Goal: Task Accomplishment & Management: Manage account settings

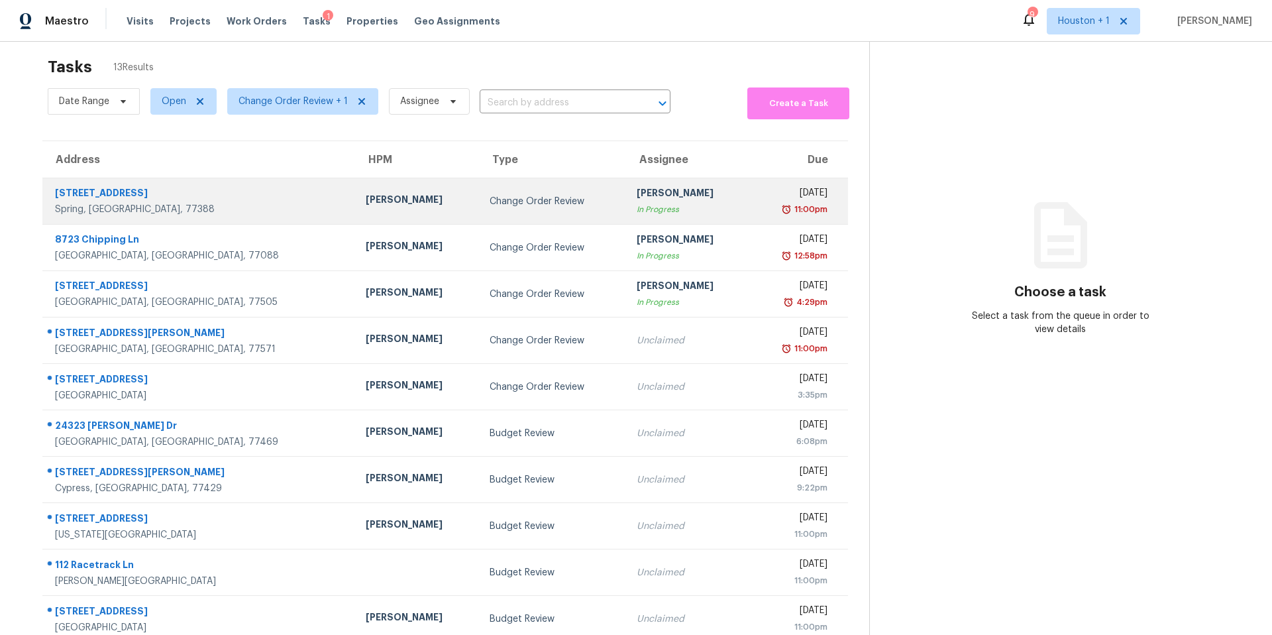
scroll to position [18, 0]
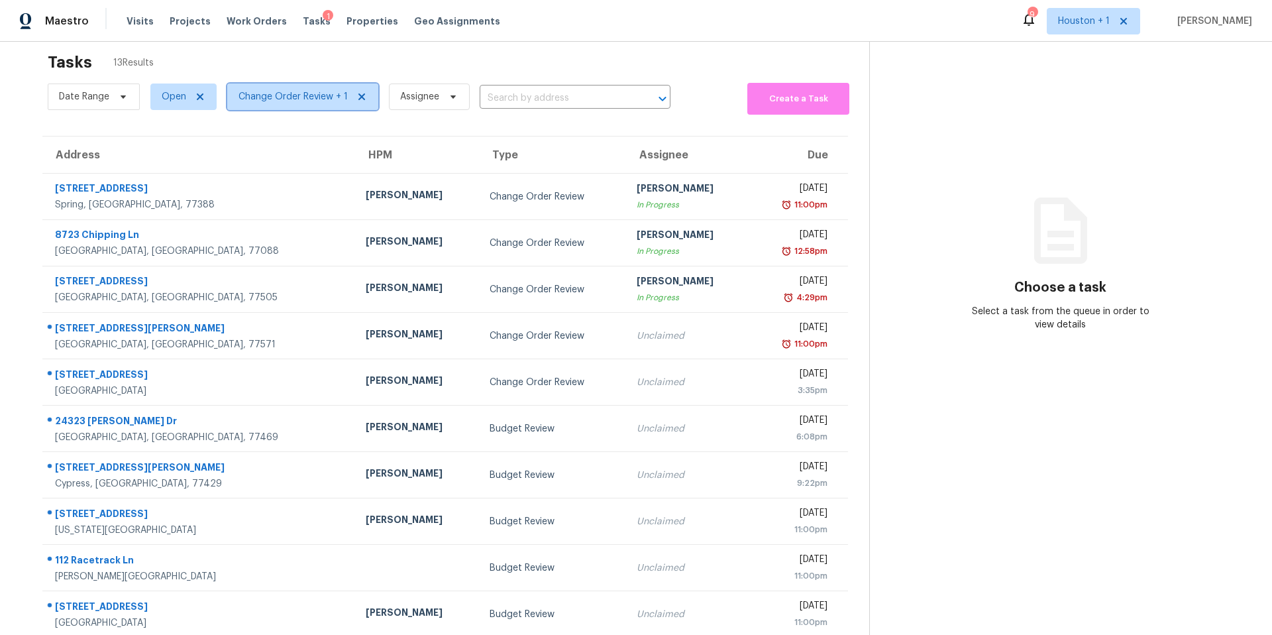
click at [282, 96] on span "Change Order Review + 1" at bounding box center [292, 96] width 109 height 13
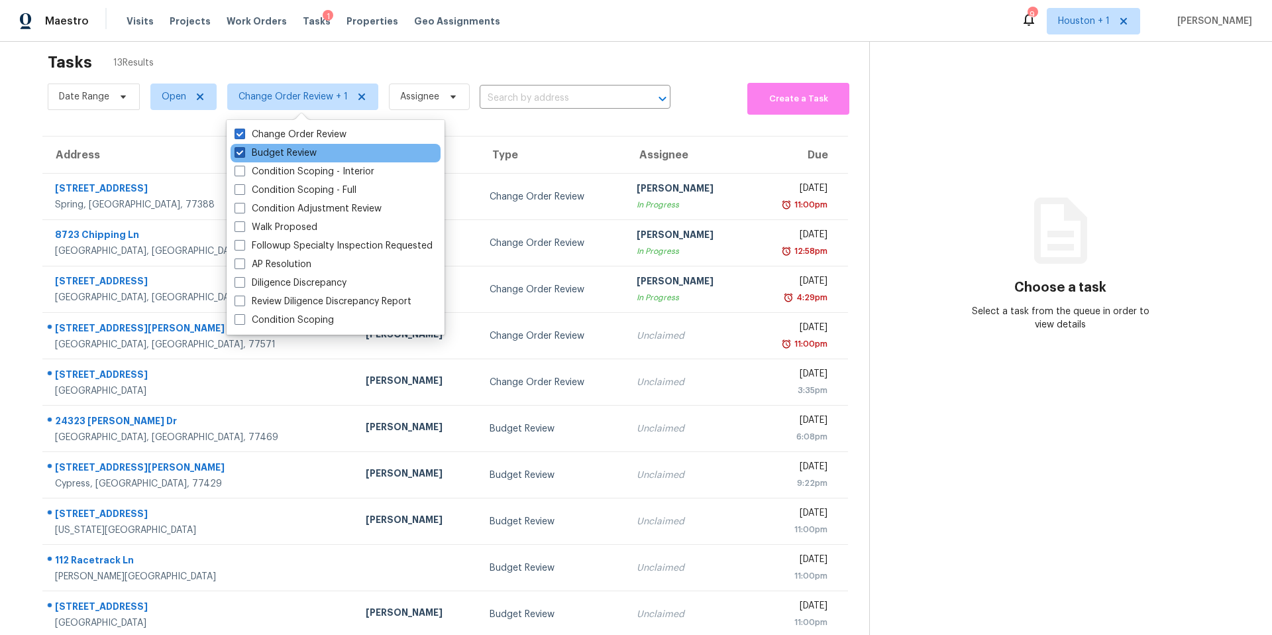
click at [260, 151] on label "Budget Review" at bounding box center [275, 152] width 82 height 13
click at [243, 151] on input "Budget Review" at bounding box center [238, 150] width 9 height 9
checkbox input "false"
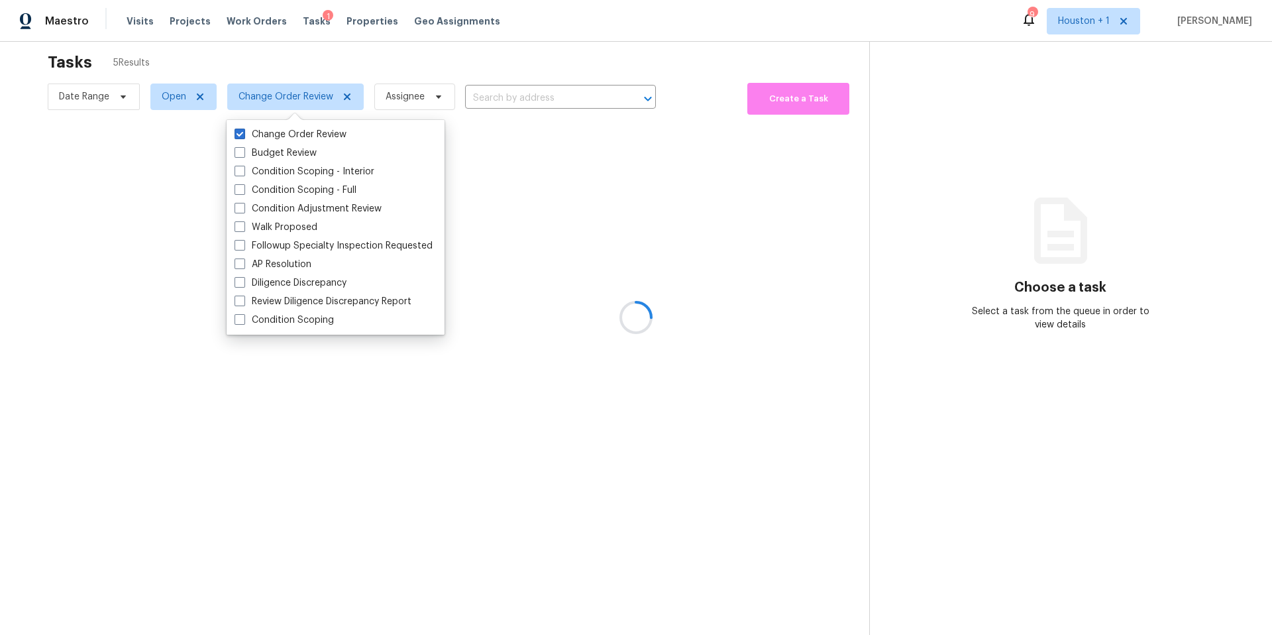
click at [323, 57] on div at bounding box center [636, 317] width 1272 height 635
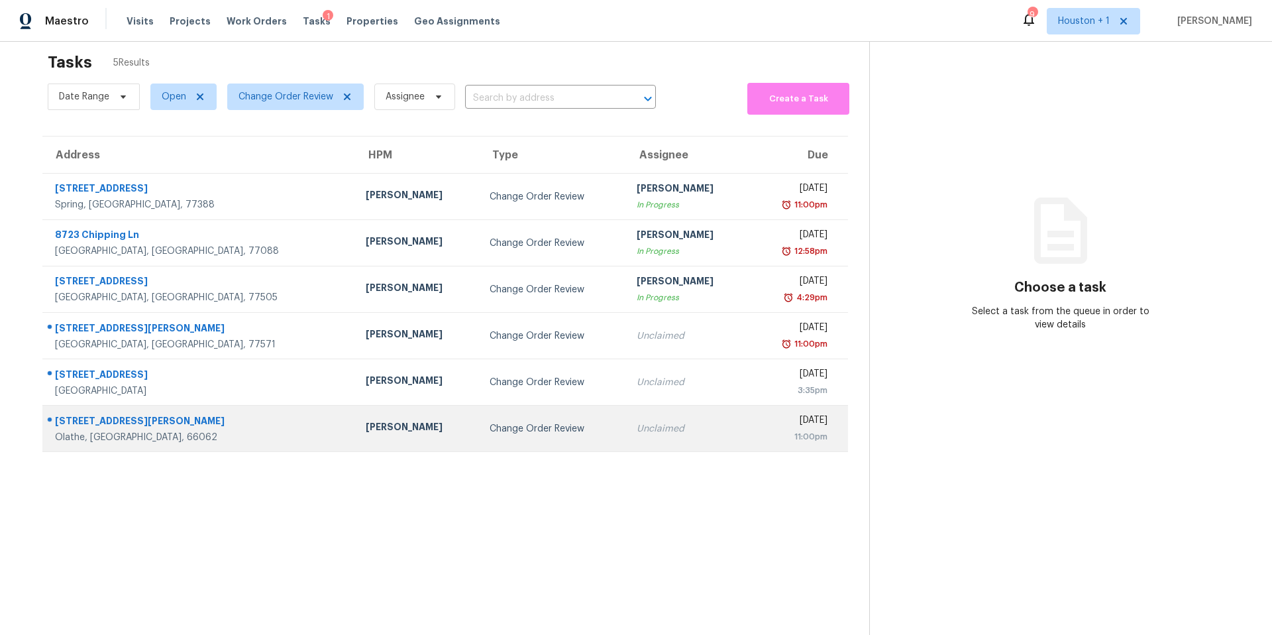
click at [355, 442] on td "[PERSON_NAME]" at bounding box center [417, 428] width 124 height 46
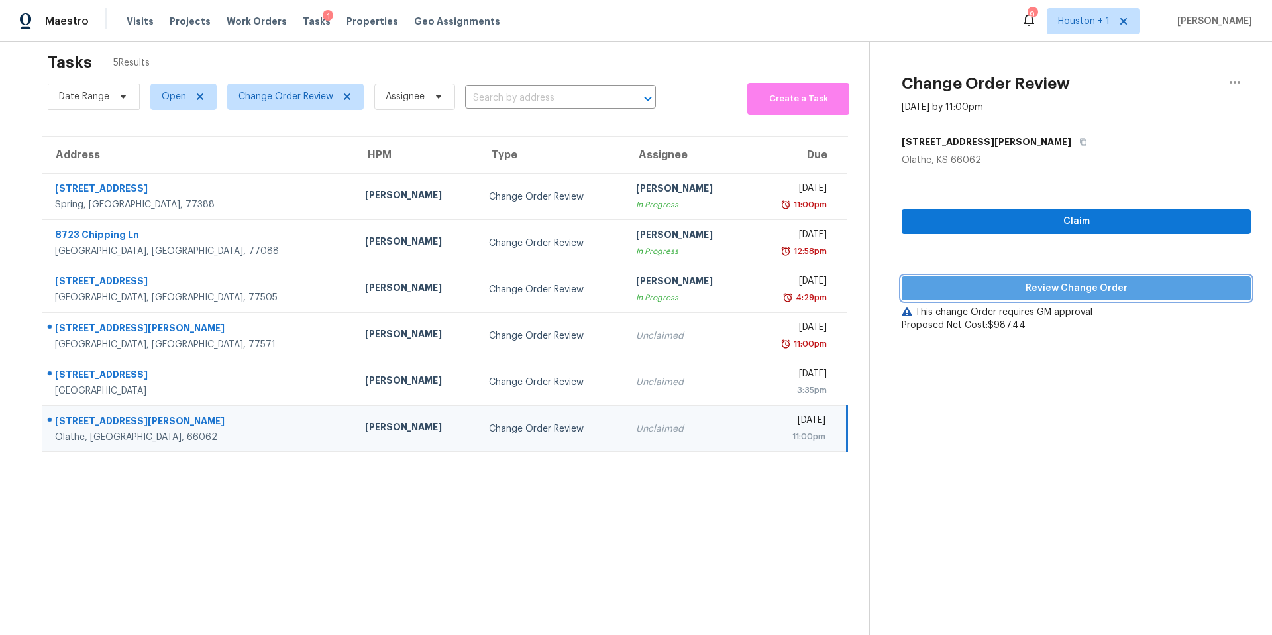
click at [964, 280] on span "Review Change Order" at bounding box center [1076, 288] width 328 height 17
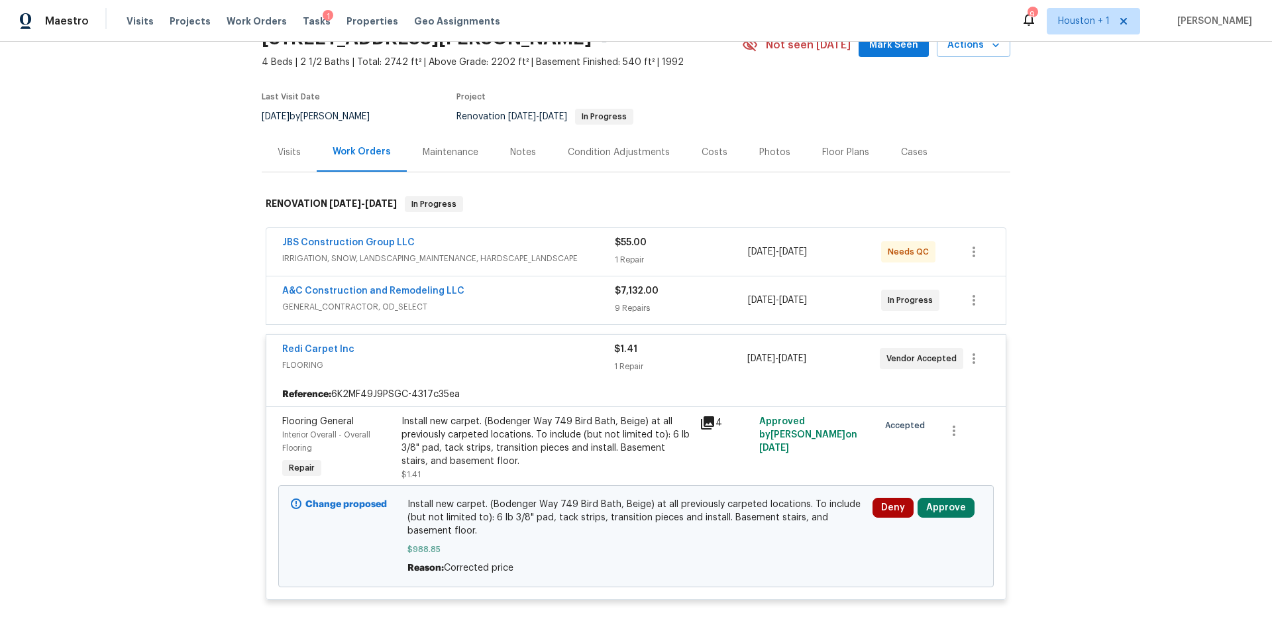
scroll to position [125, 0]
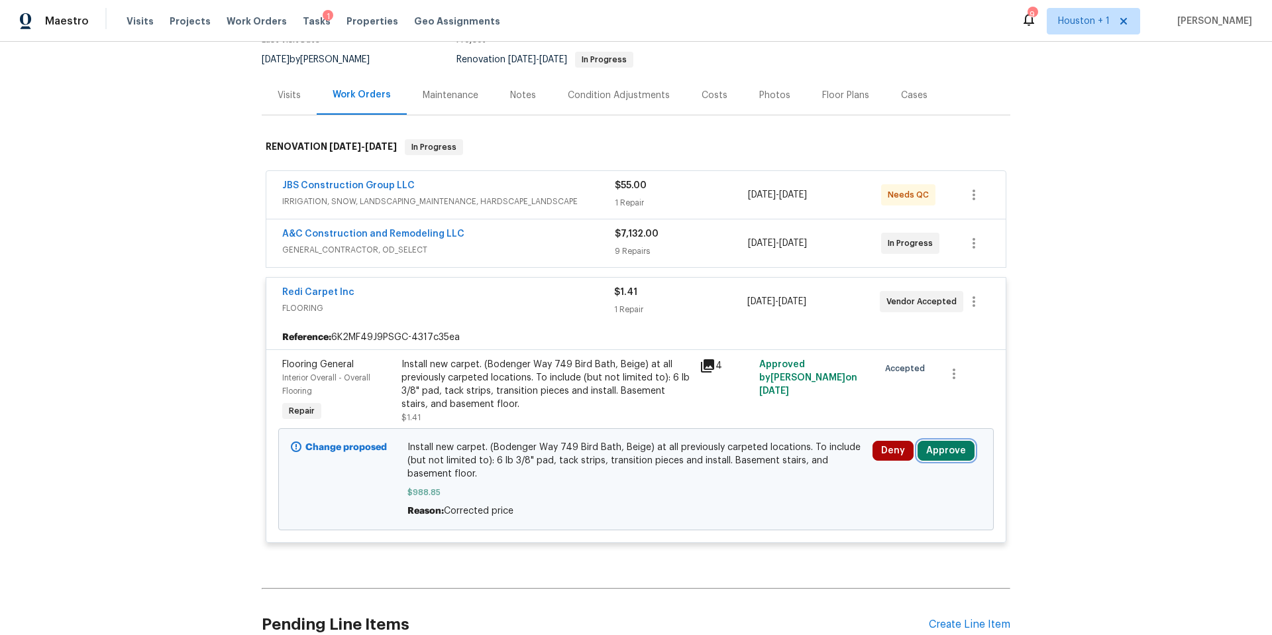
click at [953, 450] on button "Approve" at bounding box center [945, 451] width 57 height 20
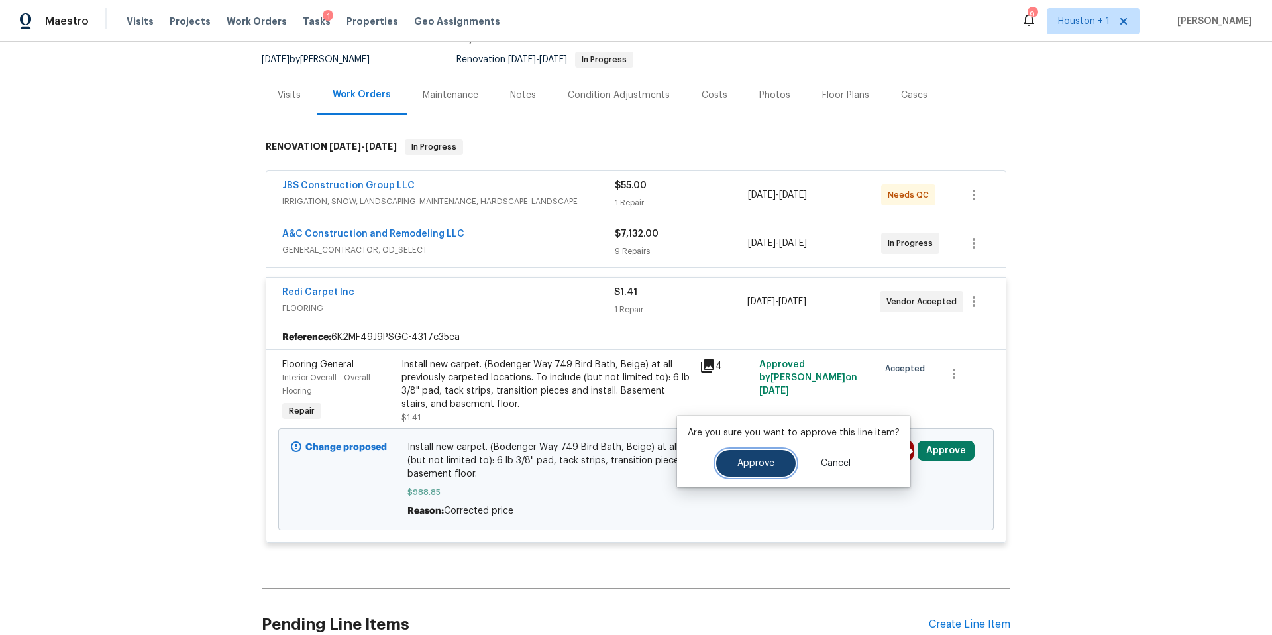
click at [754, 462] on span "Approve" at bounding box center [755, 463] width 37 height 10
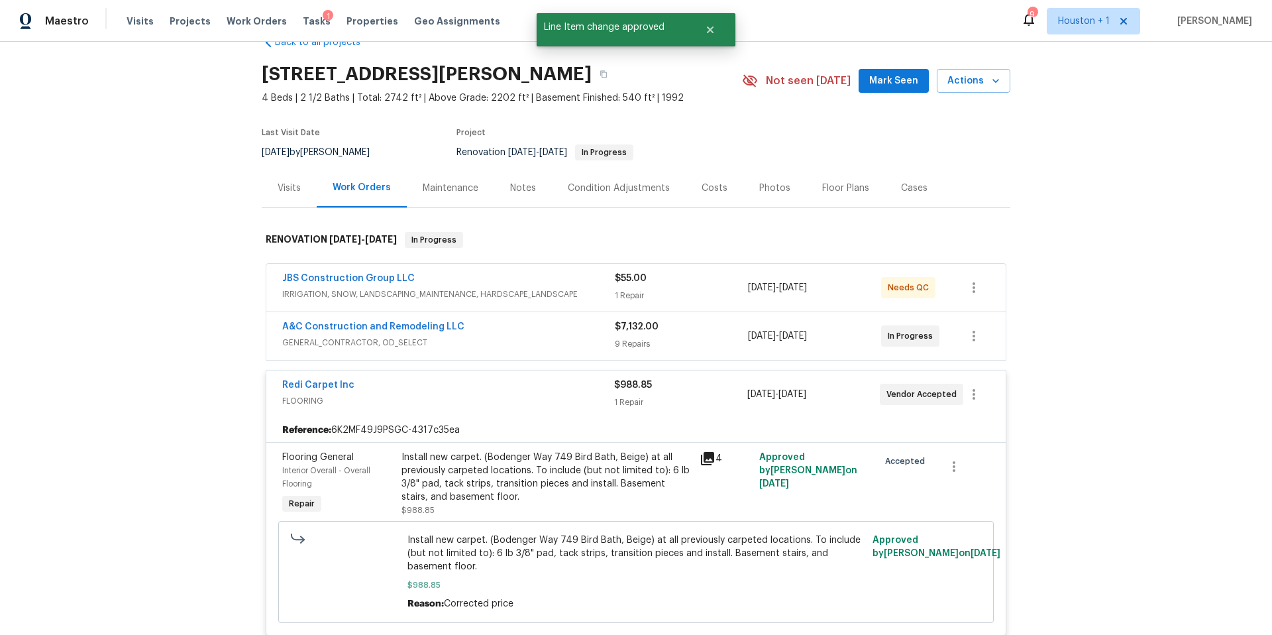
scroll to position [0, 0]
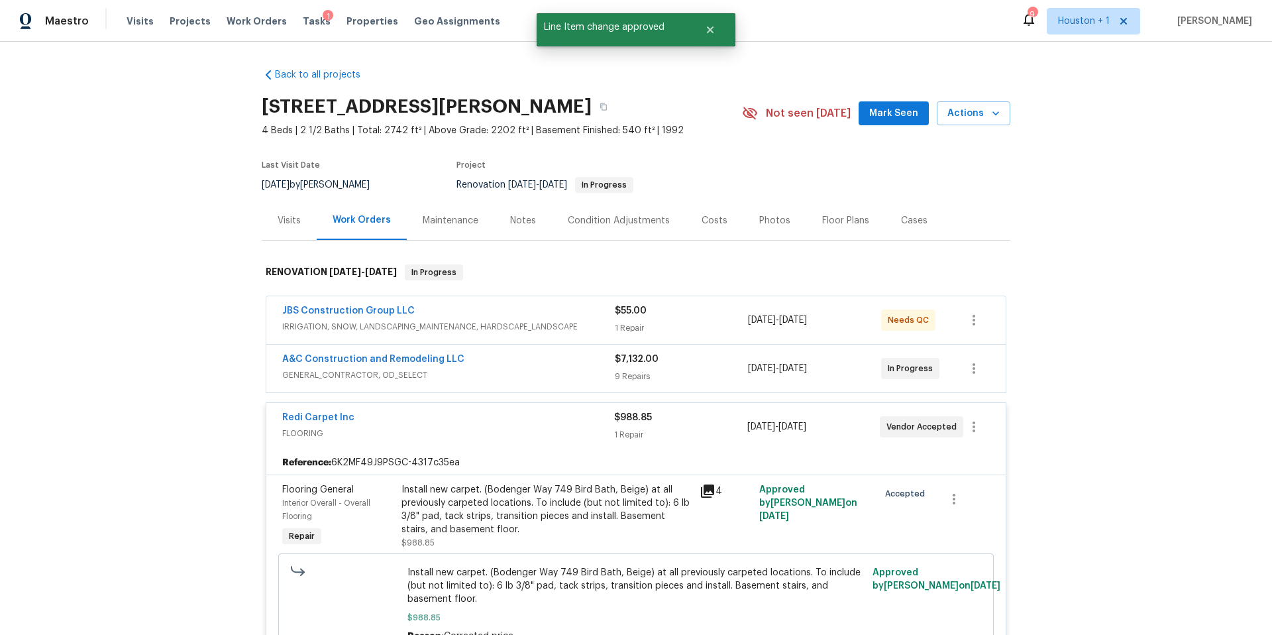
click at [323, 22] on div "1" at bounding box center [328, 16] width 11 height 13
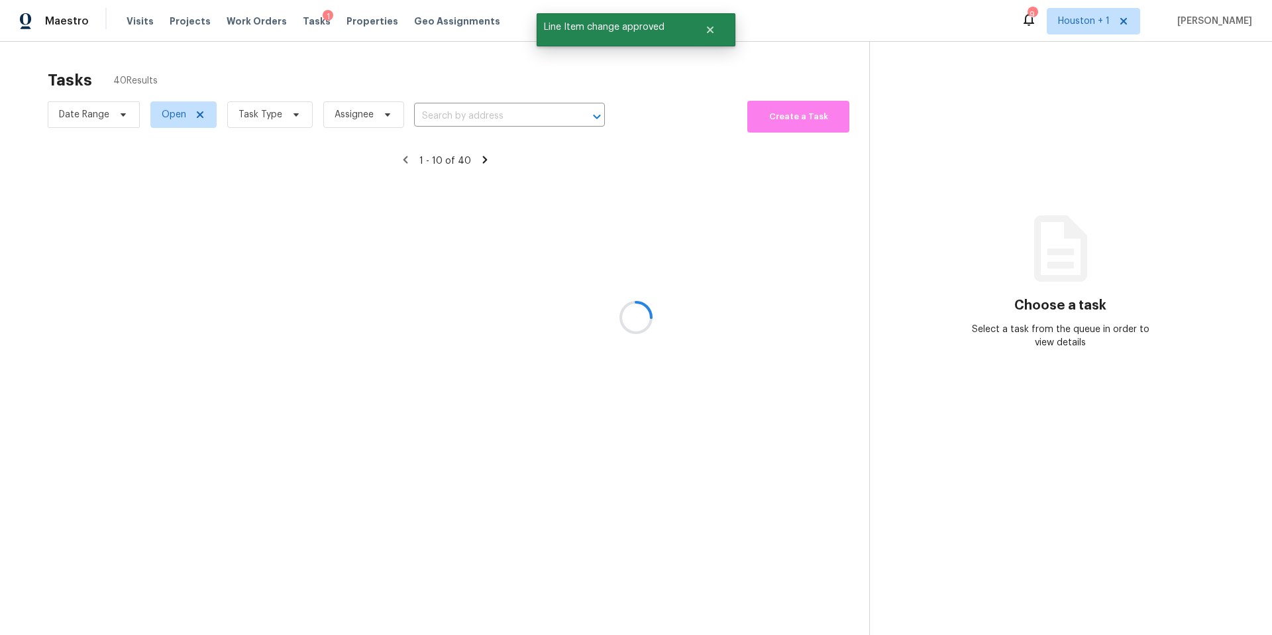
click at [256, 125] on div "Date Range Open Task Type Assignee ​" at bounding box center [326, 114] width 557 height 35
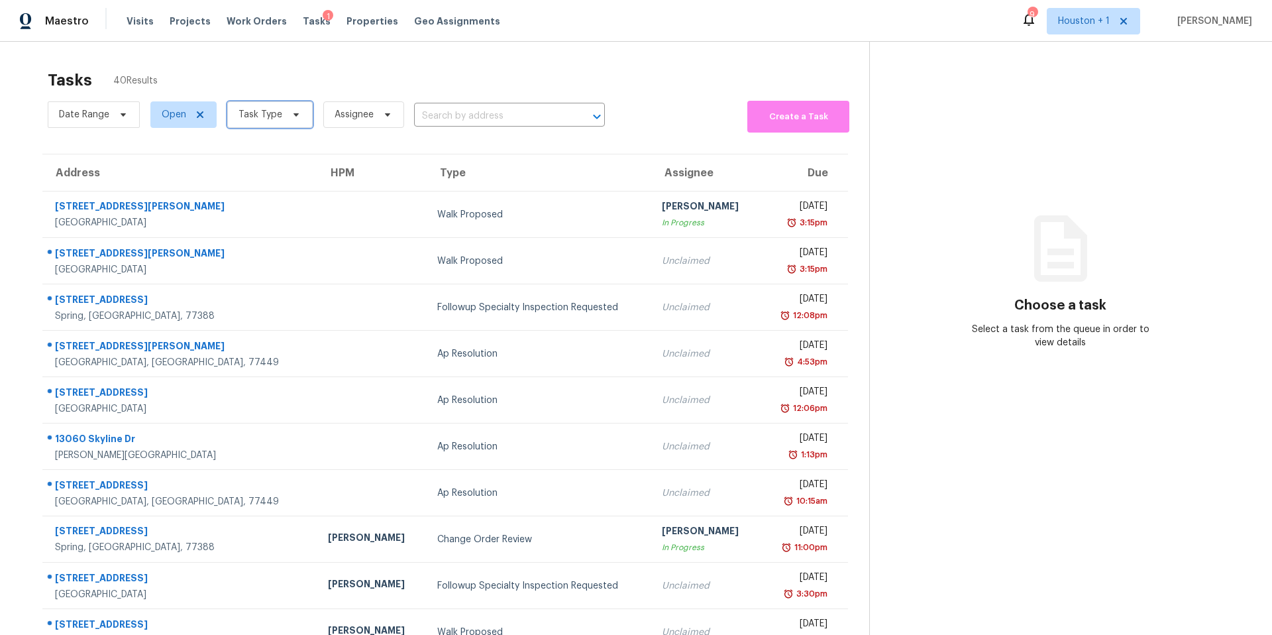
click at [260, 105] on span "Task Type" at bounding box center [269, 114] width 85 height 26
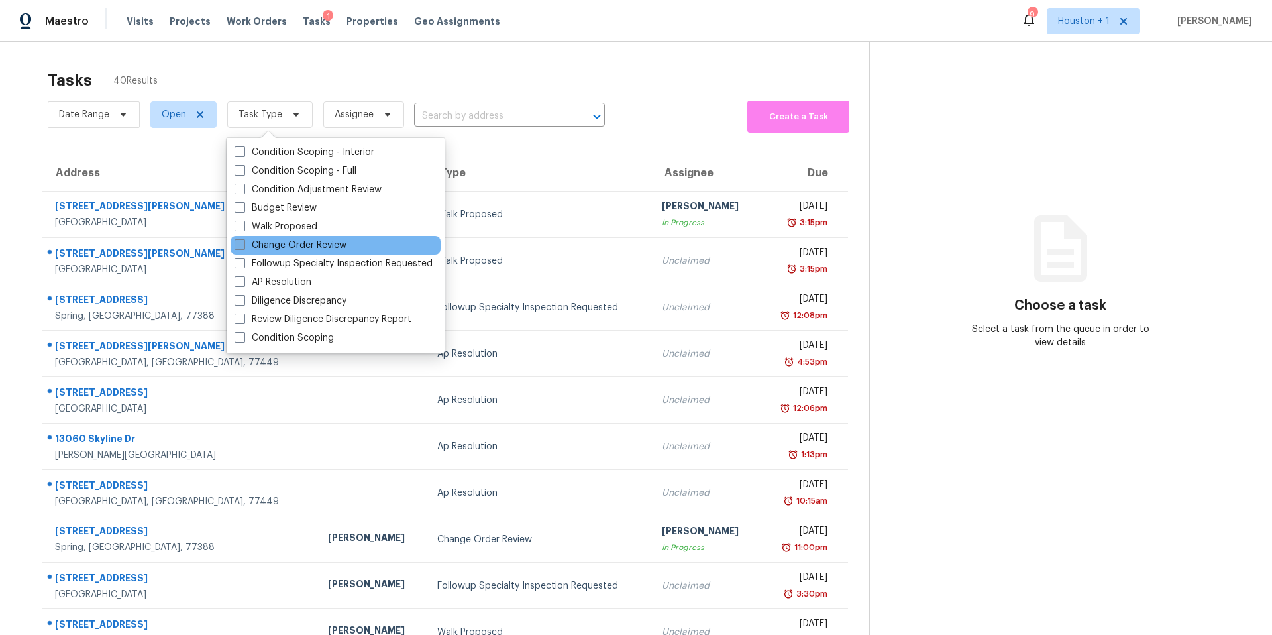
click at [246, 244] on label "Change Order Review" at bounding box center [290, 244] width 112 height 13
click at [243, 244] on input "Change Order Review" at bounding box center [238, 242] width 9 height 9
checkbox input "true"
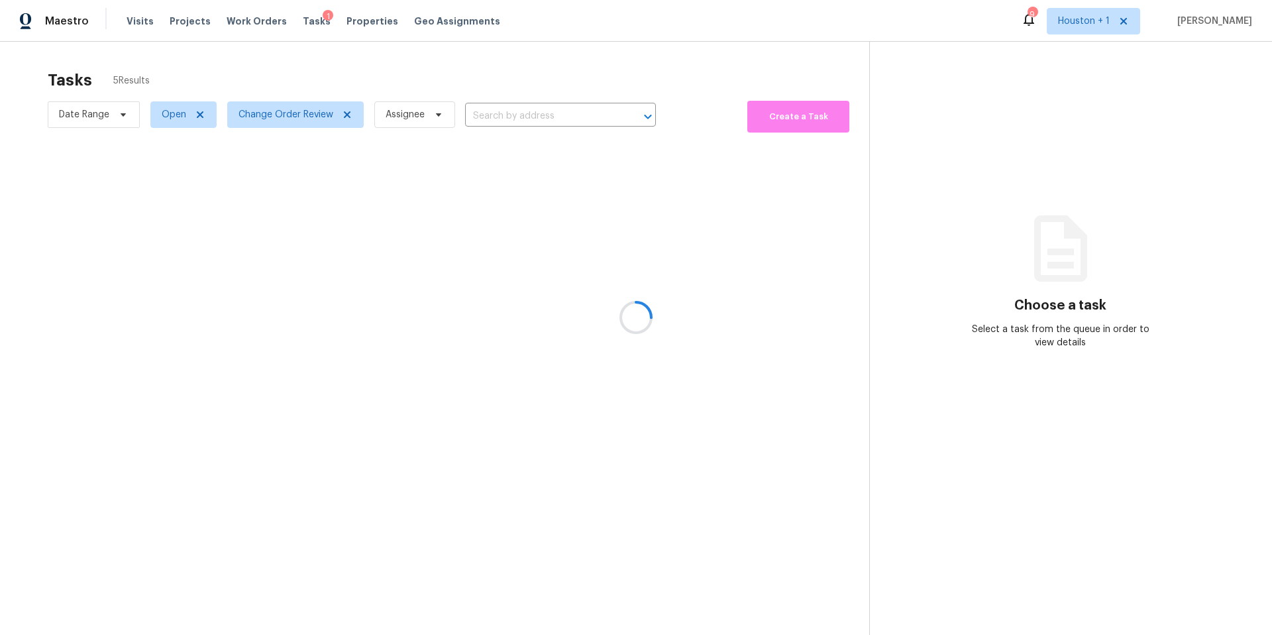
click at [297, 82] on div at bounding box center [636, 317] width 1272 height 635
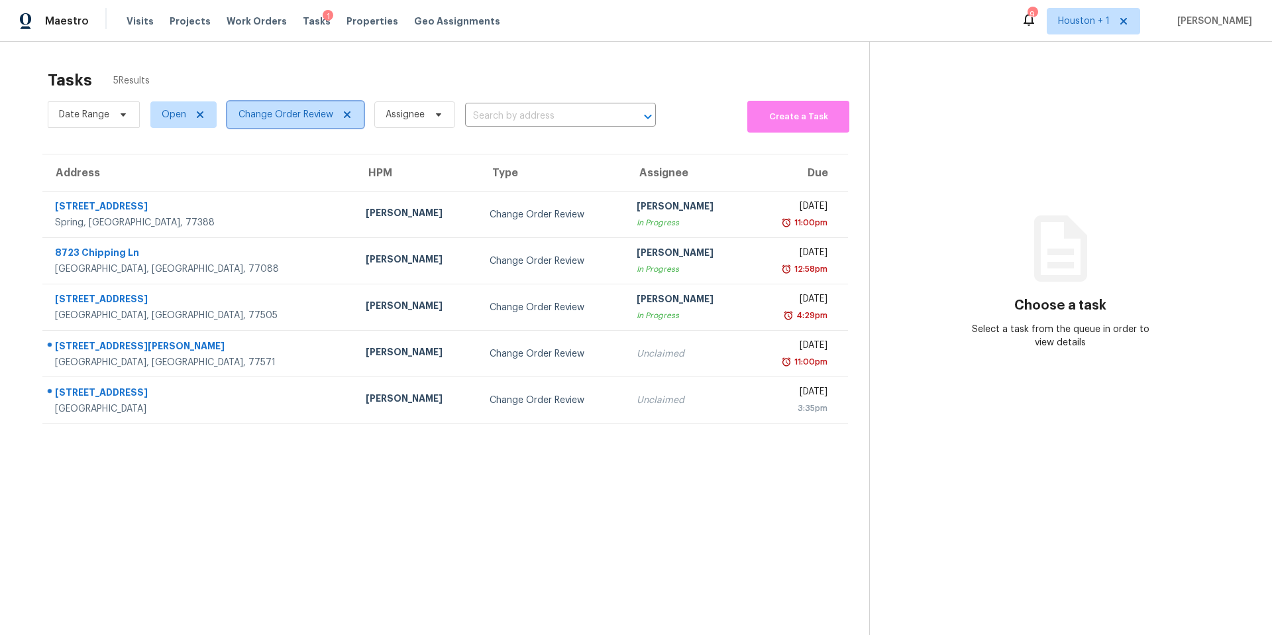
click at [295, 119] on span "Change Order Review" at bounding box center [285, 114] width 95 height 13
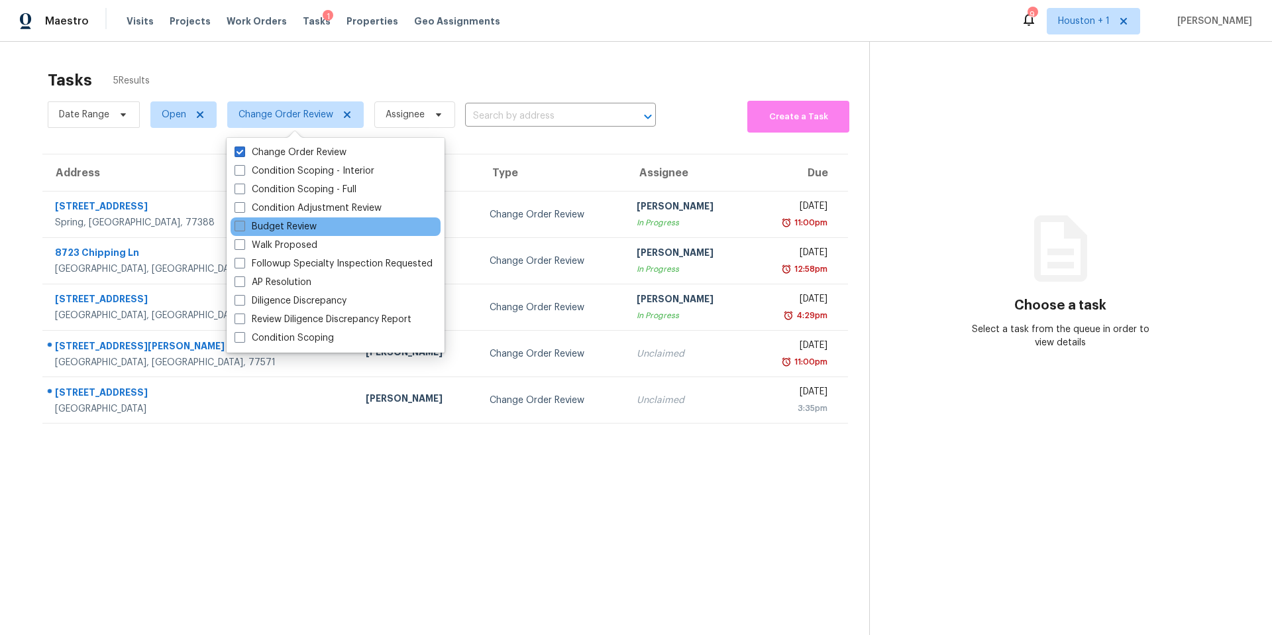
click at [243, 221] on span at bounding box center [239, 226] width 11 height 11
click at [243, 221] on input "Budget Review" at bounding box center [238, 224] width 9 height 9
checkbox input "true"
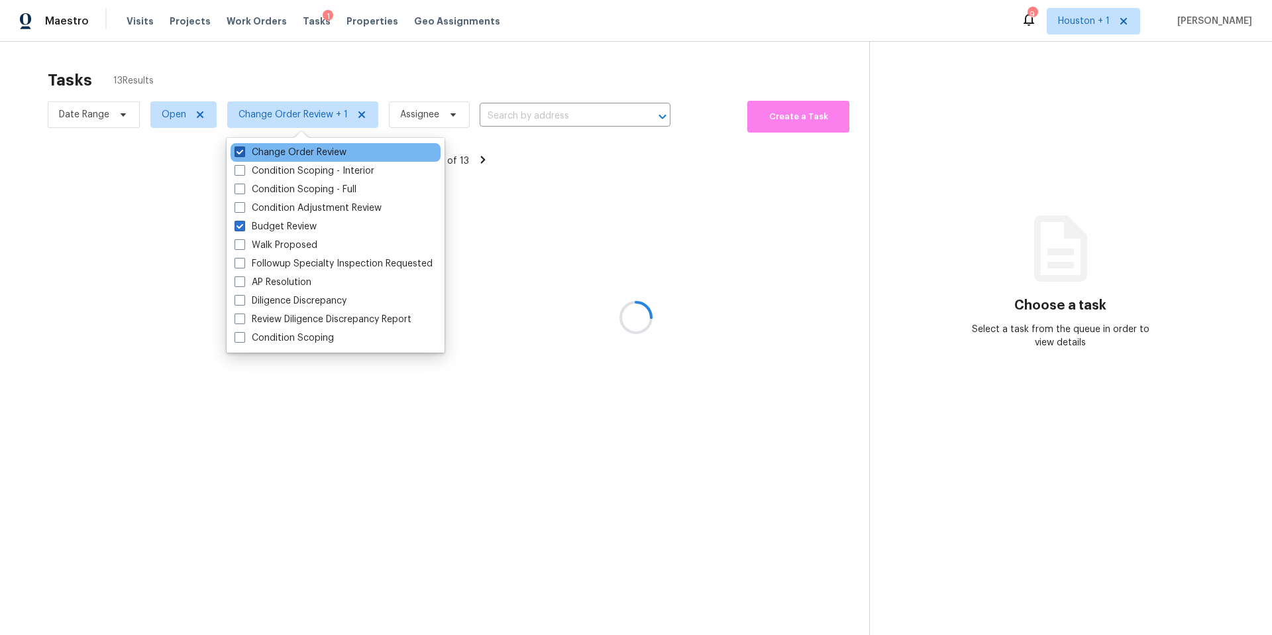
click at [247, 153] on label "Change Order Review" at bounding box center [290, 152] width 112 height 13
click at [243, 153] on input "Change Order Review" at bounding box center [238, 150] width 9 height 9
checkbox input "false"
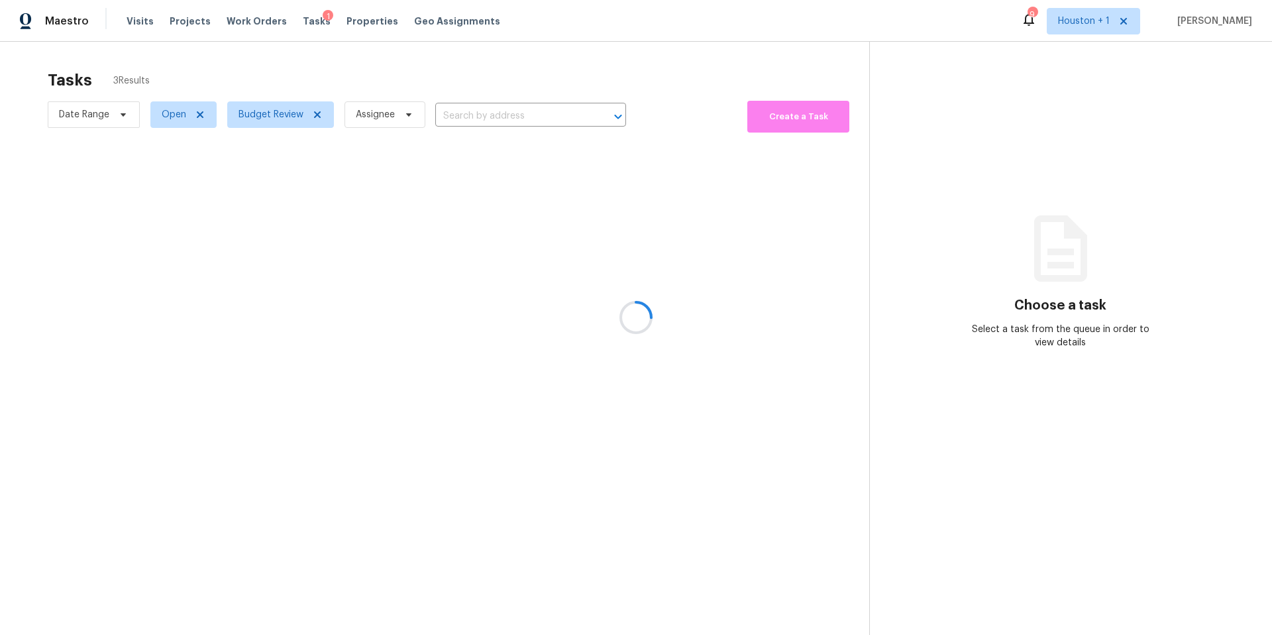
click at [297, 60] on div at bounding box center [636, 317] width 1272 height 635
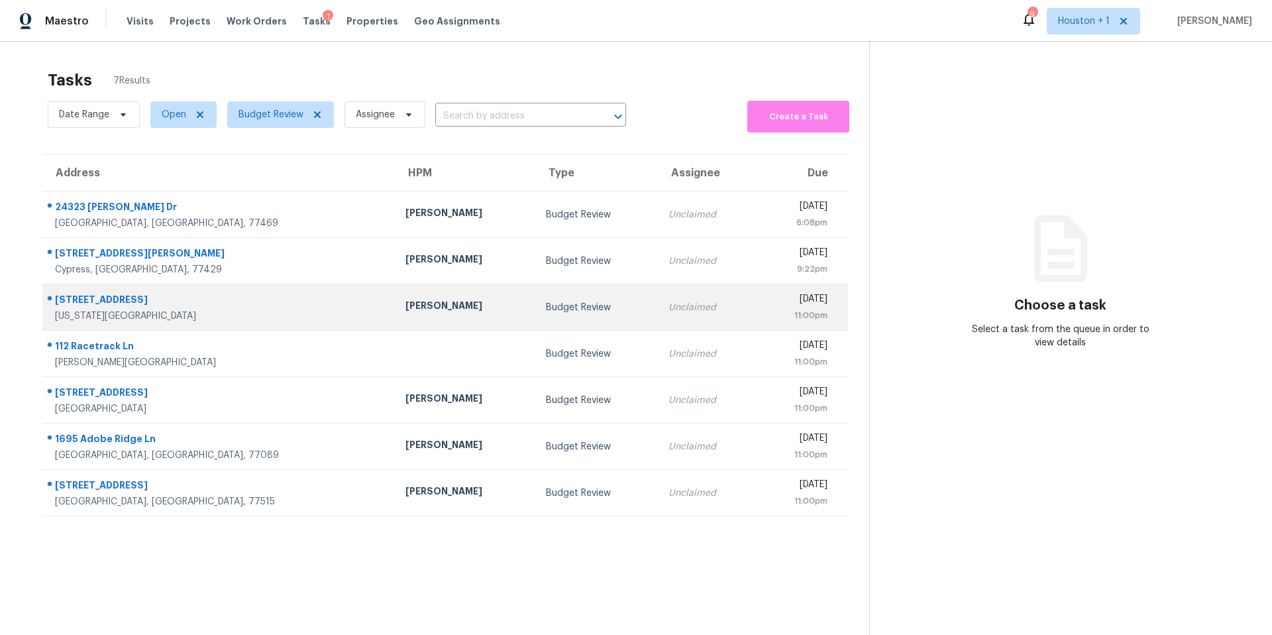
click at [405, 310] on div "[PERSON_NAME]" at bounding box center [464, 307] width 119 height 17
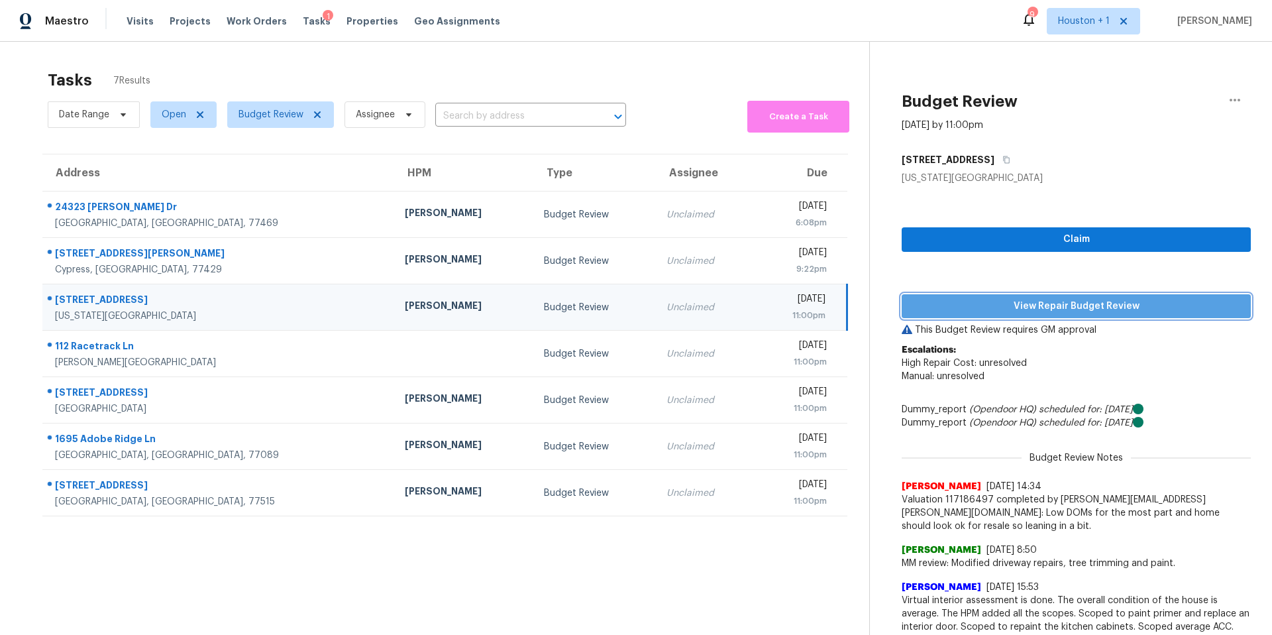
click at [953, 304] on span "View Repair Budget Review" at bounding box center [1076, 306] width 328 height 17
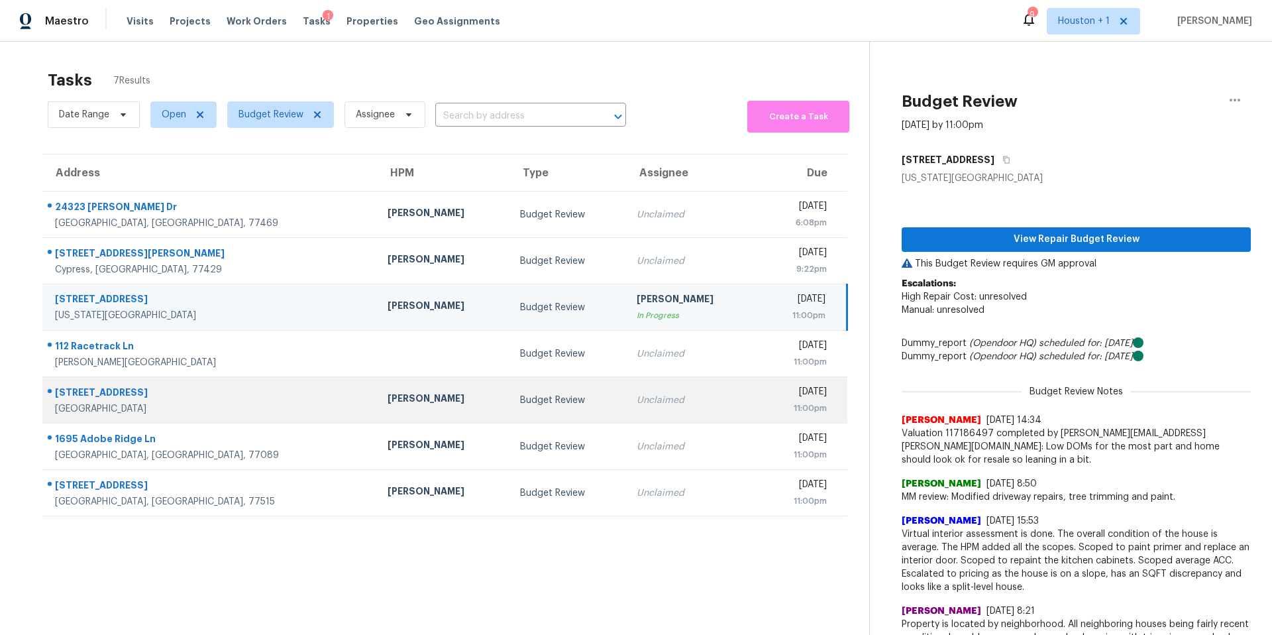
click at [377, 390] on td "[PERSON_NAME]" at bounding box center [443, 400] width 132 height 46
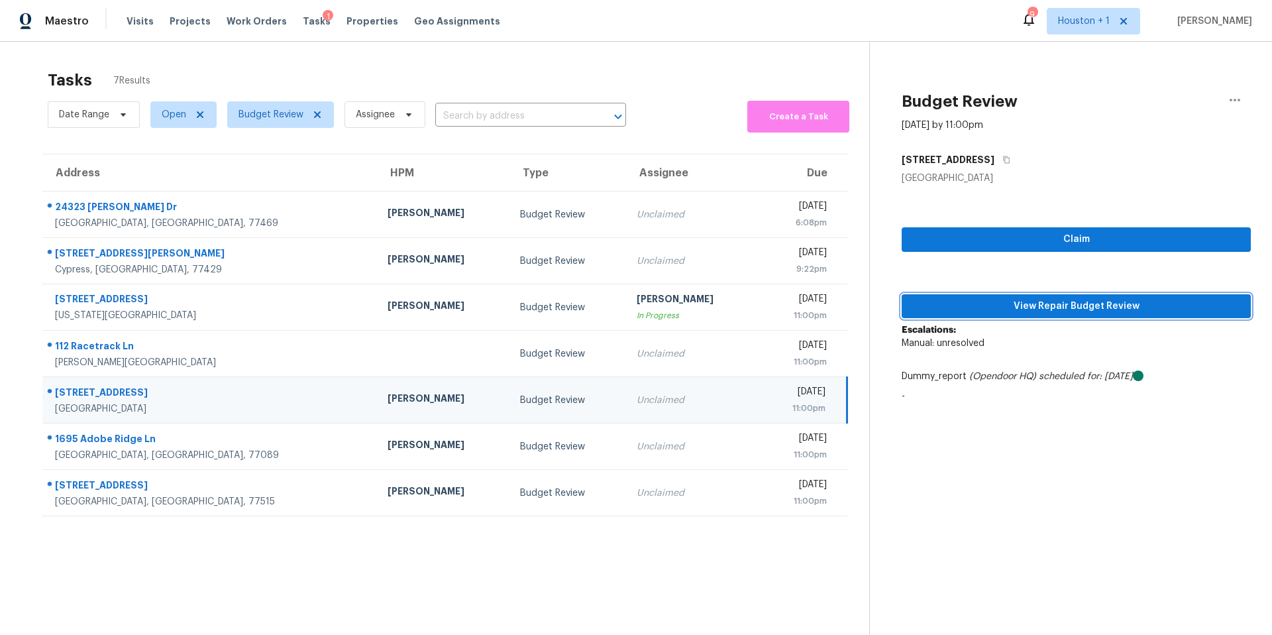
click at [996, 315] on button "View Repair Budget Review" at bounding box center [1076, 306] width 349 height 25
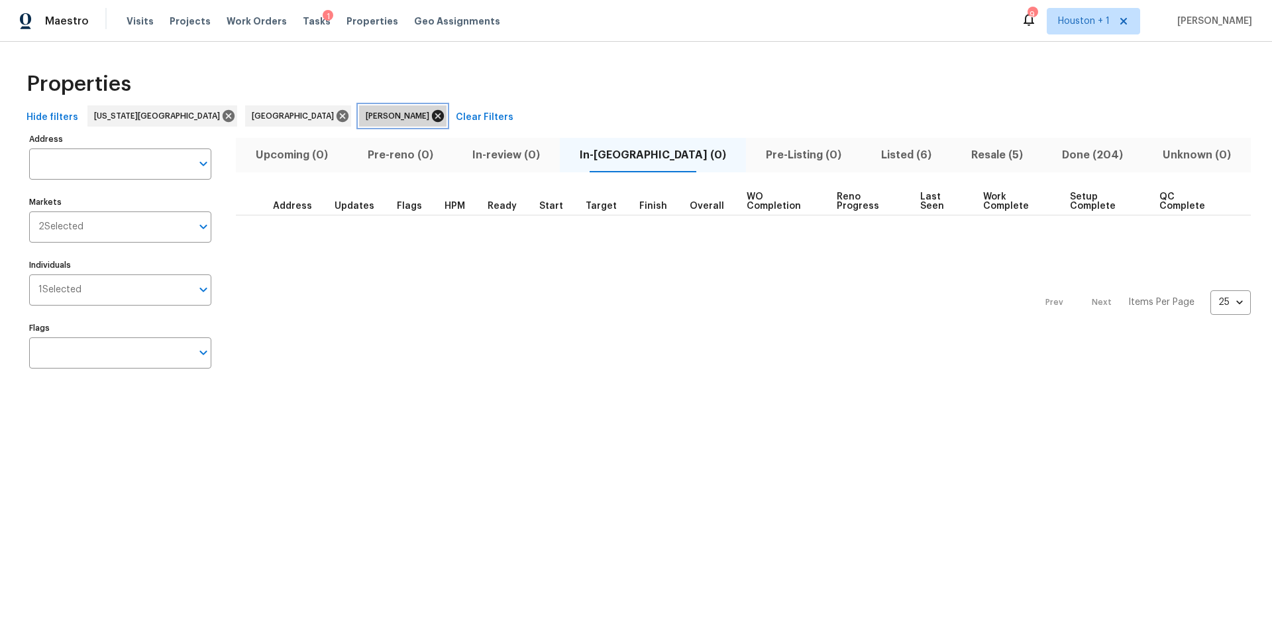
click at [432, 113] on icon at bounding box center [438, 116] width 12 height 12
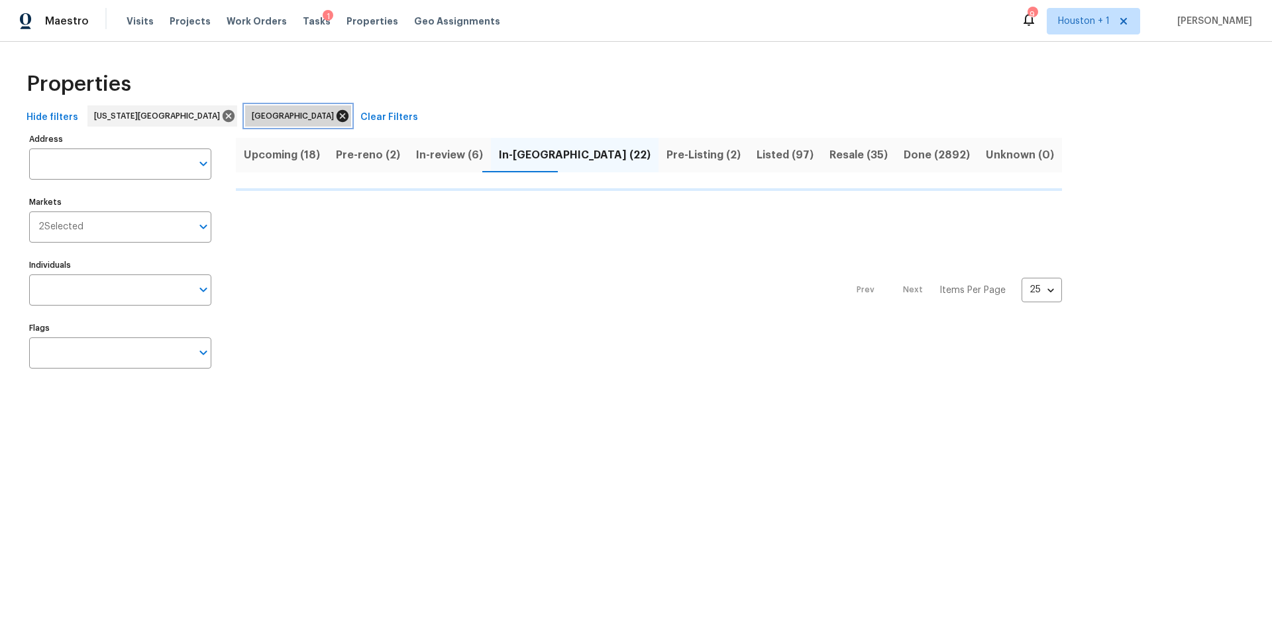
click at [337, 117] on icon at bounding box center [343, 116] width 12 height 12
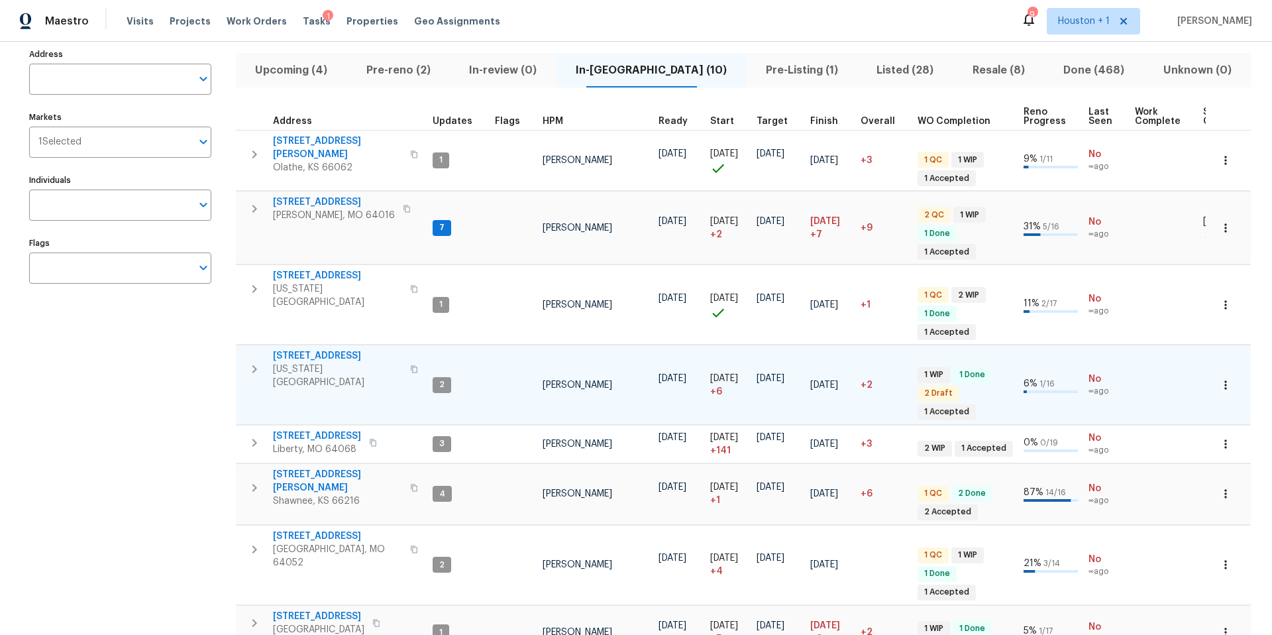
scroll to position [87, 0]
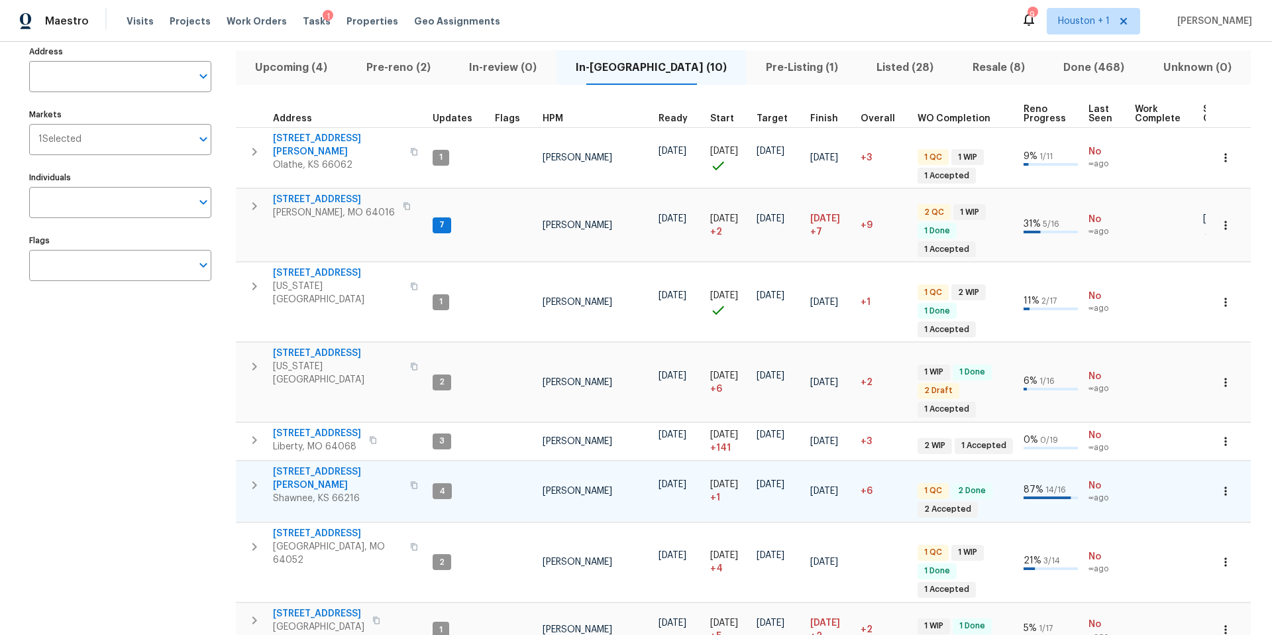
click at [295, 465] on span "4940 Alden Rd" at bounding box center [337, 478] width 129 height 26
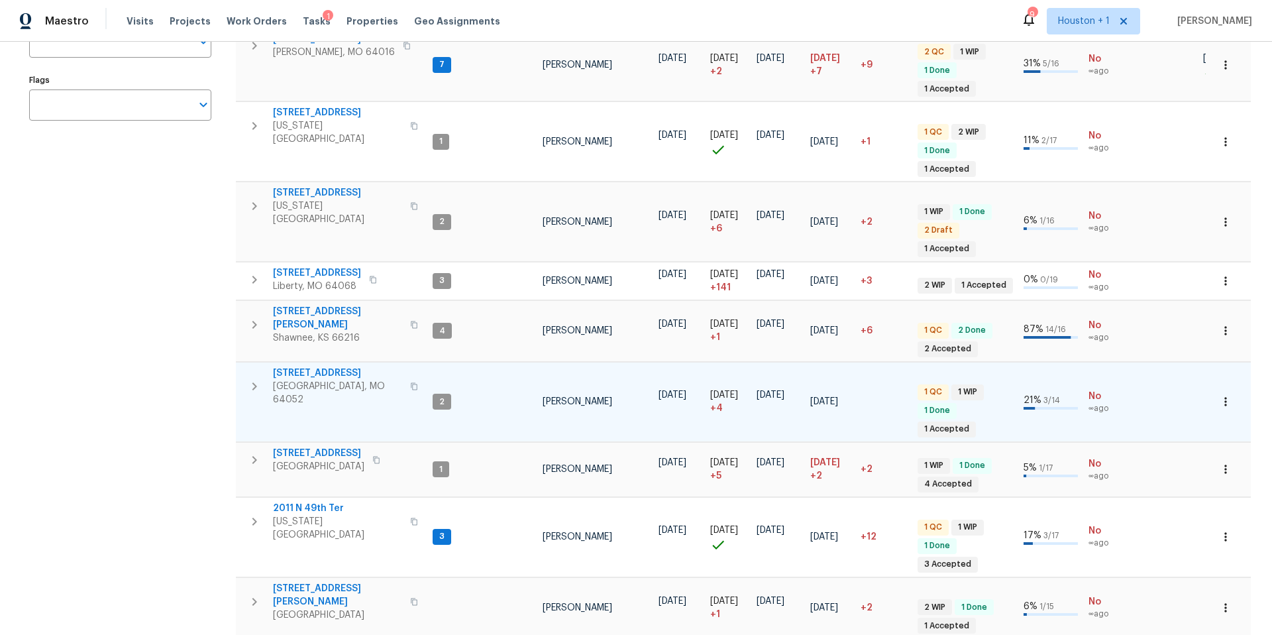
scroll to position [250, 0]
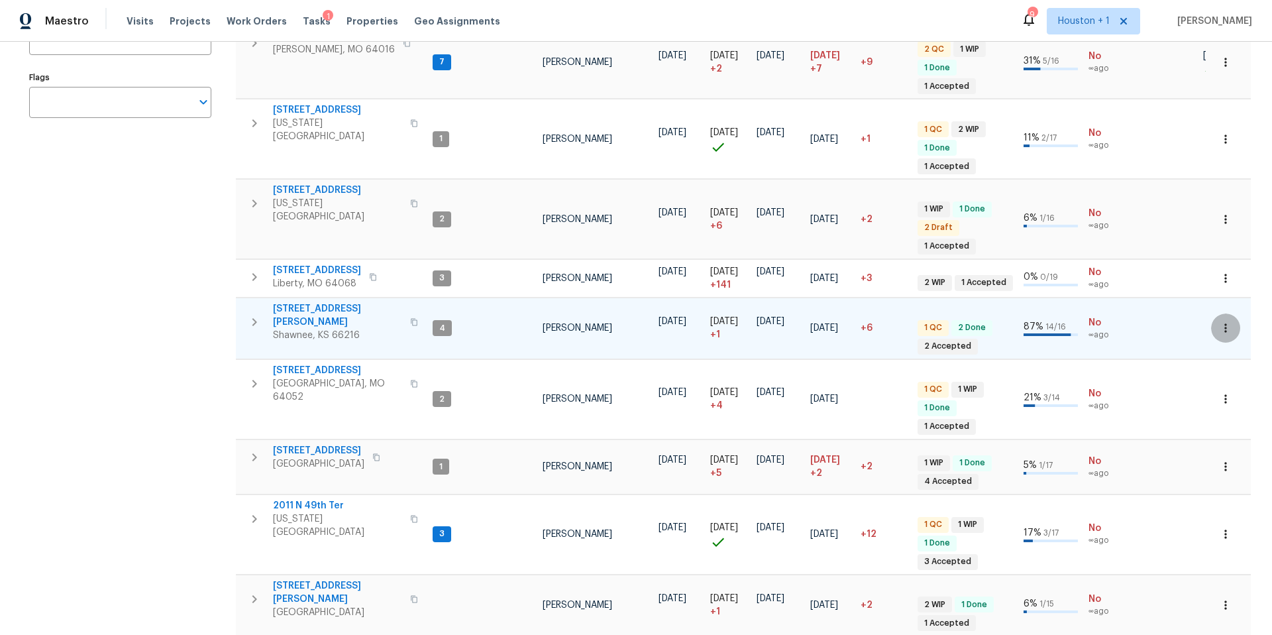
click at [1225, 324] on icon "button" at bounding box center [1225, 328] width 2 height 9
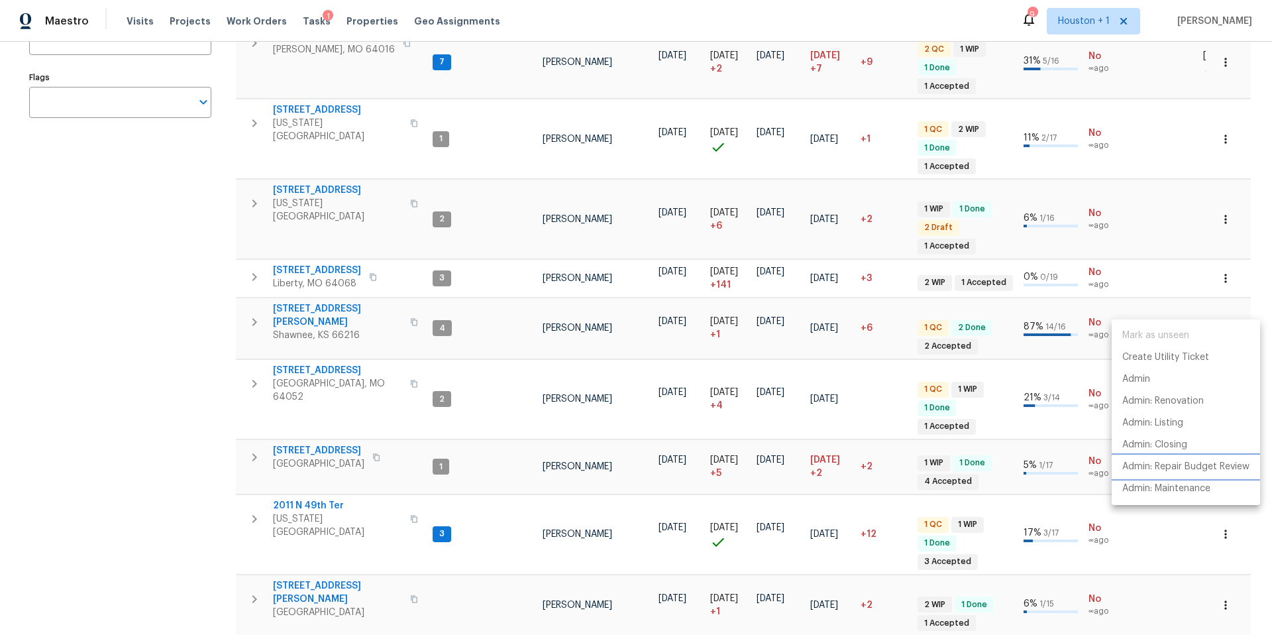
click at [1168, 464] on p "Admin: Repair Budget Review" at bounding box center [1185, 467] width 127 height 14
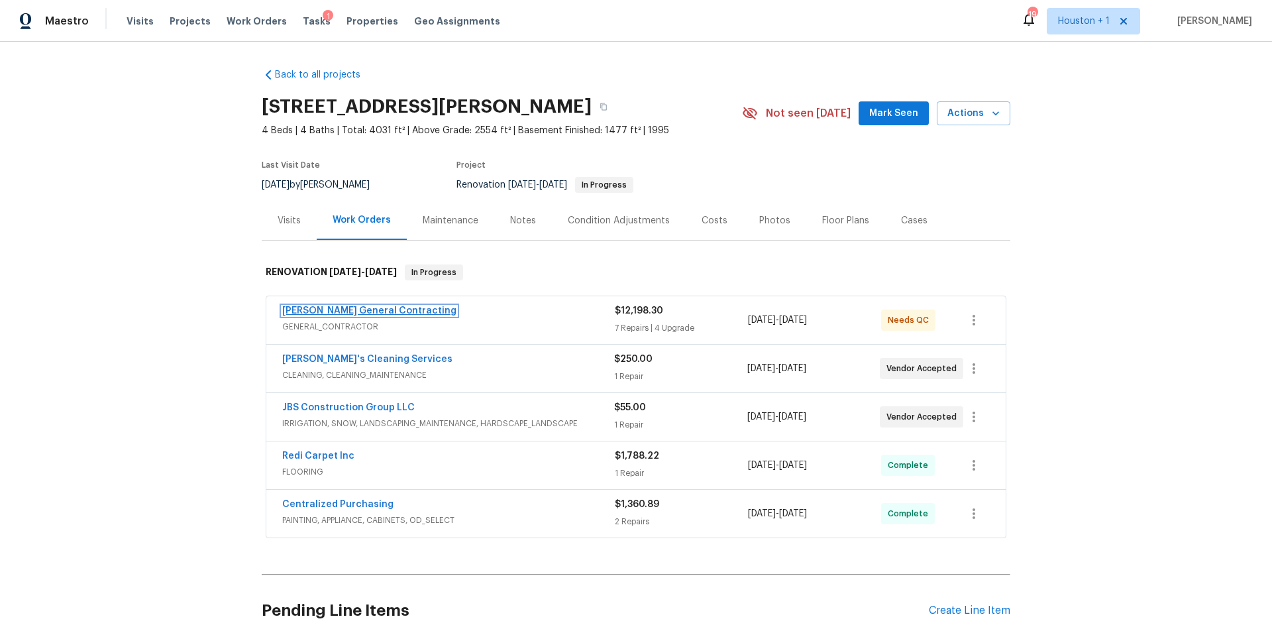
click at [407, 310] on link "Nicholson General Contracting" at bounding box center [369, 310] width 174 height 9
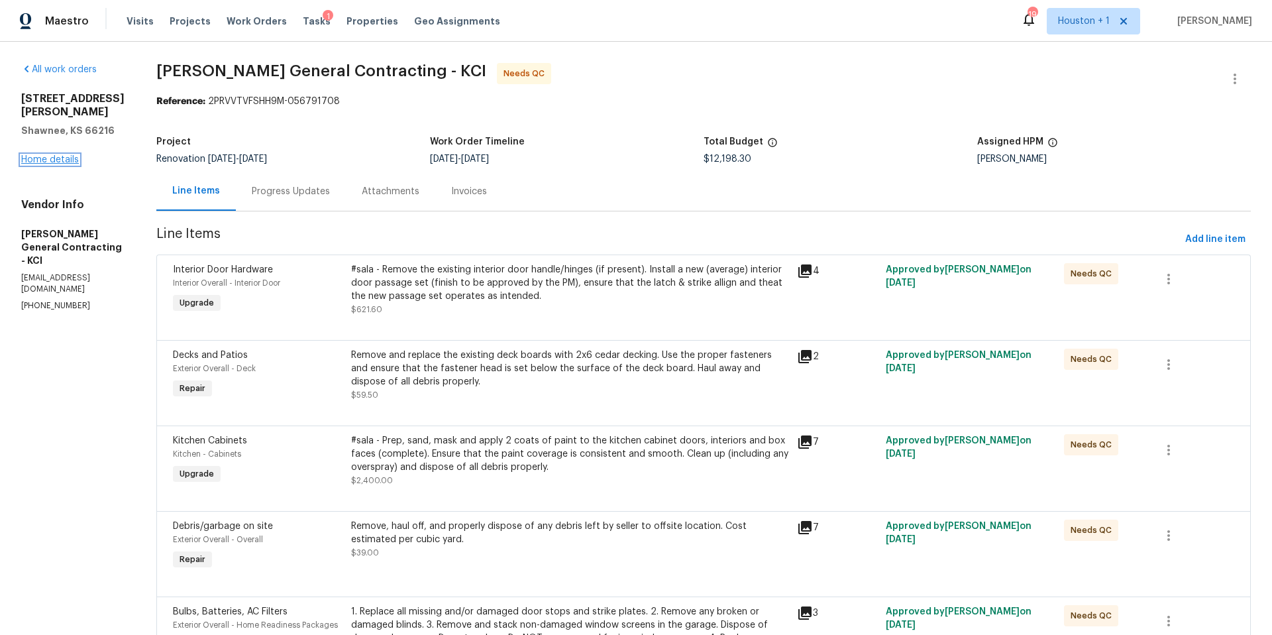
click at [61, 155] on link "Home details" at bounding box center [50, 159] width 58 height 9
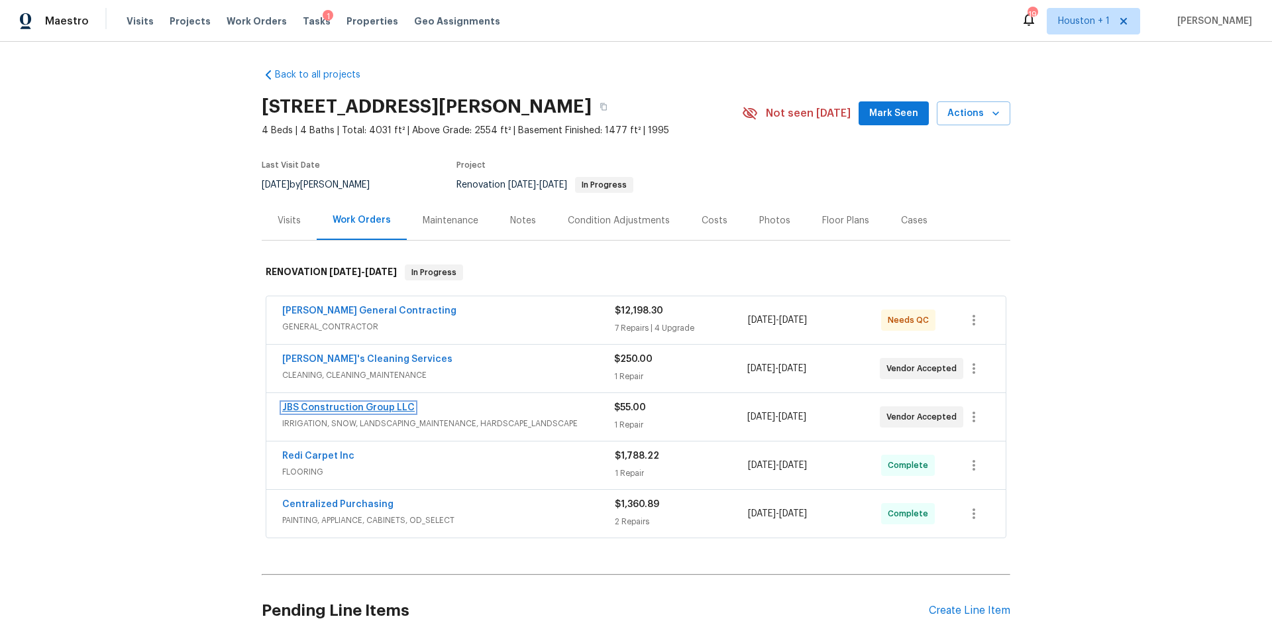
click at [366, 411] on link "JBS Construction Group LLC" at bounding box center [348, 407] width 132 height 9
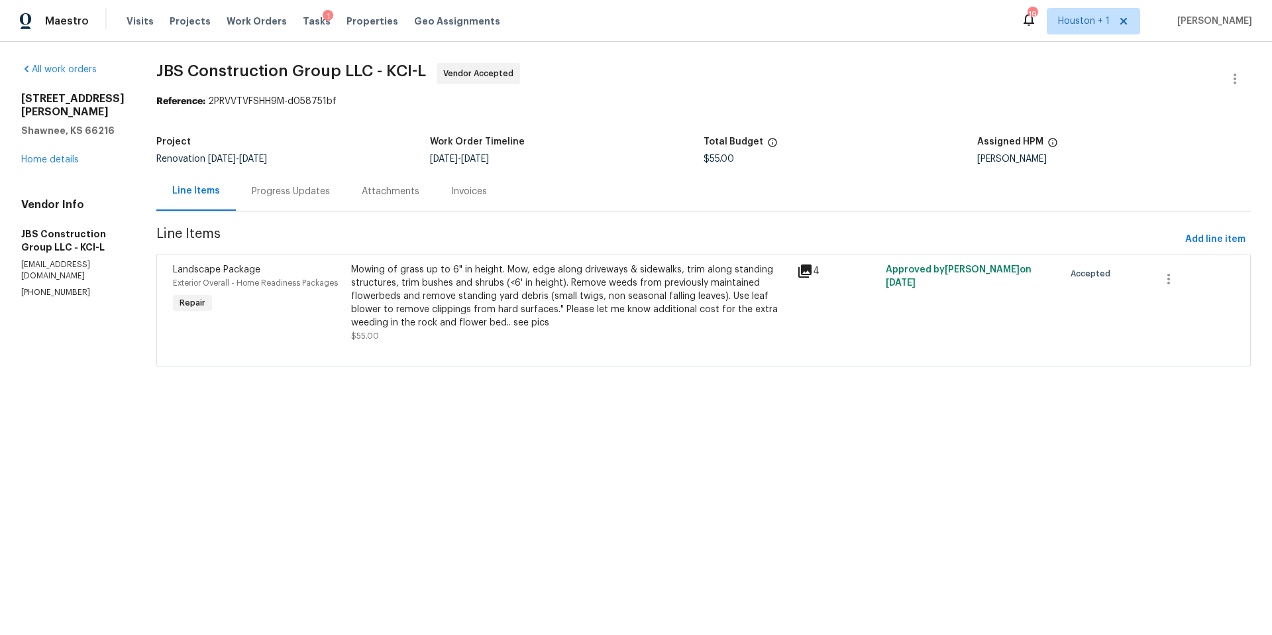
click at [433, 284] on div "Mowing of grass up to 6" in height. Mow, edge along driveways & sidewalks, trim…" at bounding box center [570, 296] width 438 height 66
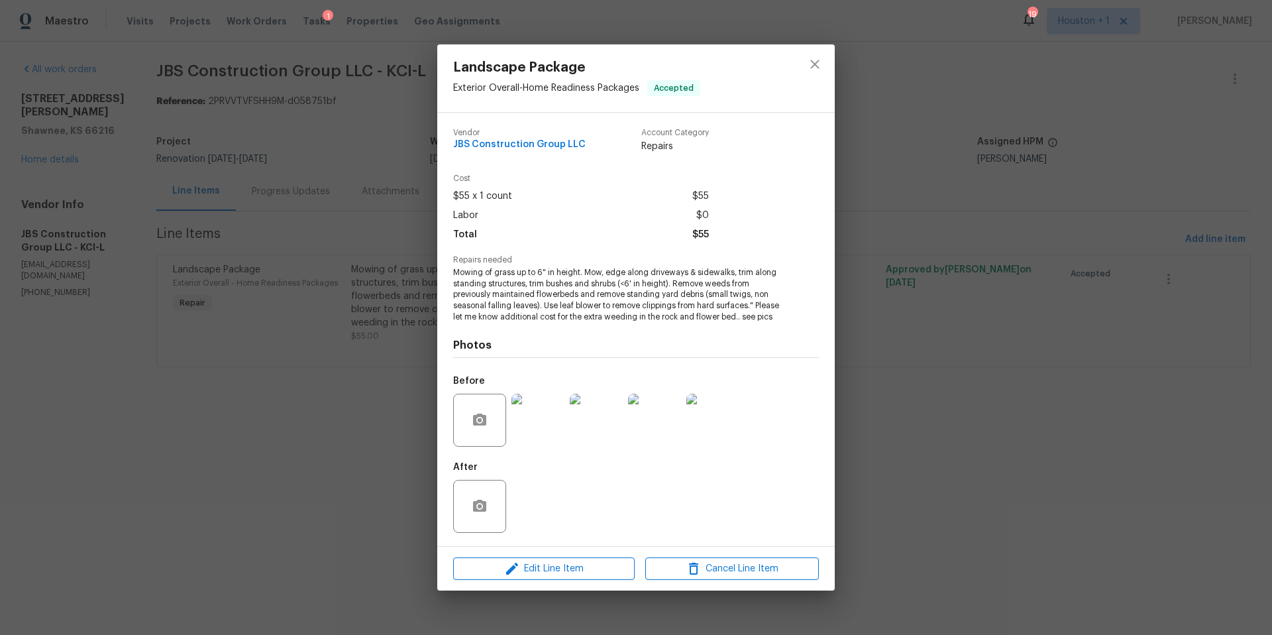
click at [517, 428] on img at bounding box center [537, 419] width 53 height 53
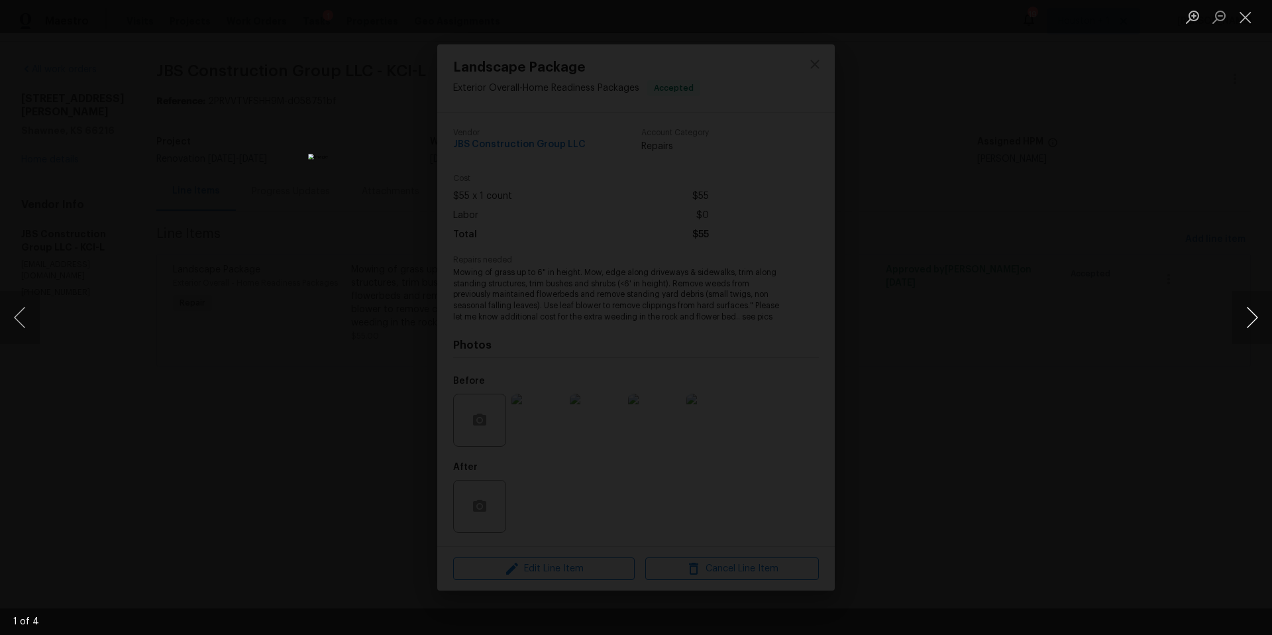
click at [1246, 322] on button "Next image" at bounding box center [1252, 317] width 40 height 53
click at [1082, 258] on div "Lightbox" at bounding box center [636, 317] width 1272 height 635
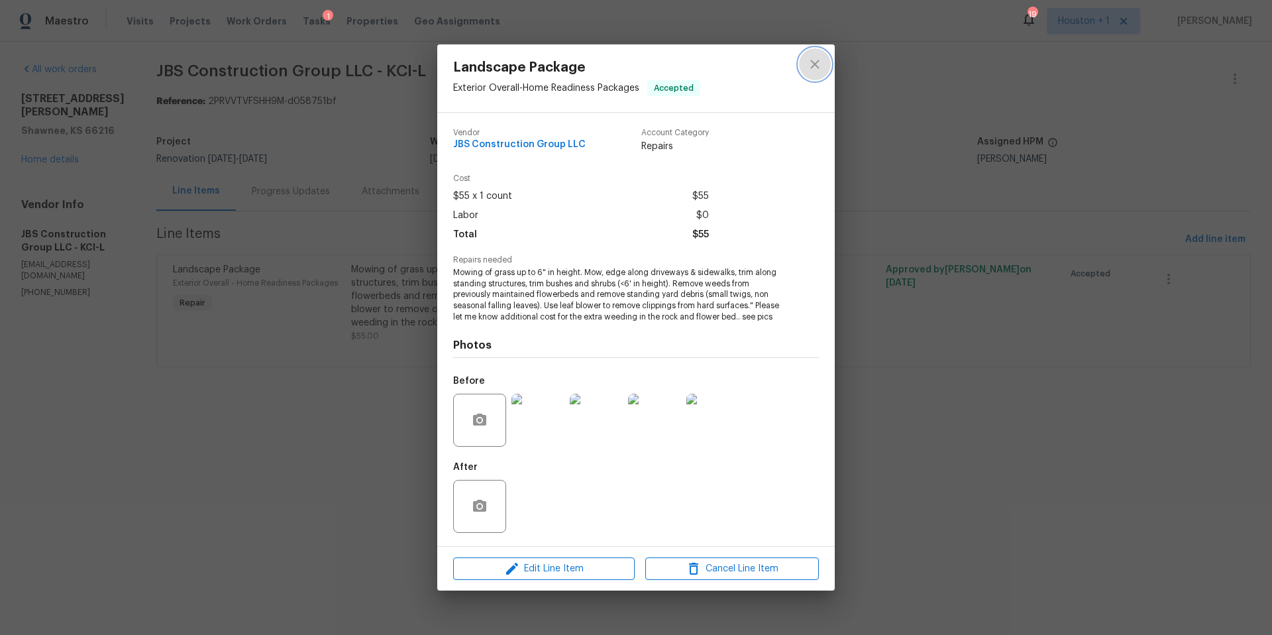
click at [817, 64] on icon "close" at bounding box center [815, 64] width 16 height 16
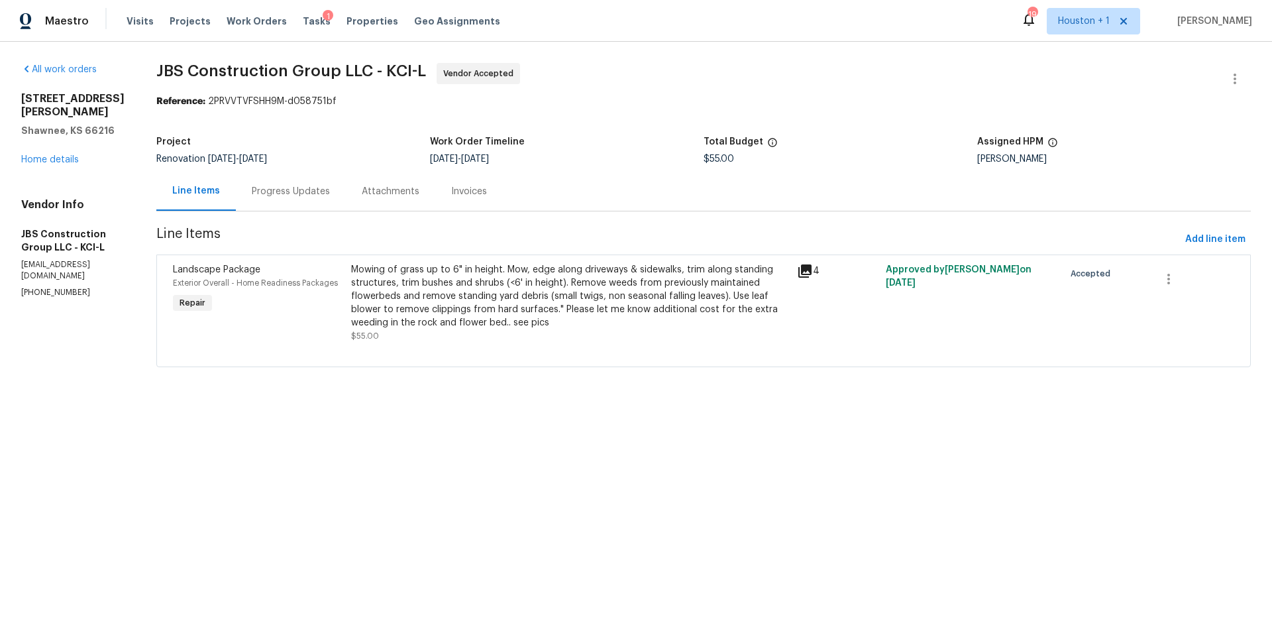
click at [66, 140] on div "4940 Alden Rd Shawnee, KS 66216 Home details" at bounding box center [72, 129] width 103 height 74
click at [64, 155] on link "Home details" at bounding box center [50, 159] width 58 height 9
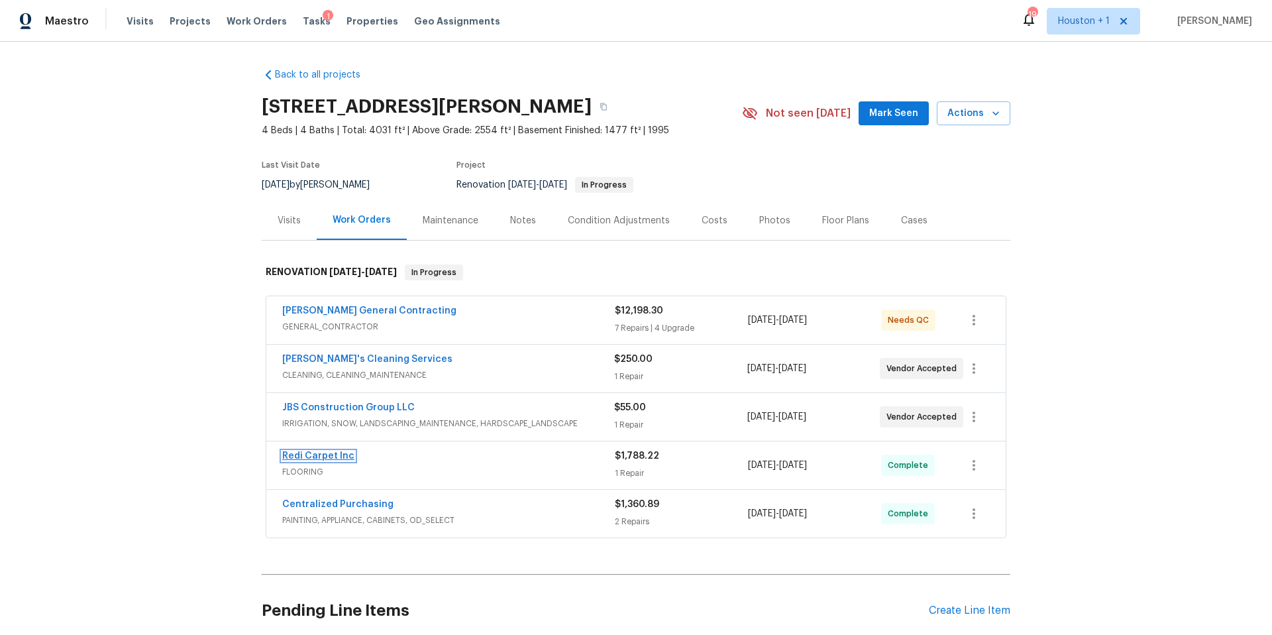
click at [332, 454] on link "Redi Carpet Inc" at bounding box center [318, 455] width 72 height 9
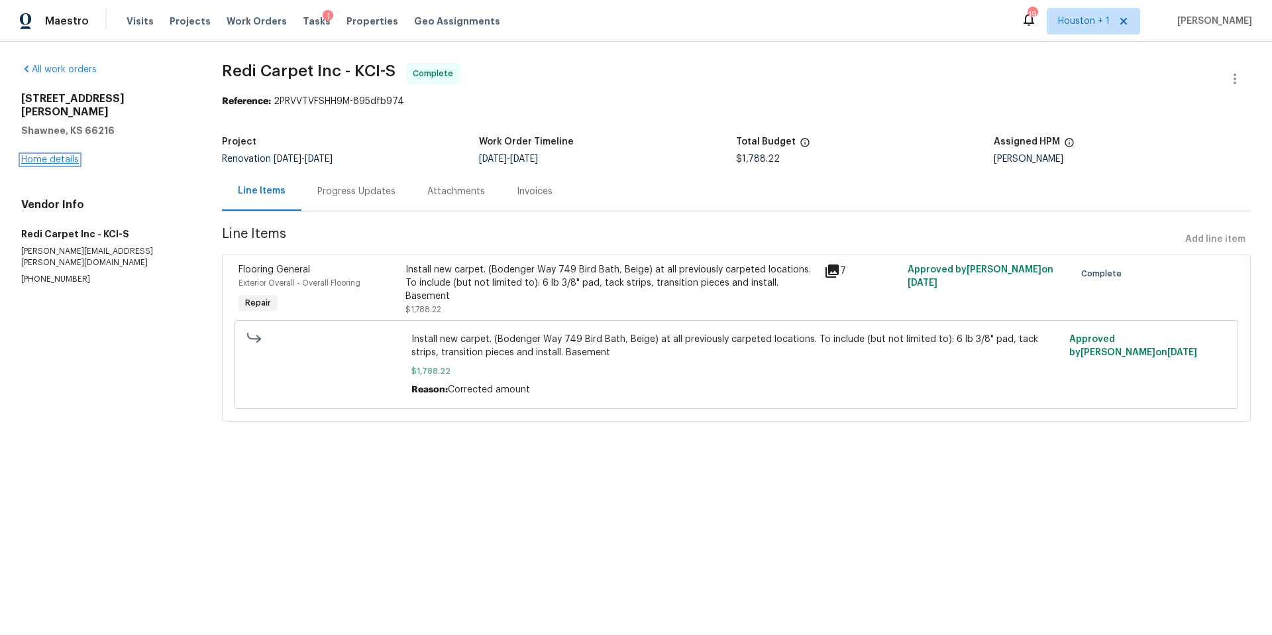
click at [55, 155] on link "Home details" at bounding box center [50, 159] width 58 height 9
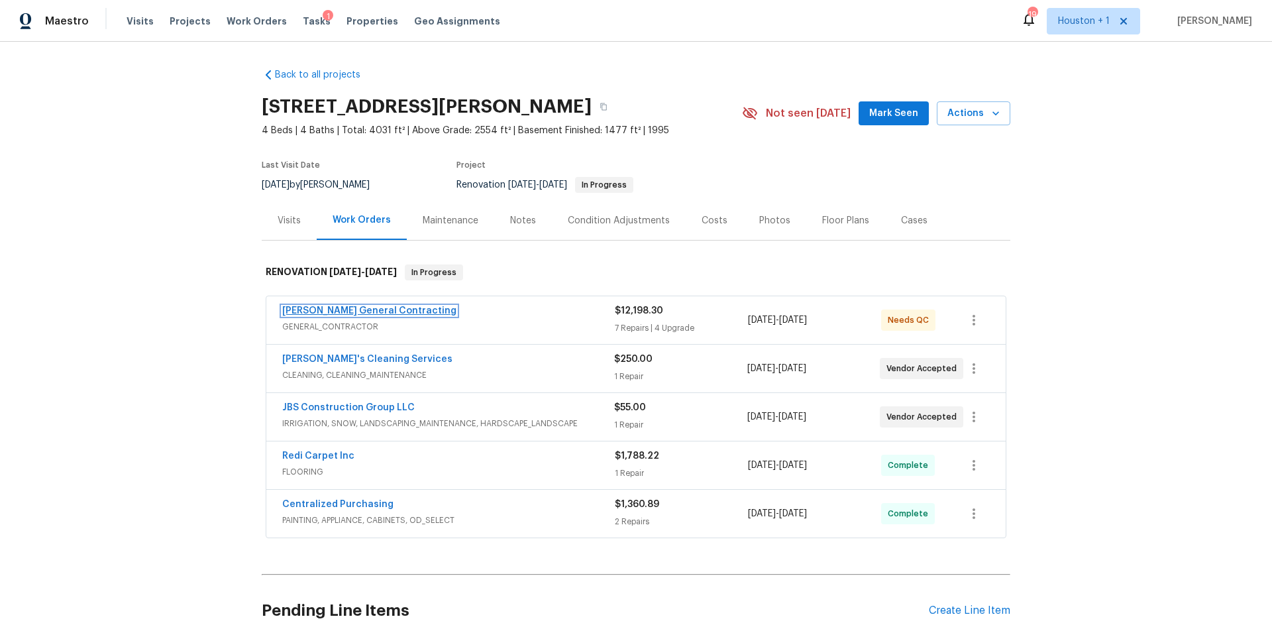
click at [364, 312] on link "Nicholson General Contracting" at bounding box center [369, 310] width 174 height 9
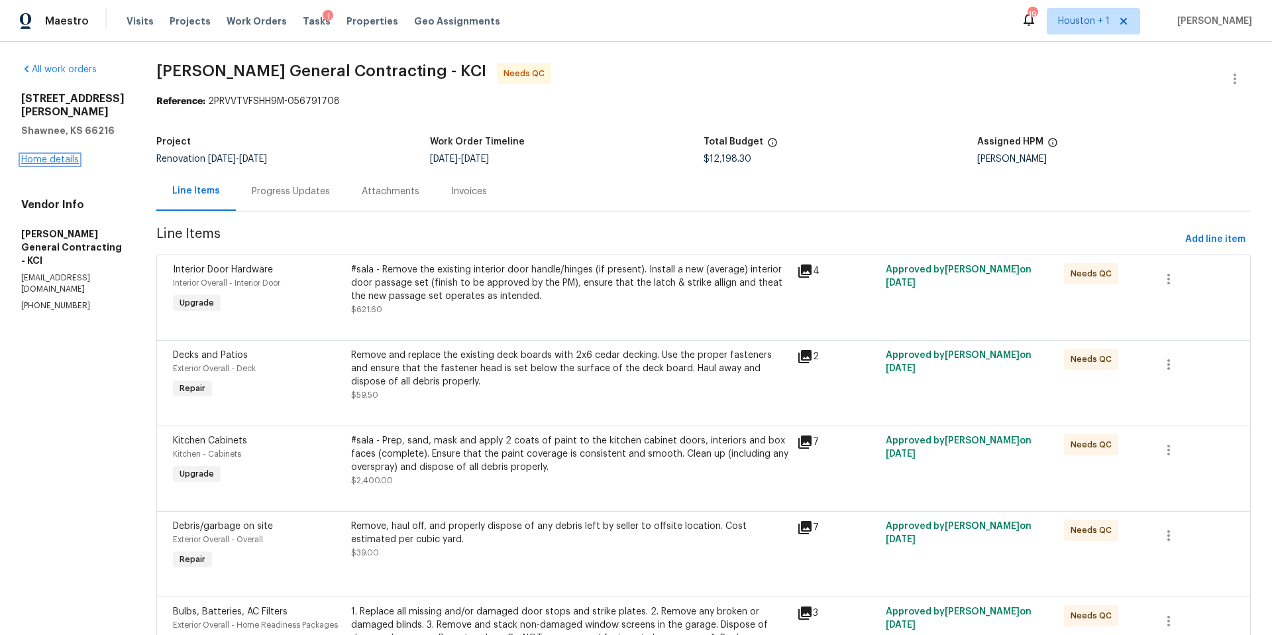
click at [50, 155] on link "Home details" at bounding box center [50, 159] width 58 height 9
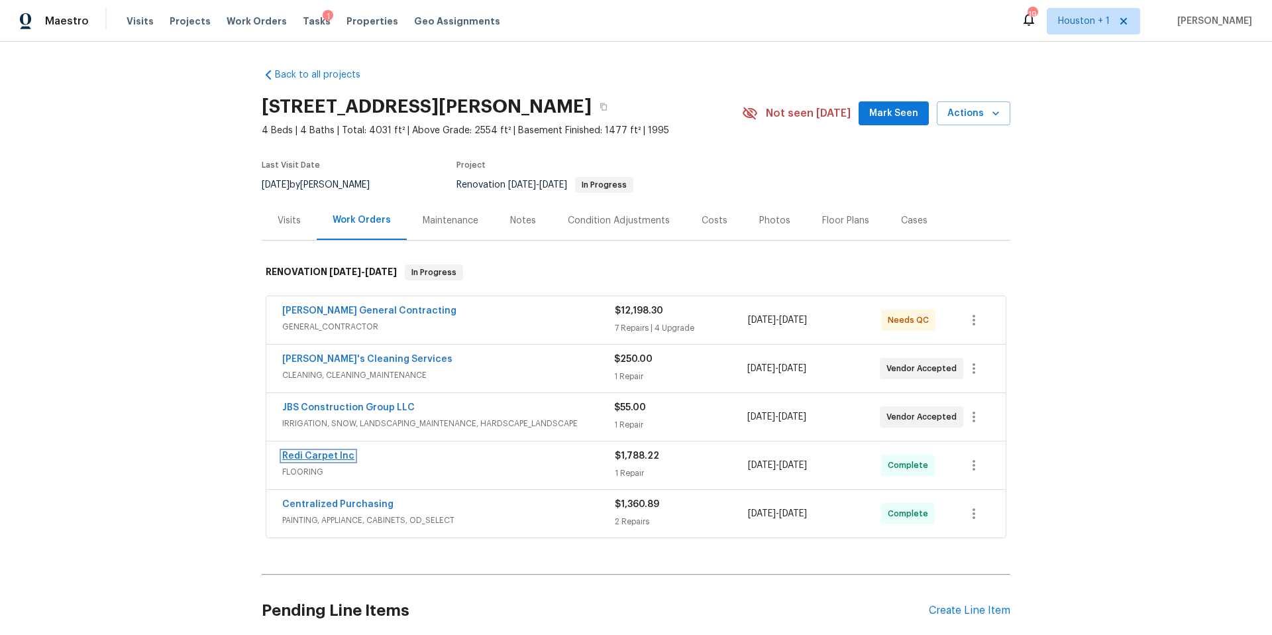
click at [315, 454] on link "Redi Carpet Inc" at bounding box center [318, 455] width 72 height 9
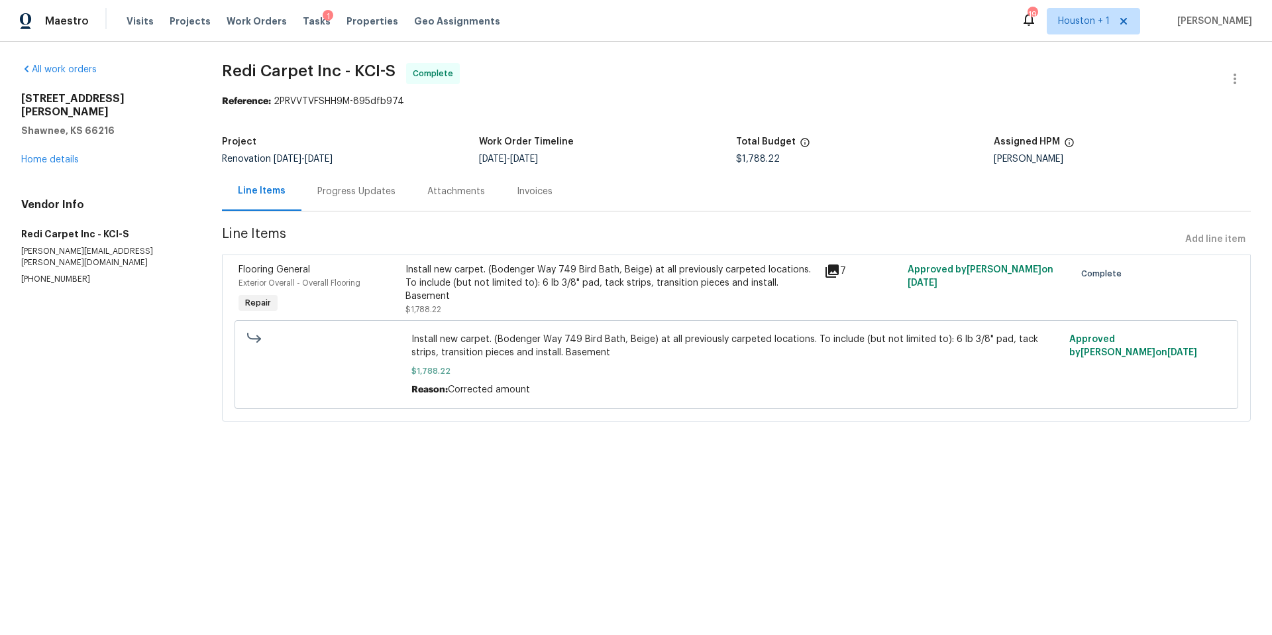
click at [360, 184] on div "Progress Updates" at bounding box center [356, 191] width 110 height 39
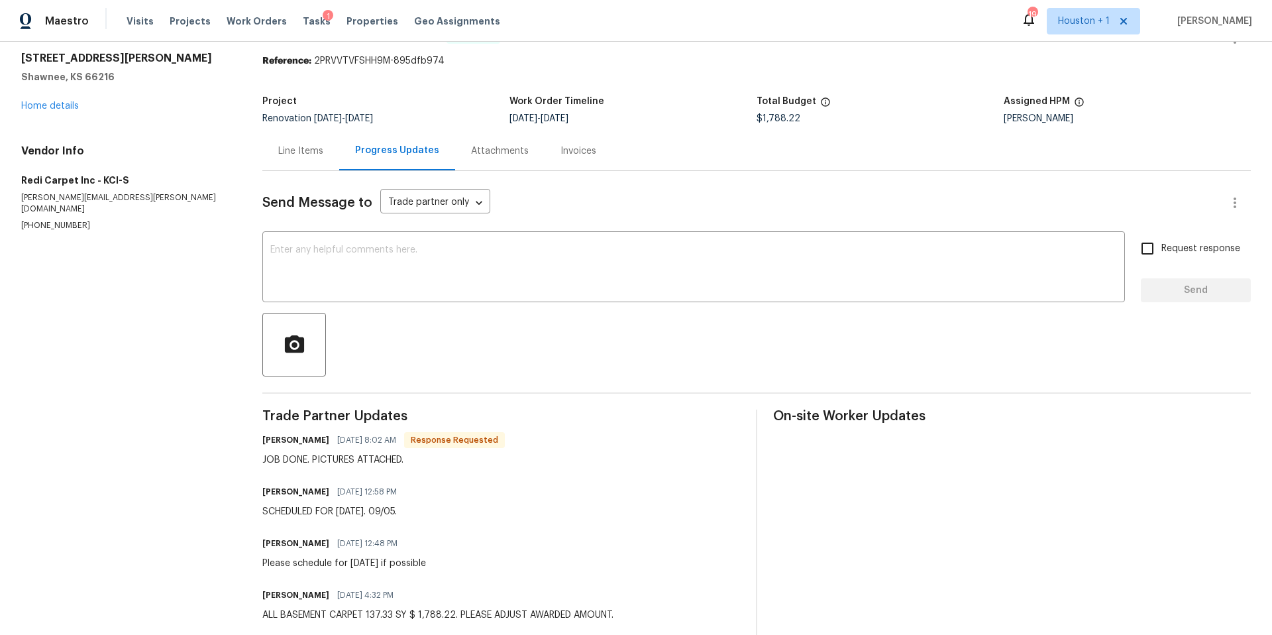
scroll to position [64, 0]
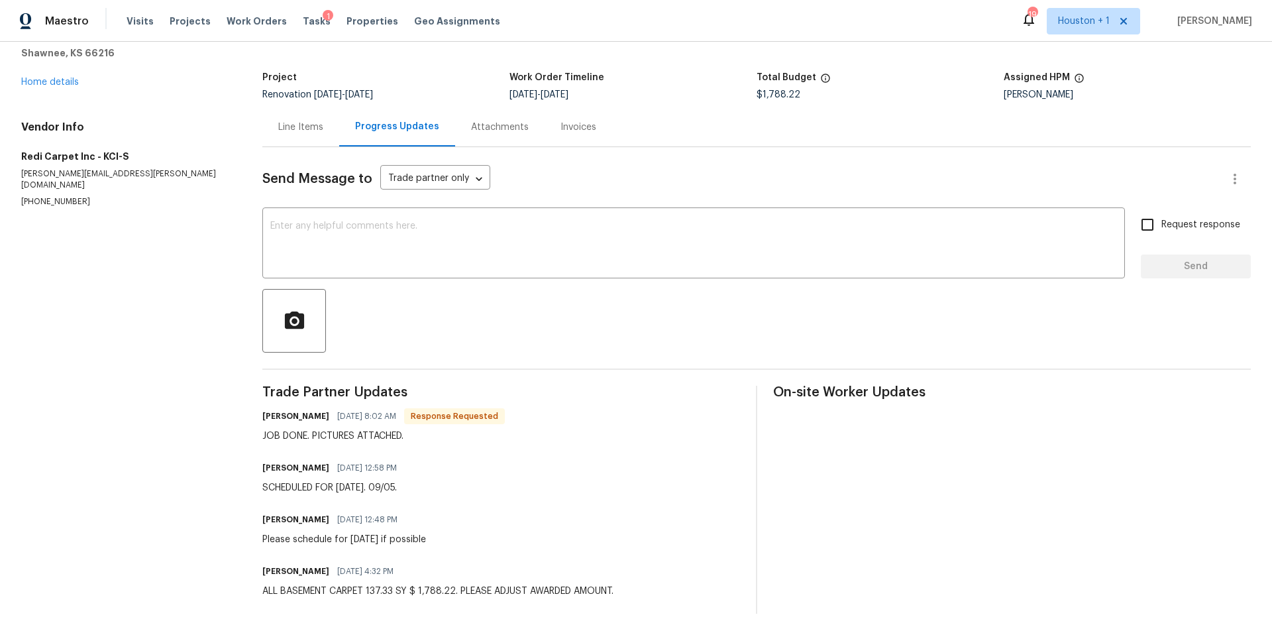
click at [291, 127] on div "Line Items" at bounding box center [300, 127] width 45 height 13
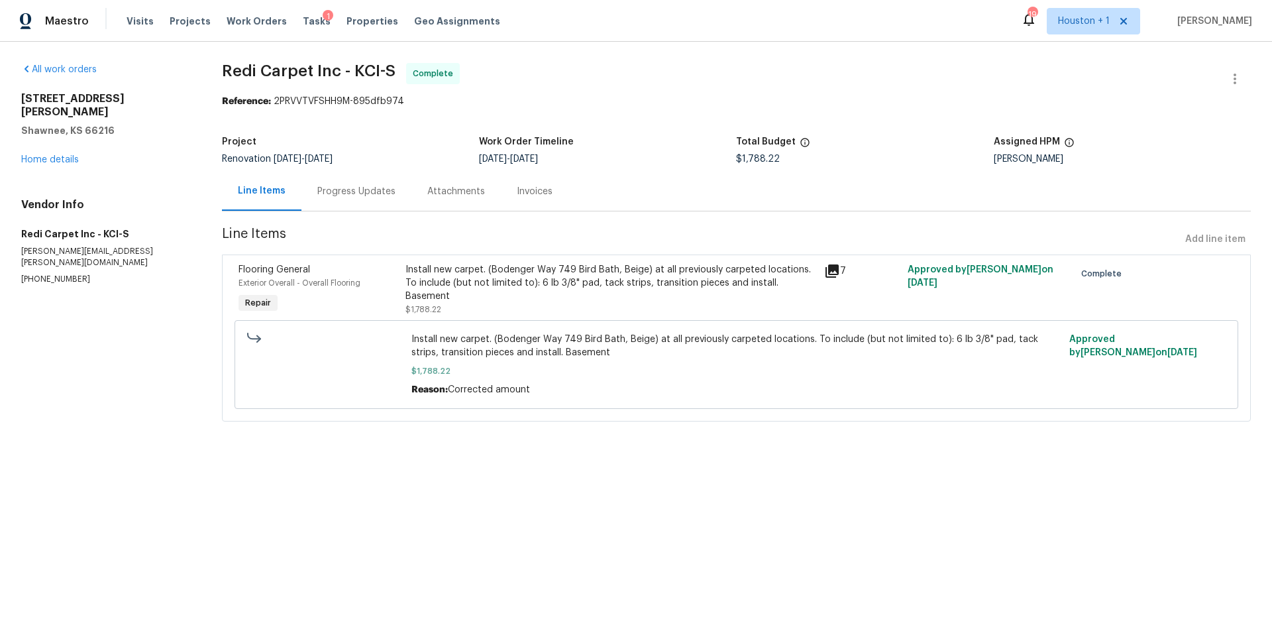
click at [678, 280] on div "Install new carpet. (Bodenger Way 749 Bird Bath, Beige) at all previously carpe…" at bounding box center [610, 283] width 410 height 40
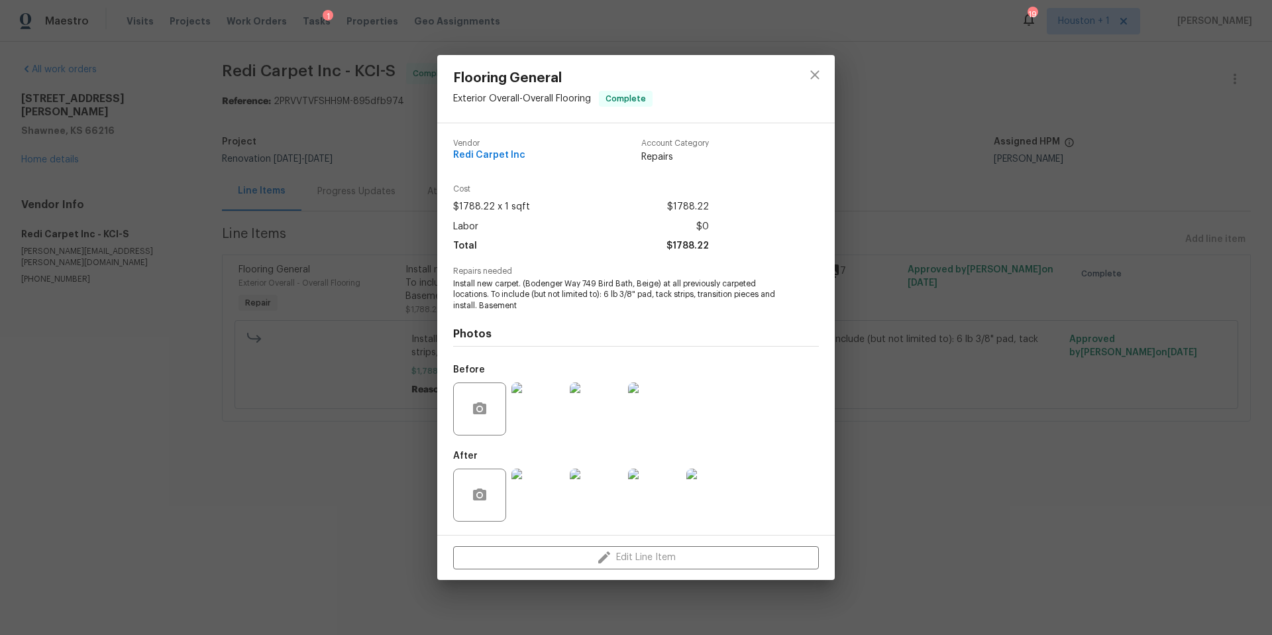
click at [533, 405] on img at bounding box center [537, 408] width 53 height 53
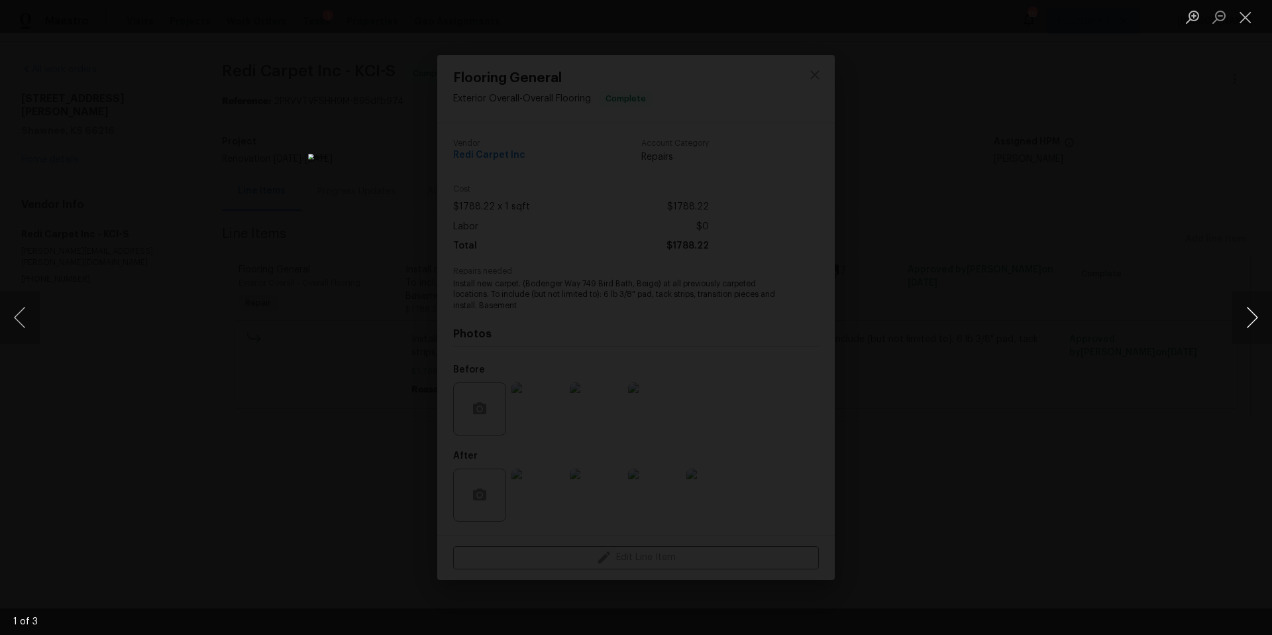
click at [1246, 323] on button "Next image" at bounding box center [1252, 317] width 40 height 53
click at [1105, 330] on div "Lightbox" at bounding box center [636, 317] width 1272 height 635
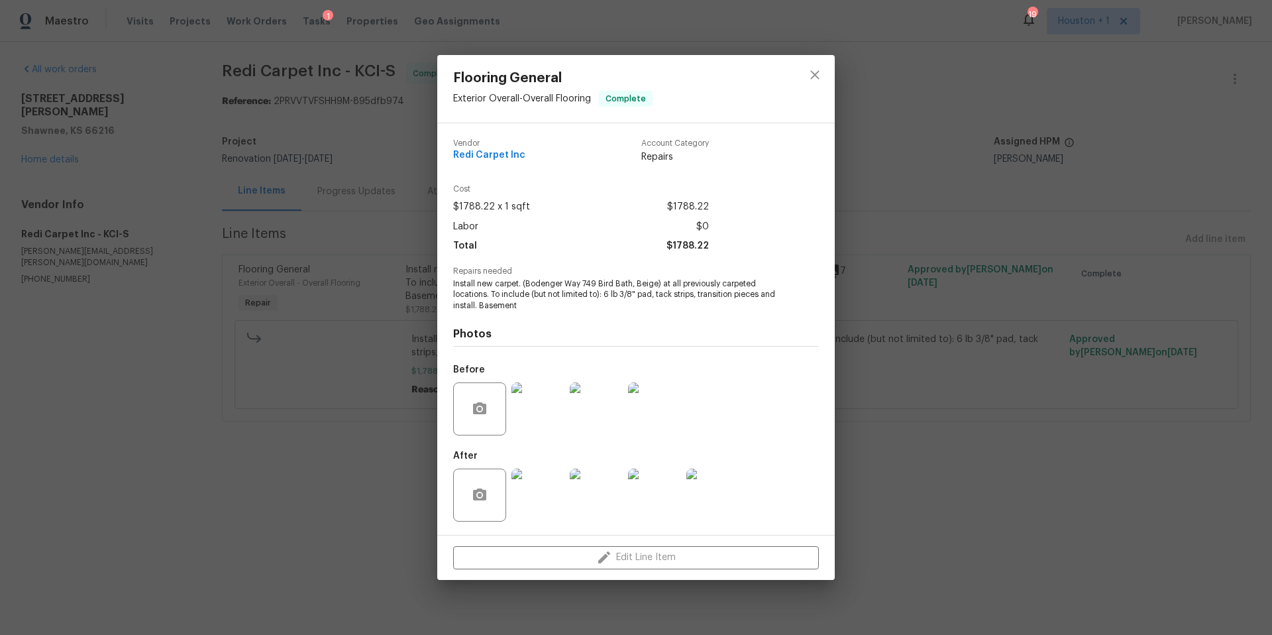
click at [931, 120] on div "Flooring General Exterior Overall - Overall Flooring Complete Vendor Redi Carpe…" at bounding box center [636, 317] width 1272 height 635
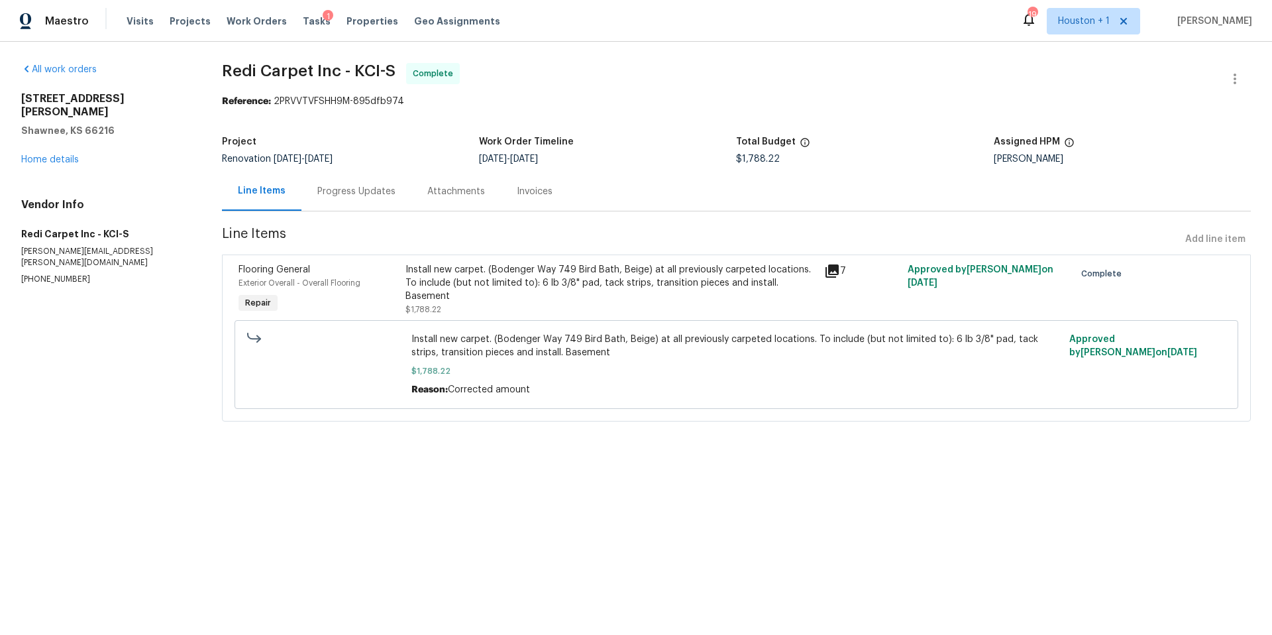
click at [56, 151] on div "4940 Alden Rd Shawnee, KS 66216 Home details" at bounding box center [105, 129] width 169 height 74
click at [47, 155] on link "Home details" at bounding box center [50, 159] width 58 height 9
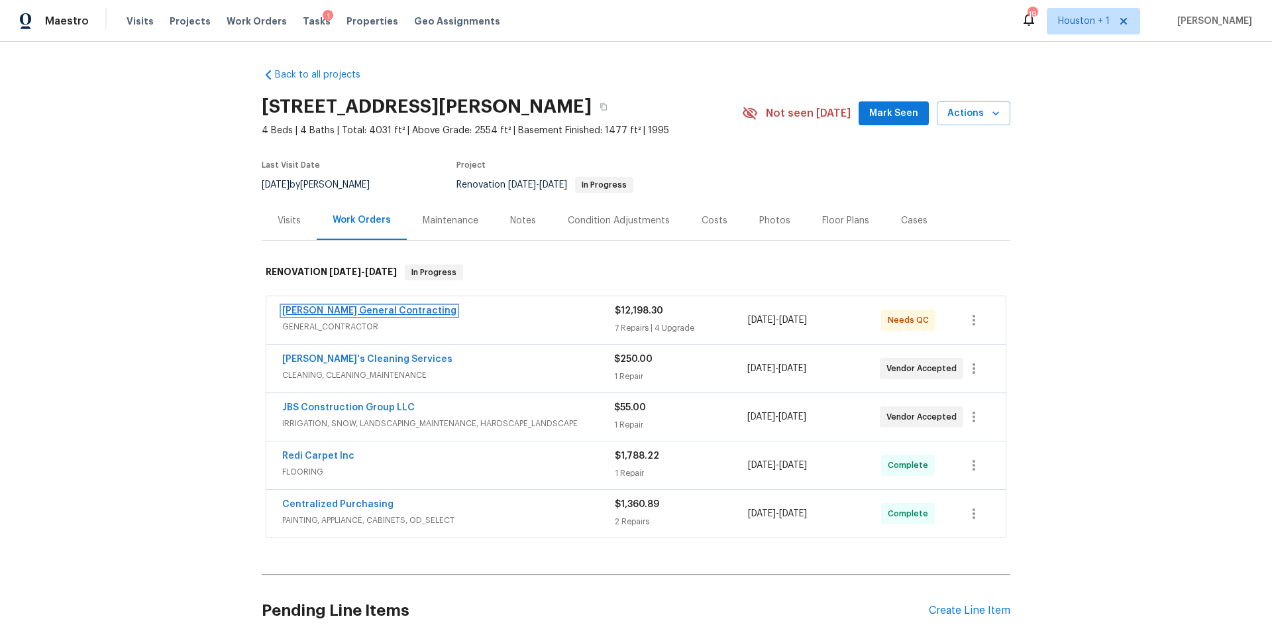
click at [413, 312] on link "Nicholson General Contracting" at bounding box center [369, 310] width 174 height 9
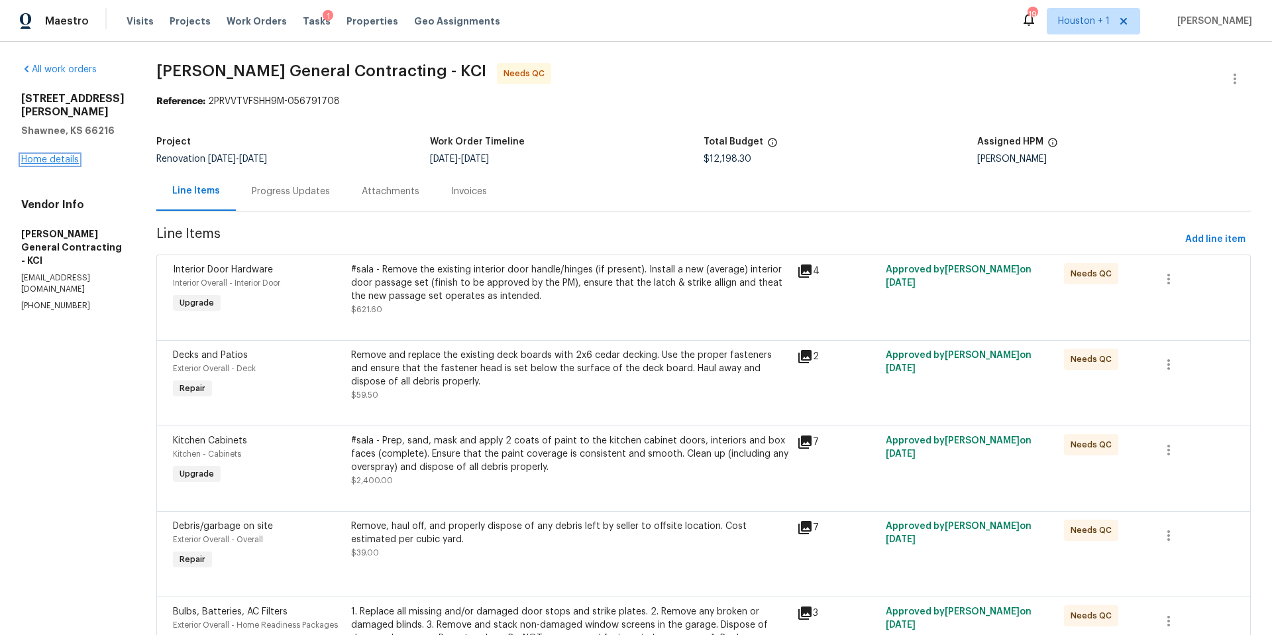
click at [63, 155] on link "Home details" at bounding box center [50, 159] width 58 height 9
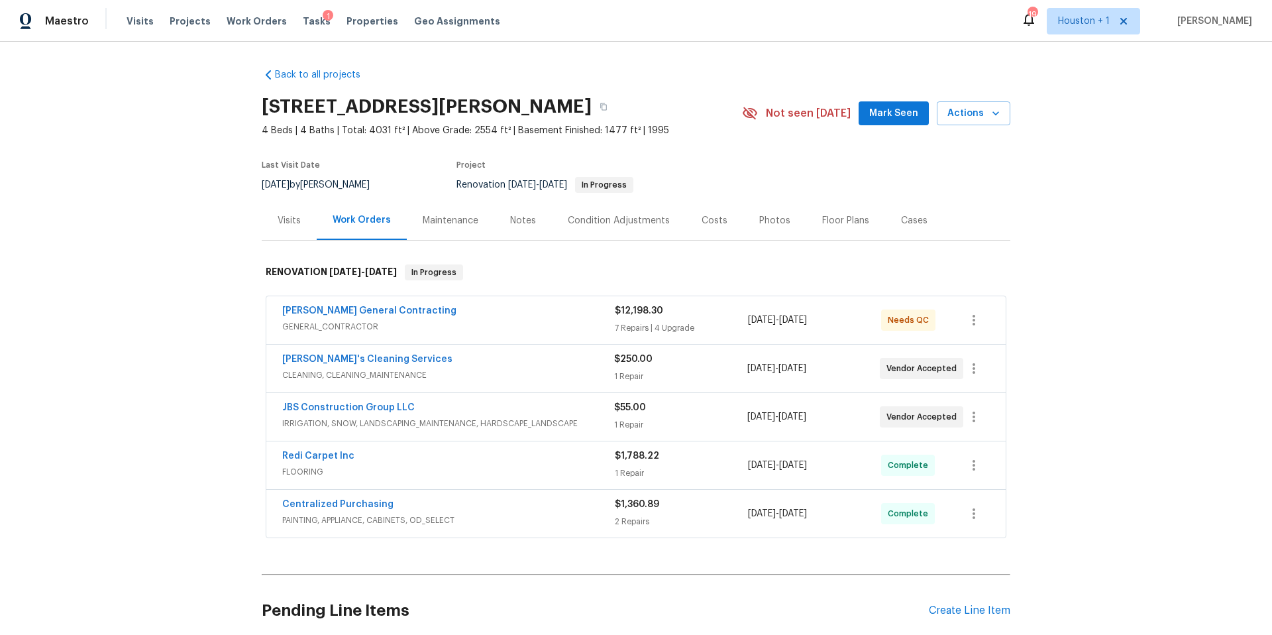
click at [707, 221] on div "Costs" at bounding box center [714, 220] width 26 height 13
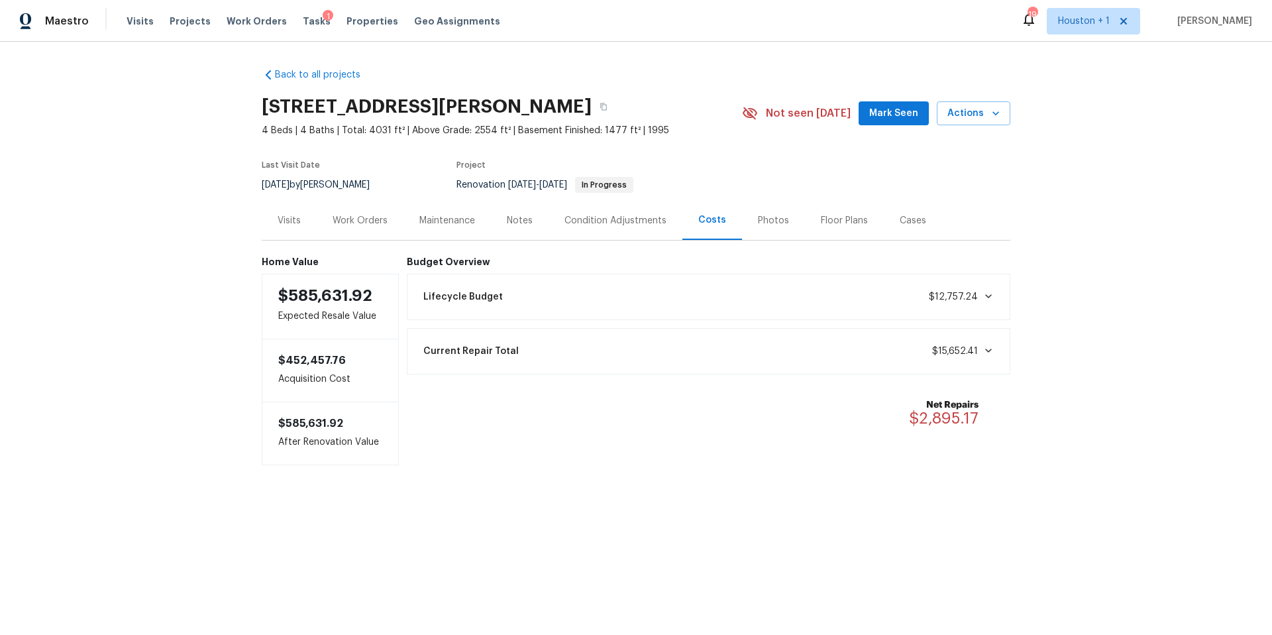
click at [602, 220] on div "Condition Adjustments" at bounding box center [615, 220] width 102 height 13
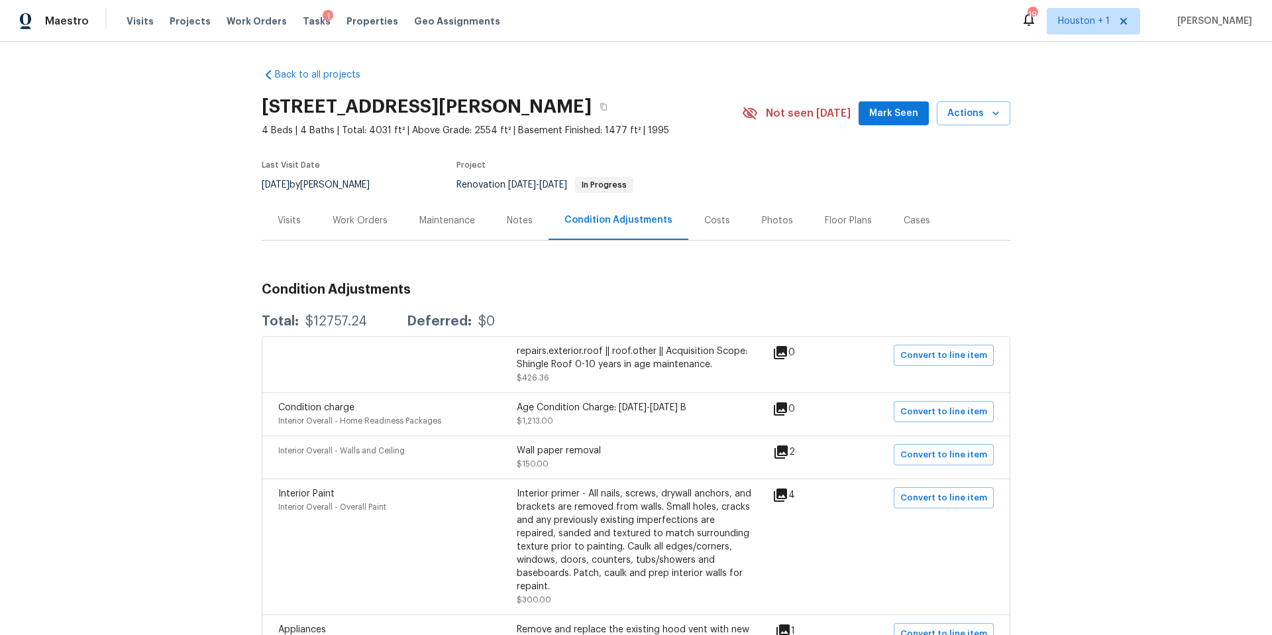
click at [362, 231] on div "Work Orders" at bounding box center [360, 220] width 87 height 39
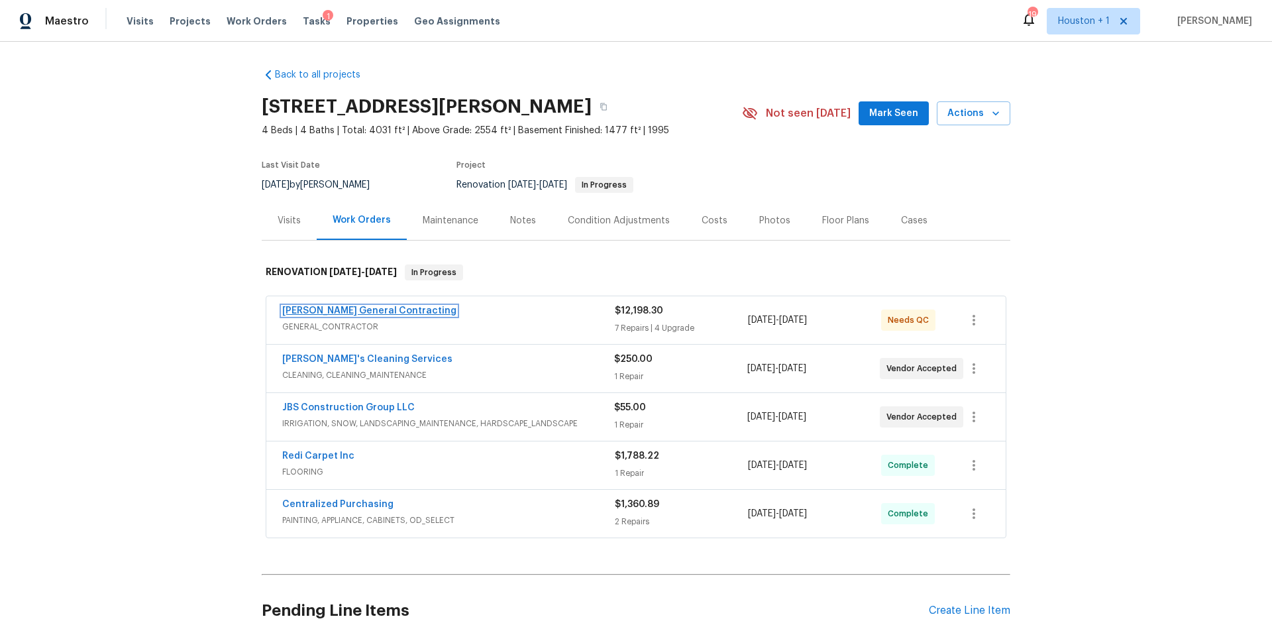
click at [380, 311] on link "Nicholson General Contracting" at bounding box center [369, 310] width 174 height 9
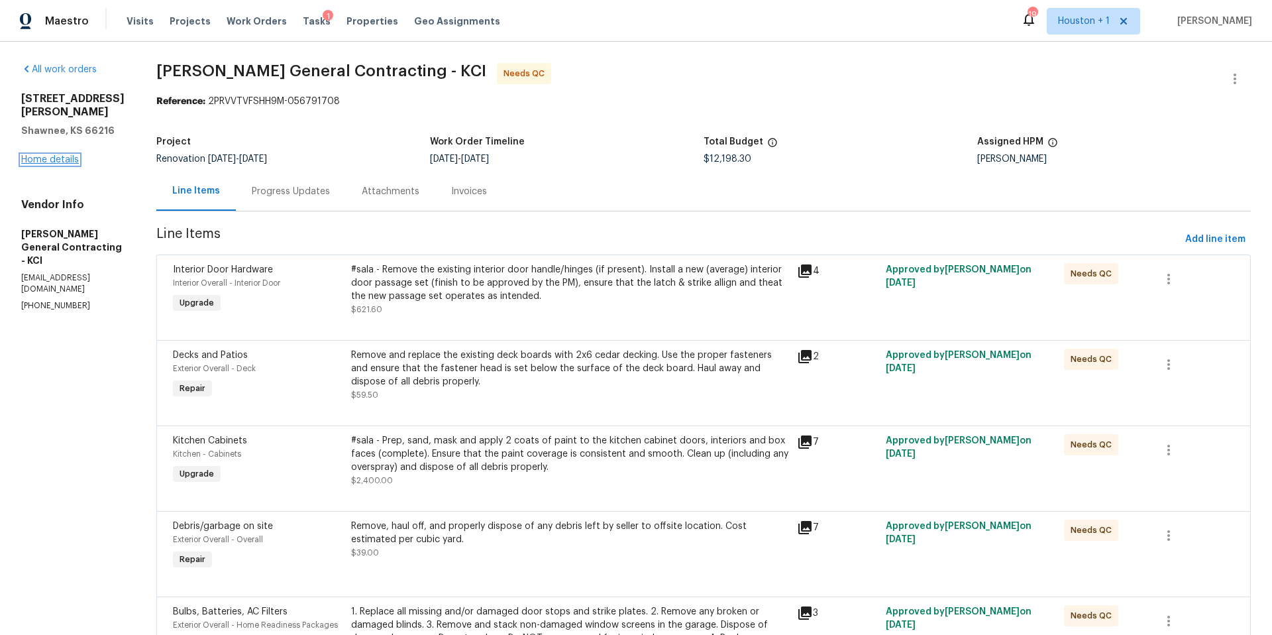
click at [64, 155] on link "Home details" at bounding box center [50, 159] width 58 height 9
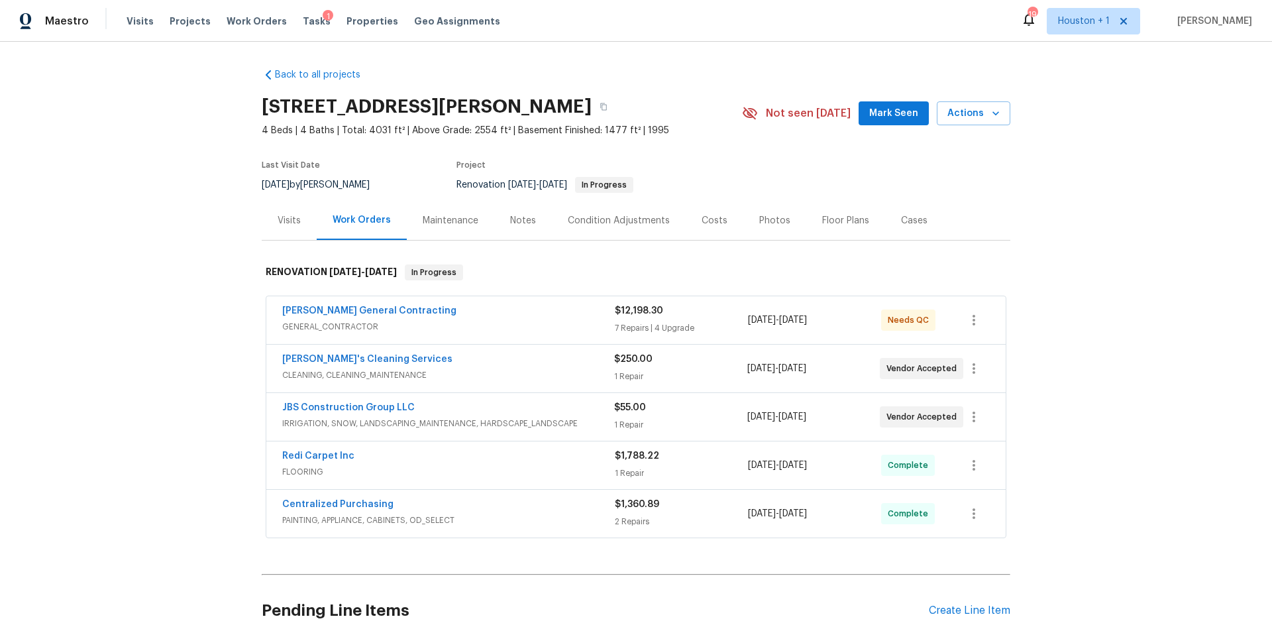
click at [513, 221] on div "Notes" at bounding box center [523, 220] width 26 height 13
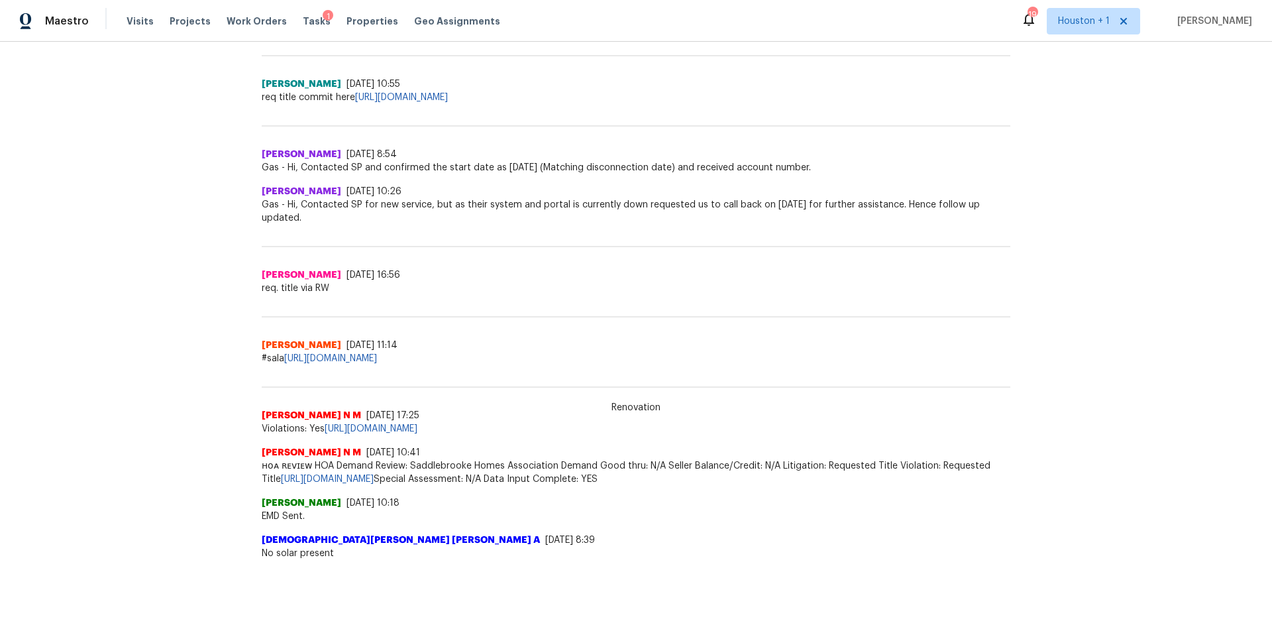
scroll to position [839, 0]
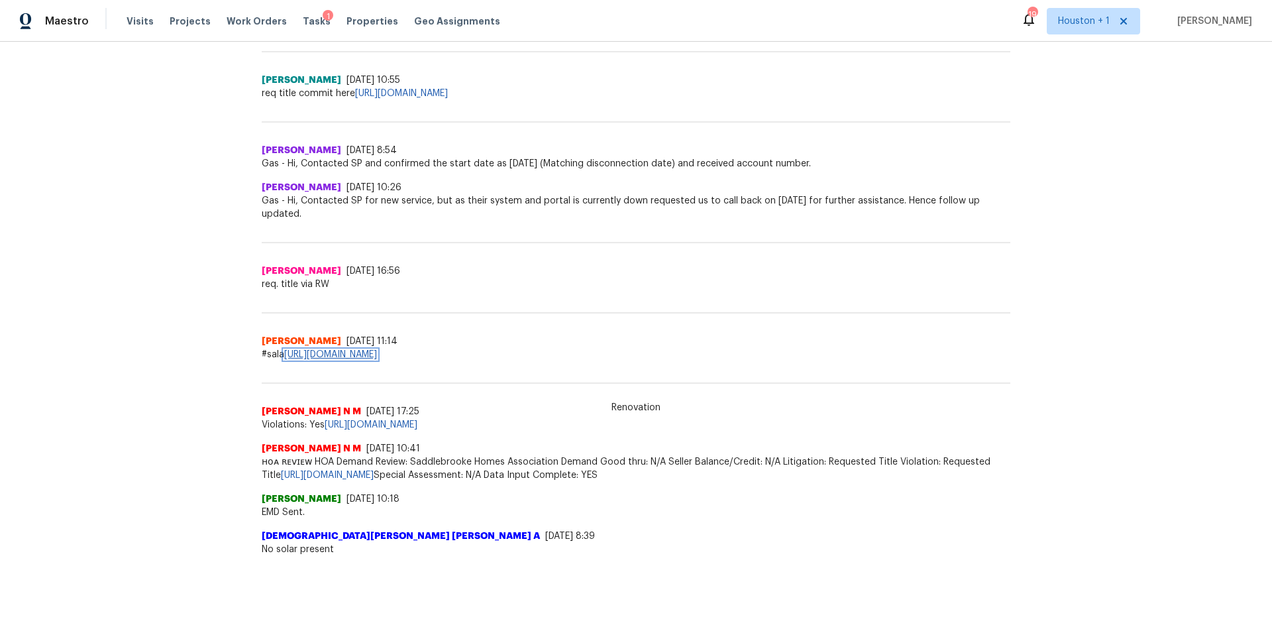
click at [377, 352] on link "https://docs.google.com/spreadsheets/d/1oN28oIgDiAhKslz0z_DqbQguZnwLQK7ijrgTnXC…" at bounding box center [330, 354] width 93 height 9
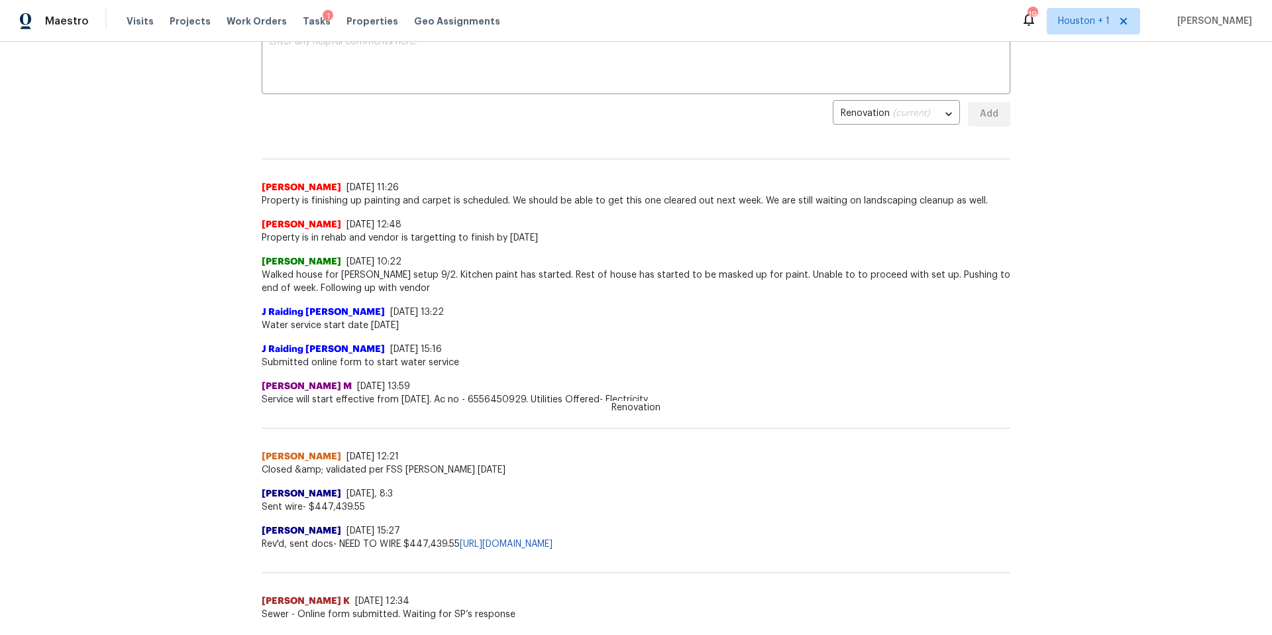
scroll to position [145, 0]
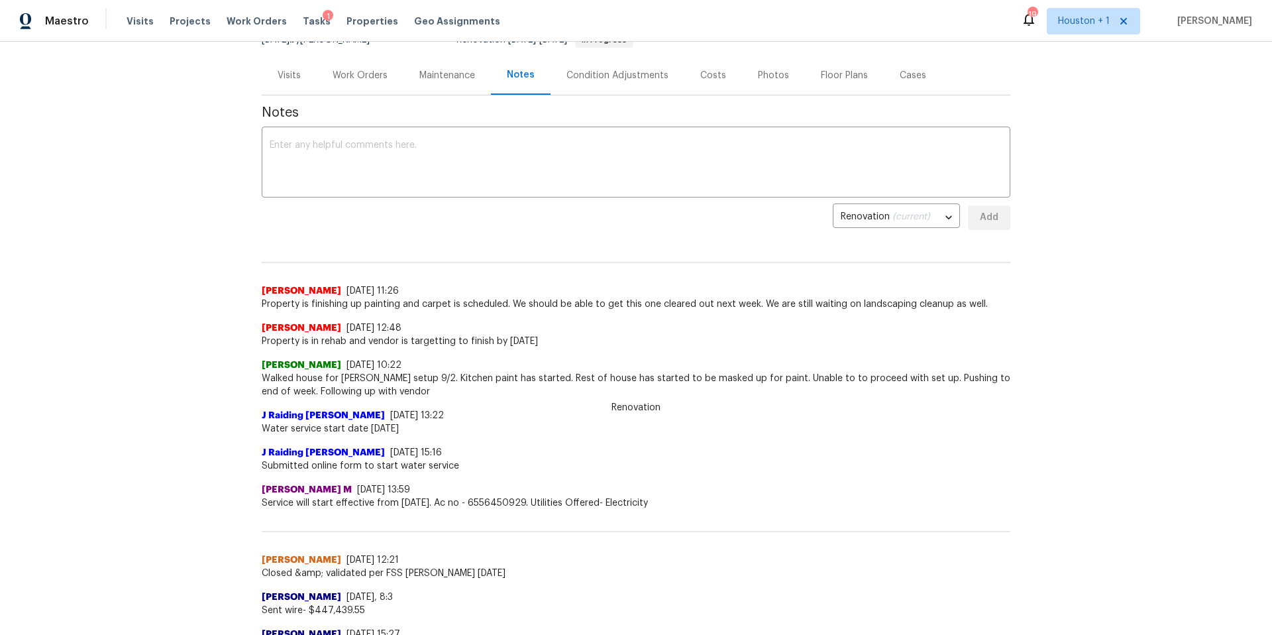
click at [368, 76] on div "Work Orders" at bounding box center [360, 75] width 55 height 13
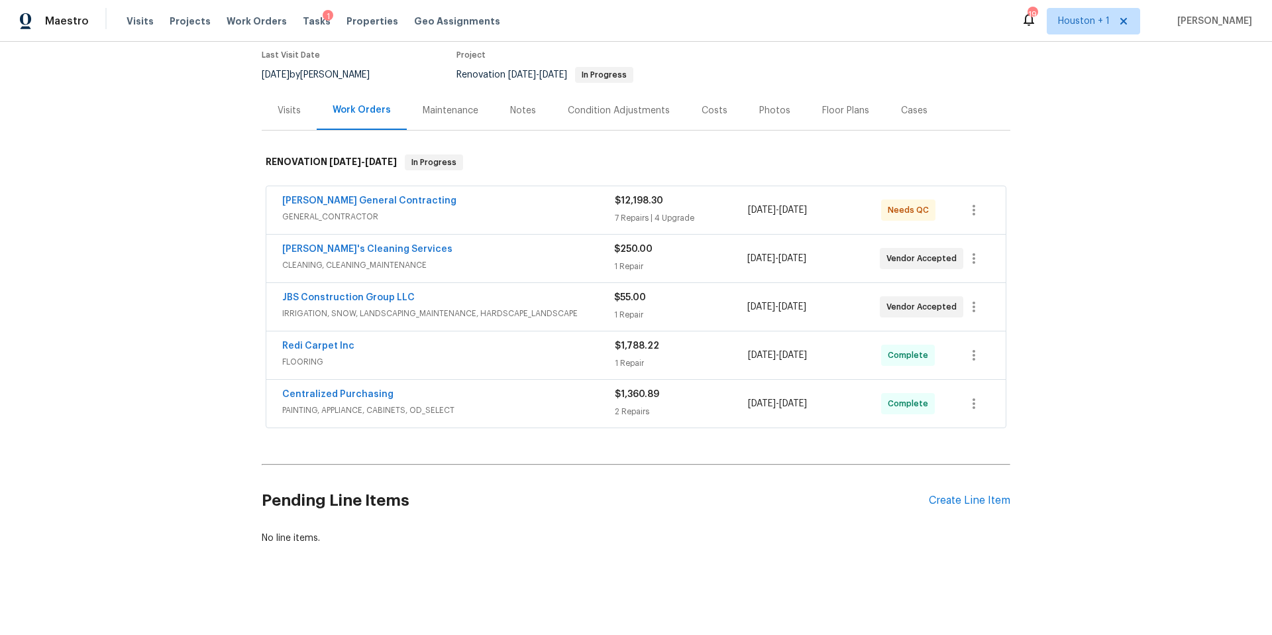
scroll to position [110, 0]
click at [408, 212] on span "GENERAL_CONTRACTOR" at bounding box center [448, 216] width 333 height 13
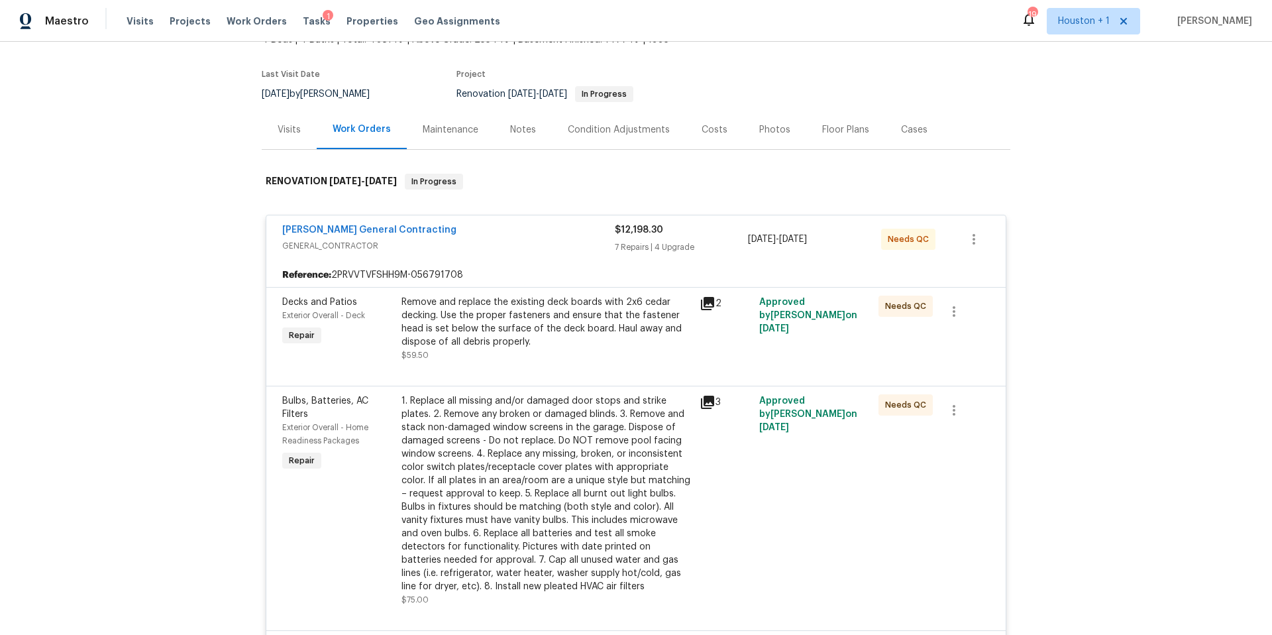
scroll to position [0, 0]
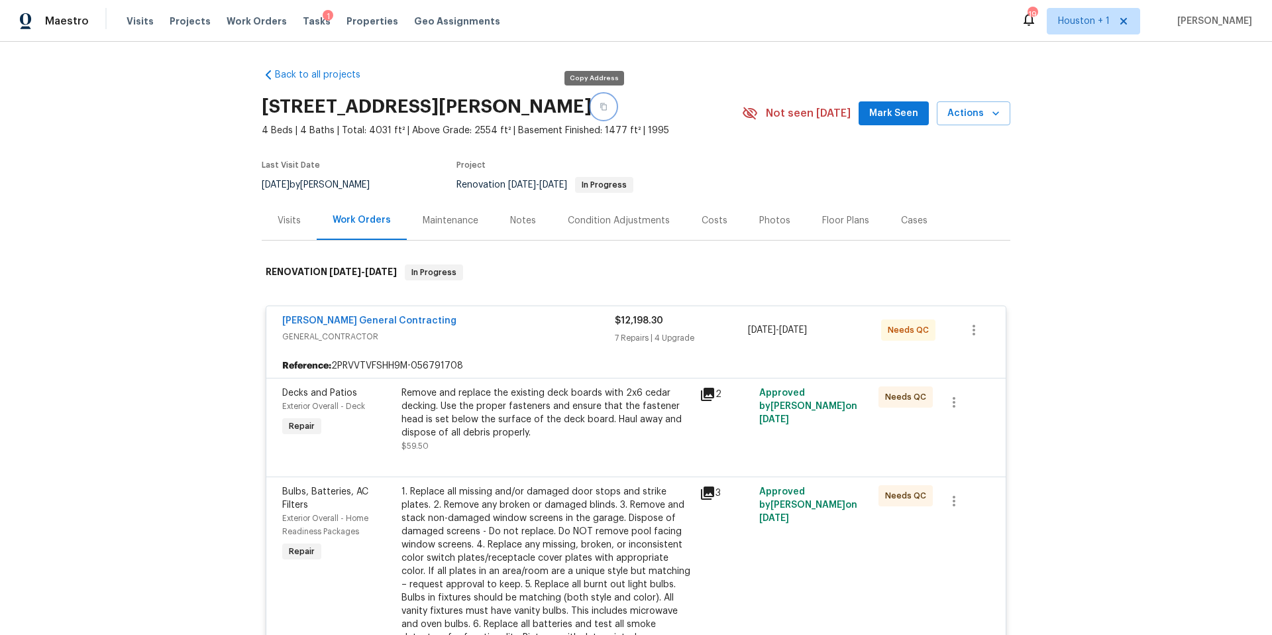
click at [596, 109] on button "button" at bounding box center [604, 107] width 24 height 24
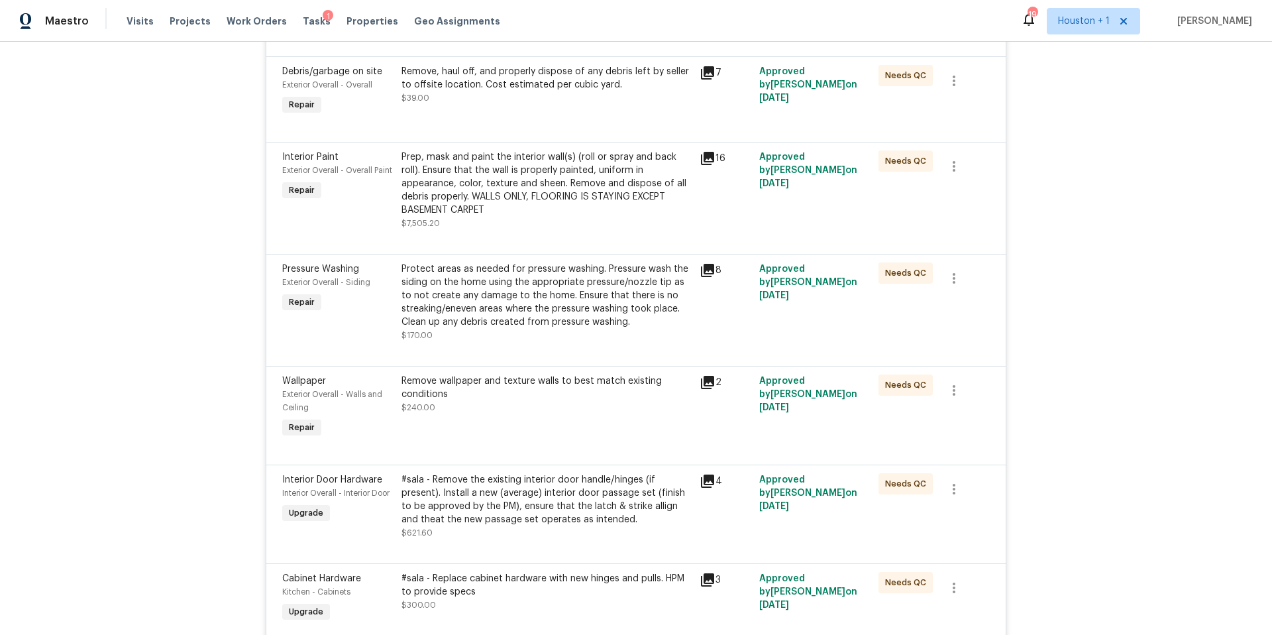
scroll to position [767, 0]
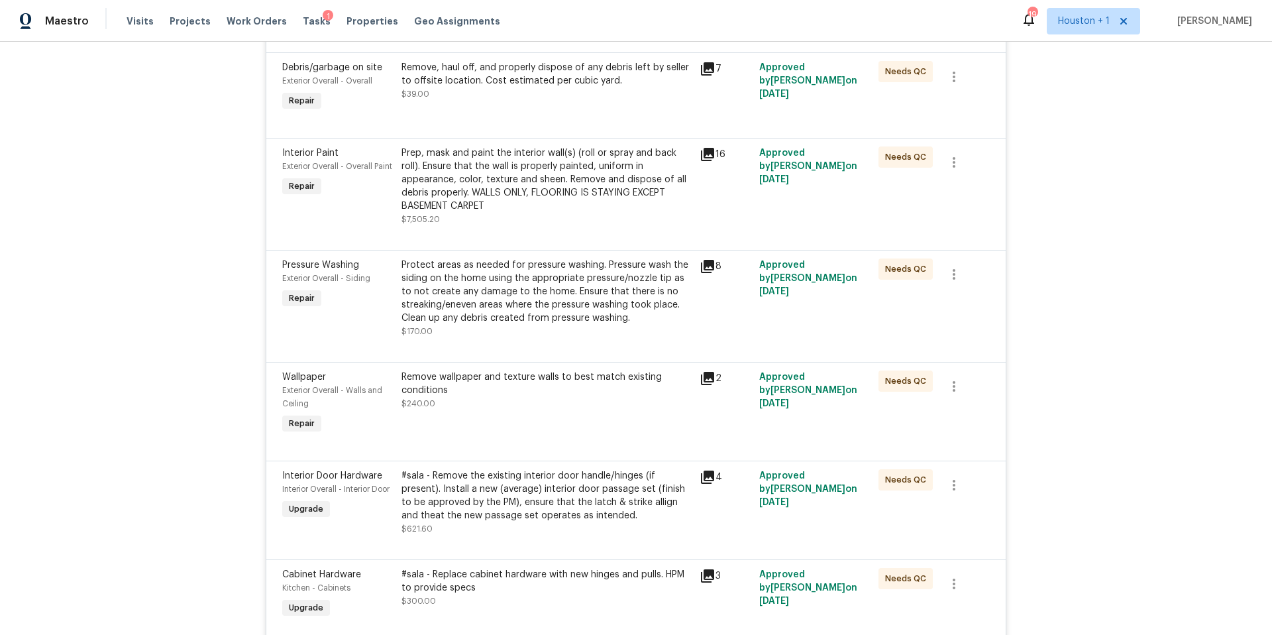
click at [566, 286] on div "Protect areas as needed for pressure washing. Pressure wash the siding on the h…" at bounding box center [546, 291] width 290 height 66
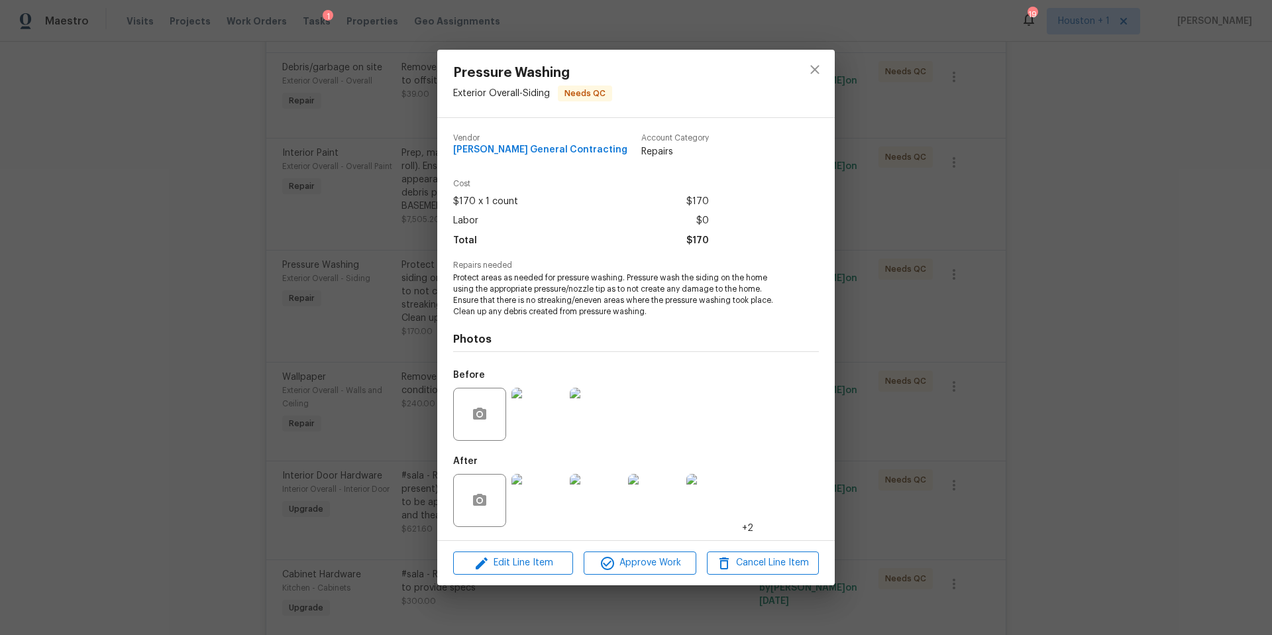
click at [541, 495] on img at bounding box center [537, 500] width 53 height 53
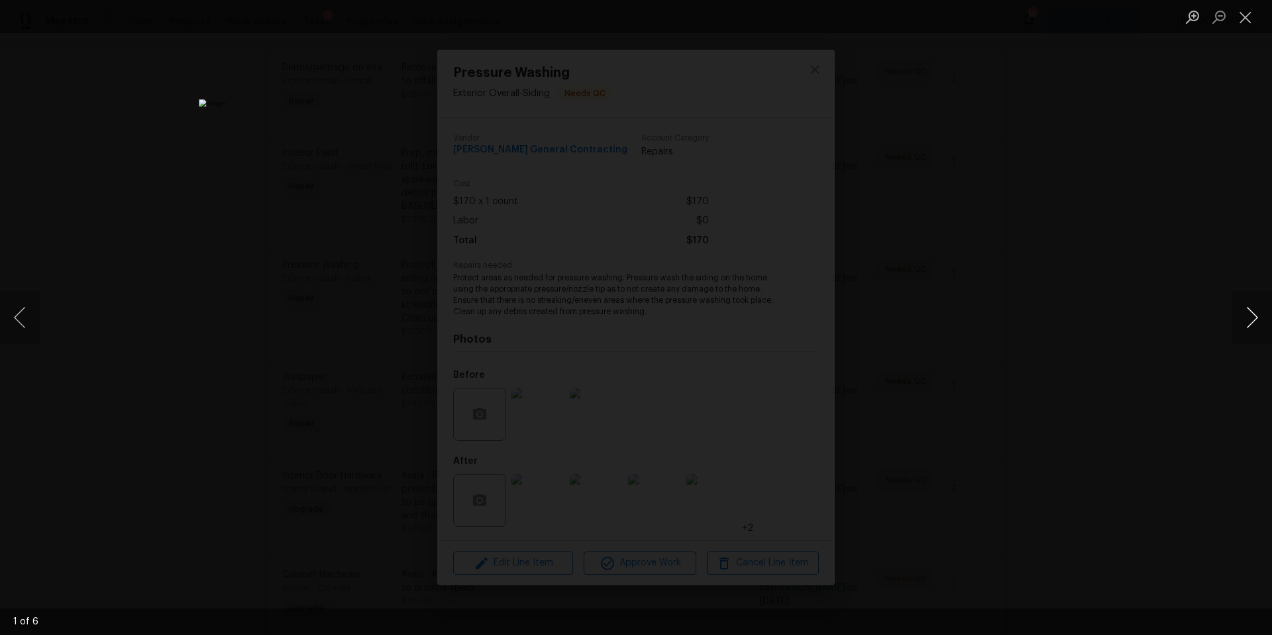
click at [1249, 319] on button "Next image" at bounding box center [1252, 317] width 40 height 53
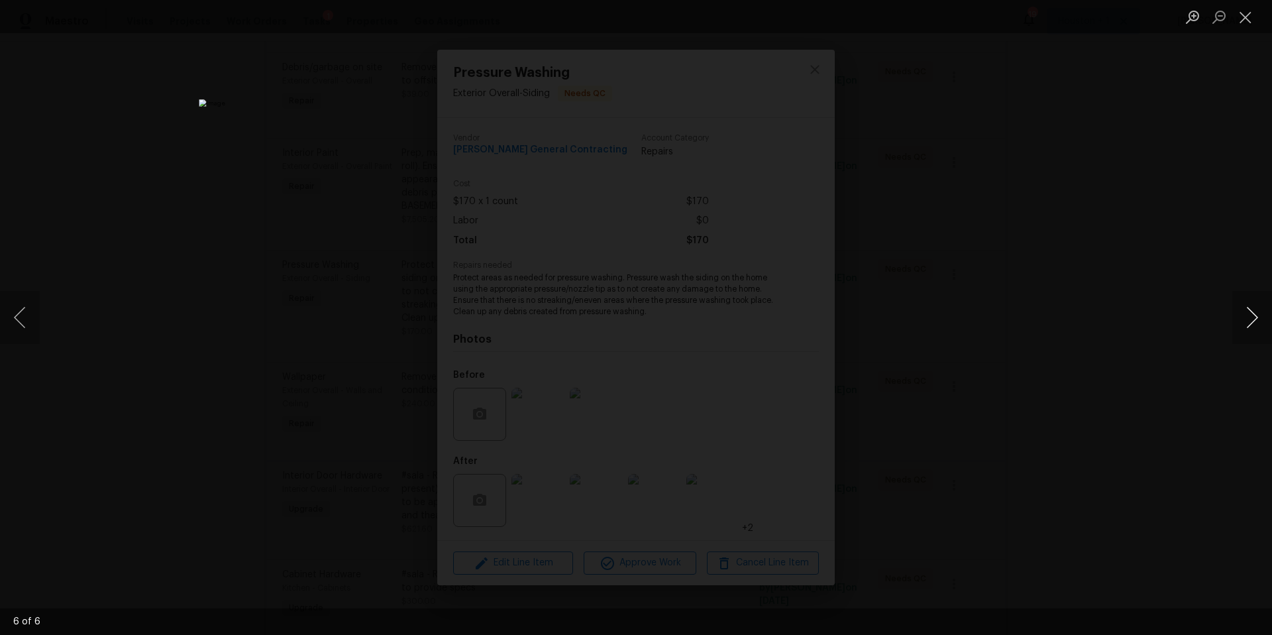
click at [1249, 319] on button "Next image" at bounding box center [1252, 317] width 40 height 53
click at [154, 35] on div "Lightbox" at bounding box center [636, 317] width 1272 height 635
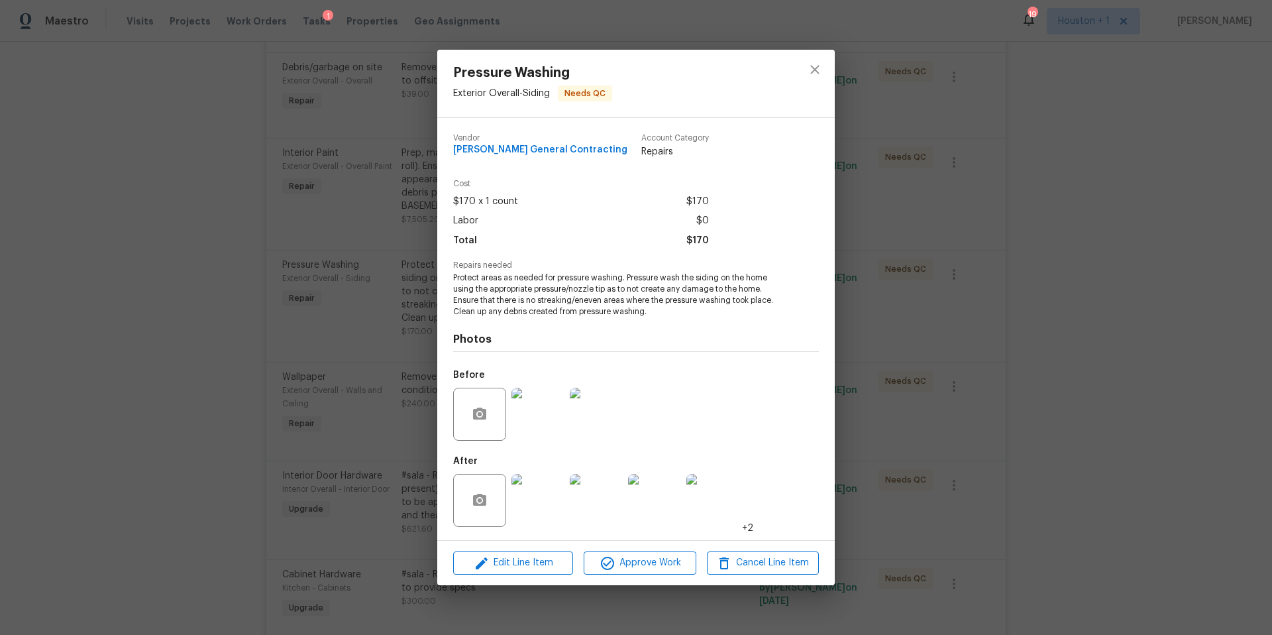
click at [138, 21] on div "Pressure Washing Exterior Overall - Siding Needs QC Vendor Nicholson General Co…" at bounding box center [636, 317] width 1272 height 635
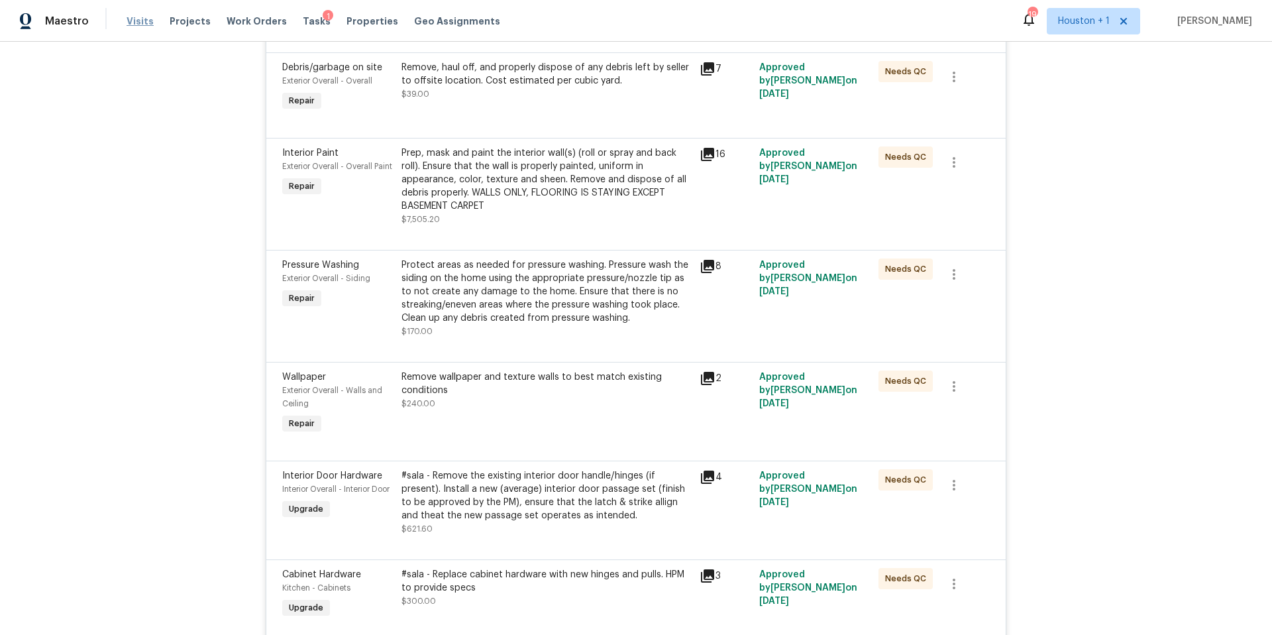
click at [138, 21] on span "Visits" at bounding box center [140, 21] width 27 height 13
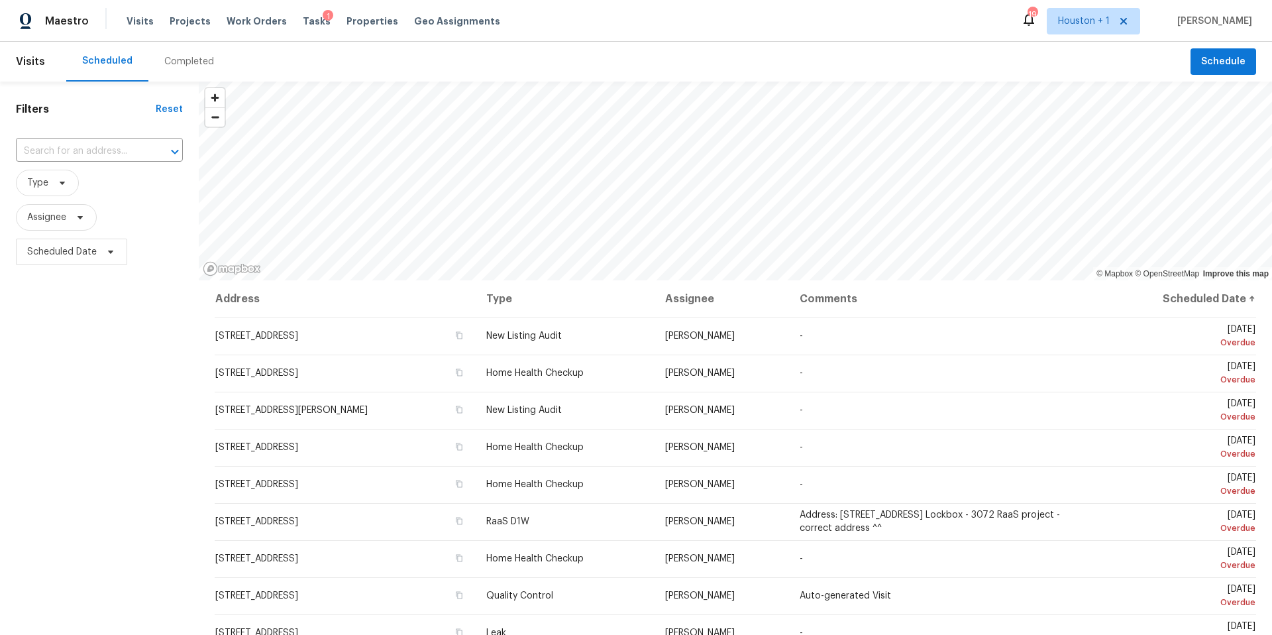
click at [176, 64] on div "Completed" at bounding box center [189, 61] width 50 height 13
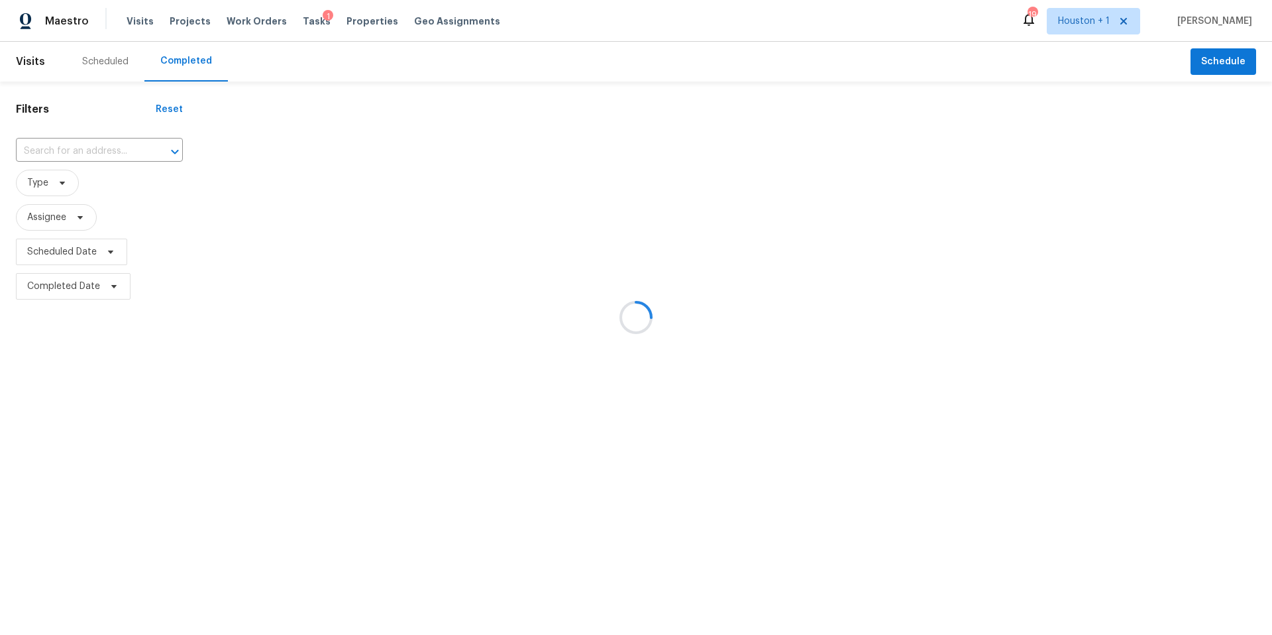
click at [83, 153] on div at bounding box center [636, 317] width 1272 height 635
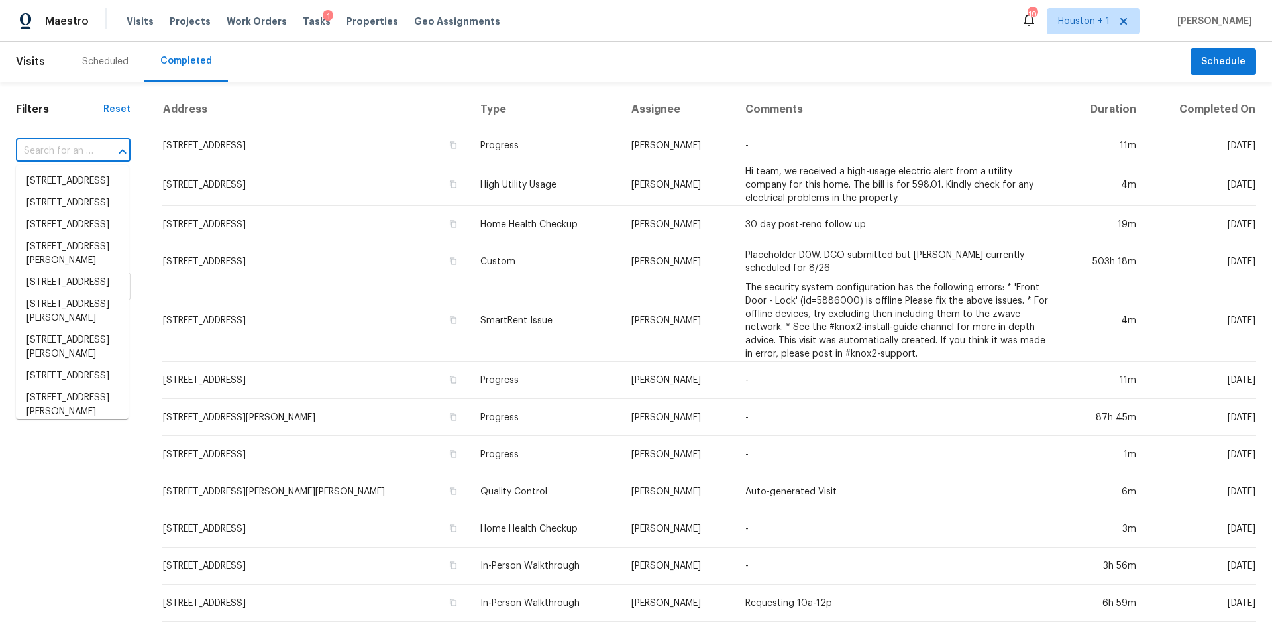
click at [83, 152] on input "text" at bounding box center [55, 151] width 78 height 21
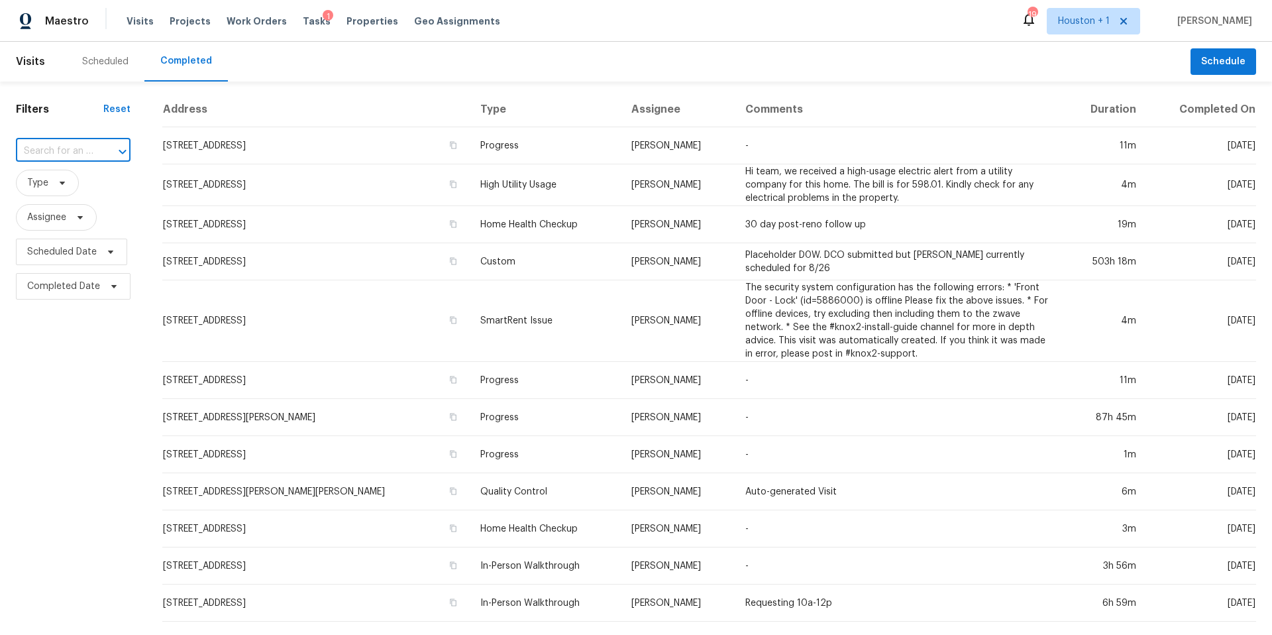
paste input "8112 Dearborn Dr, Prairie Village, KS 66208"
type input "8112 Dearborn Dr, Prairie Village, KS 66208"
click at [83, 189] on li "8112 Dearborn Dr, Prairie Village, KS 66208" at bounding box center [72, 181] width 113 height 22
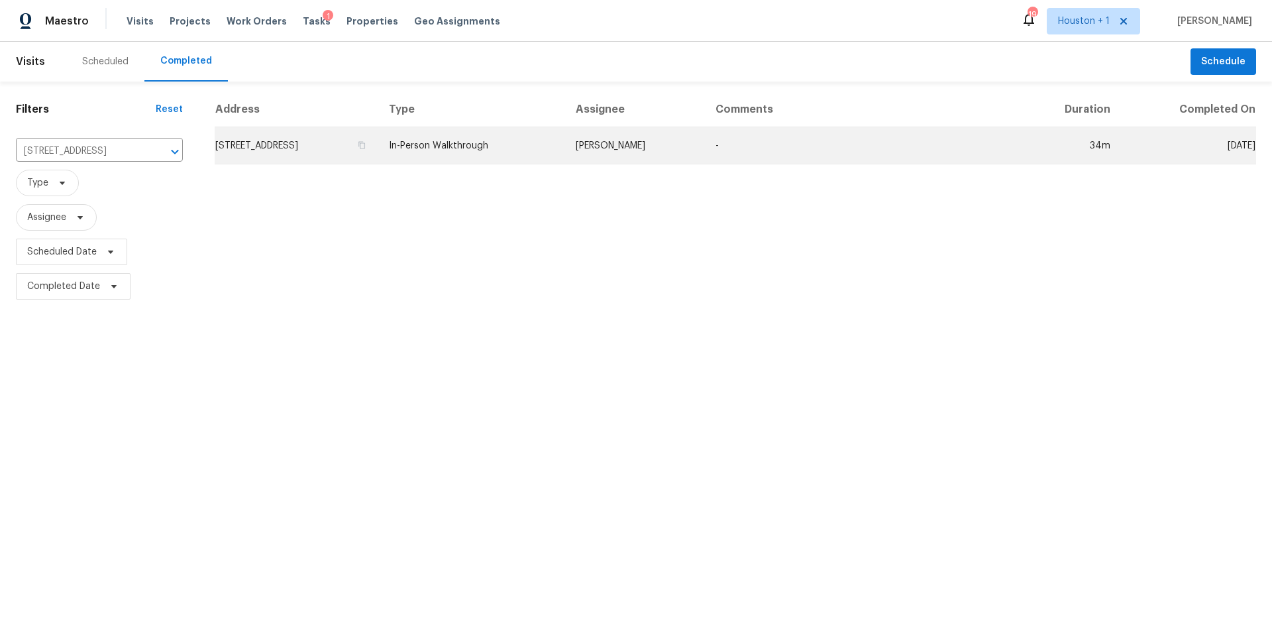
click at [287, 148] on td "8112 Dearborn Dr, Prairie Village, KS 66208" at bounding box center [297, 145] width 164 height 37
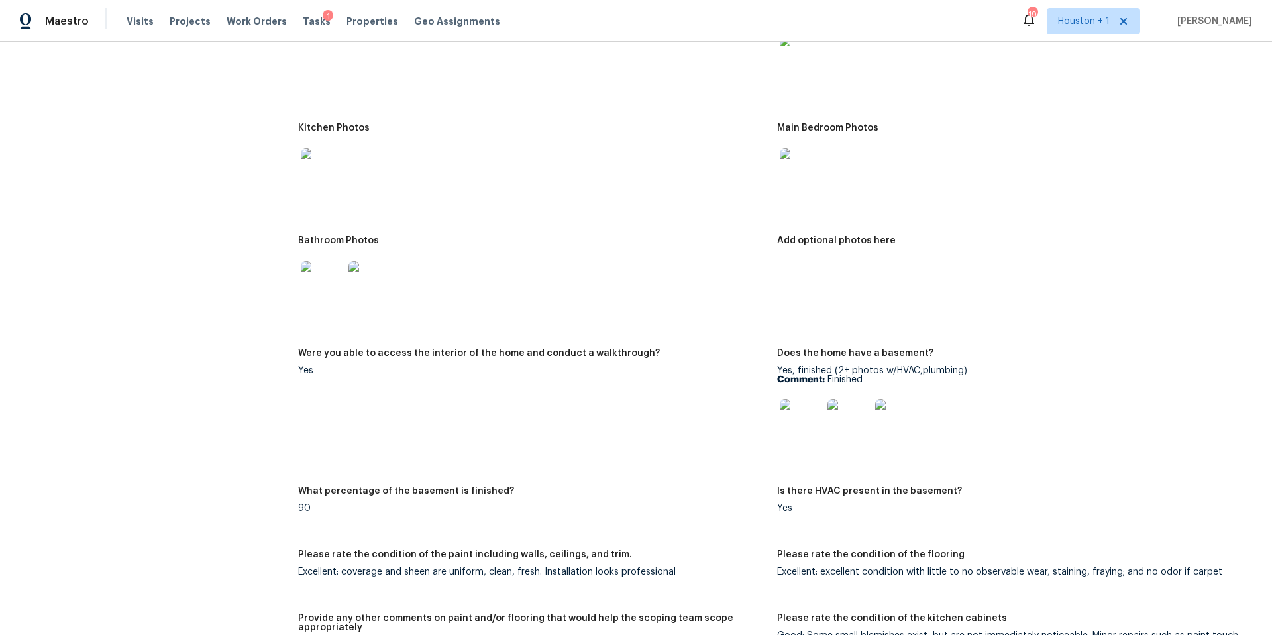
scroll to position [1647, 0]
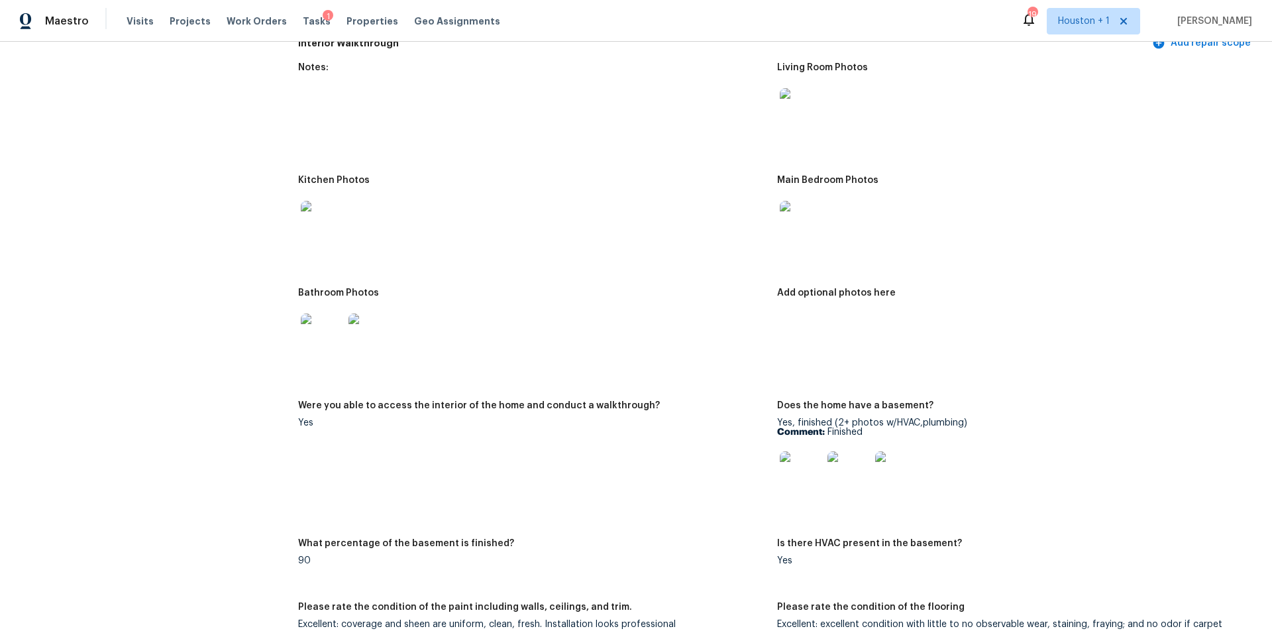
click at [313, 209] on img at bounding box center [322, 222] width 42 height 42
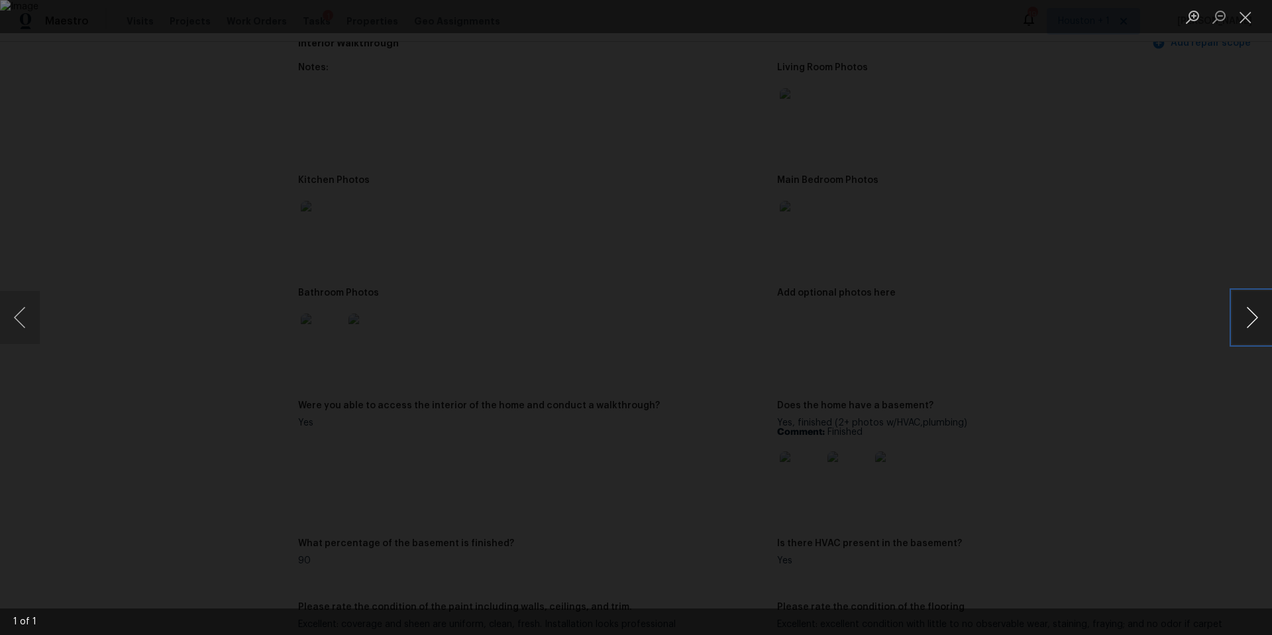
click at [1251, 311] on button "Next image" at bounding box center [1252, 317] width 40 height 53
click at [1250, 312] on button "Next image" at bounding box center [1252, 317] width 40 height 53
click at [1179, 231] on div "Lightbox" at bounding box center [636, 317] width 1272 height 635
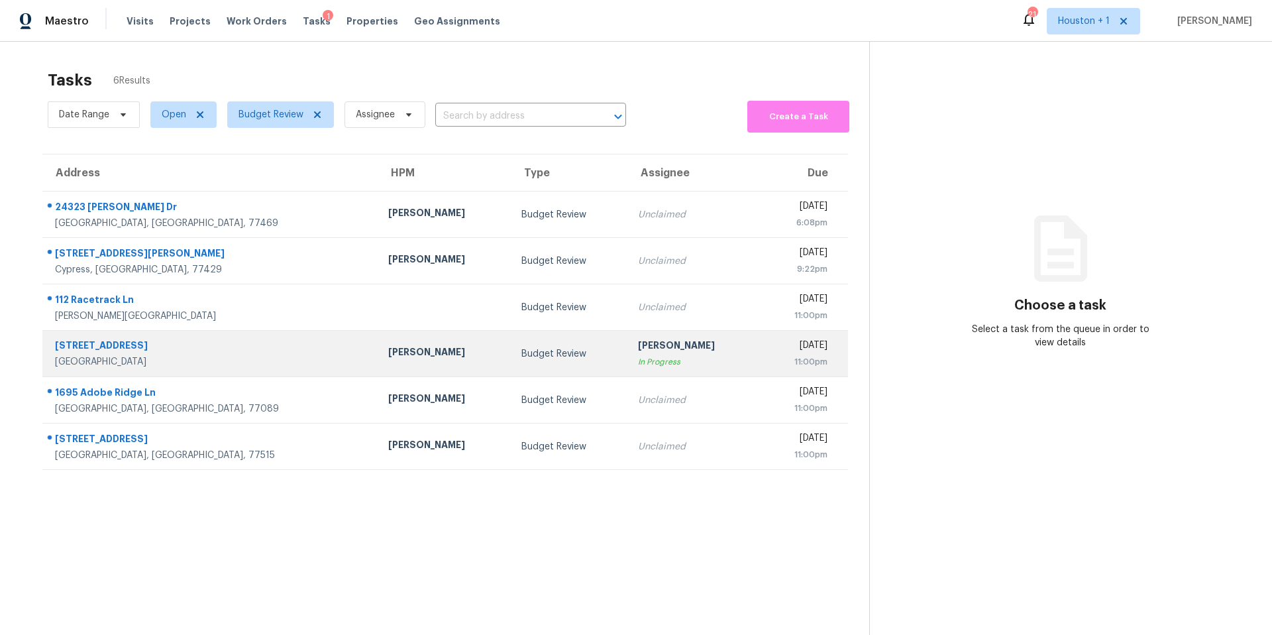
scroll to position [19, 0]
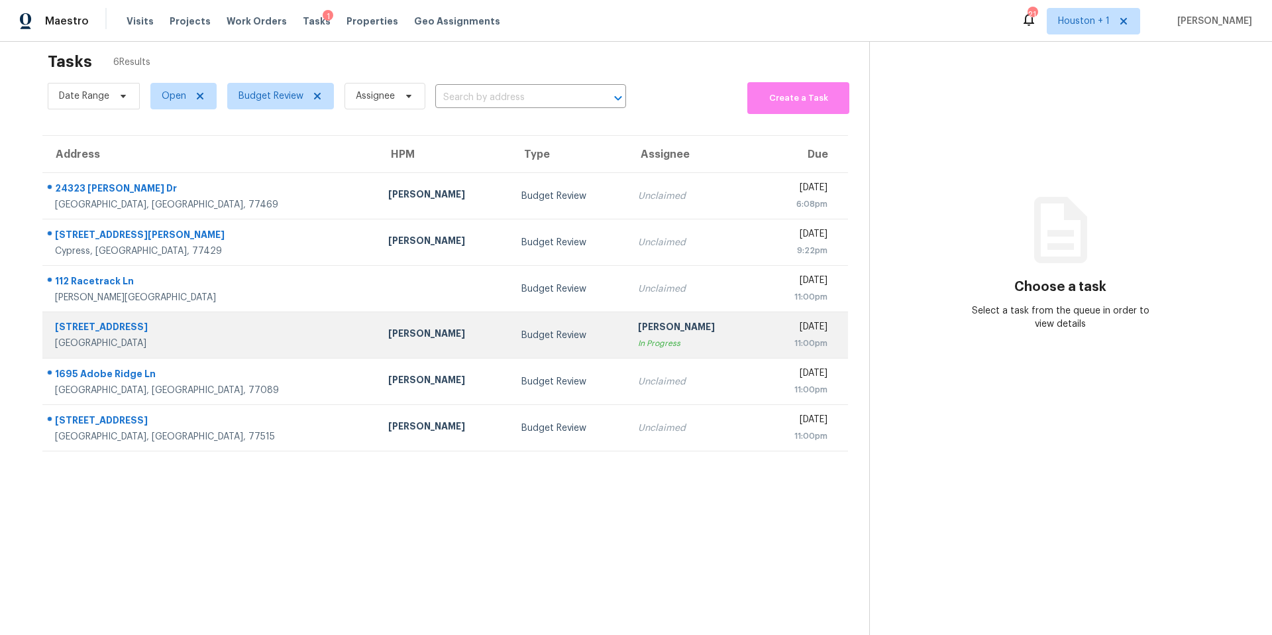
click at [521, 339] on div "Budget Review" at bounding box center [568, 335] width 95 height 13
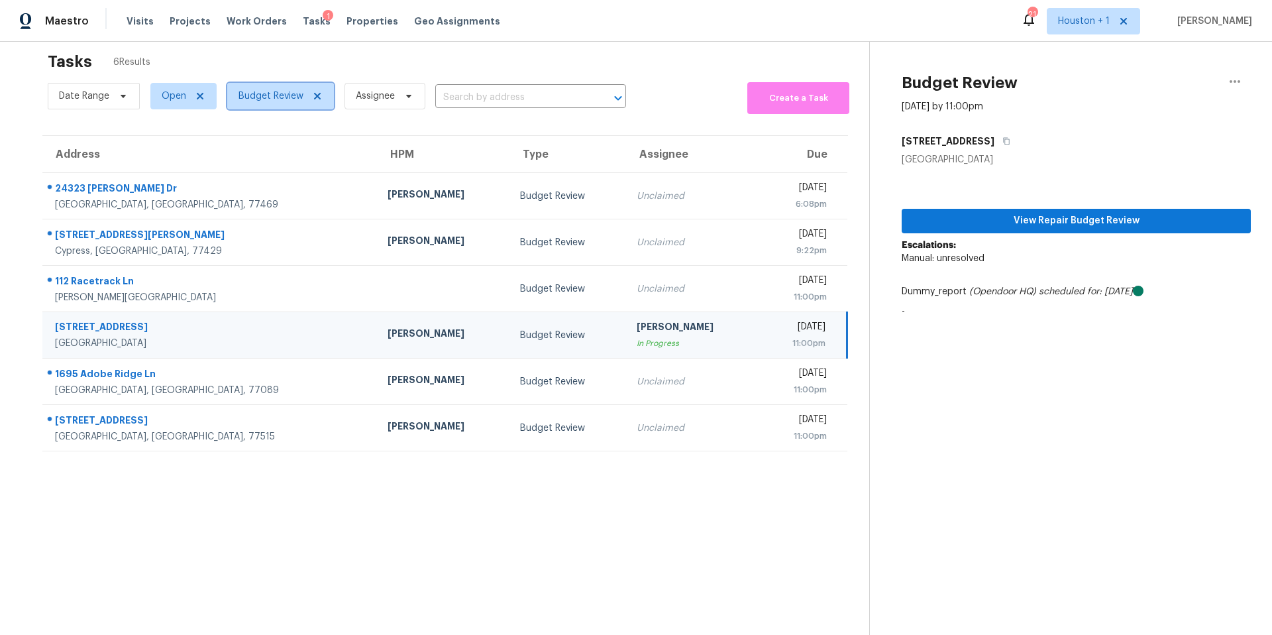
click at [260, 97] on span "Budget Review" at bounding box center [270, 95] width 65 height 13
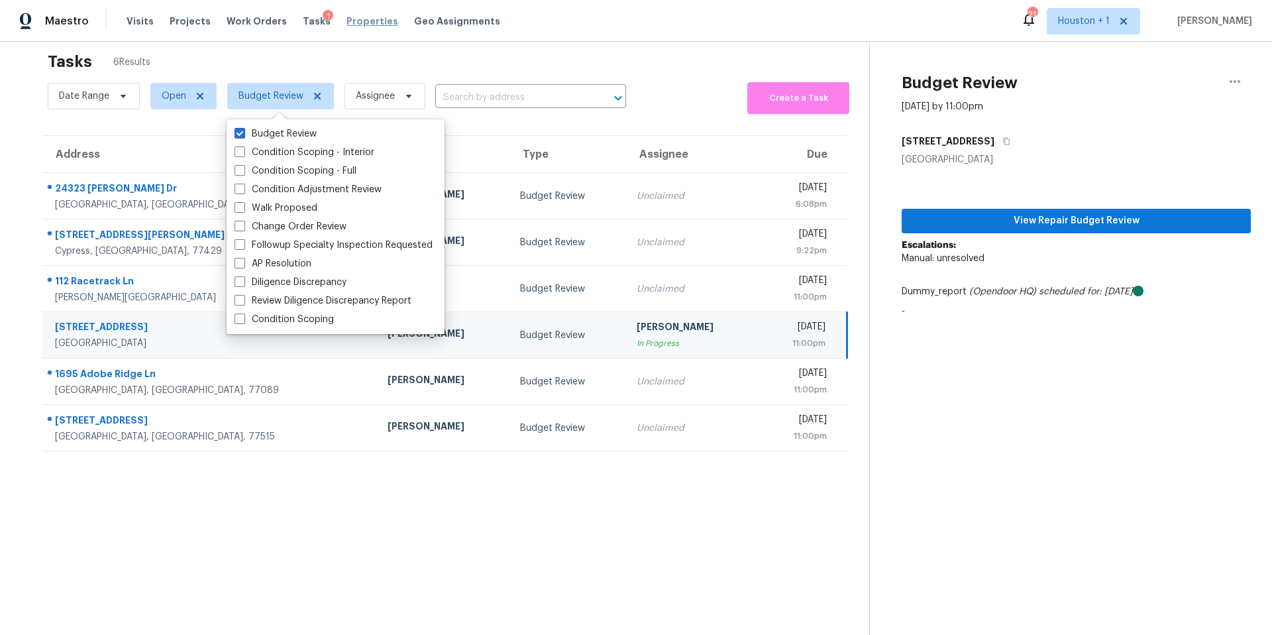
click at [349, 20] on span "Properties" at bounding box center [372, 21] width 52 height 13
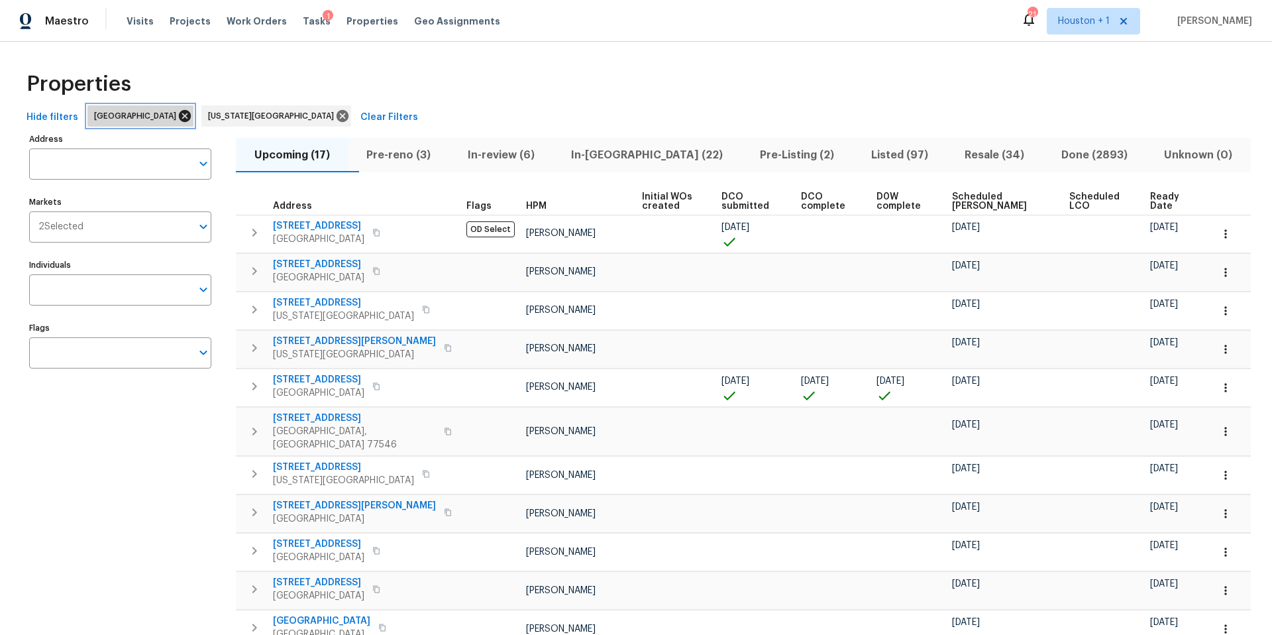
click at [179, 117] on icon at bounding box center [185, 116] width 12 height 12
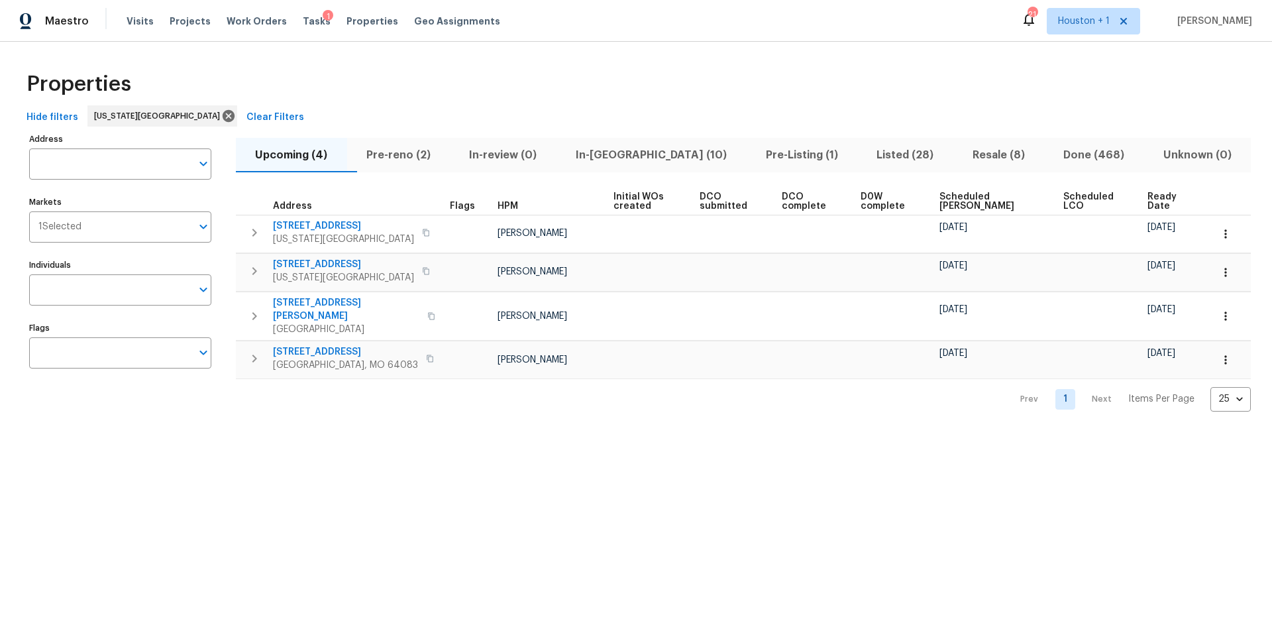
click at [413, 156] on span "Pre-reno (2)" at bounding box center [398, 155] width 87 height 19
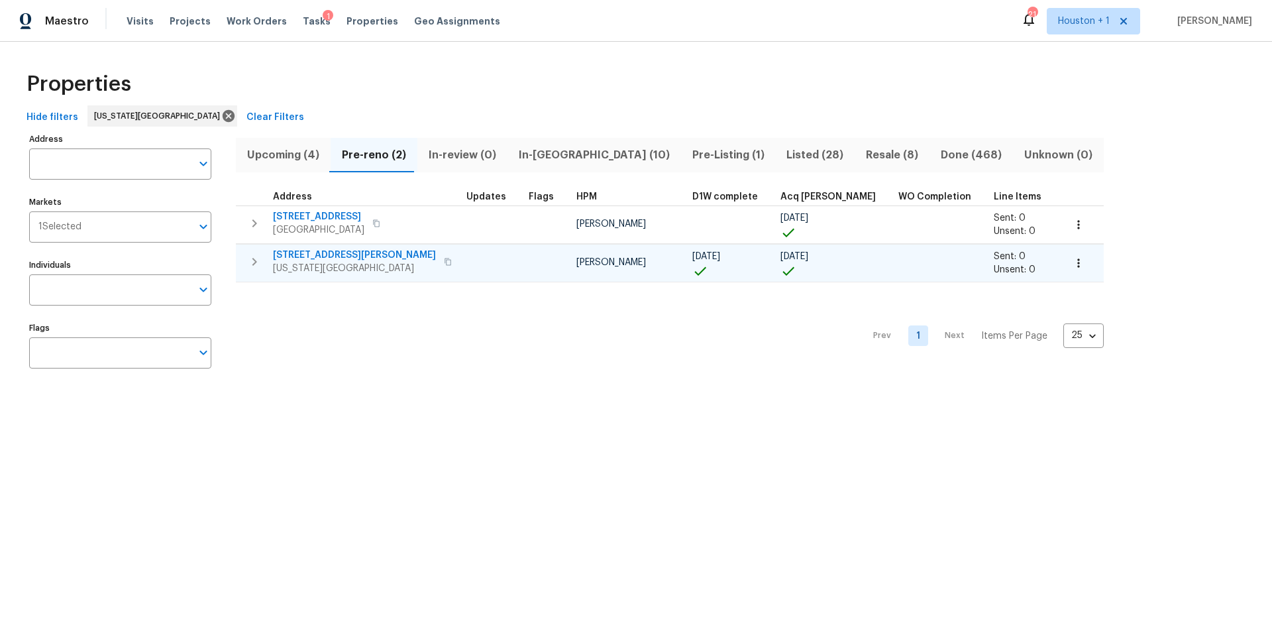
click at [307, 253] on span "8400 Holmes Rd" at bounding box center [354, 254] width 163 height 13
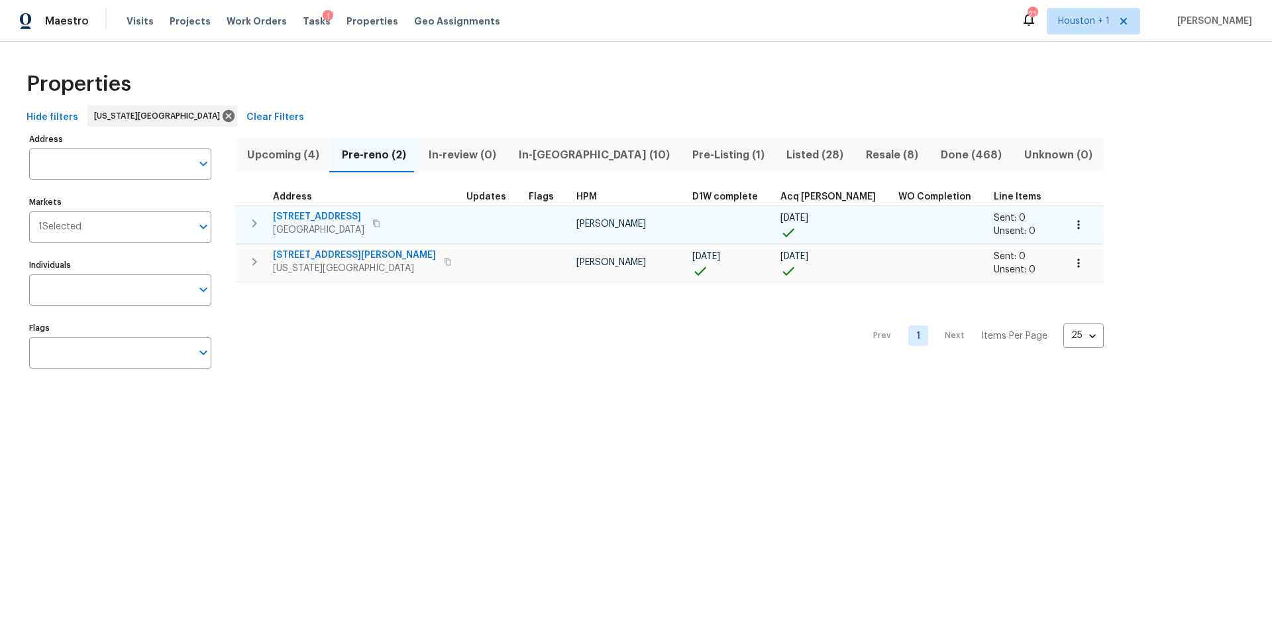
click at [329, 216] on span "10332 Cherokee Ln" at bounding box center [318, 216] width 91 height 13
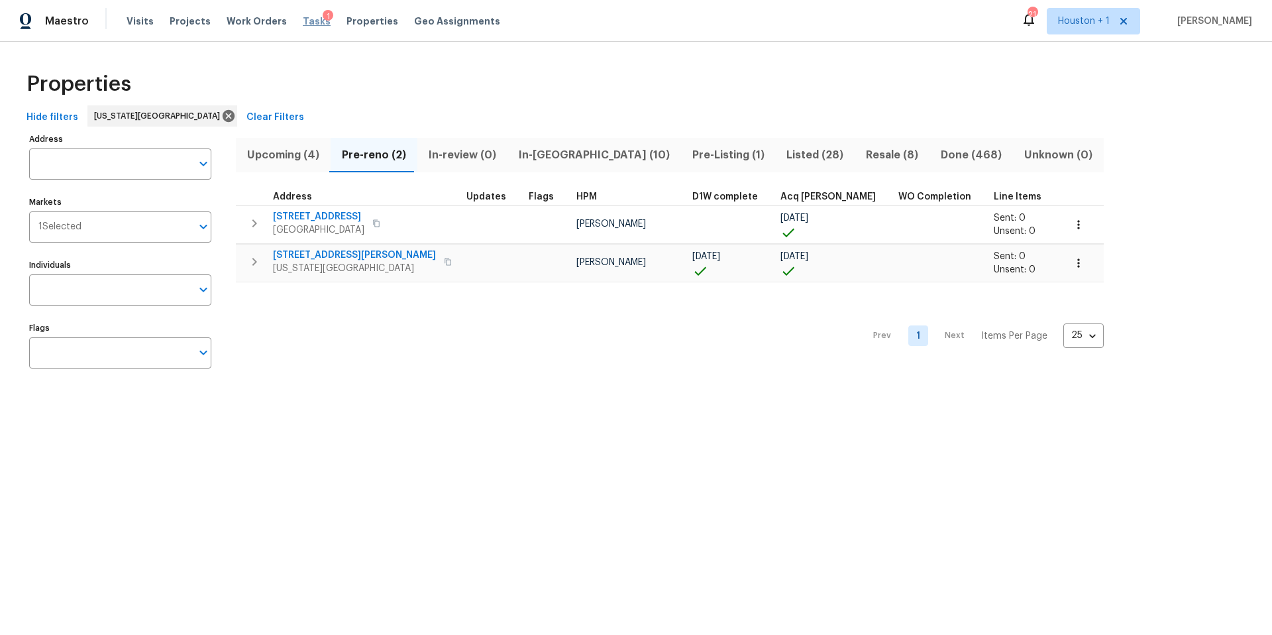
click at [305, 19] on span "Tasks" at bounding box center [317, 21] width 28 height 9
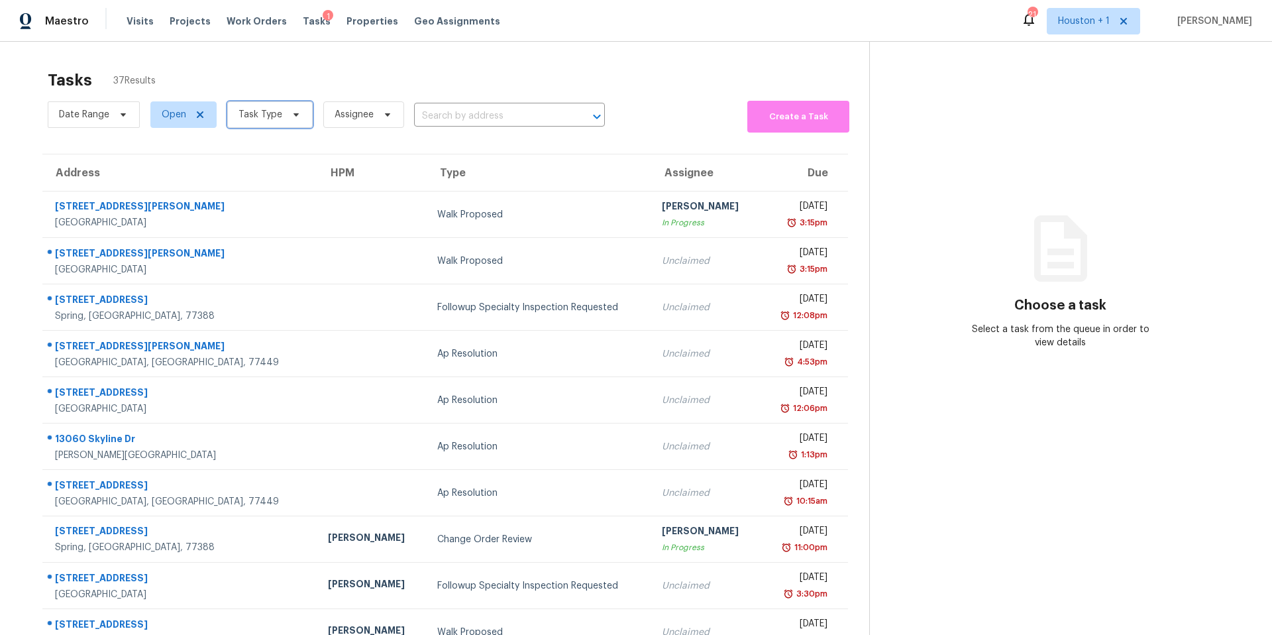
click at [278, 115] on span "Task Type" at bounding box center [260, 114] width 44 height 13
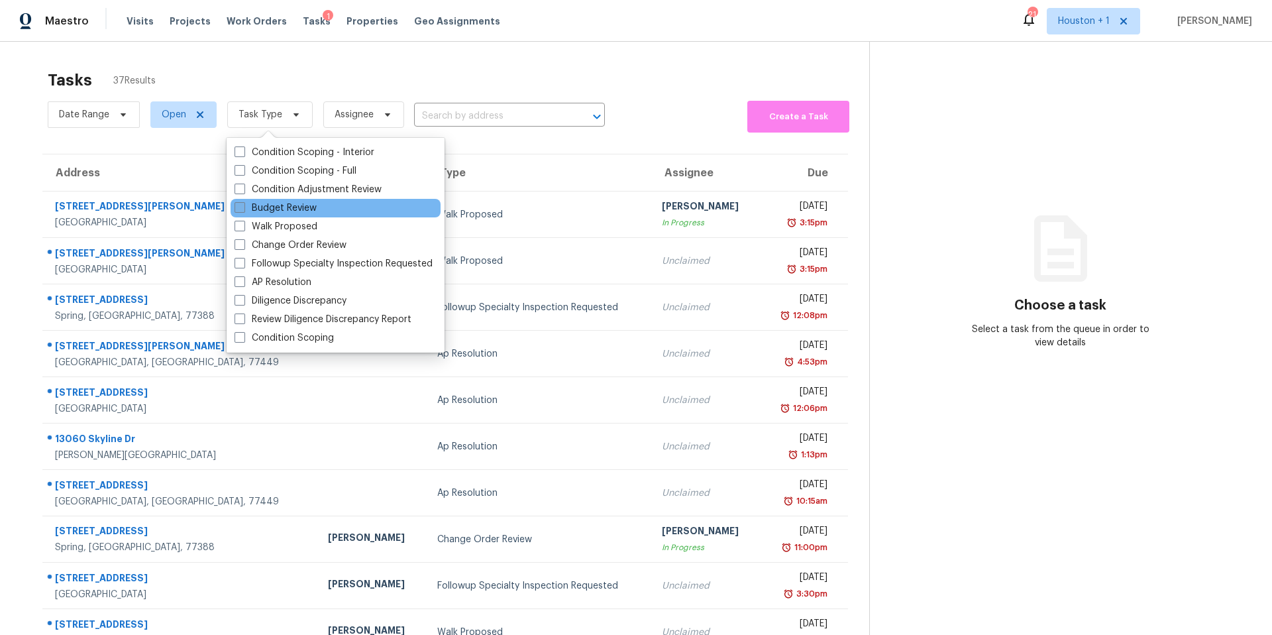
click at [253, 206] on label "Budget Review" at bounding box center [275, 207] width 82 height 13
click at [243, 206] on input "Budget Review" at bounding box center [238, 205] width 9 height 9
checkbox input "true"
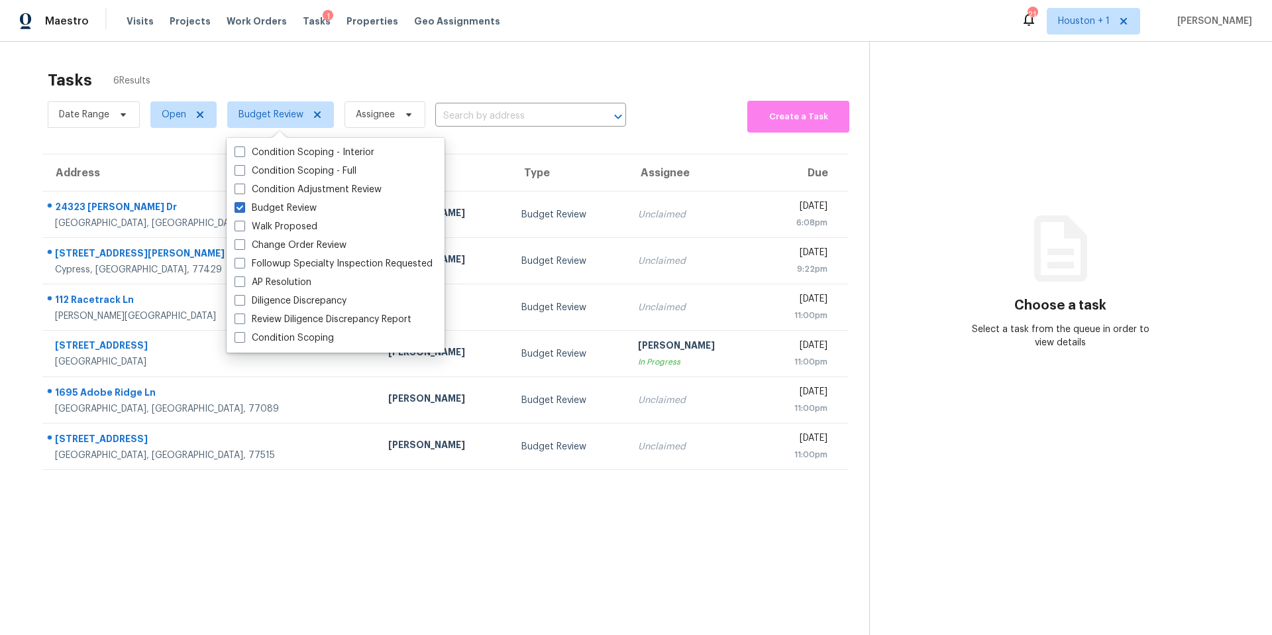
click at [404, 78] on div "Tasks 6 Results" at bounding box center [458, 80] width 821 height 34
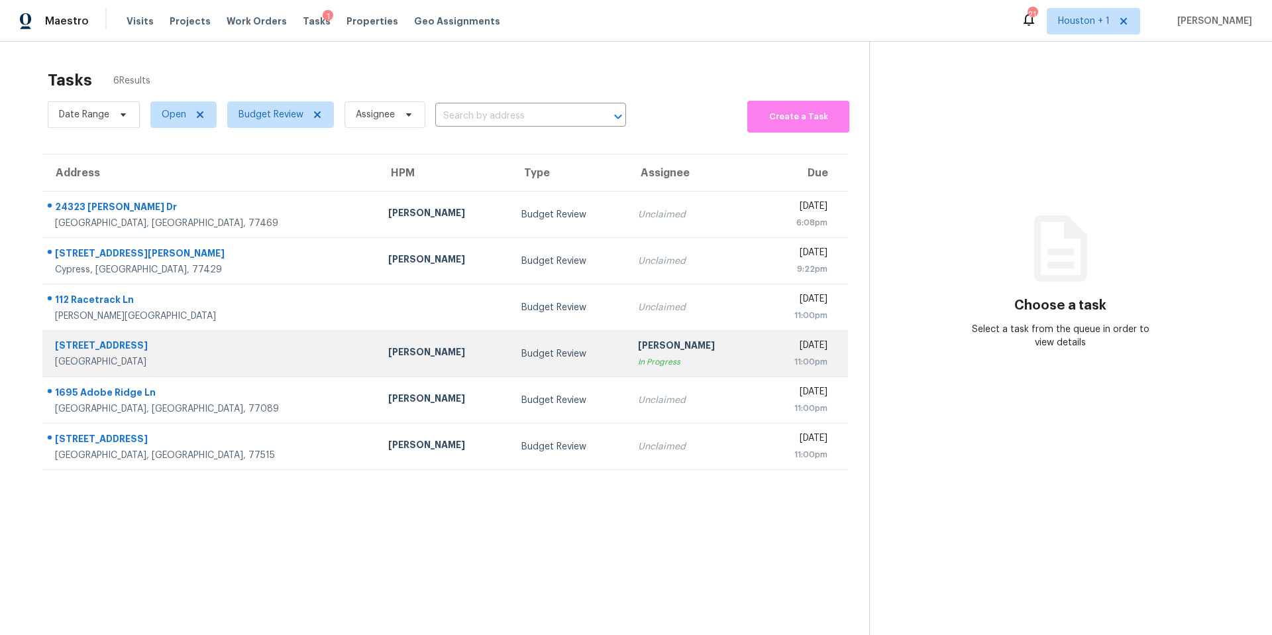
click at [142, 346] on div "8112 Dearborn Dr" at bounding box center [211, 346] width 312 height 17
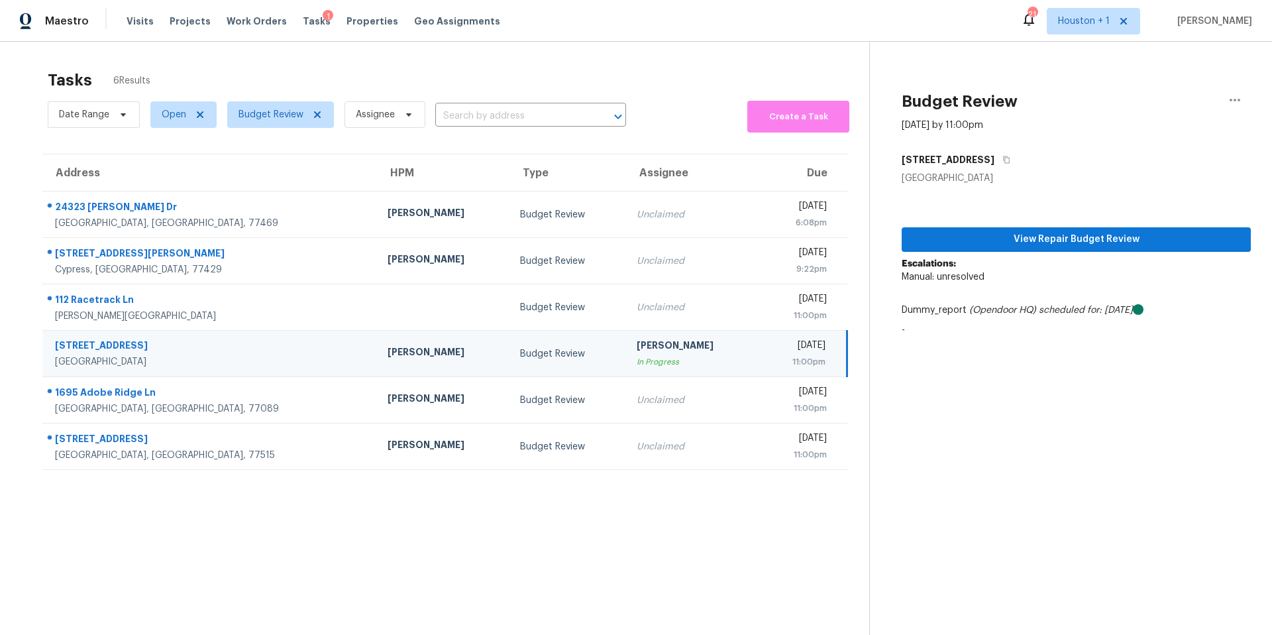
click at [996, 161] on div "8112 Dearborn Dr" at bounding box center [1076, 160] width 349 height 24
click at [1002, 160] on icon "button" at bounding box center [1006, 160] width 8 height 8
click at [106, 342] on div "8112 Dearborn Dr" at bounding box center [210, 346] width 311 height 17
click at [944, 230] on button "View Repair Budget Review" at bounding box center [1076, 239] width 349 height 25
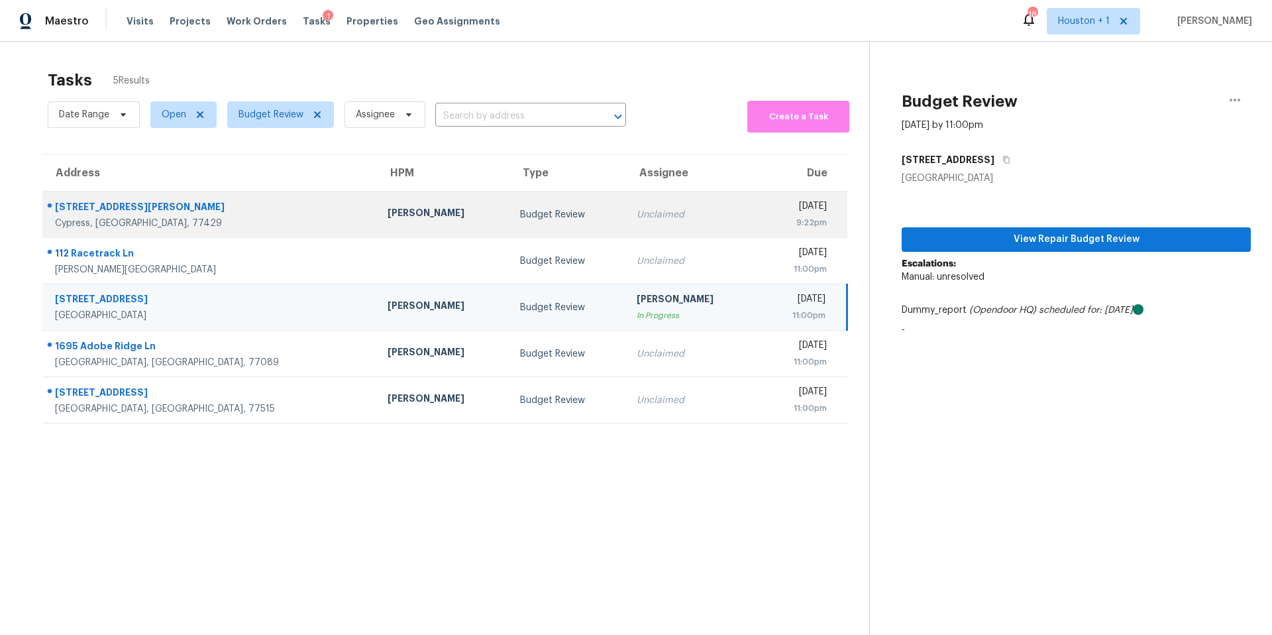
click at [212, 213] on div "15319 Palmer Manor Dr" at bounding box center [210, 208] width 311 height 17
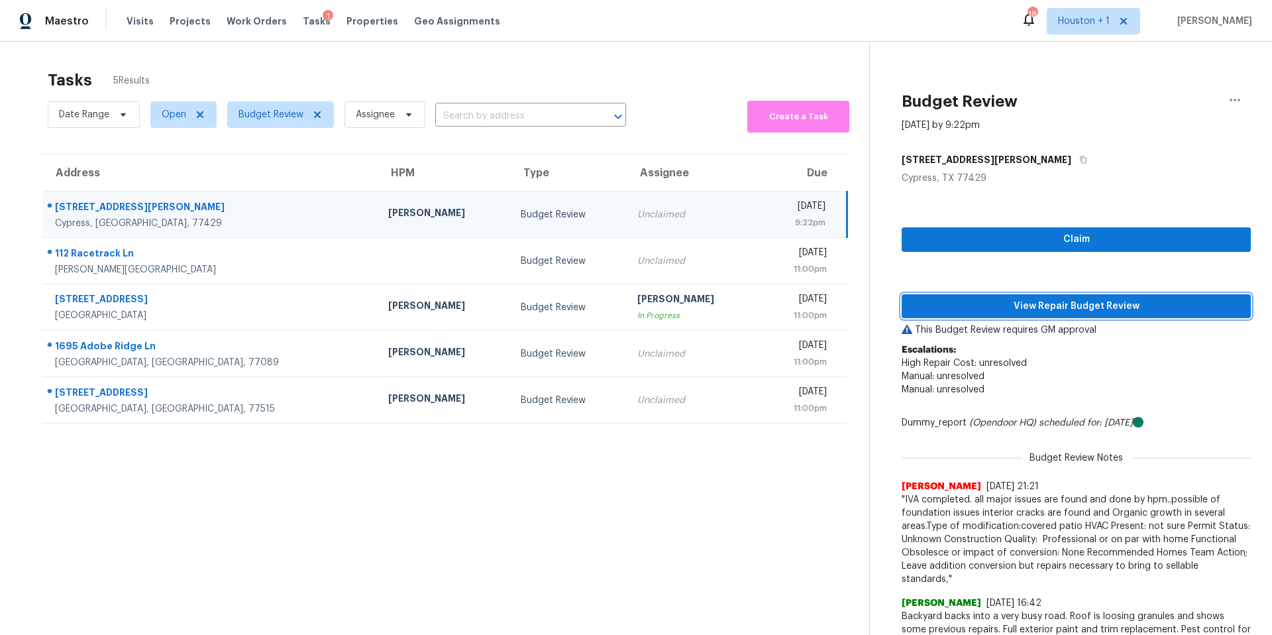
click at [956, 307] on span "View Repair Budget Review" at bounding box center [1076, 306] width 328 height 17
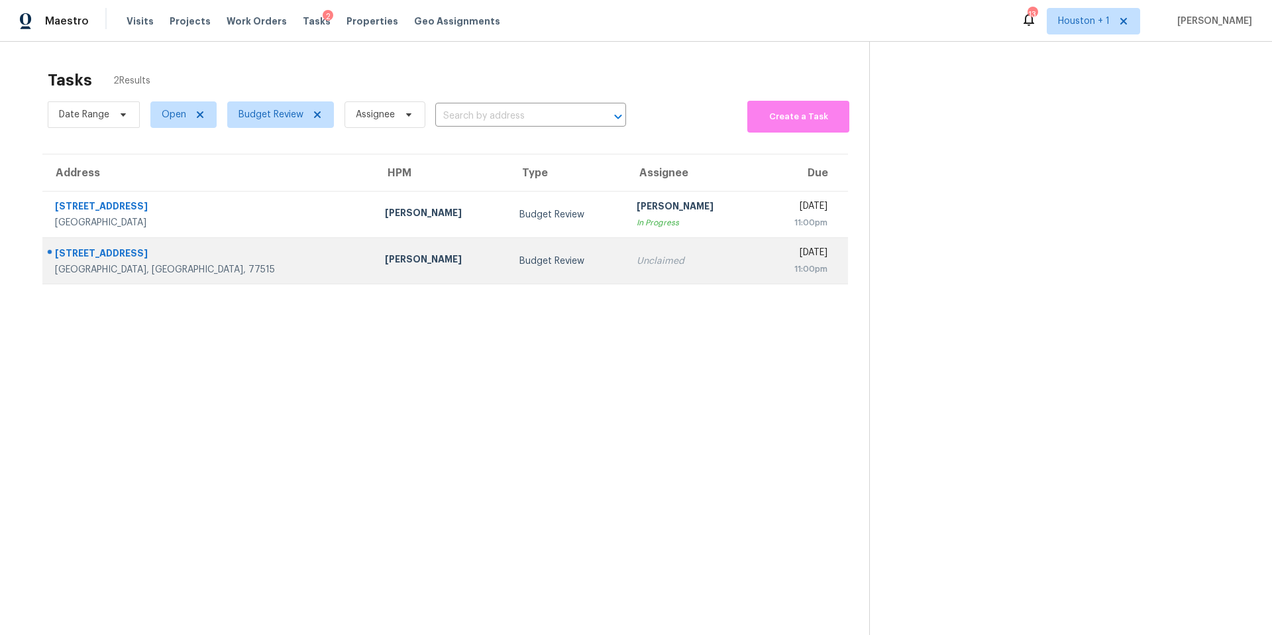
click at [385, 260] on div "Stephen Lacy" at bounding box center [441, 260] width 113 height 17
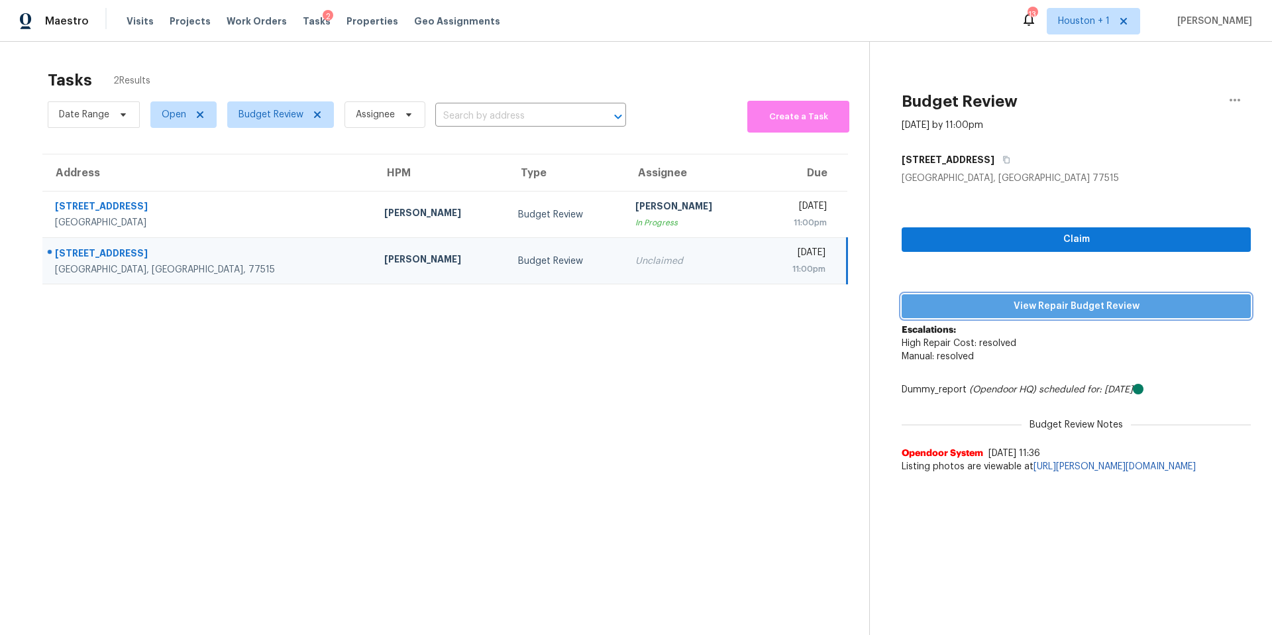
click at [950, 310] on span "View Repair Budget Review" at bounding box center [1076, 306] width 328 height 17
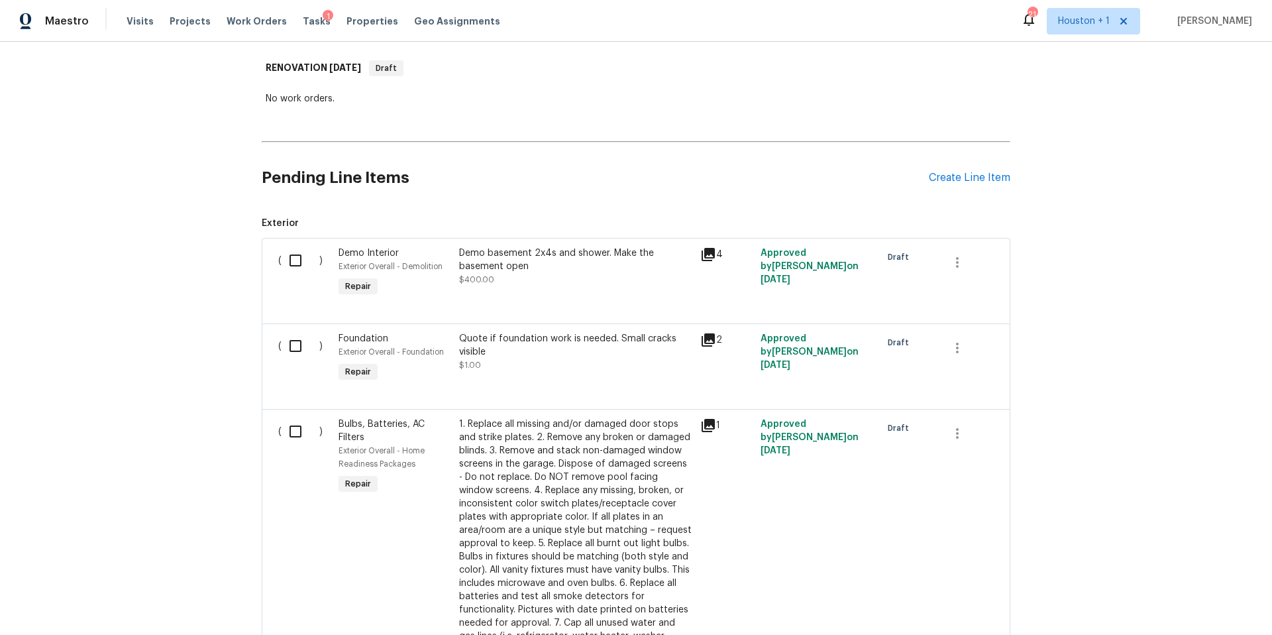
scroll to position [199, 0]
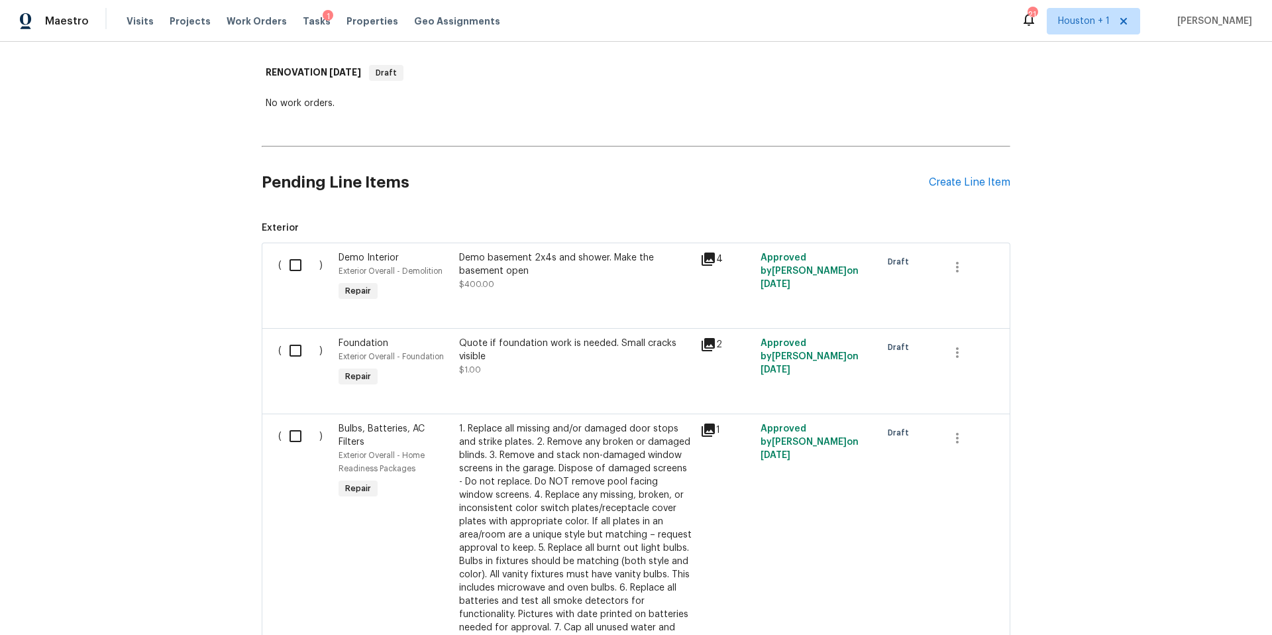
click at [705, 260] on icon at bounding box center [707, 258] width 13 height 13
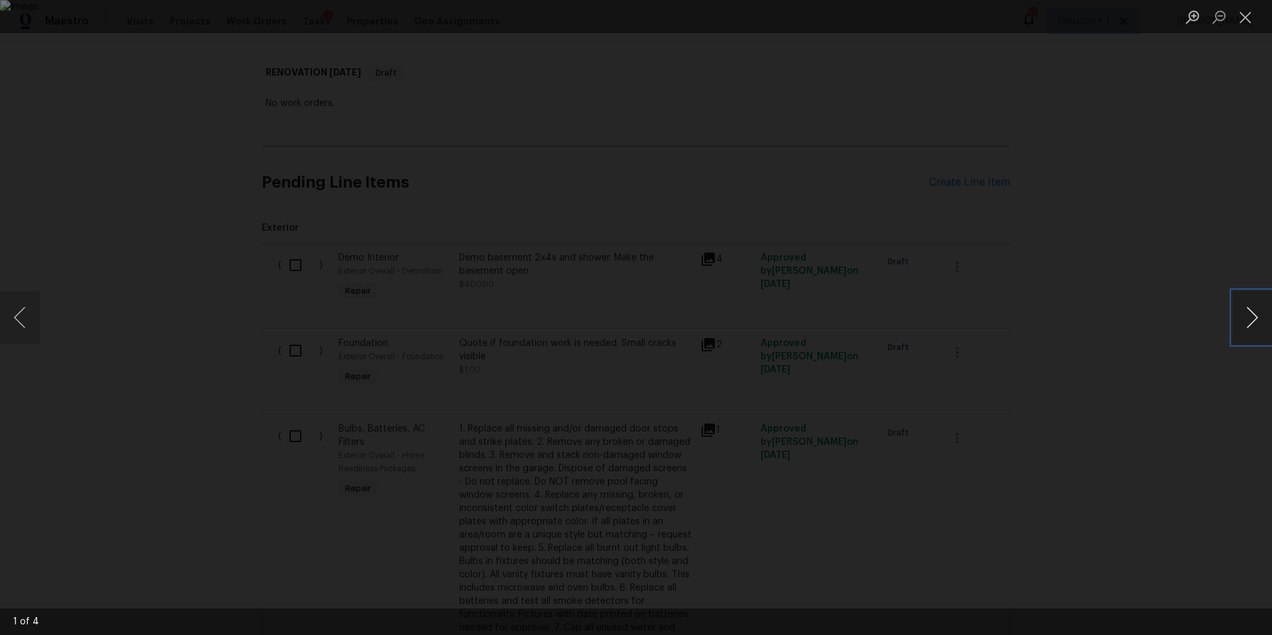
click at [1254, 325] on button "Next image" at bounding box center [1252, 317] width 40 height 53
click at [1153, 213] on div "Lightbox" at bounding box center [636, 317] width 1272 height 635
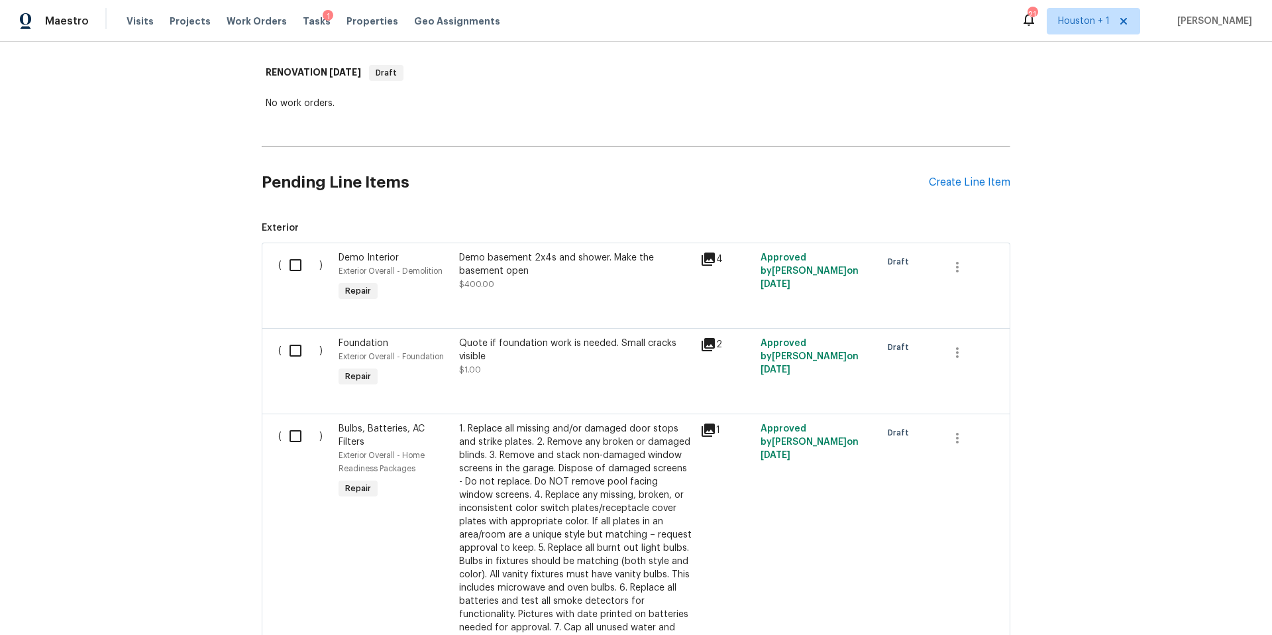
click at [580, 191] on h2 "Pending Line Items" at bounding box center [595, 183] width 667 height 62
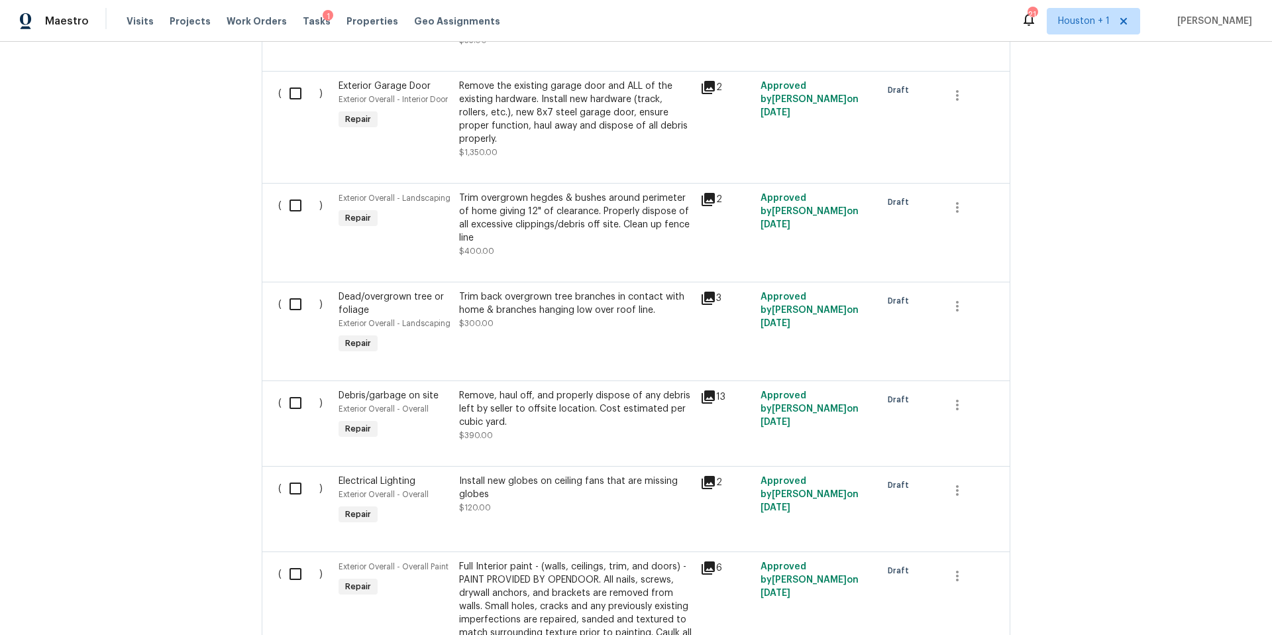
scroll to position [1384, 0]
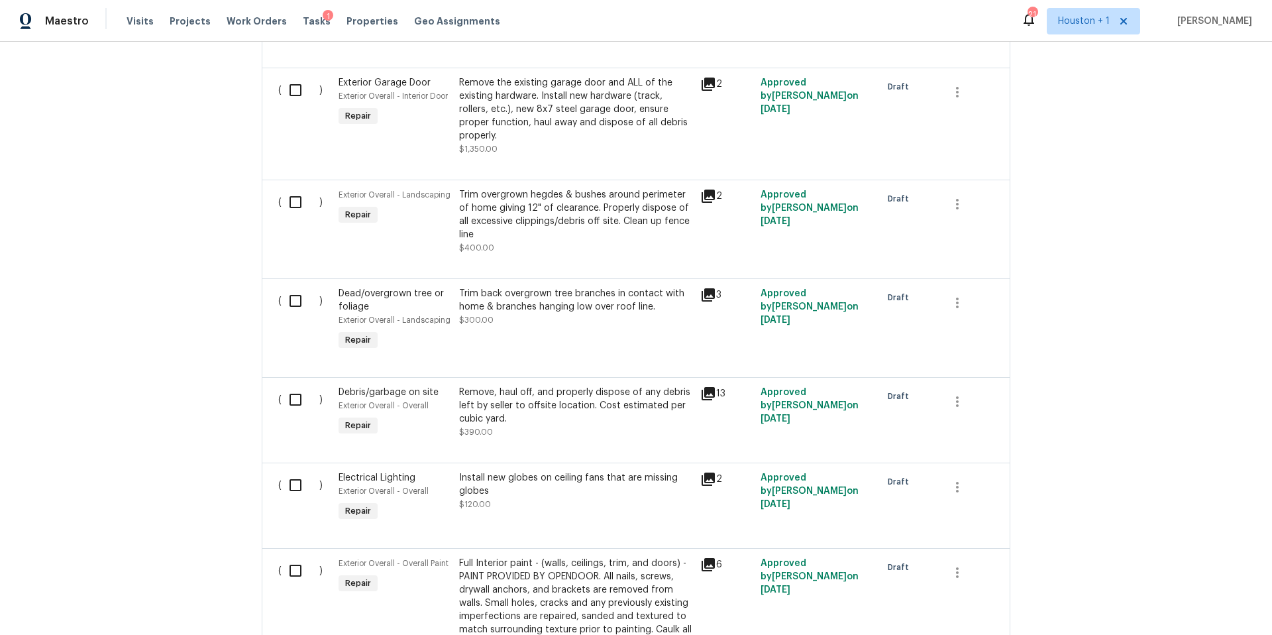
click at [531, 97] on div "Remove the existing garage door and ALL of the existing hardware. Install new h…" at bounding box center [575, 109] width 233 height 66
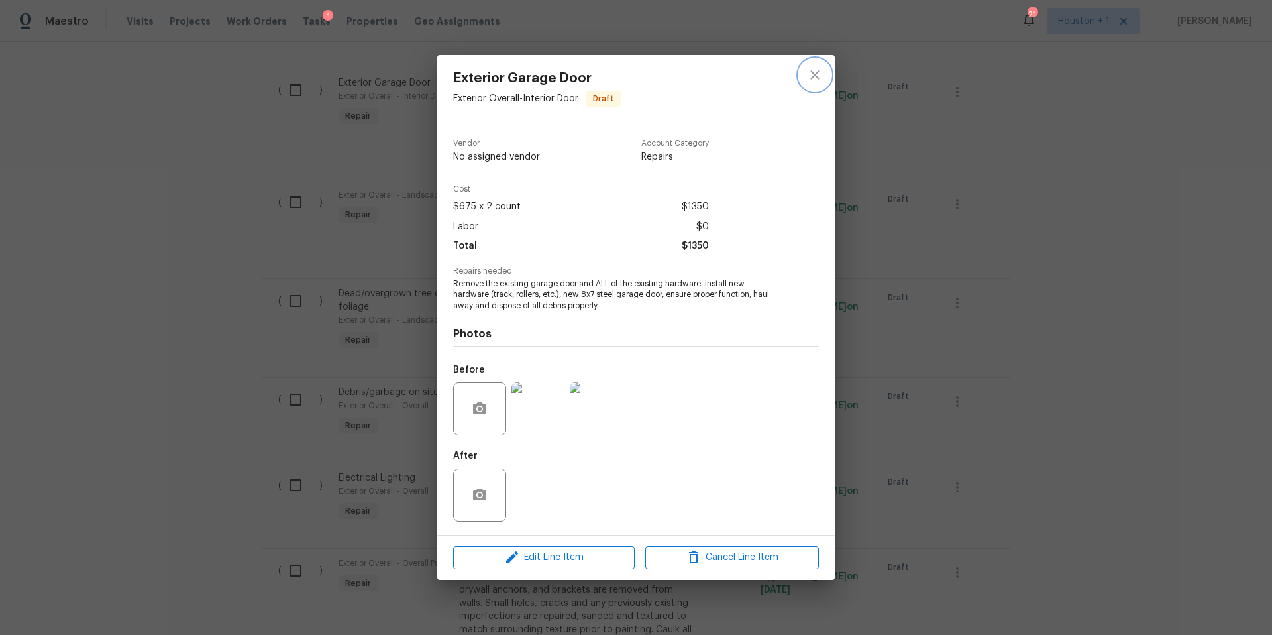
click at [814, 78] on icon "close" at bounding box center [815, 75] width 16 height 16
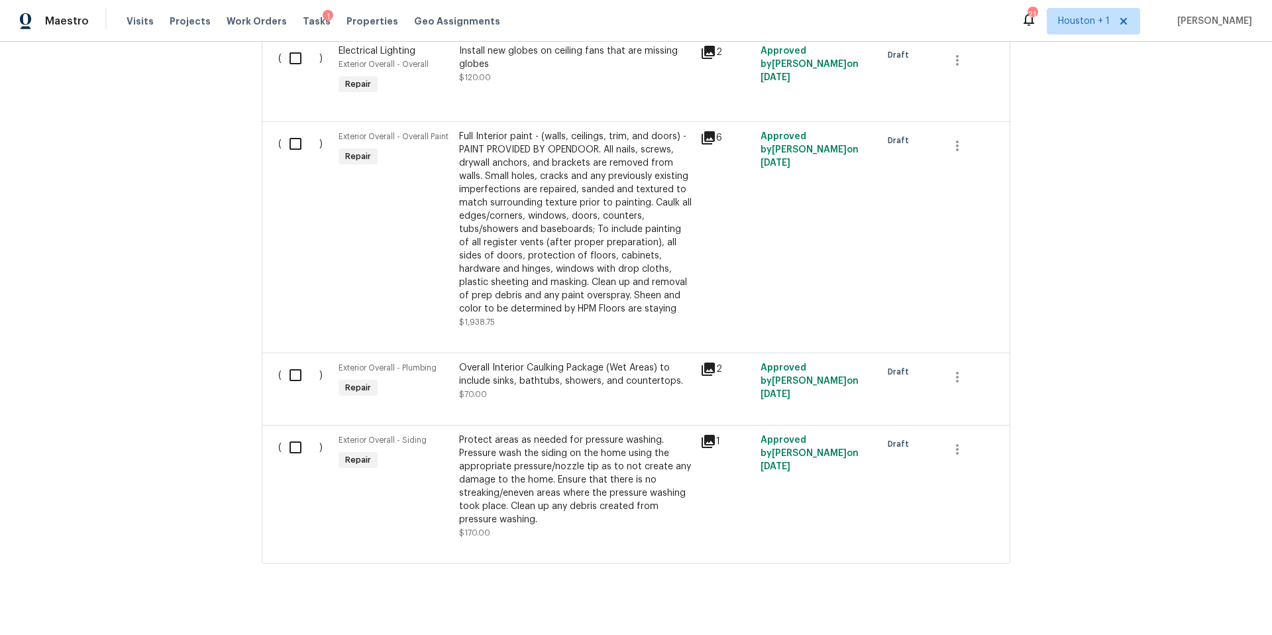
scroll to position [1816, 0]
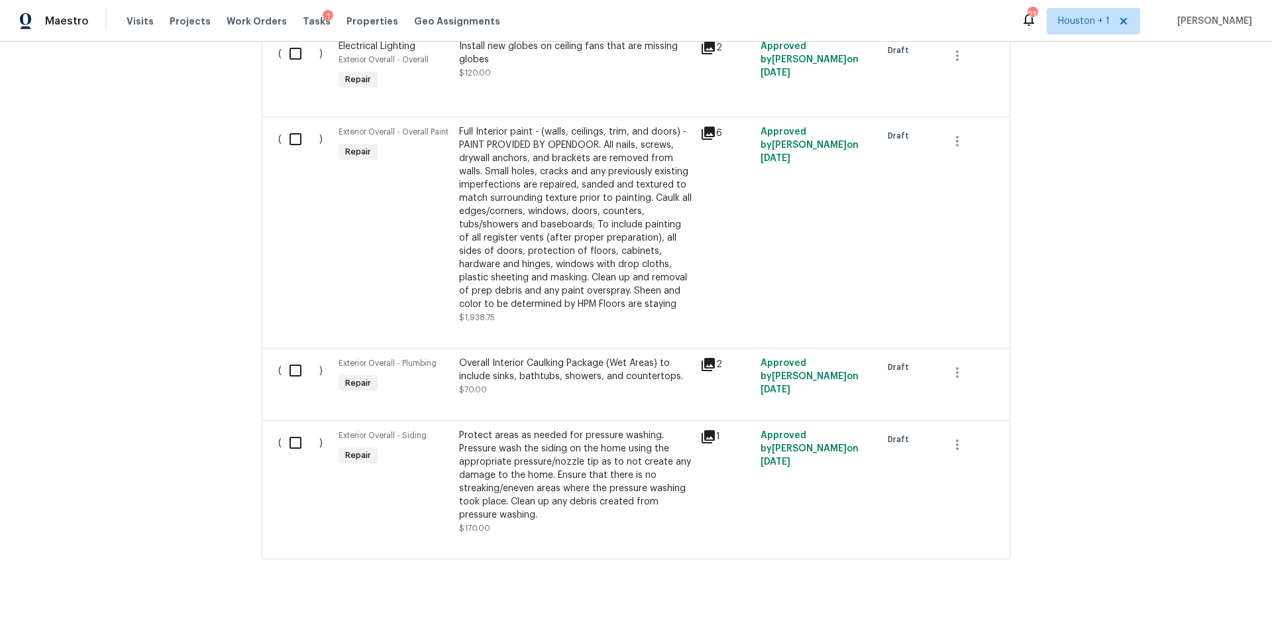
click at [708, 432] on icon at bounding box center [708, 437] width 16 height 16
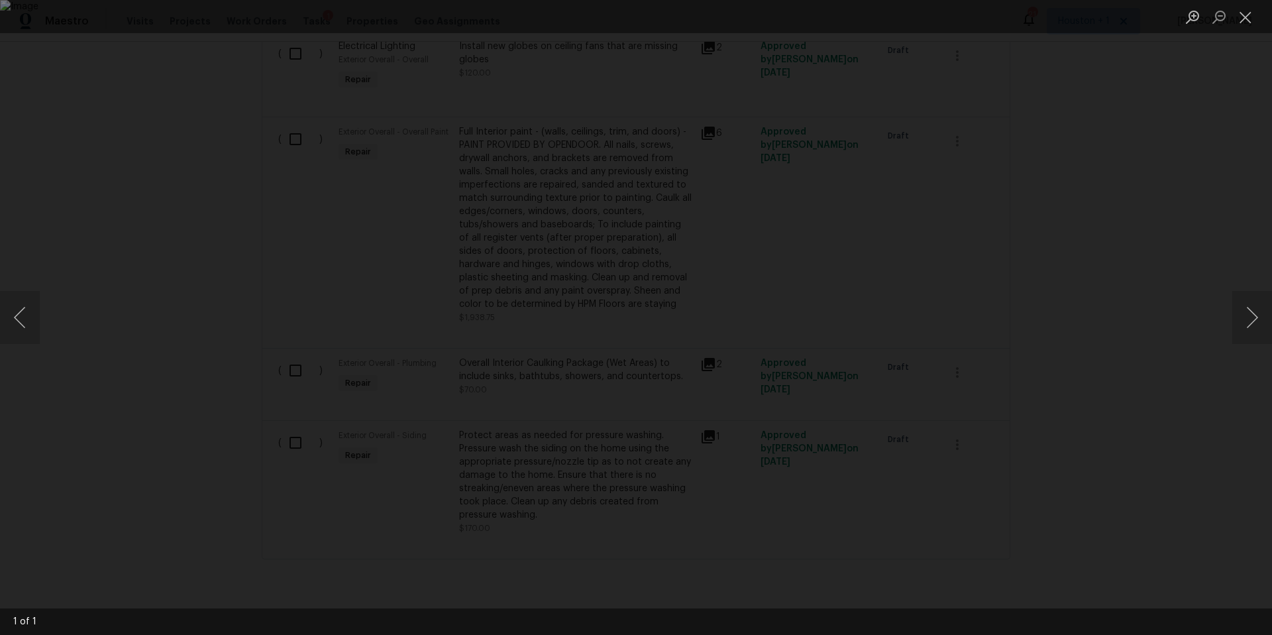
click at [1157, 299] on div "Lightbox" at bounding box center [636, 317] width 1272 height 635
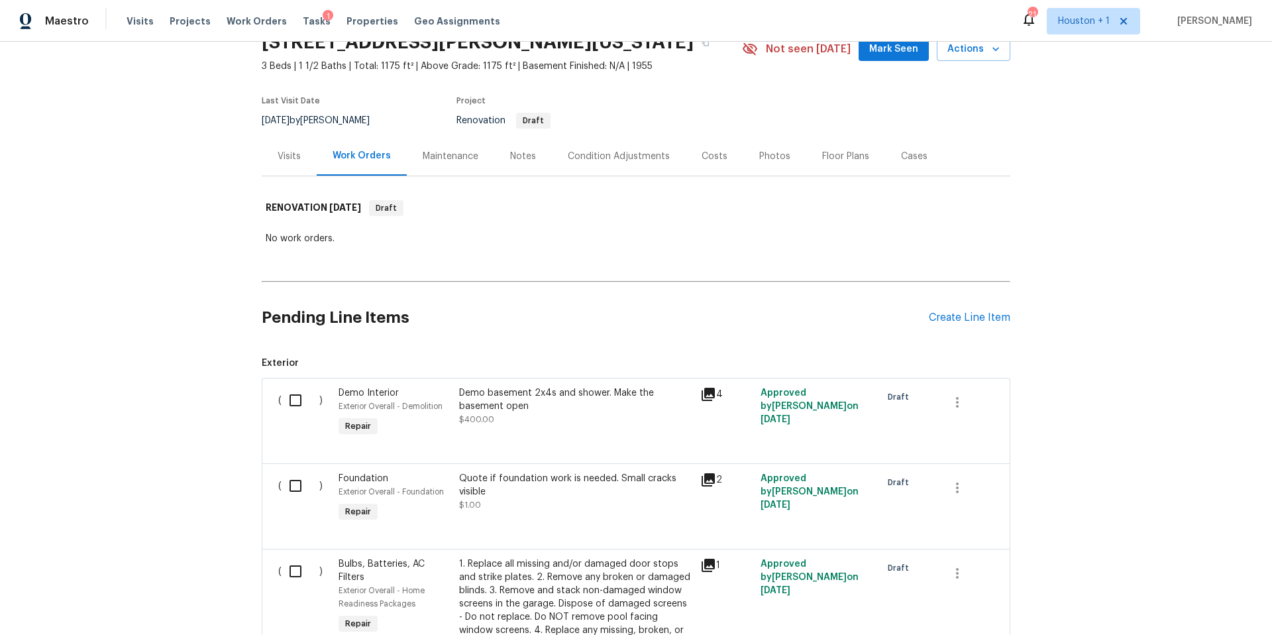
scroll to position [0, 0]
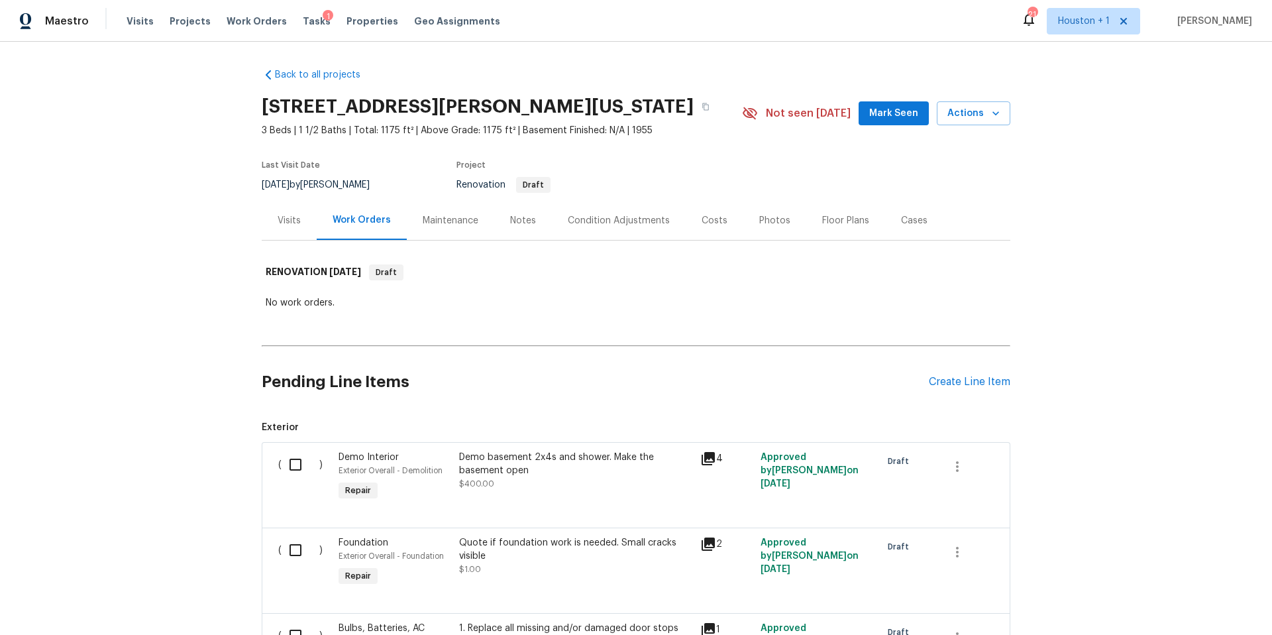
click at [631, 221] on div "Condition Adjustments" at bounding box center [619, 220] width 102 height 13
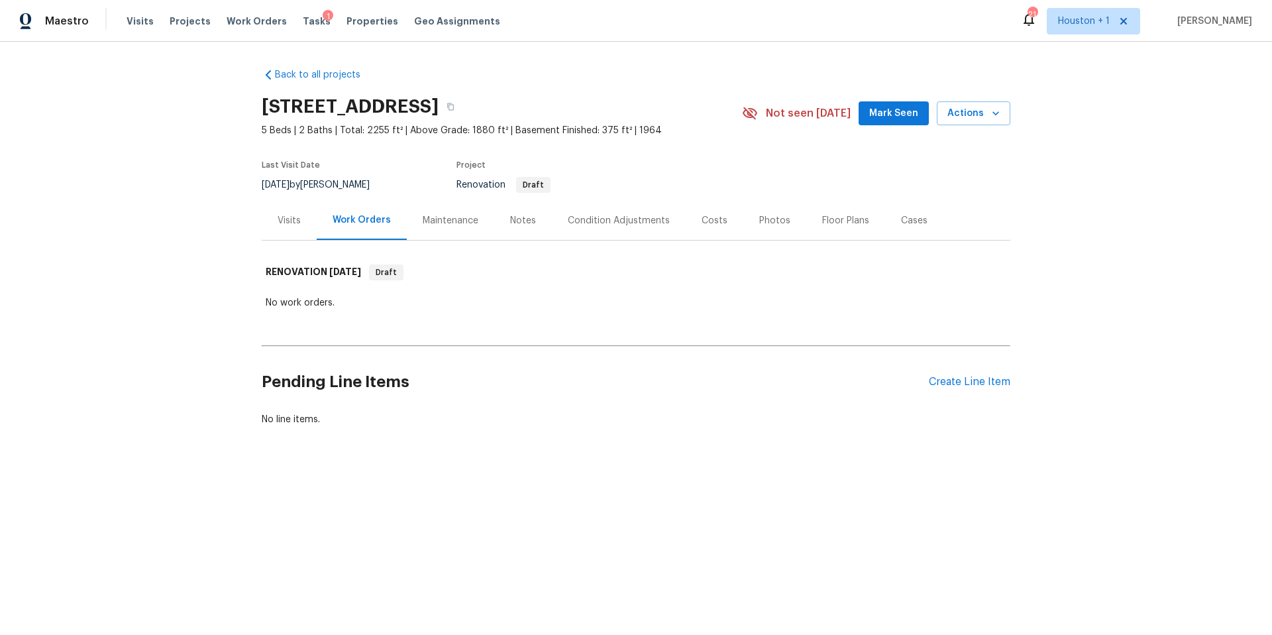
click at [293, 219] on div "Visits" at bounding box center [289, 220] width 23 height 13
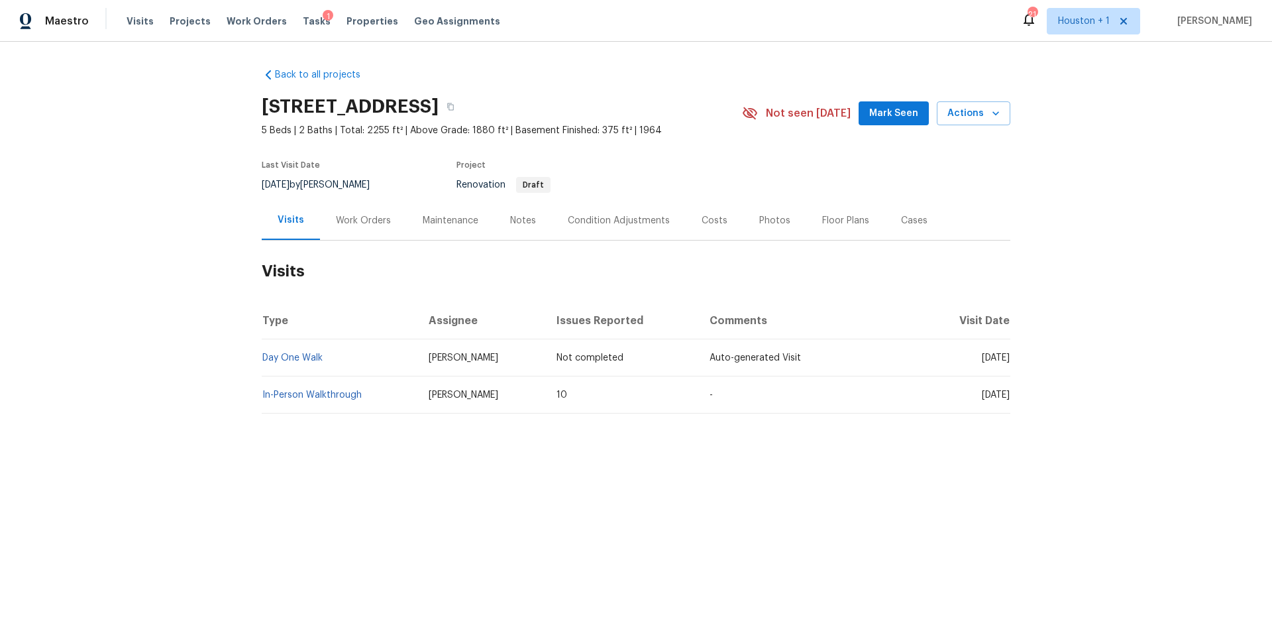
click at [360, 219] on div "Work Orders" at bounding box center [363, 220] width 55 height 13
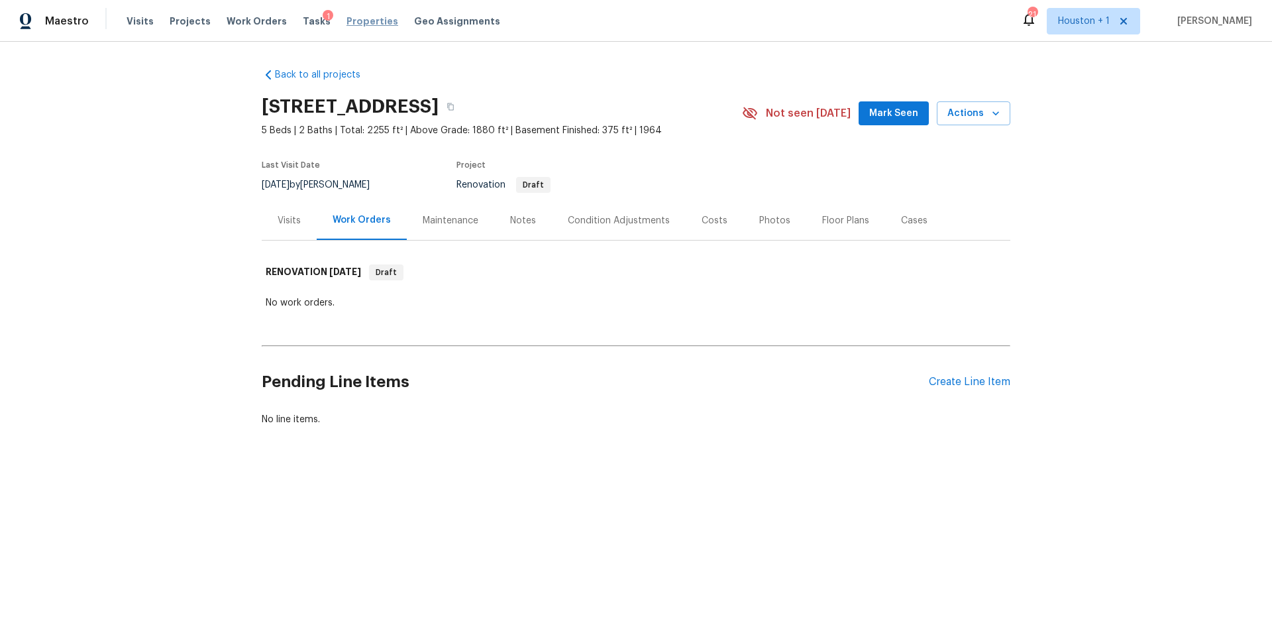
click at [352, 23] on span "Properties" at bounding box center [372, 21] width 52 height 13
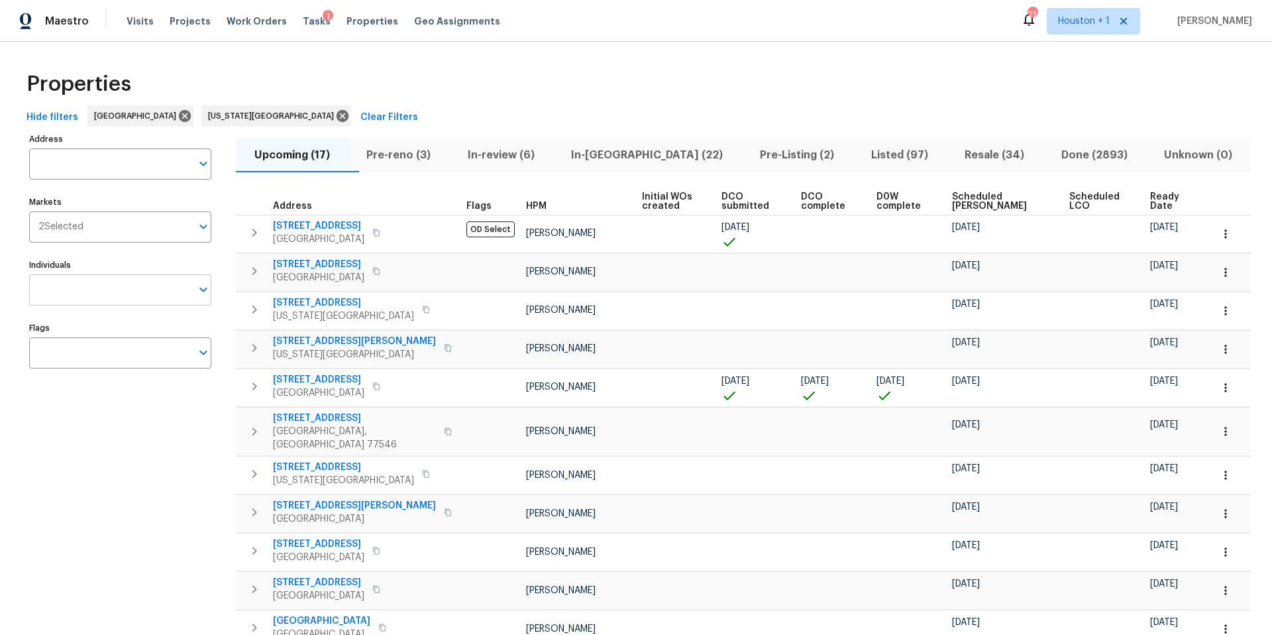
click at [87, 297] on input "Individuals" at bounding box center [110, 289] width 162 height 31
type input "stephen lacy"
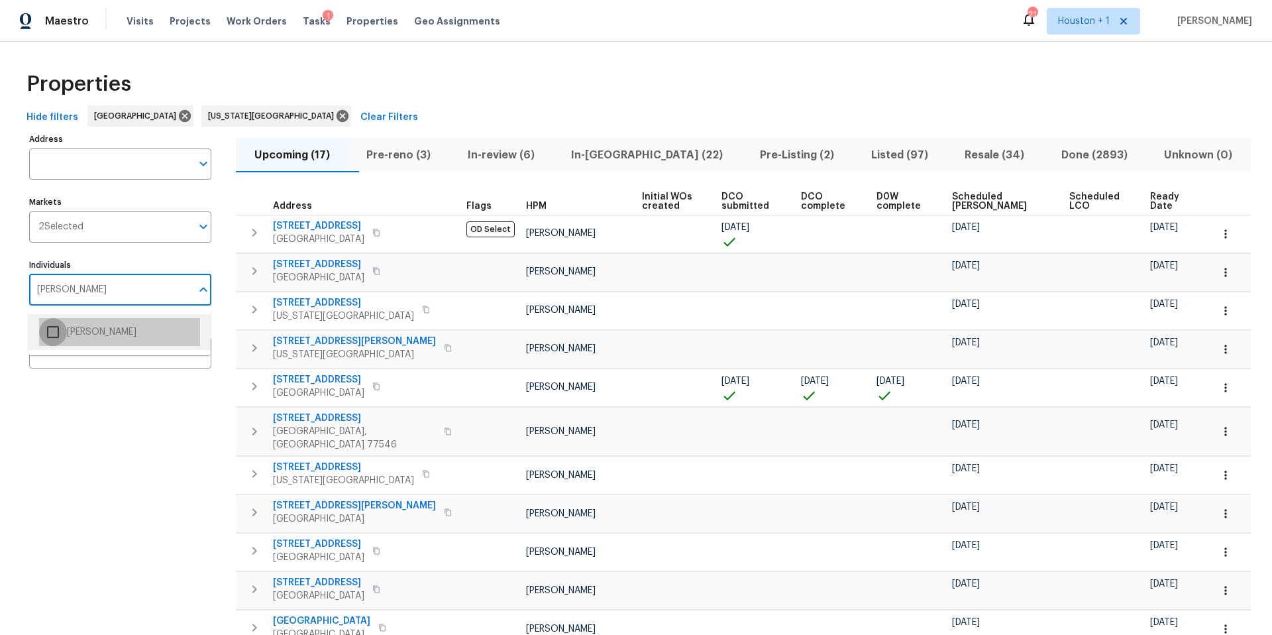
click at [62, 337] on input "checkbox" at bounding box center [53, 332] width 28 height 28
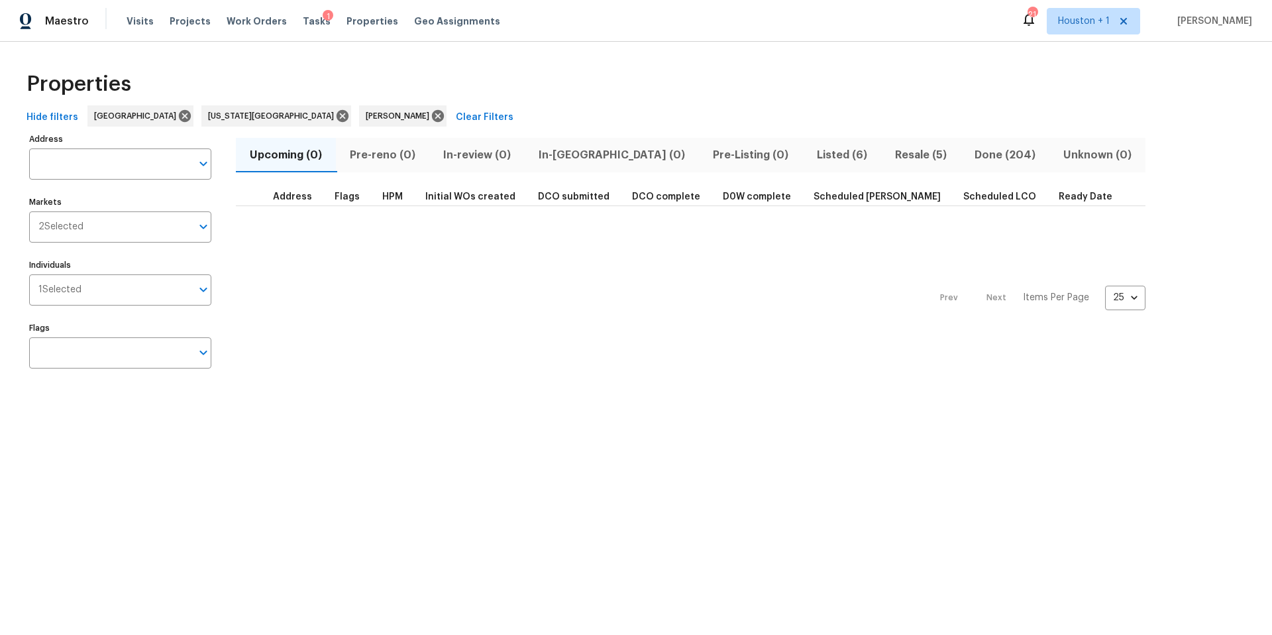
click at [889, 152] on span "Resale (5)" at bounding box center [921, 155] width 64 height 19
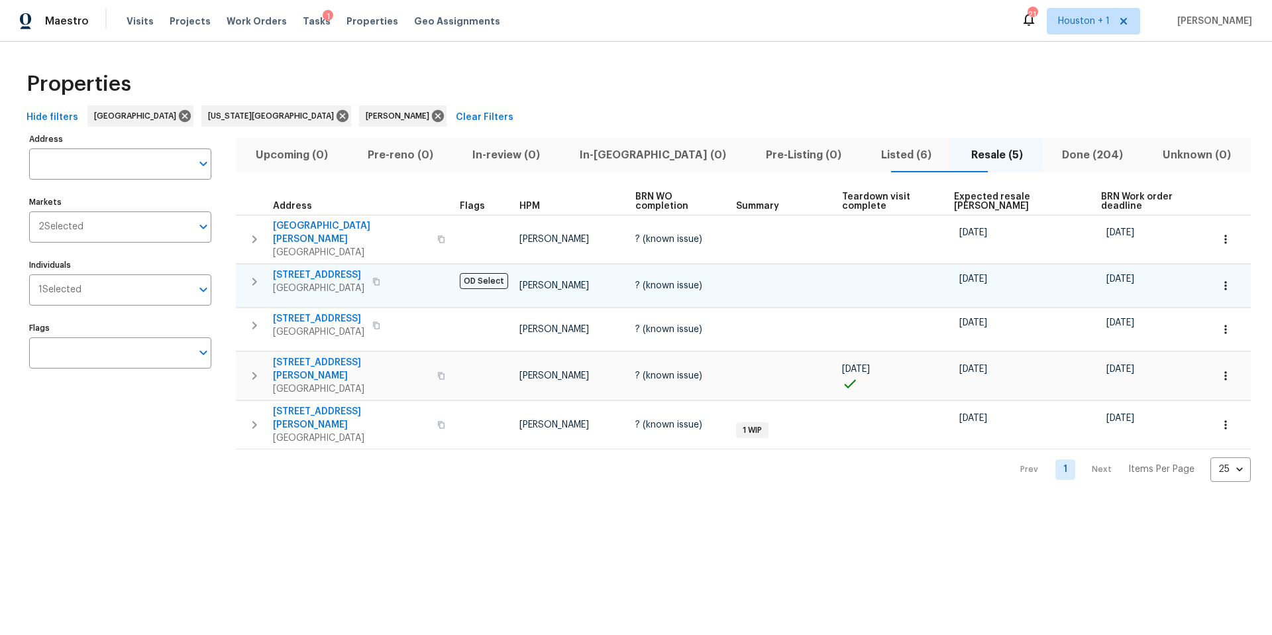
click at [356, 268] on span "1571 Mission Springs Dr" at bounding box center [318, 274] width 91 height 13
click at [1219, 279] on icon "button" at bounding box center [1225, 285] width 13 height 13
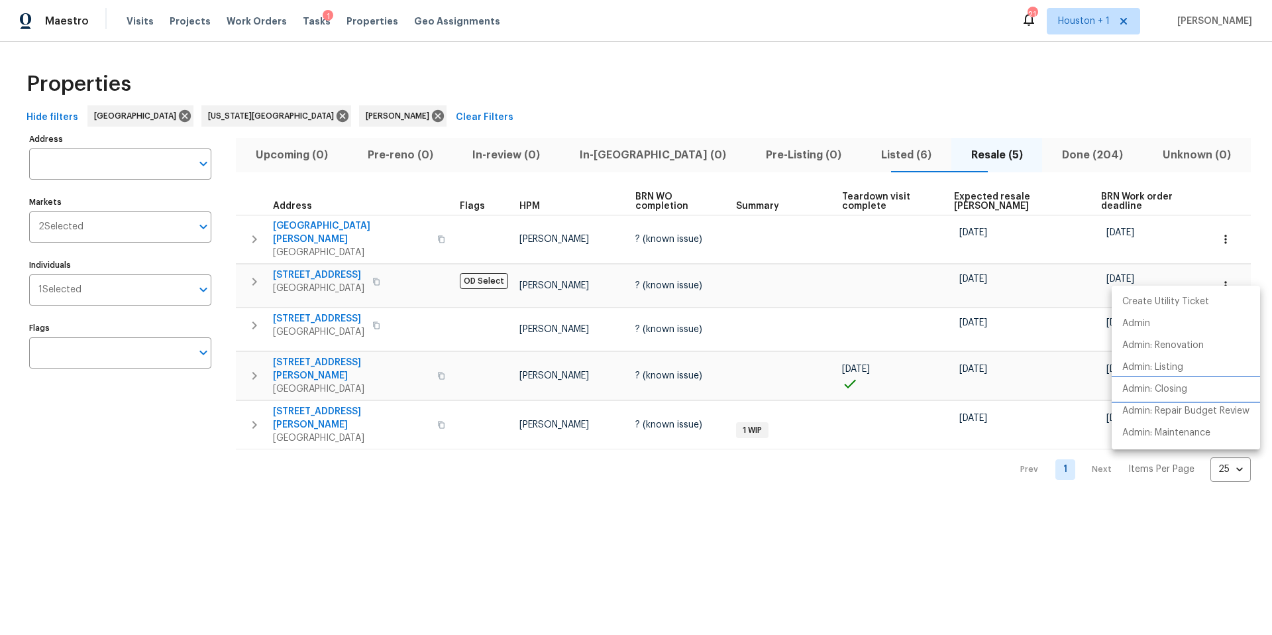
click at [1152, 392] on p "Admin: Closing" at bounding box center [1154, 389] width 65 height 14
click at [288, 155] on div at bounding box center [636, 317] width 1272 height 635
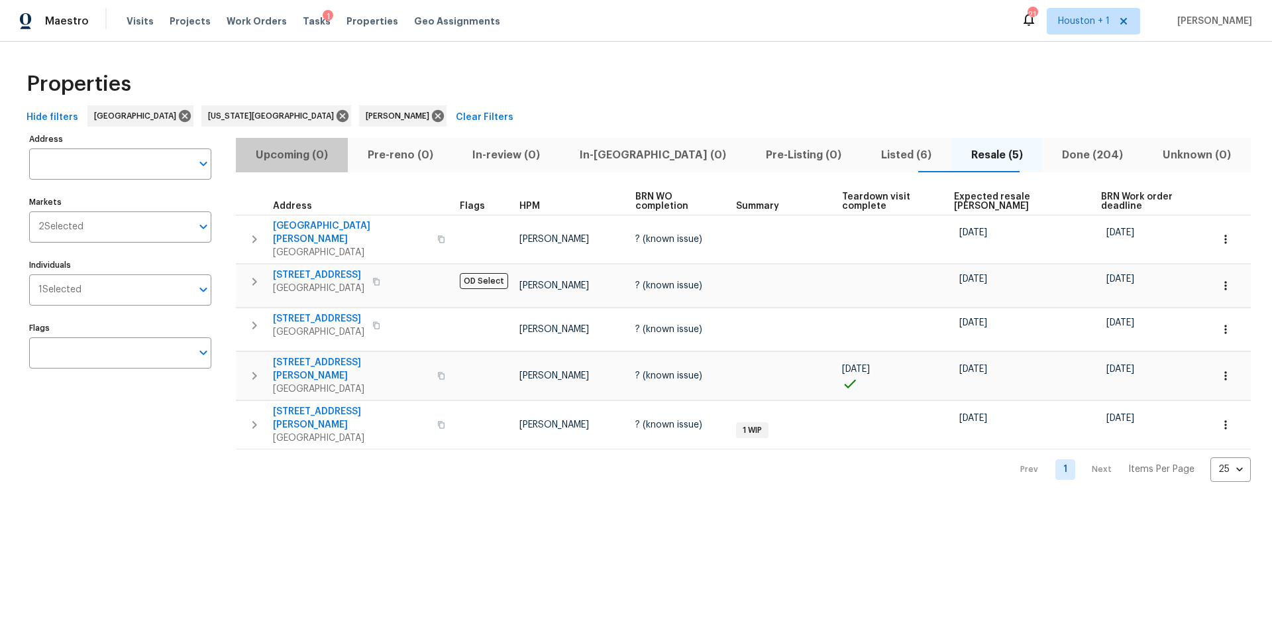
click at [288, 155] on span "Upcoming (0)" at bounding box center [292, 155] width 96 height 19
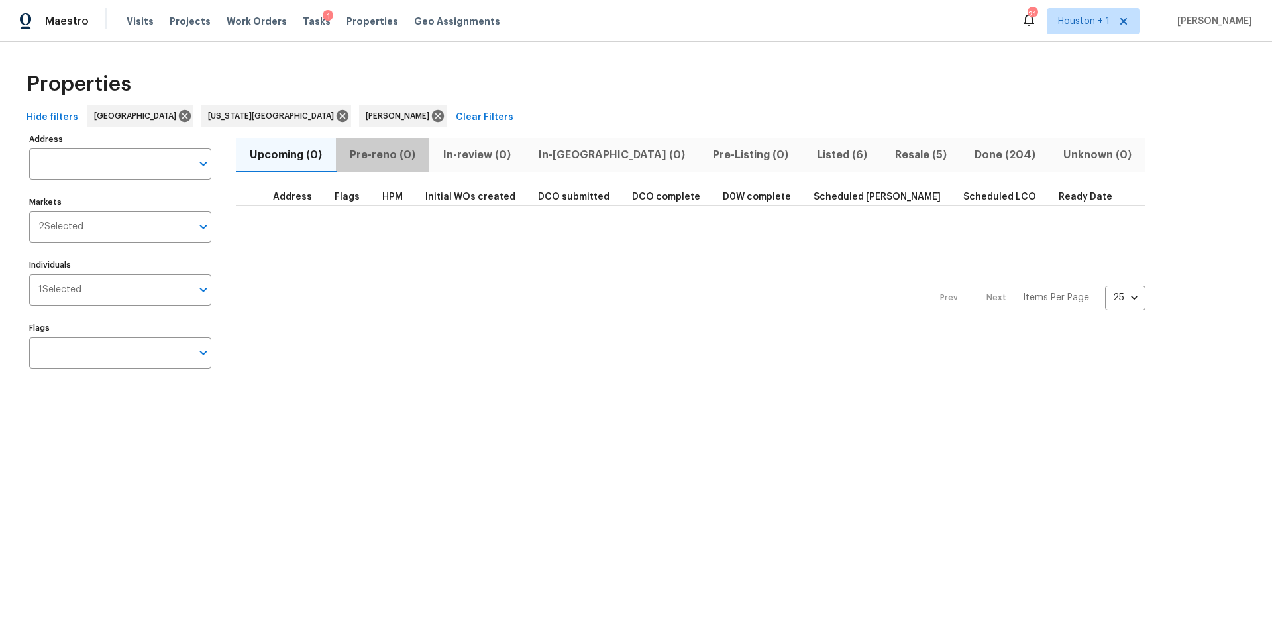
click at [383, 154] on span "Pre-reno (0)" at bounding box center [383, 155] width 78 height 19
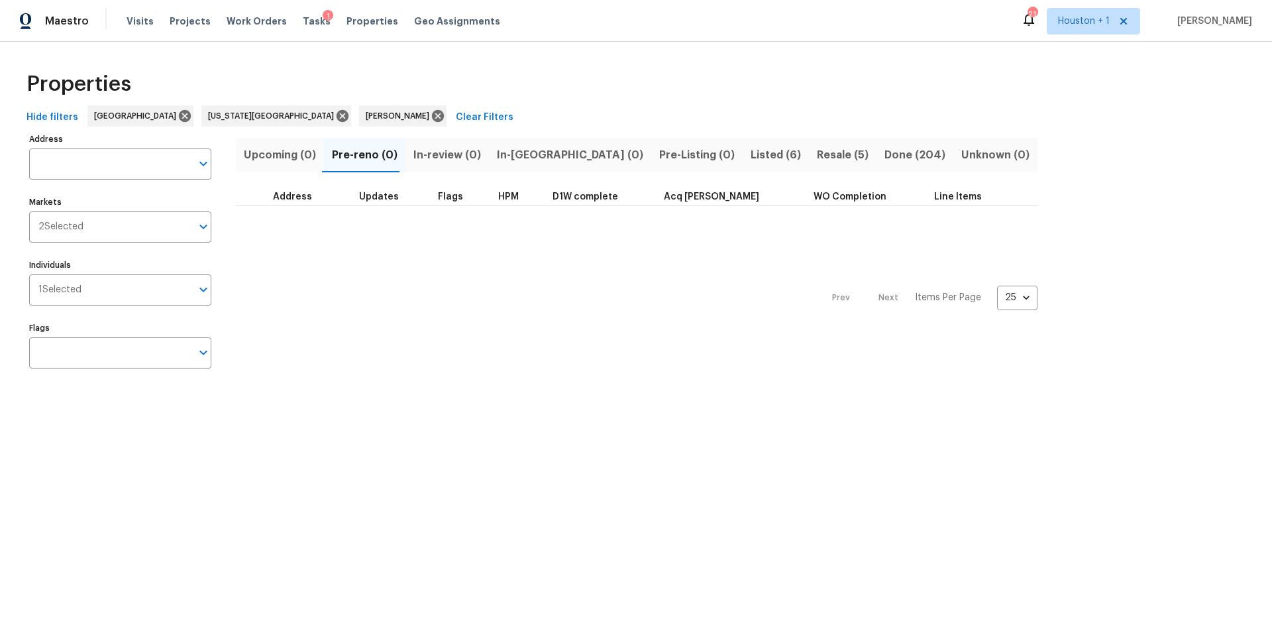
click at [437, 152] on span "In-review (0)" at bounding box center [447, 155] width 68 height 19
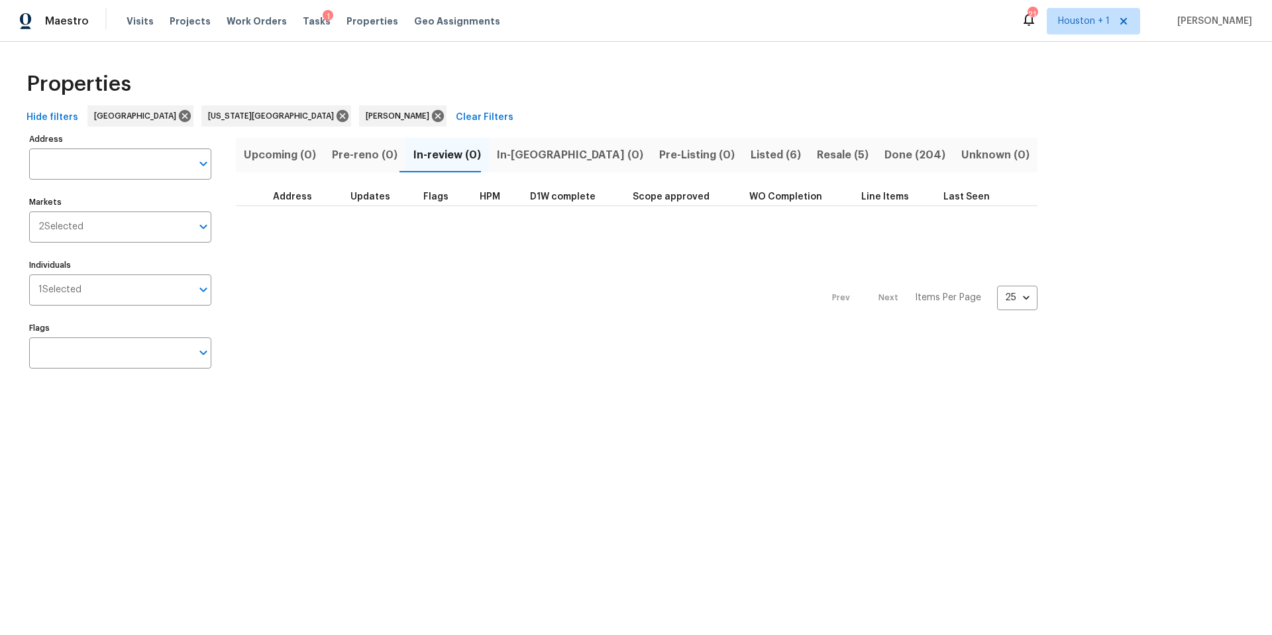
click at [508, 148] on span "In-[GEOGRAPHIC_DATA] (0)" at bounding box center [570, 155] width 146 height 19
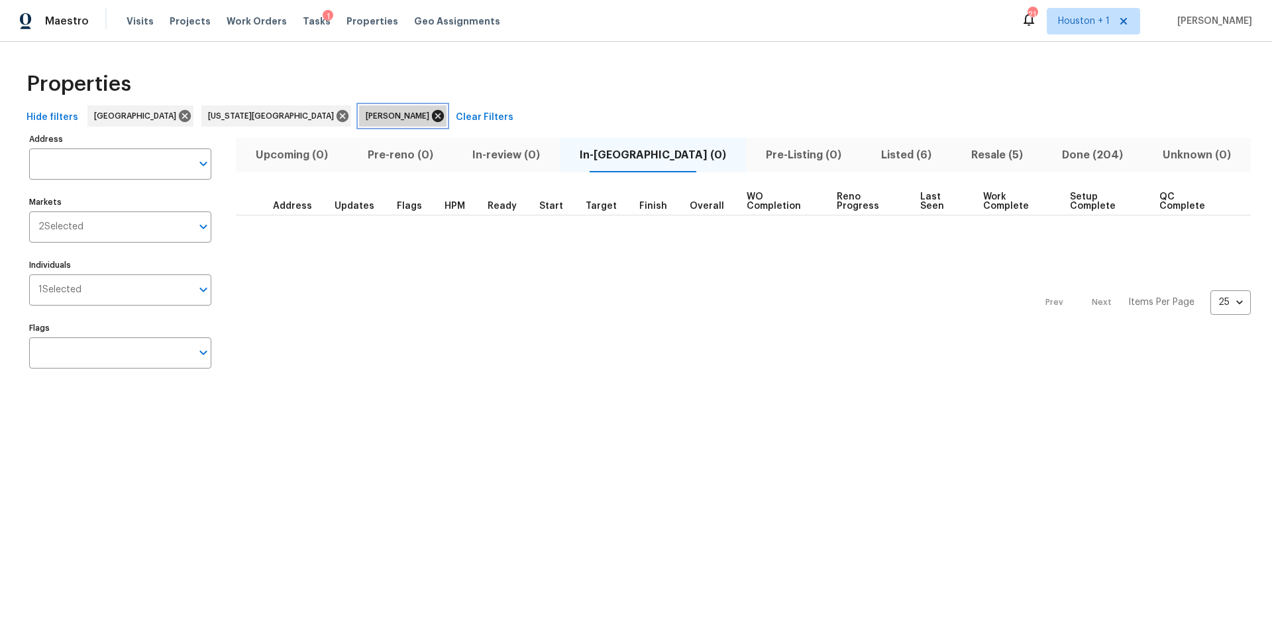
click at [432, 117] on icon at bounding box center [438, 116] width 12 height 12
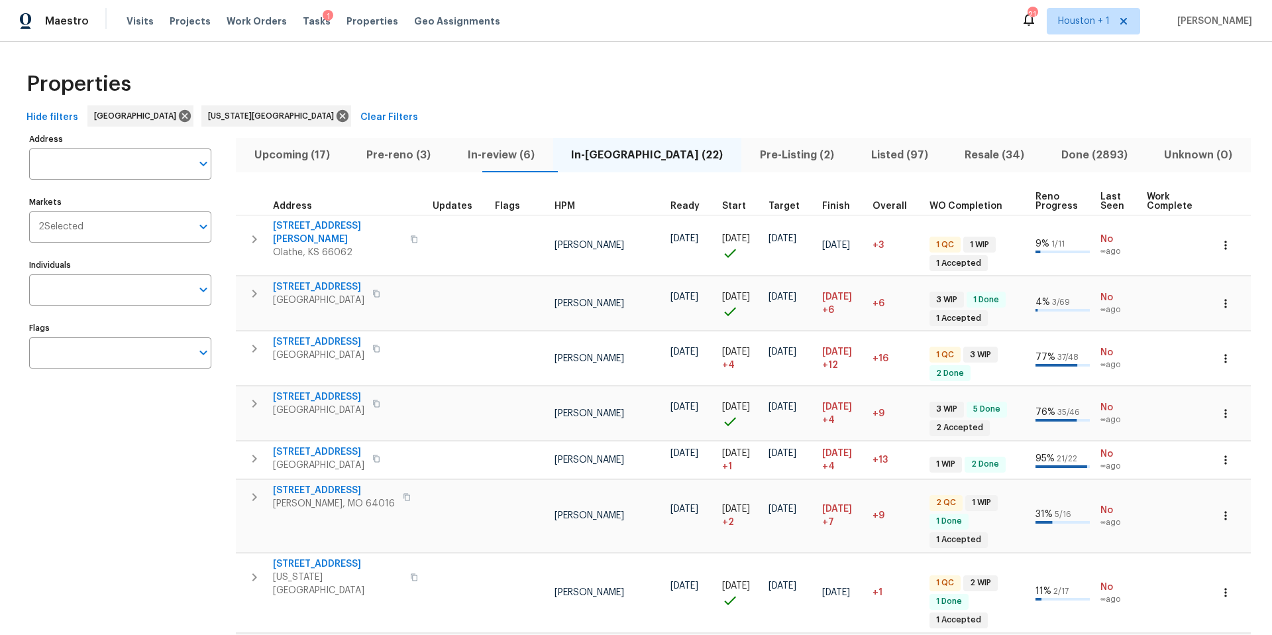
click at [358, 152] on button "Pre-reno (3)" at bounding box center [398, 155] width 101 height 34
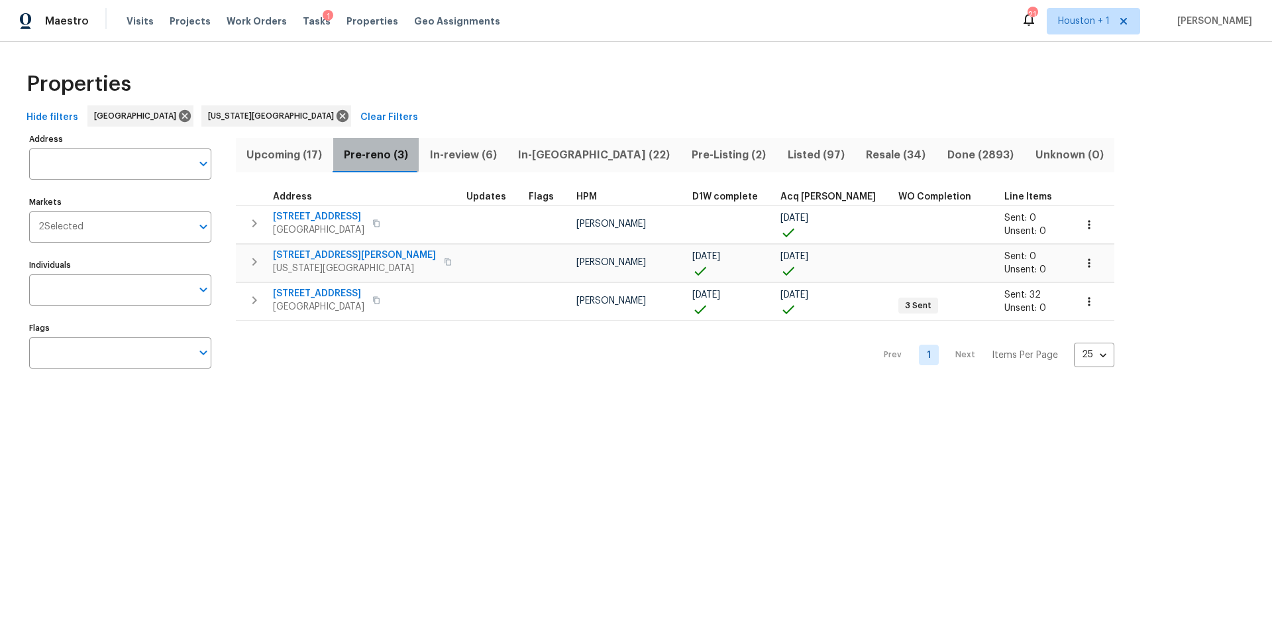
click at [362, 152] on span "Pre-reno (3)" at bounding box center [376, 155] width 70 height 19
click at [284, 152] on span "Upcoming (17)" at bounding box center [284, 155] width 81 height 19
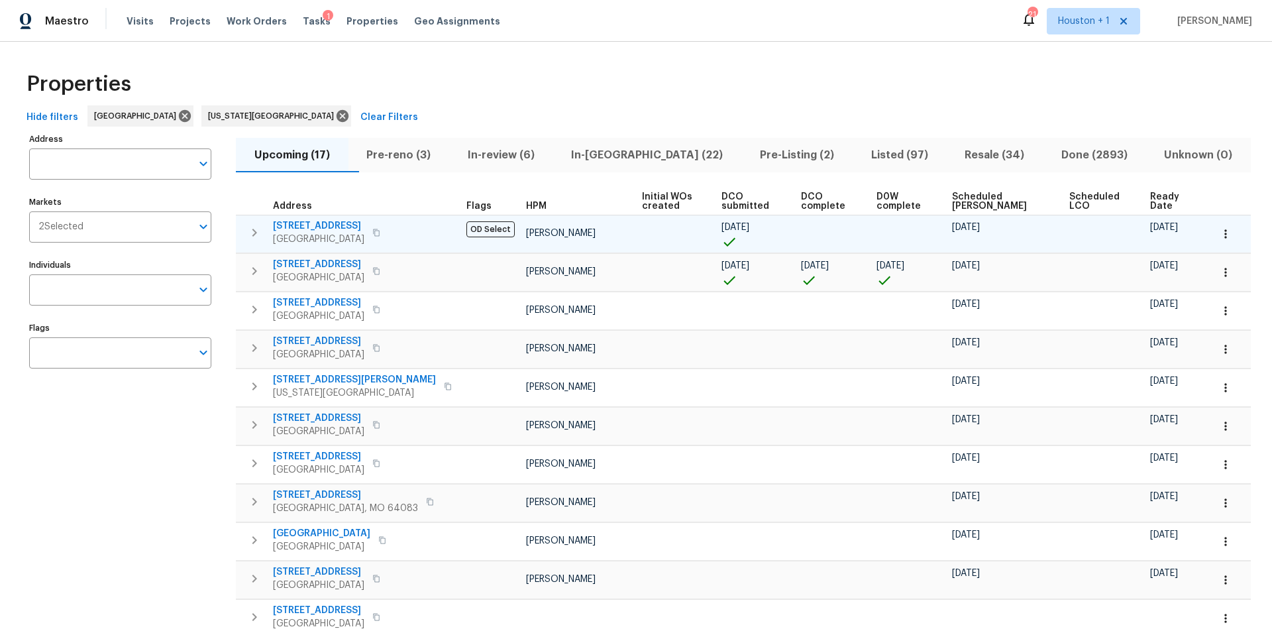
click at [358, 230] on span "4727 Wilbury Heights Dr" at bounding box center [318, 225] width 91 height 13
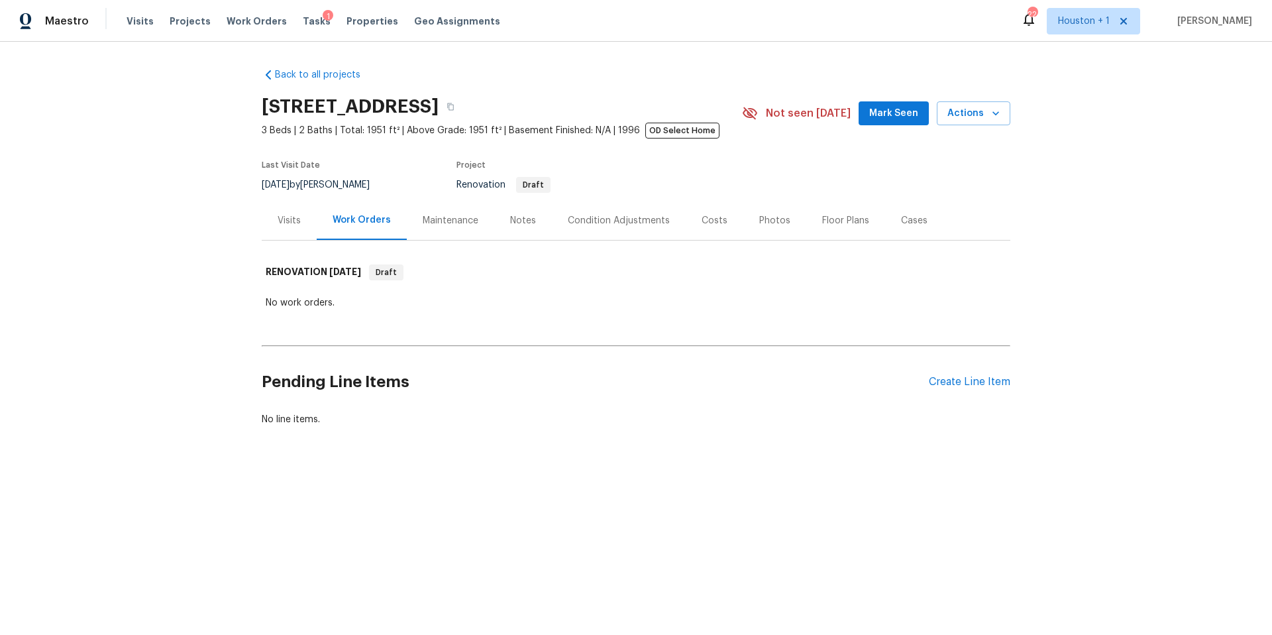
click at [631, 218] on div "Condition Adjustments" at bounding box center [619, 220] width 102 height 13
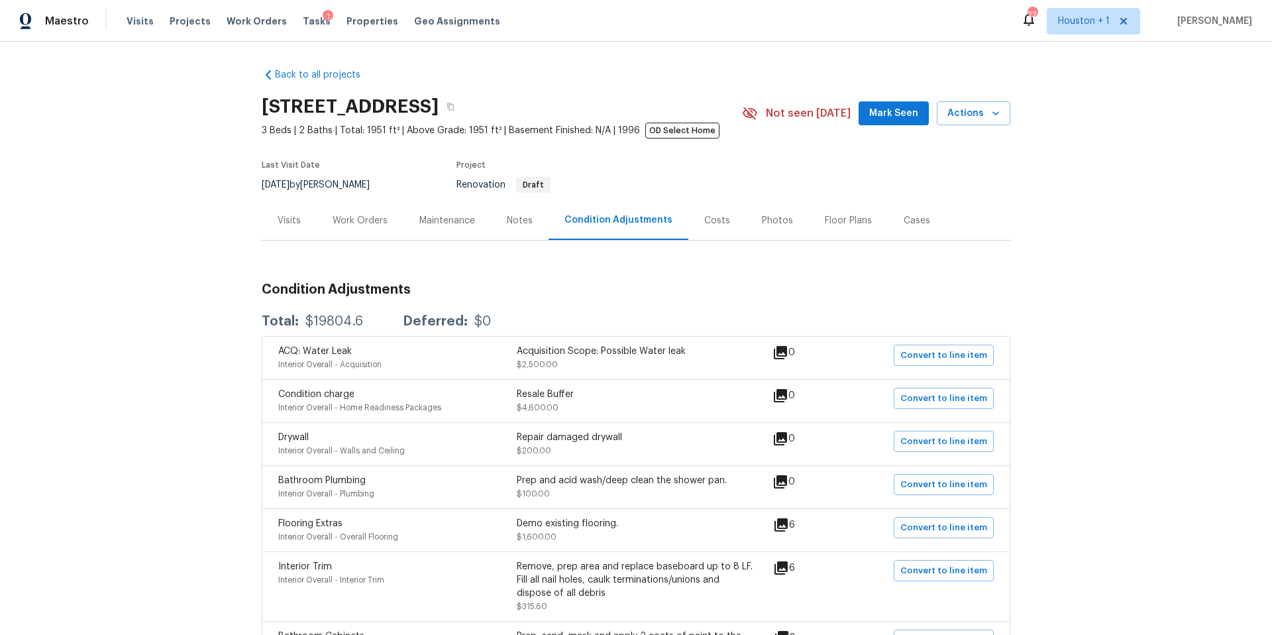
click at [704, 220] on div "Costs" at bounding box center [717, 220] width 26 height 13
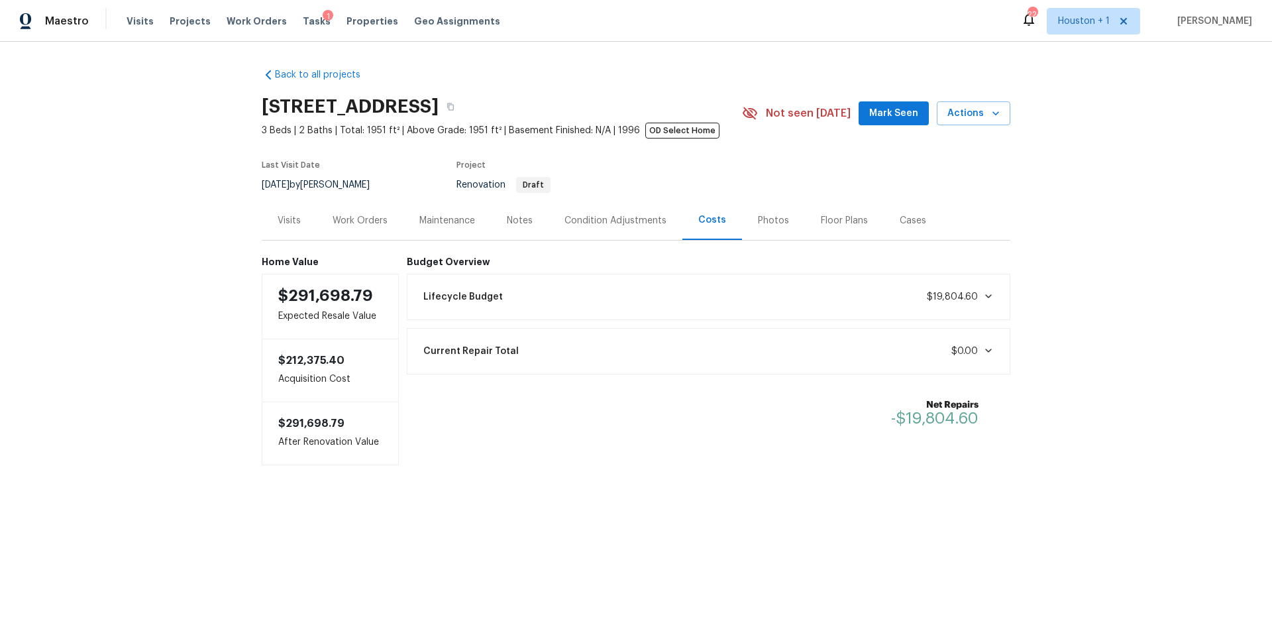
click at [535, 305] on div "Lifecycle Budget $19,804.60" at bounding box center [708, 296] width 587 height 29
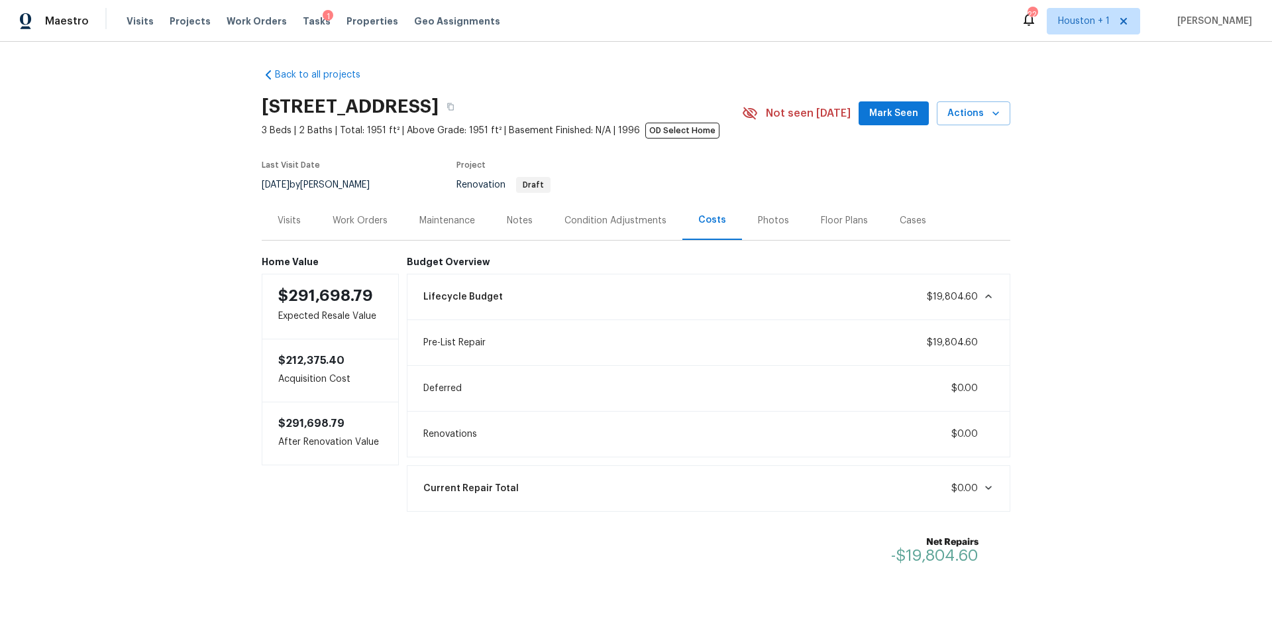
click at [512, 223] on div "Notes" at bounding box center [520, 220] width 26 height 13
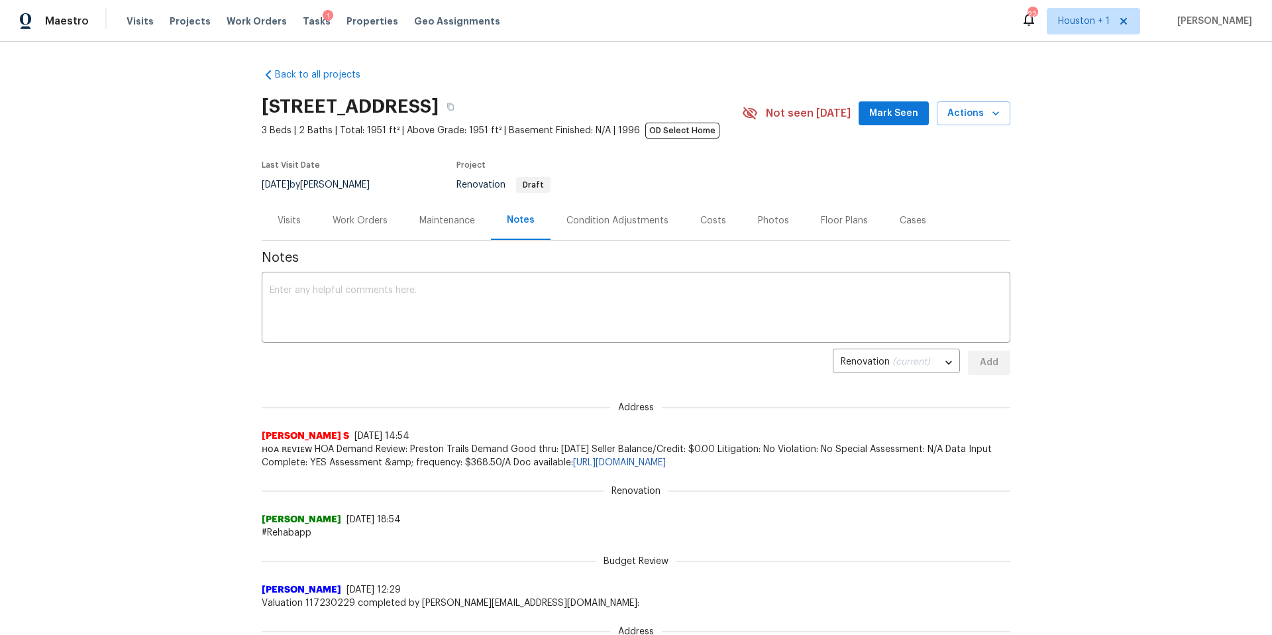
click at [590, 219] on div "Condition Adjustments" at bounding box center [617, 220] width 102 height 13
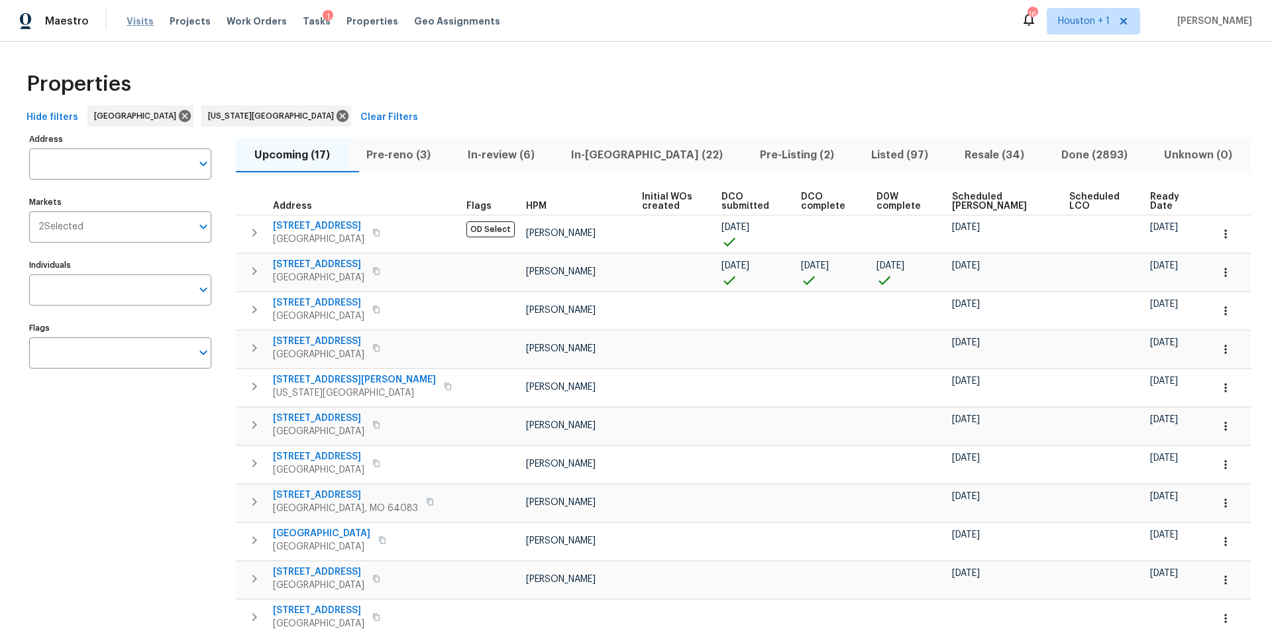
click at [140, 19] on span "Visits" at bounding box center [140, 21] width 27 height 13
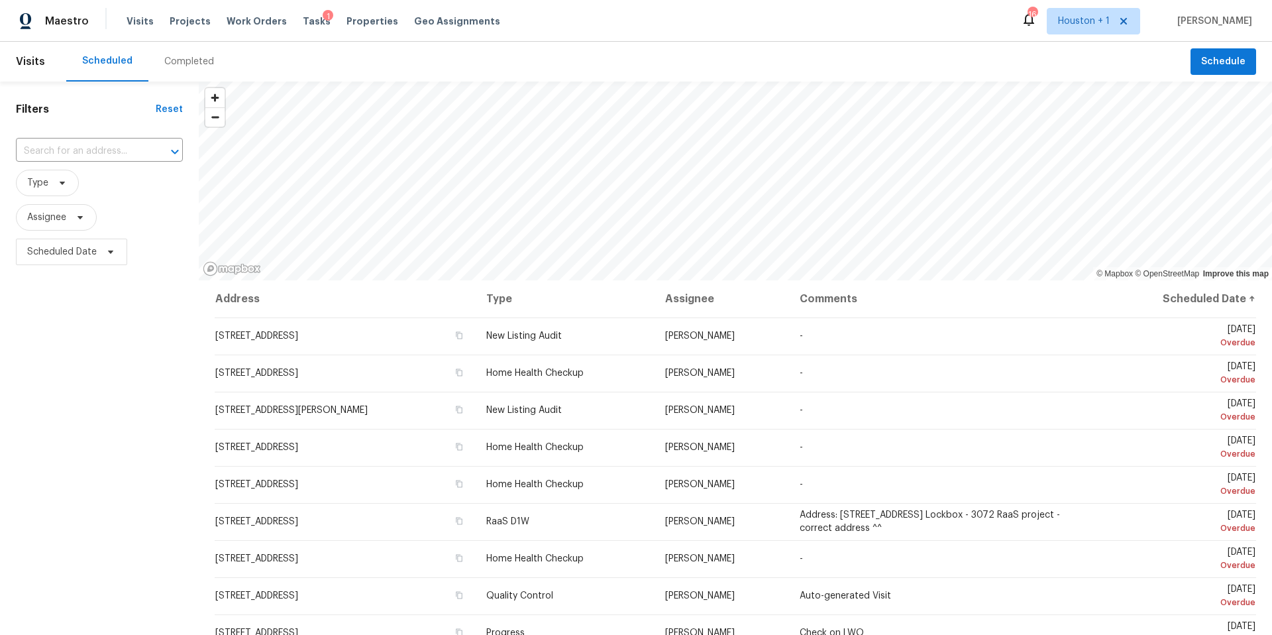
click at [186, 60] on div "Completed" at bounding box center [189, 61] width 50 height 13
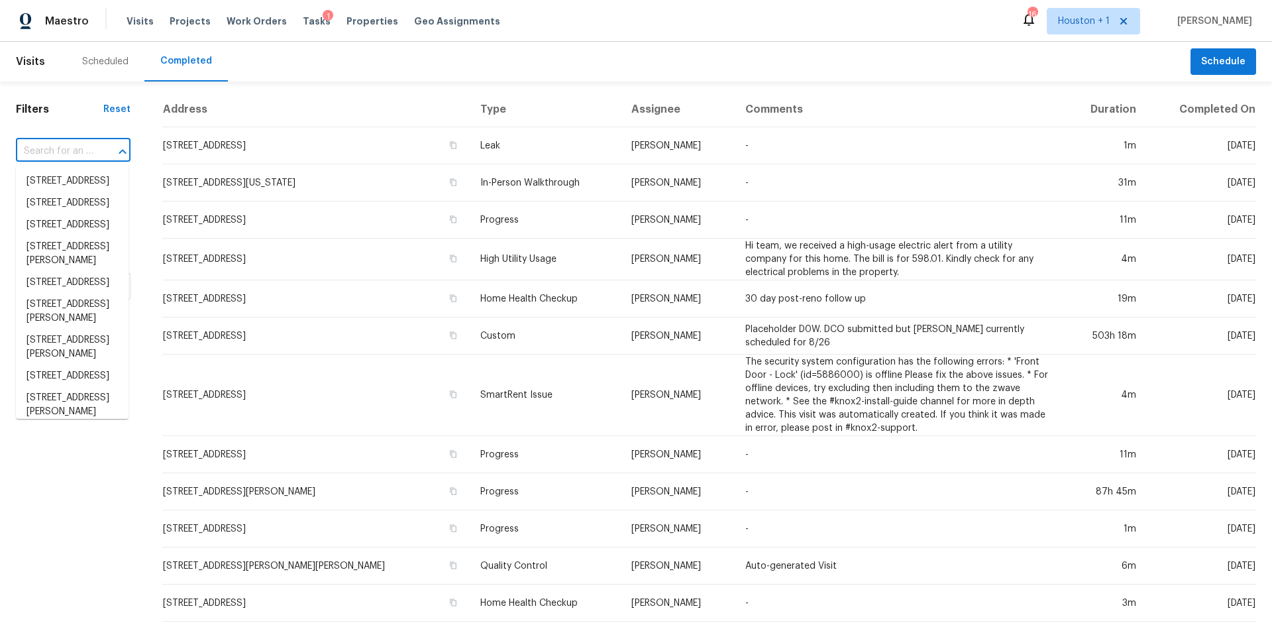
click at [42, 157] on input "text" at bounding box center [55, 151] width 78 height 21
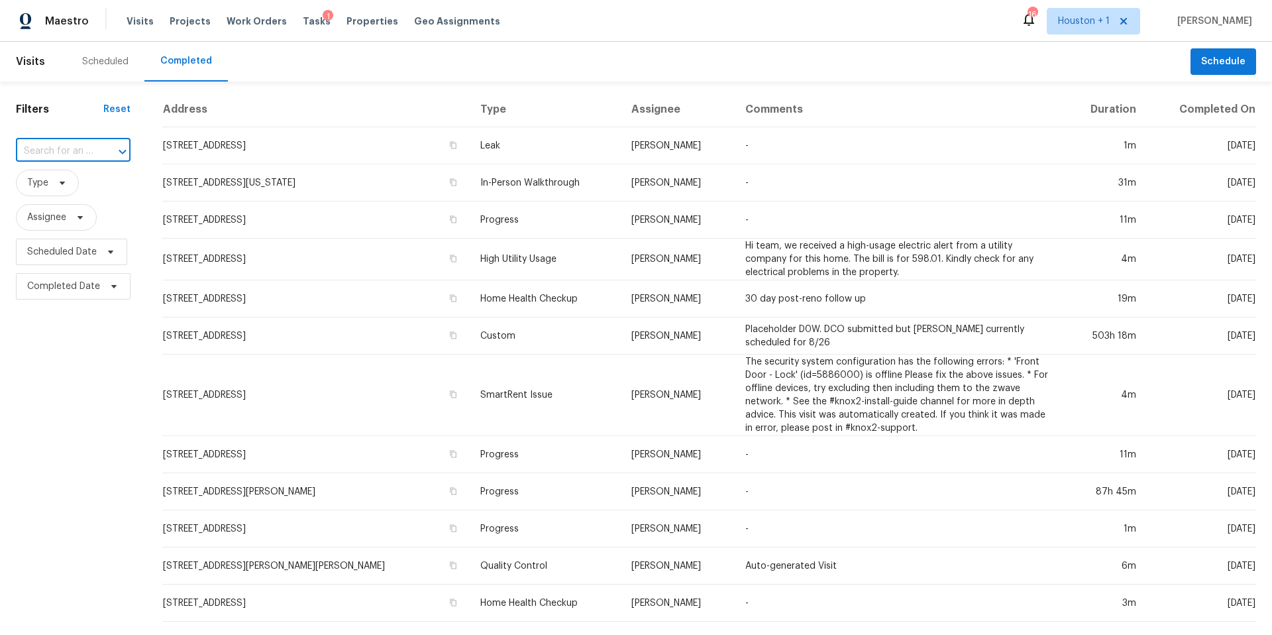
click at [42, 157] on input "text" at bounding box center [55, 151] width 78 height 21
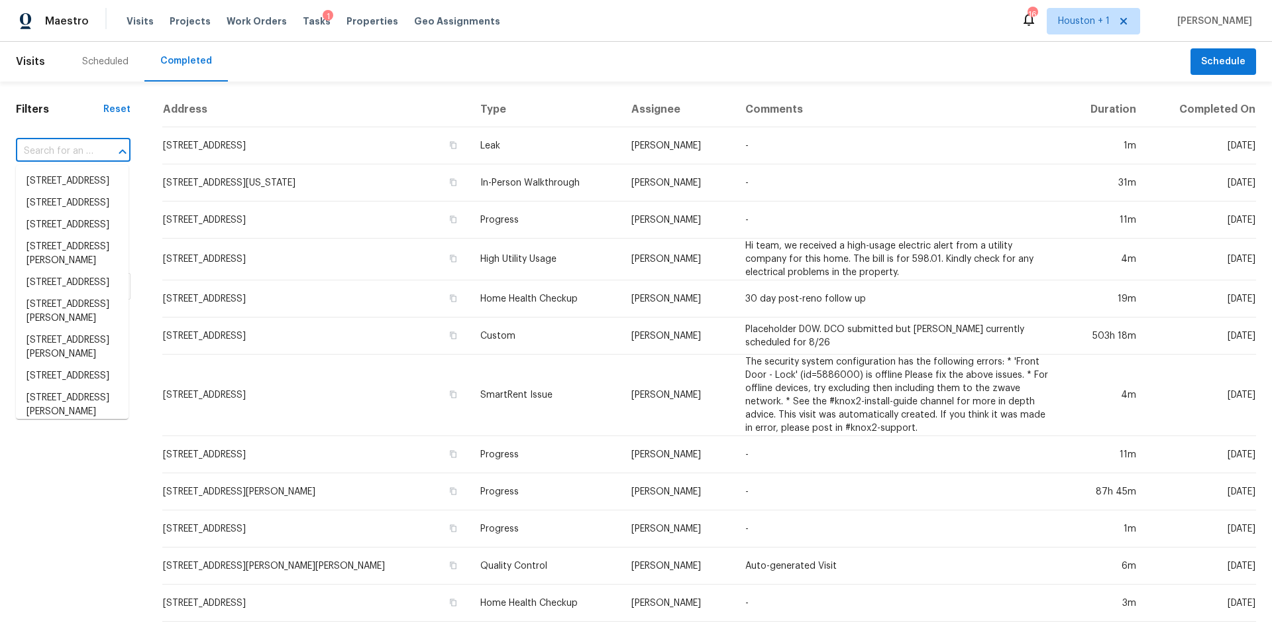
paste input "[STREET_ADDRESS][PERSON_NAME]"
type input "[STREET_ADDRESS][PERSON_NAME]"
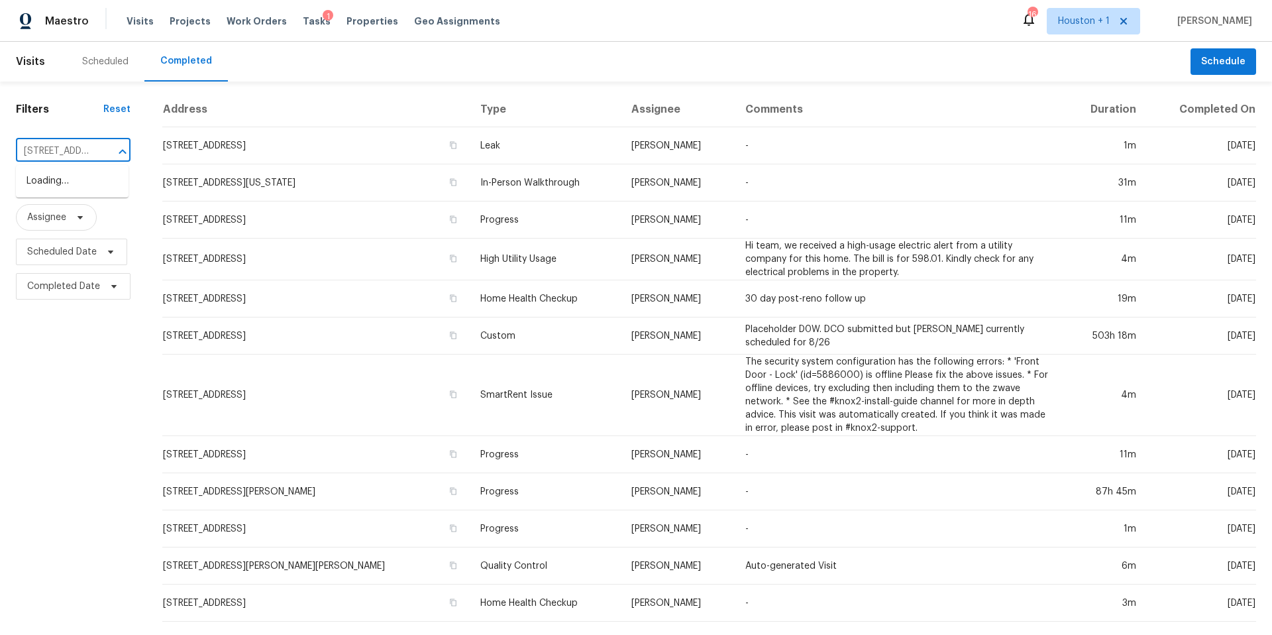
scroll to position [0, 115]
click at [61, 187] on li "[STREET_ADDRESS][PERSON_NAME]" at bounding box center [72, 188] width 113 height 36
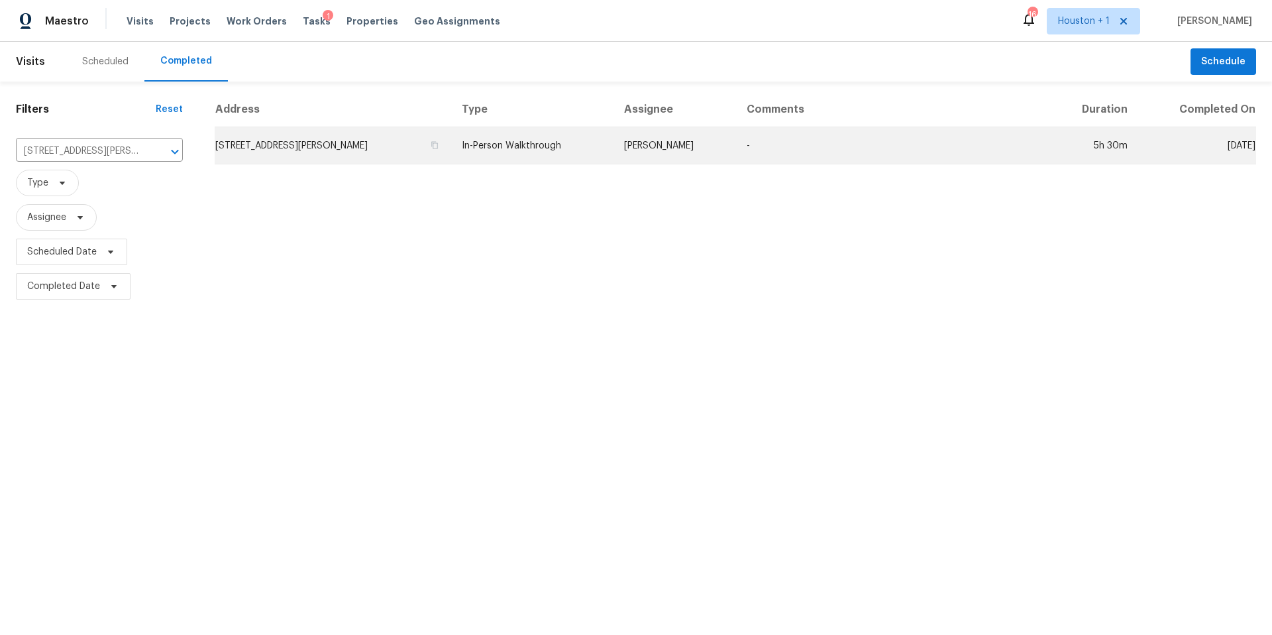
click at [319, 150] on td "15319 Palmer Manor Dr, Cypress, TX 77429" at bounding box center [333, 145] width 236 height 37
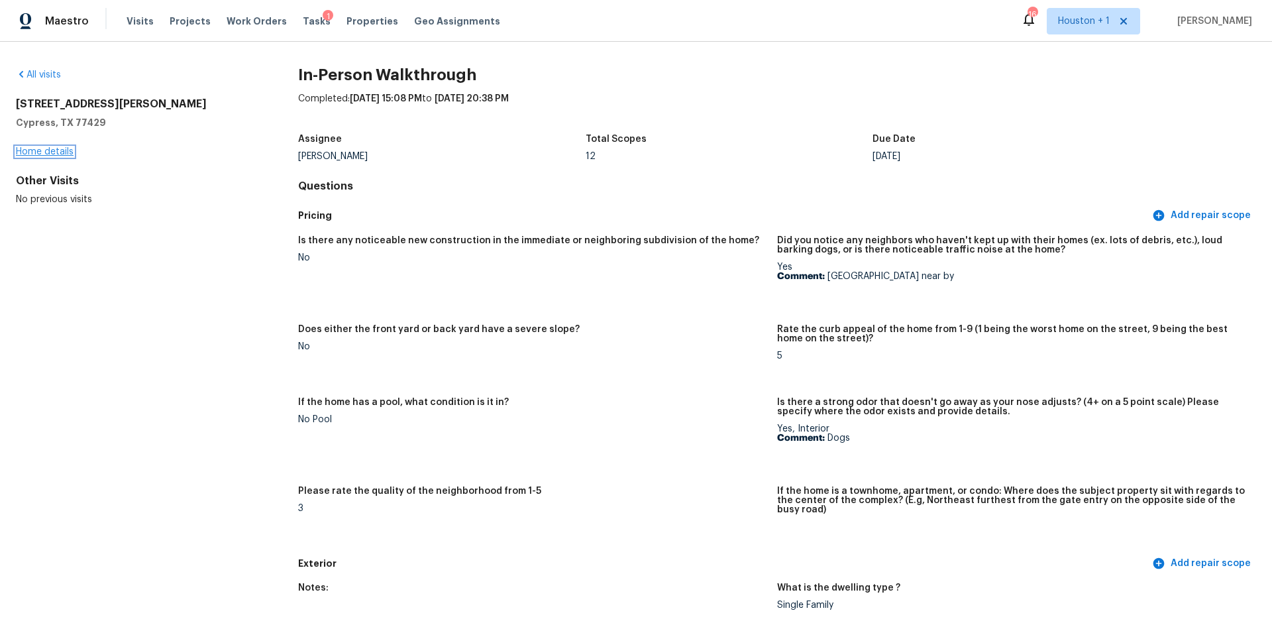
click at [27, 150] on link "Home details" at bounding box center [45, 151] width 58 height 9
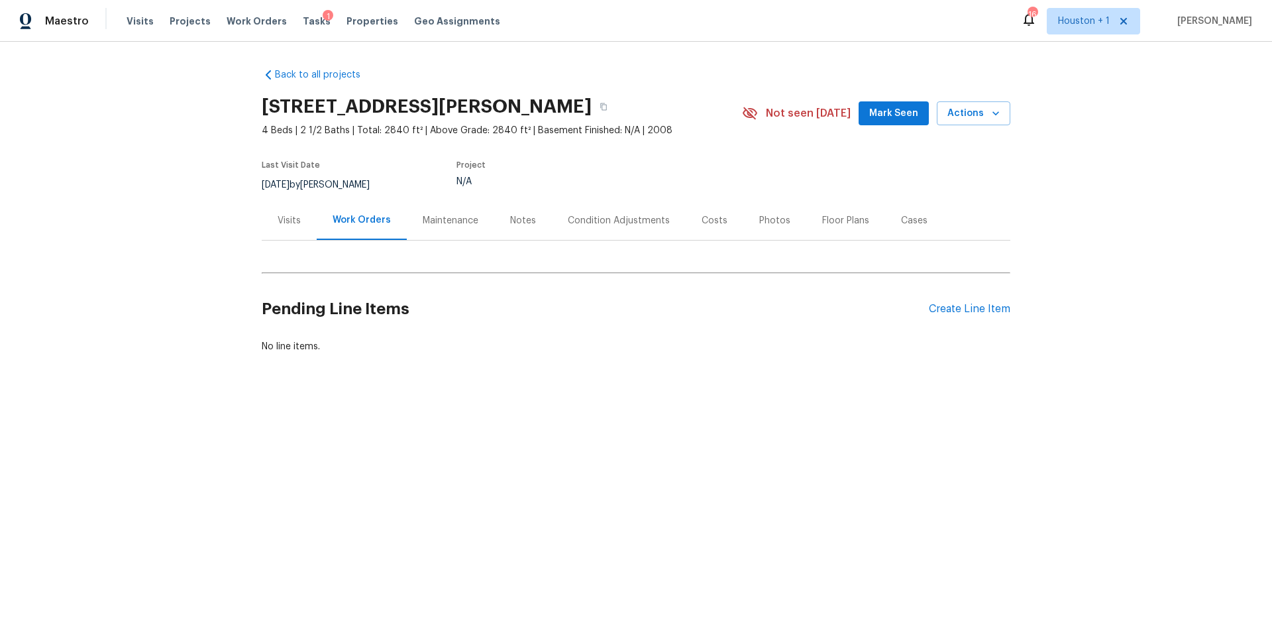
click at [291, 218] on div "Visits" at bounding box center [289, 220] width 23 height 13
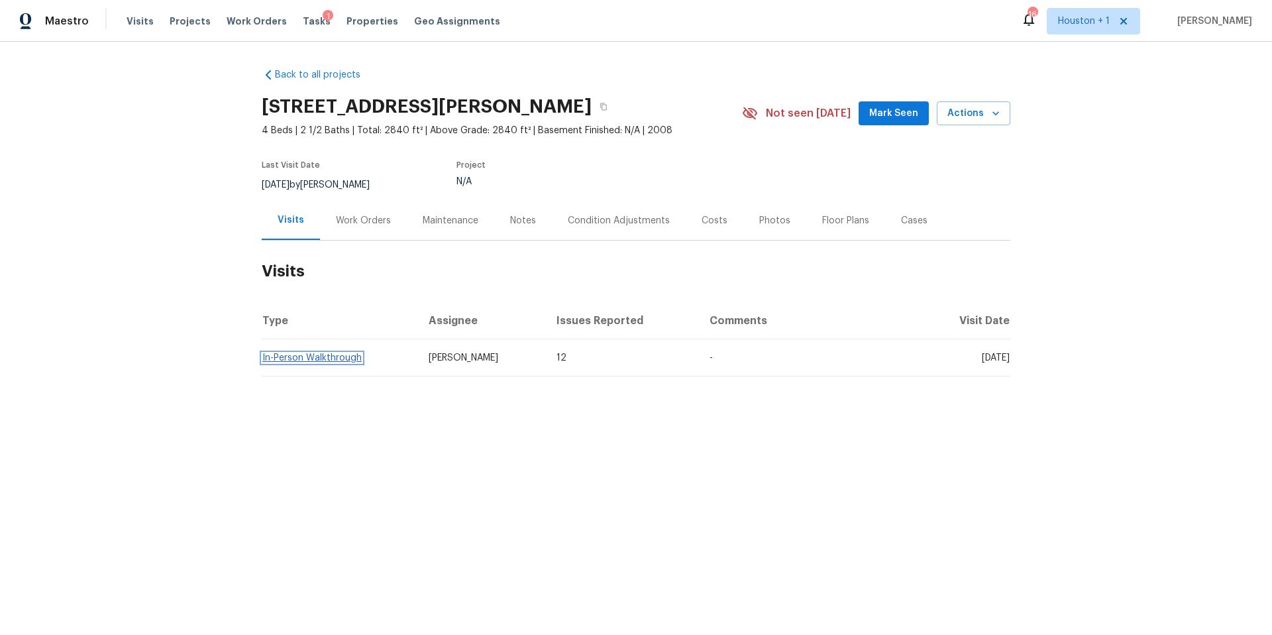
click at [304, 360] on link "In-Person Walkthrough" at bounding box center [311, 357] width 99 height 9
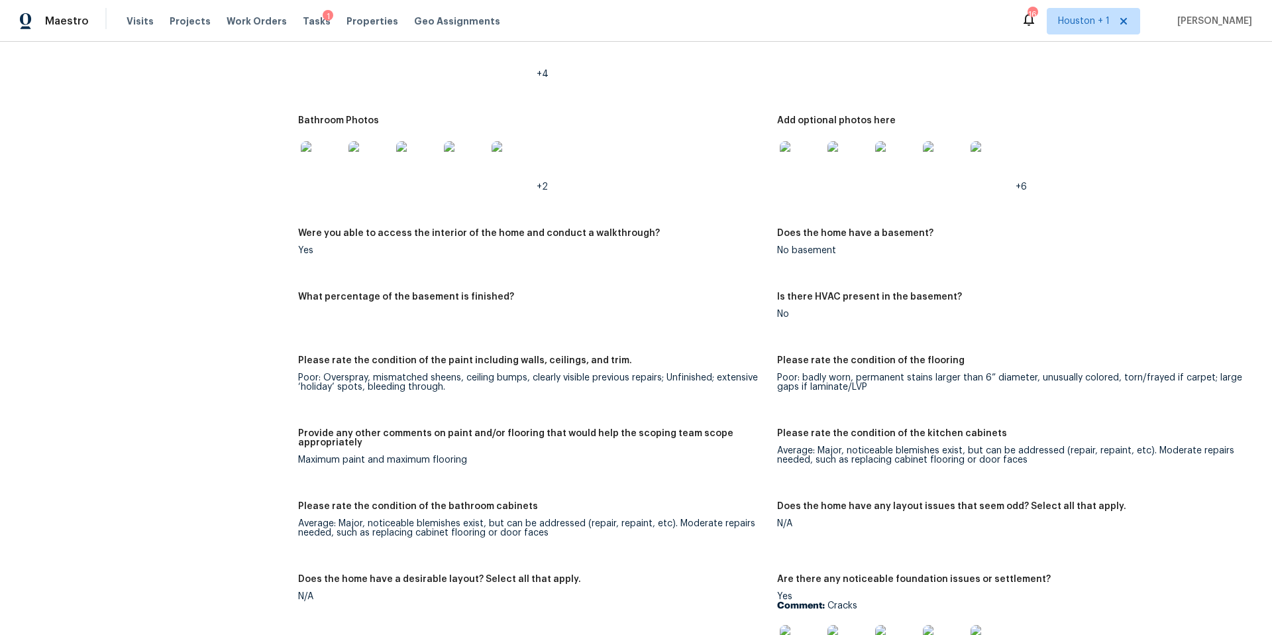
scroll to position [1589, 0]
click at [320, 152] on img at bounding box center [322, 161] width 42 height 42
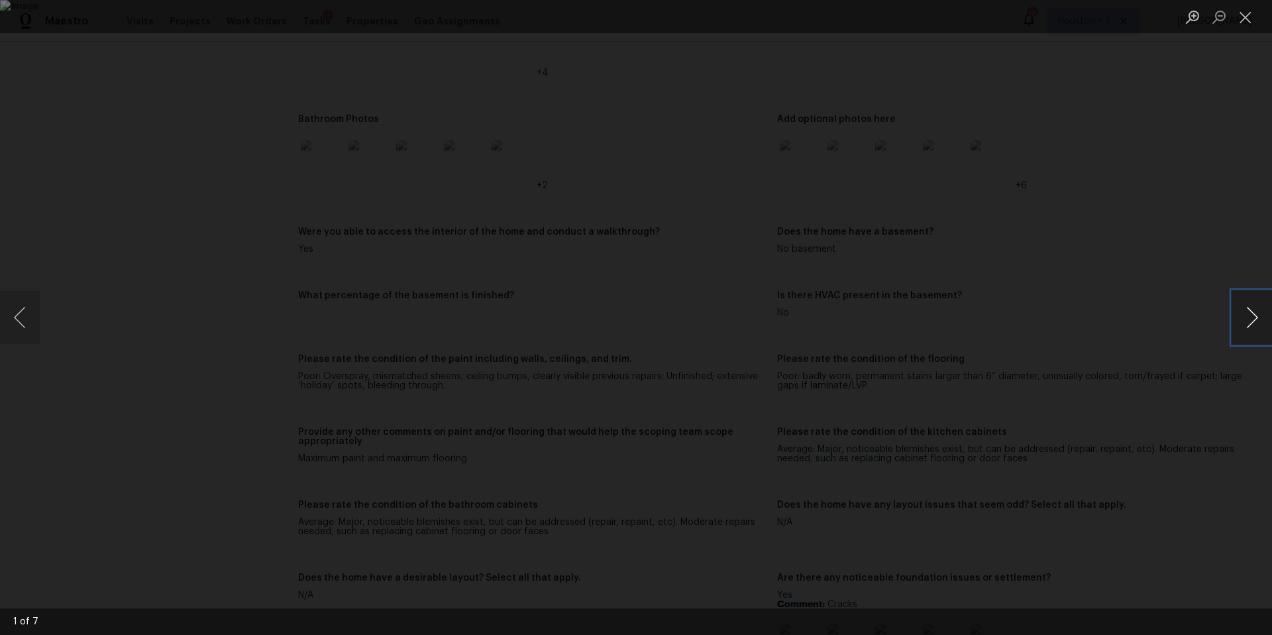
click at [1249, 318] on button "Next image" at bounding box center [1252, 317] width 40 height 53
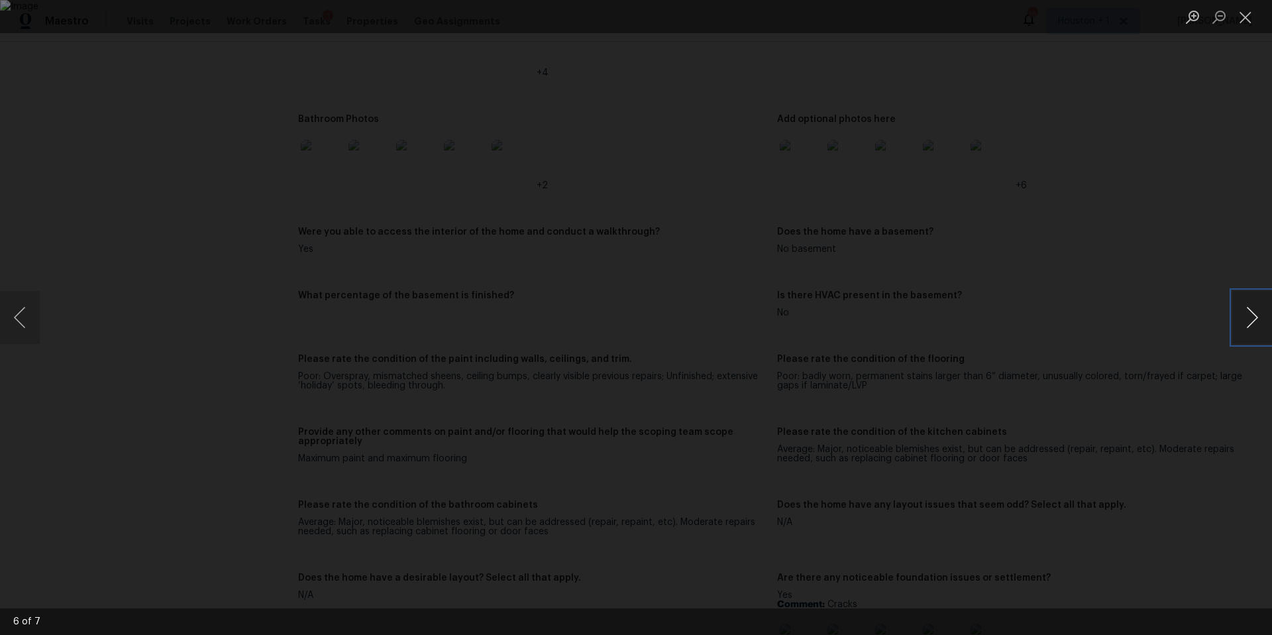
click at [1249, 318] on button "Next image" at bounding box center [1252, 317] width 40 height 53
click at [1196, 286] on div "Lightbox" at bounding box center [636, 317] width 1272 height 635
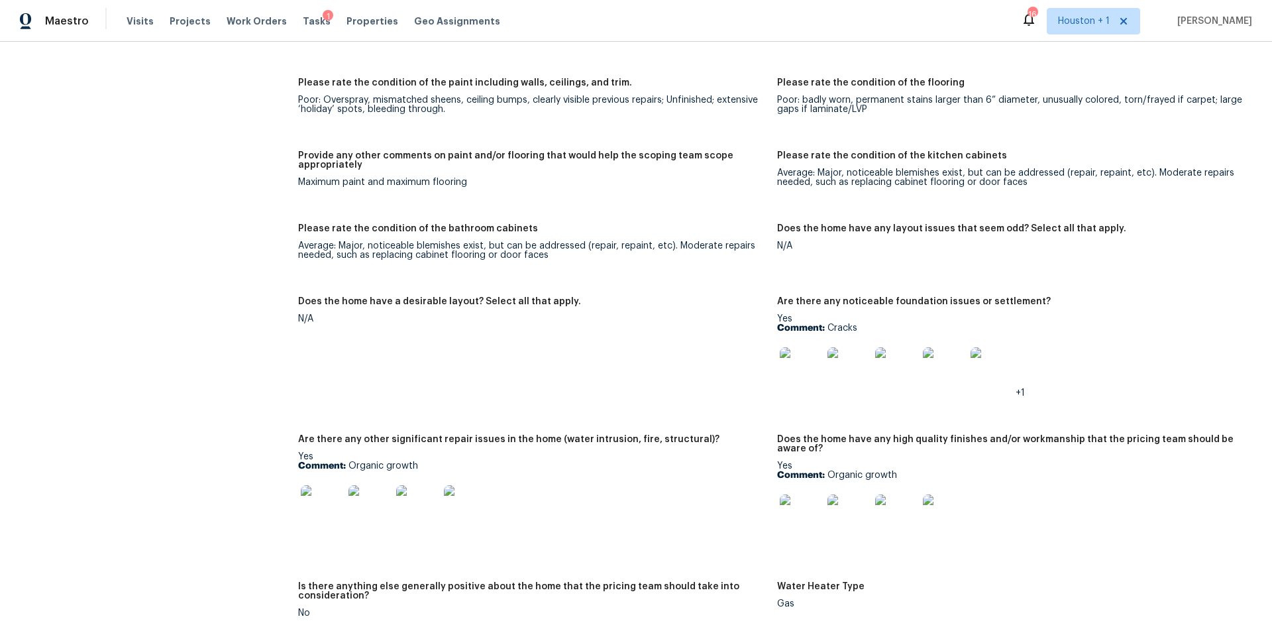
scroll to position [1867, 0]
click at [802, 507] on img at bounding box center [801, 513] width 42 height 42
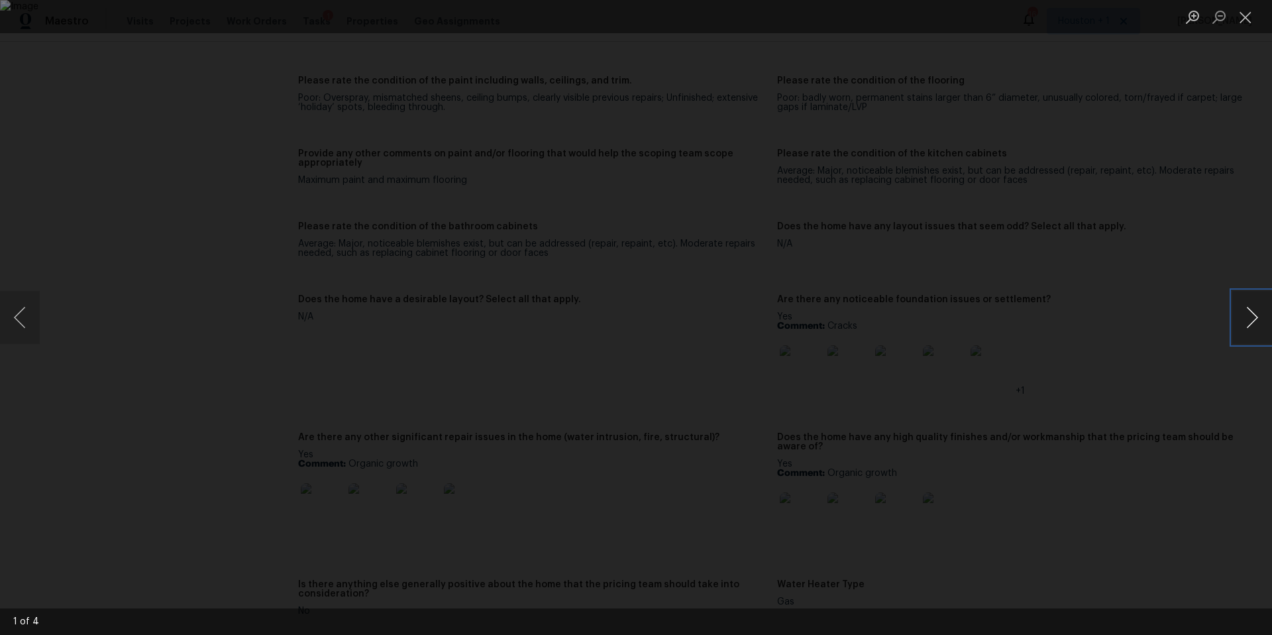
click at [1239, 331] on button "Next image" at bounding box center [1252, 317] width 40 height 53
click at [1200, 231] on div "Lightbox" at bounding box center [636, 317] width 1272 height 635
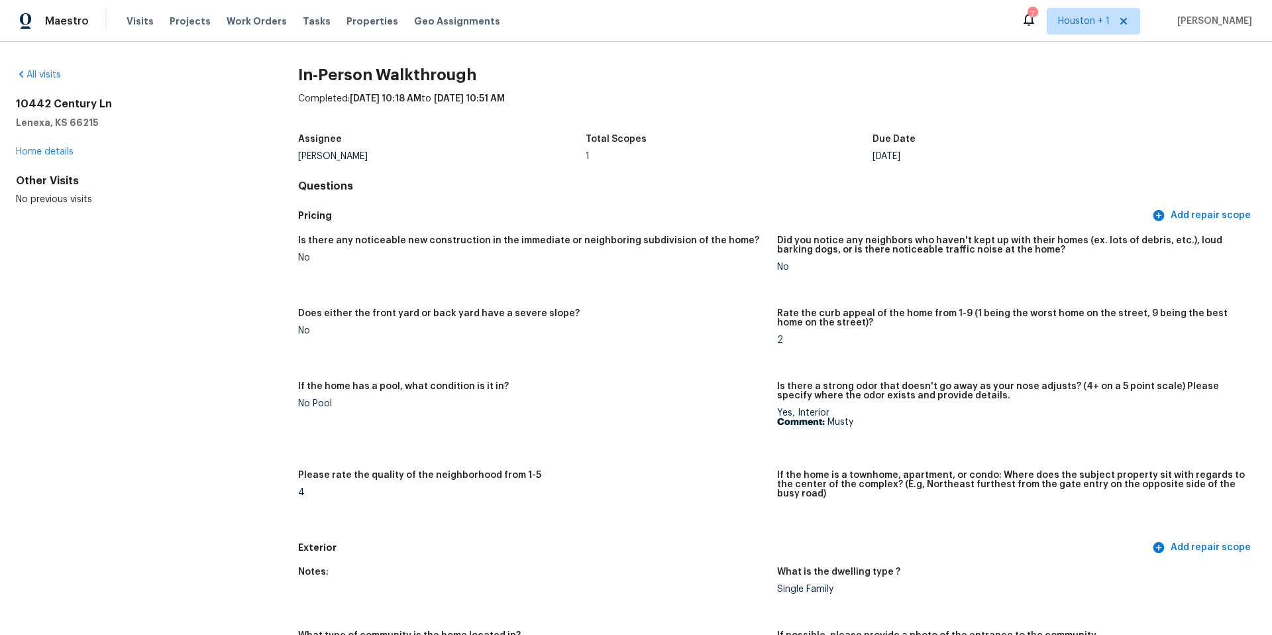
scroll to position [2908, 0]
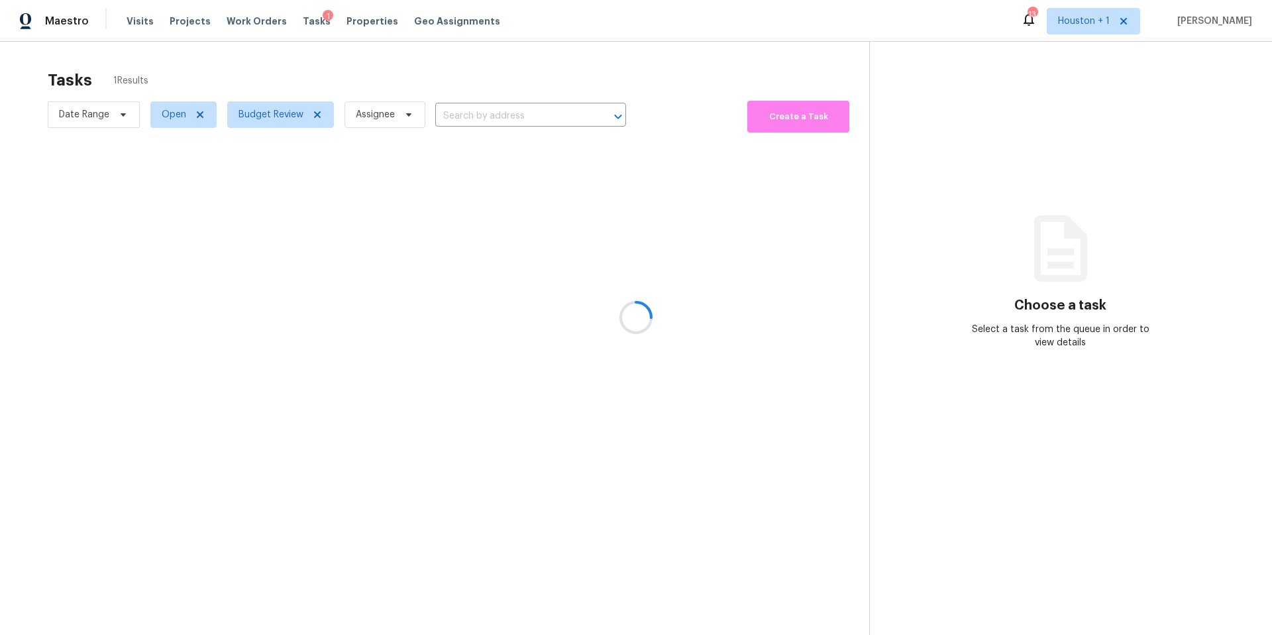
click at [269, 121] on div at bounding box center [636, 317] width 1272 height 635
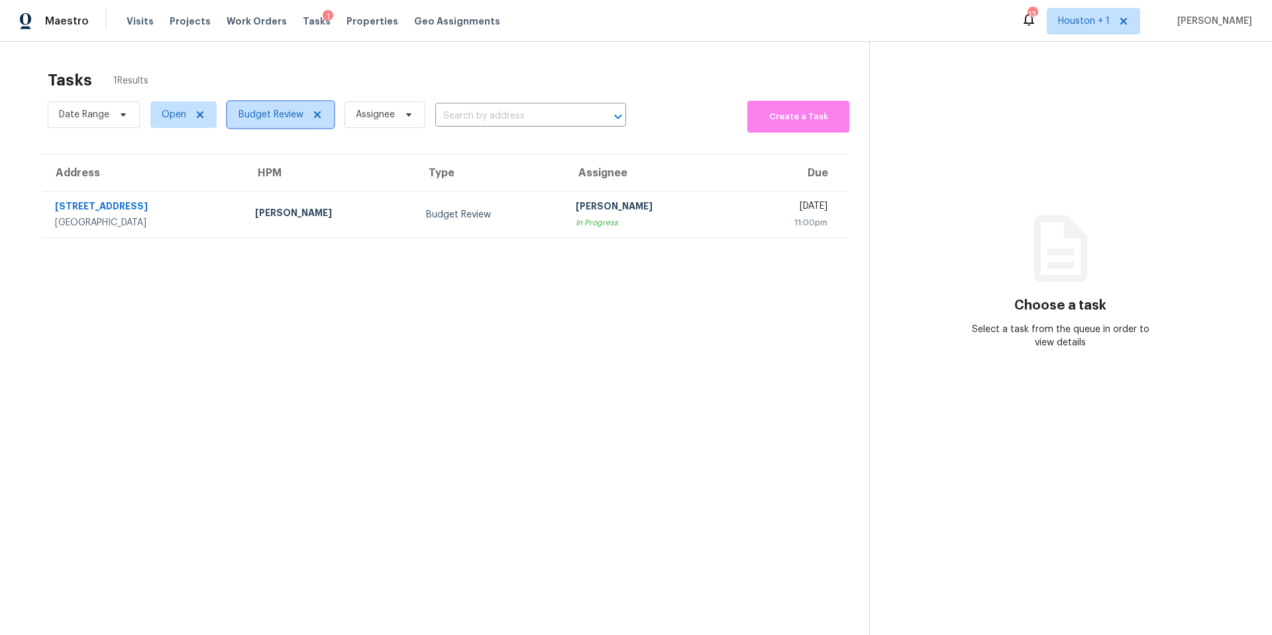
click at [269, 121] on span "Budget Review" at bounding box center [270, 114] width 65 height 13
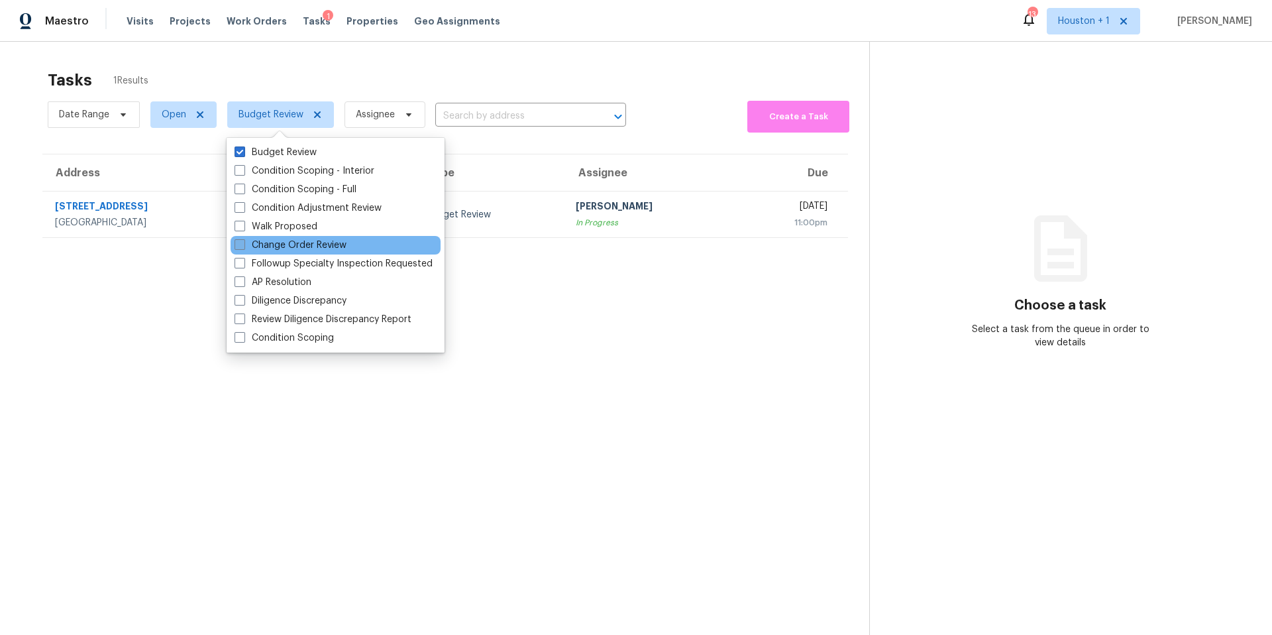
click at [245, 249] on label "Change Order Review" at bounding box center [290, 244] width 112 height 13
click at [243, 247] on input "Change Order Review" at bounding box center [238, 242] width 9 height 9
checkbox input "true"
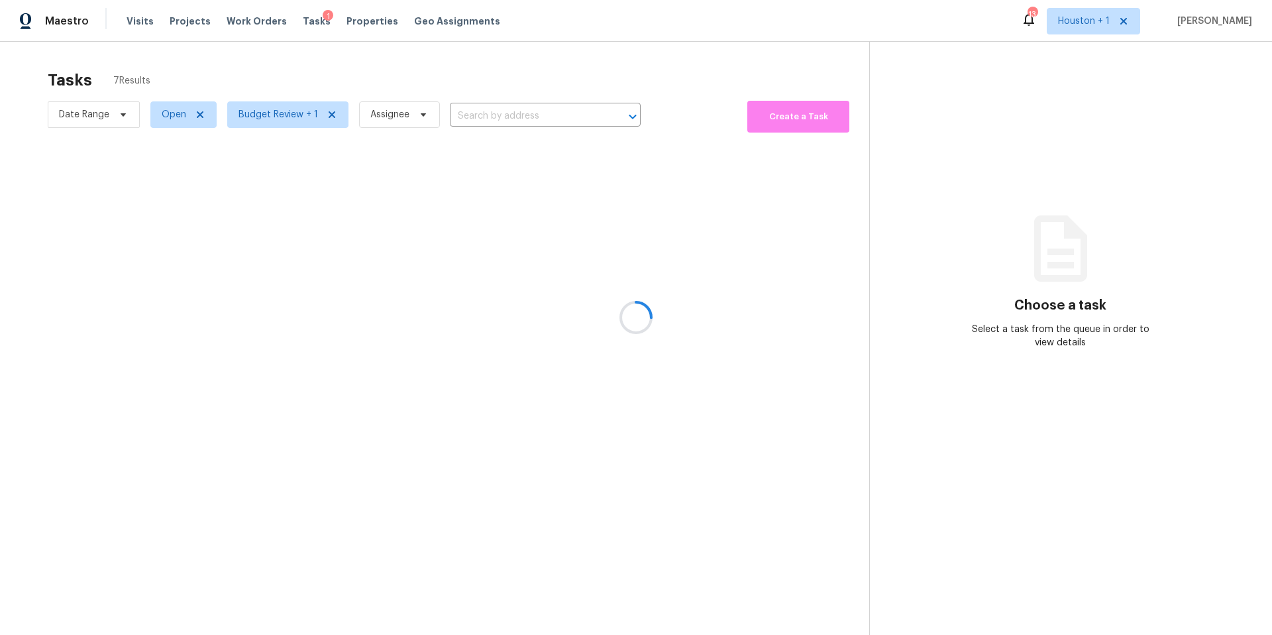
click at [287, 76] on div at bounding box center [636, 317] width 1272 height 635
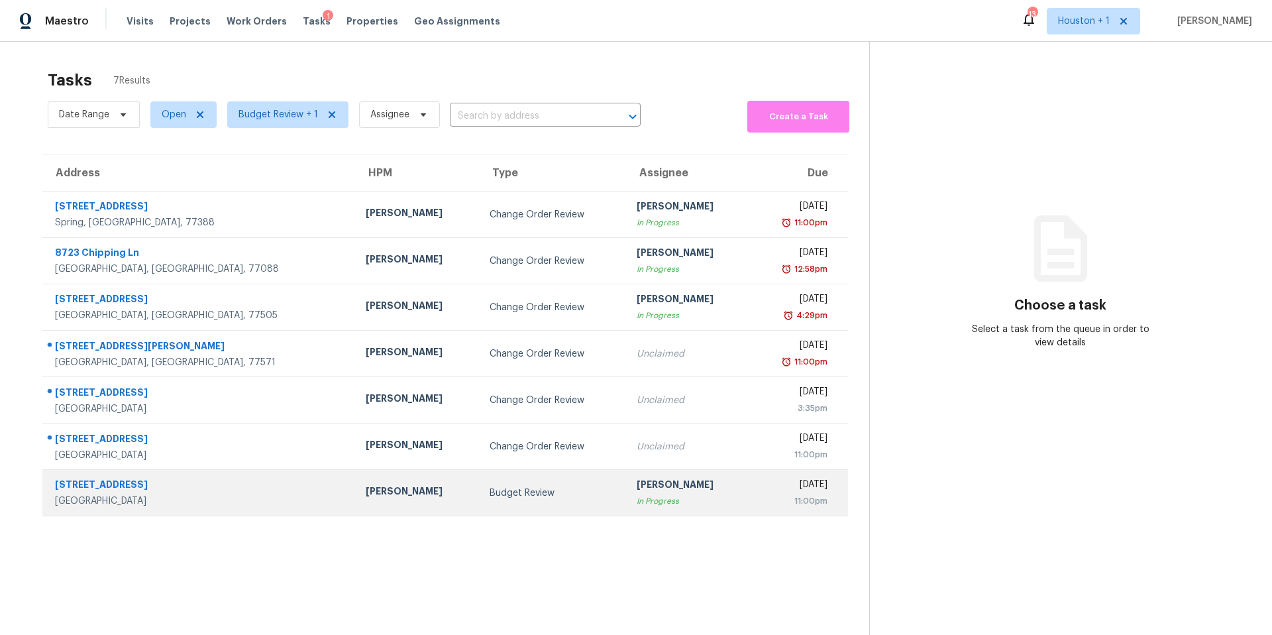
click at [366, 493] on div "[PERSON_NAME]" at bounding box center [417, 492] width 103 height 17
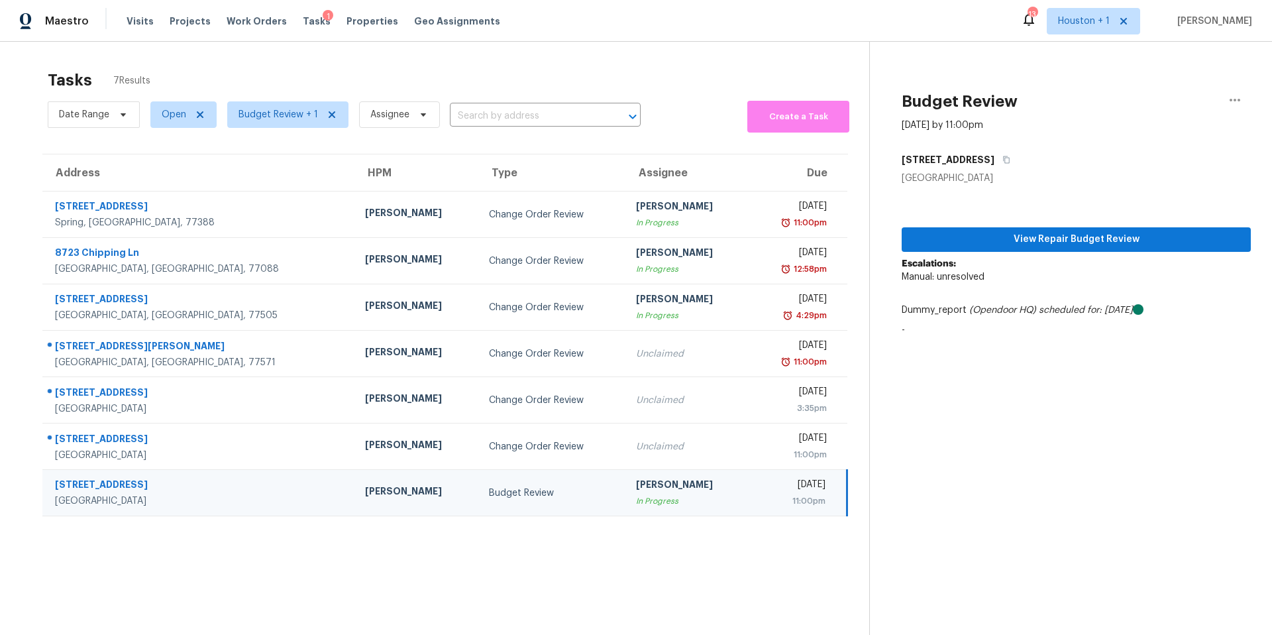
click at [365, 495] on div "[PERSON_NAME]" at bounding box center [416, 492] width 103 height 17
click at [365, 493] on div "[PERSON_NAME]" at bounding box center [416, 492] width 103 height 17
click at [113, 486] on div "[STREET_ADDRESS]" at bounding box center [199, 486] width 289 height 17
click at [142, 19] on span "Visits" at bounding box center [140, 21] width 27 height 13
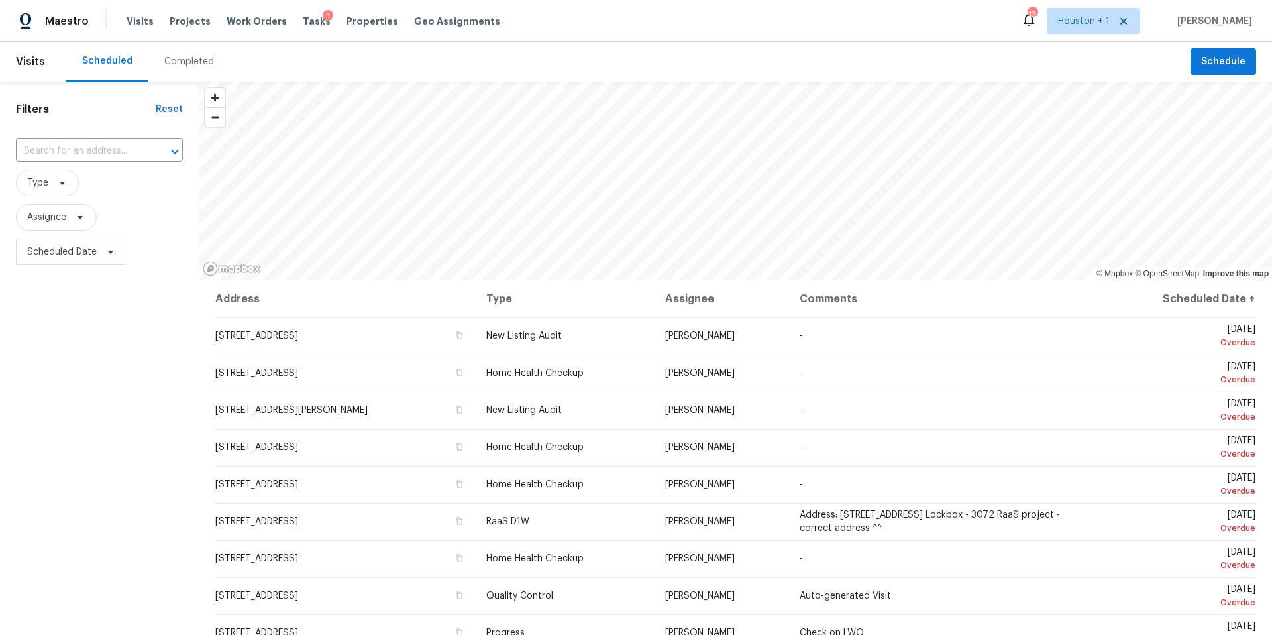
click at [193, 66] on div "Completed" at bounding box center [189, 61] width 50 height 13
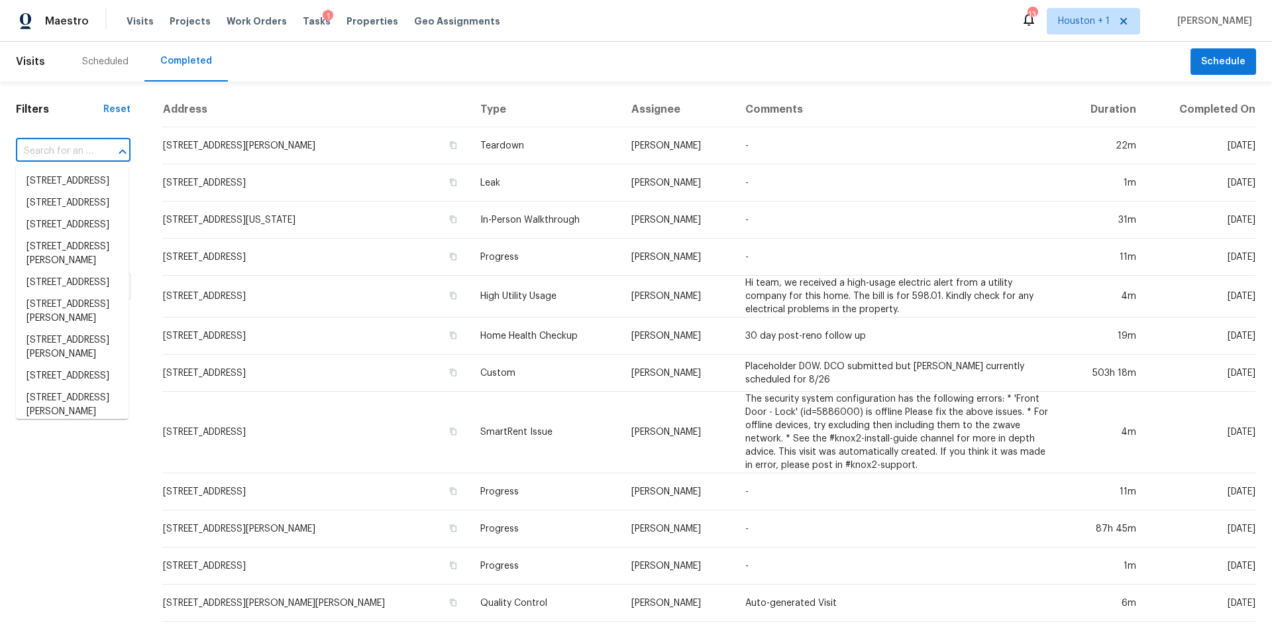
click at [56, 154] on input "text" at bounding box center [55, 151] width 78 height 21
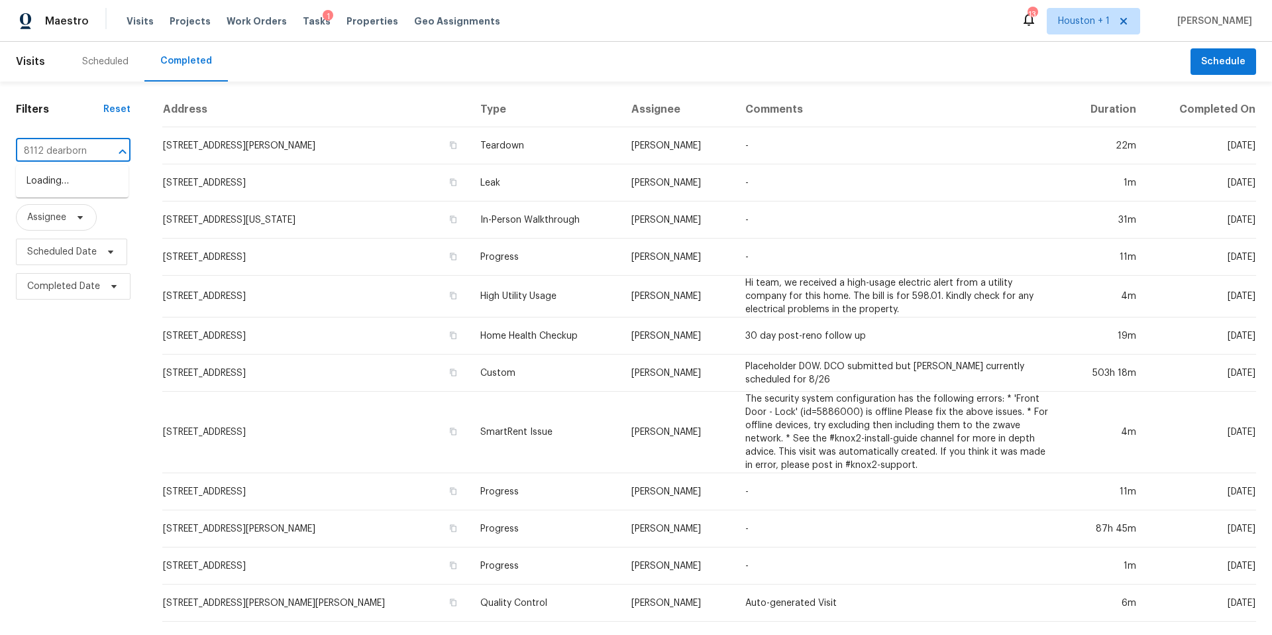
type input "8112 dearborn"
click at [47, 183] on li "[STREET_ADDRESS]" at bounding box center [72, 181] width 113 height 22
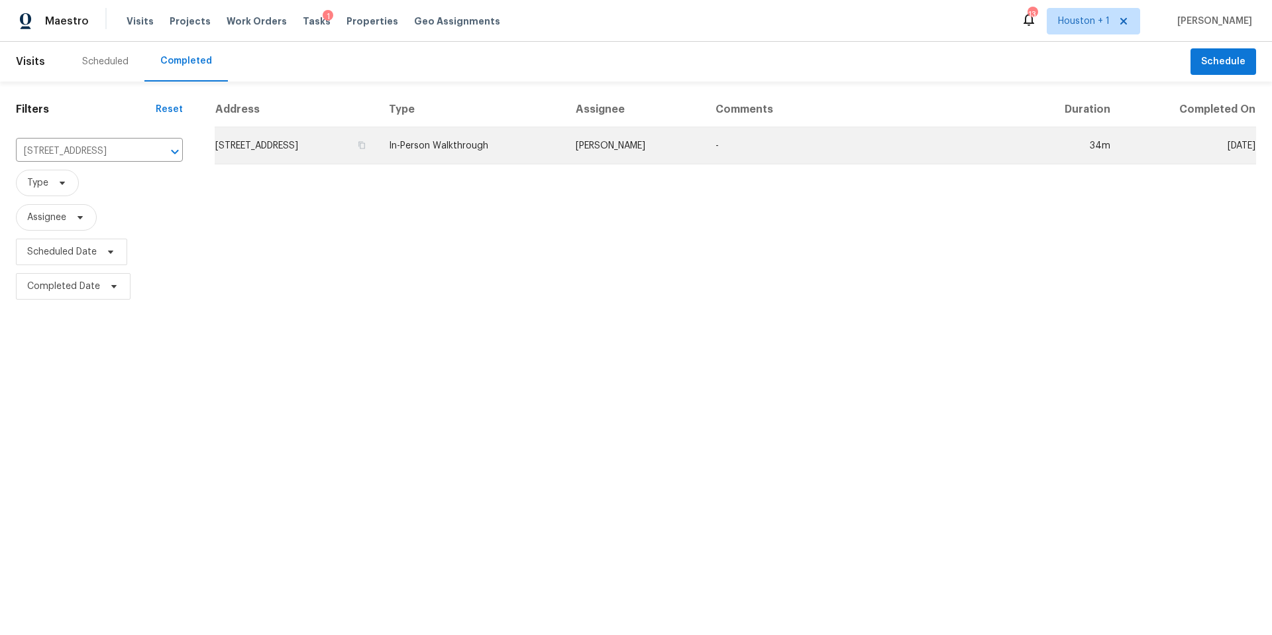
click at [268, 152] on td "[STREET_ADDRESS]" at bounding box center [297, 145] width 164 height 37
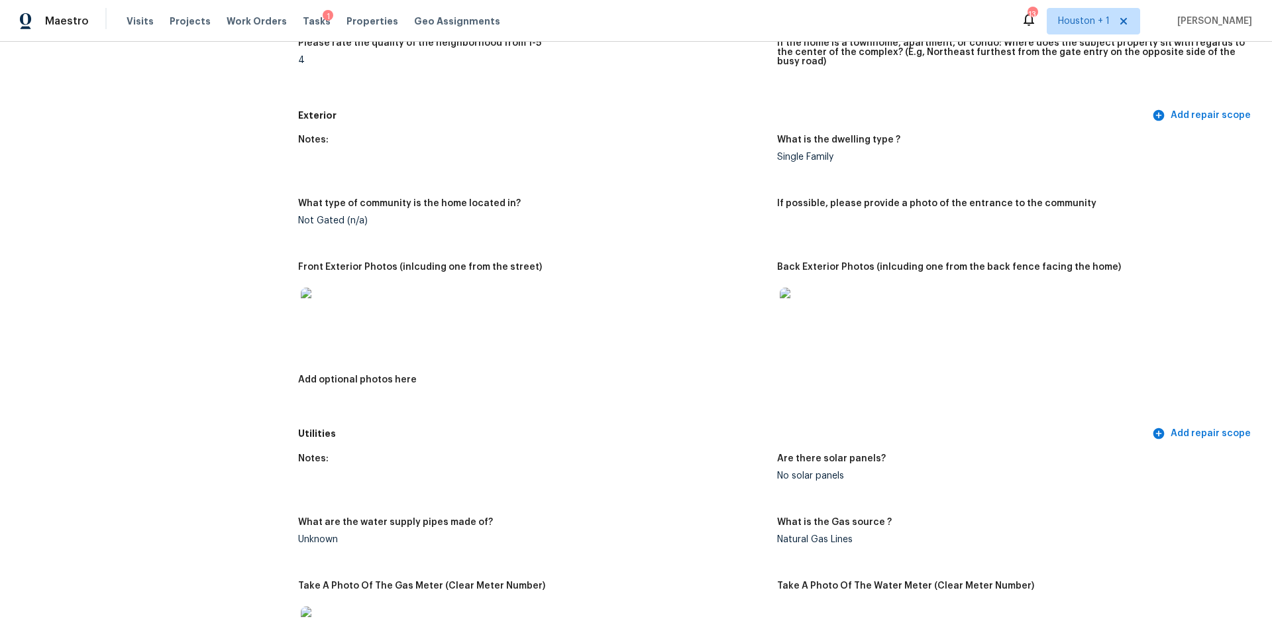
scroll to position [423, 0]
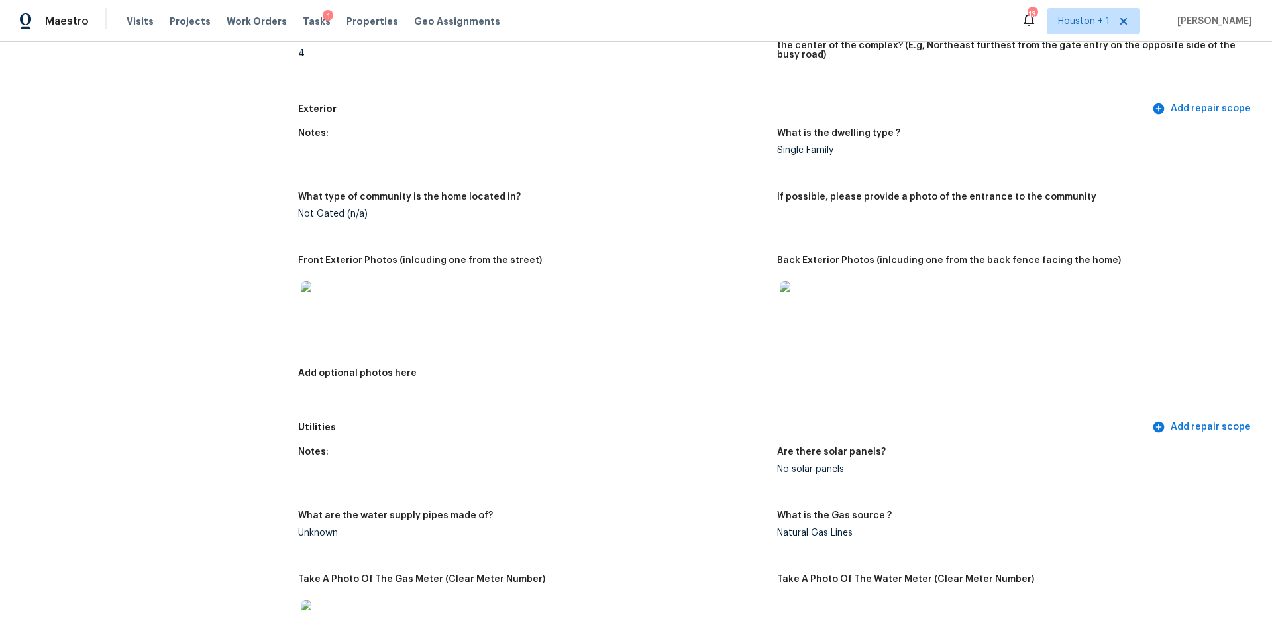
click at [324, 293] on img at bounding box center [322, 302] width 42 height 42
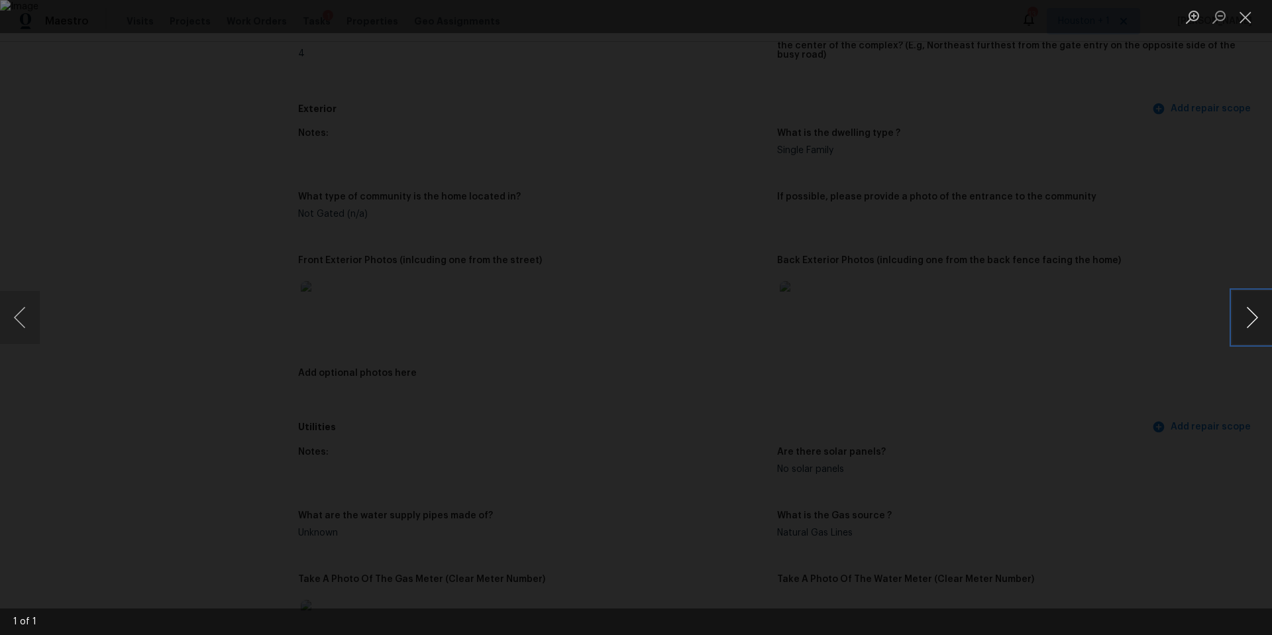
click at [1237, 321] on button "Next image" at bounding box center [1252, 317] width 40 height 53
click at [1238, 324] on button "Next image" at bounding box center [1252, 317] width 40 height 53
click at [845, 418] on img "Lightbox" at bounding box center [636, 317] width 1272 height 635
click at [1247, 309] on button "Next image" at bounding box center [1252, 317] width 40 height 53
click at [1193, 273] on div "Lightbox" at bounding box center [636, 317] width 1272 height 635
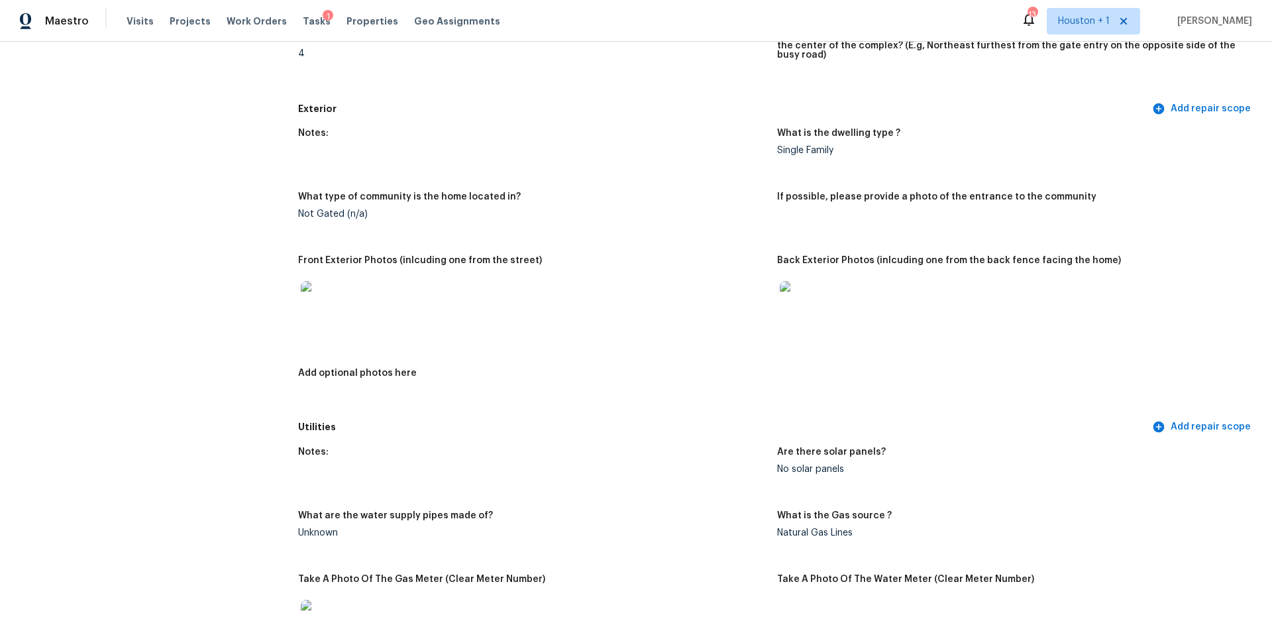
click at [803, 296] on img at bounding box center [801, 302] width 42 height 42
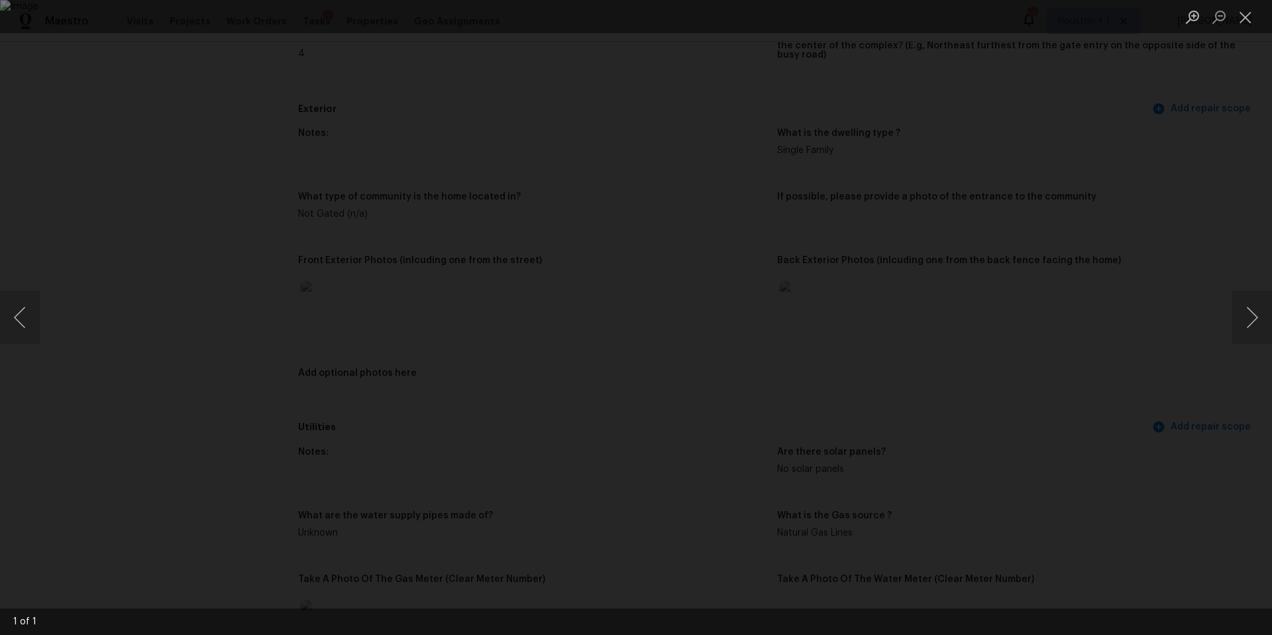
click at [1145, 309] on div "Lightbox" at bounding box center [636, 317] width 1272 height 635
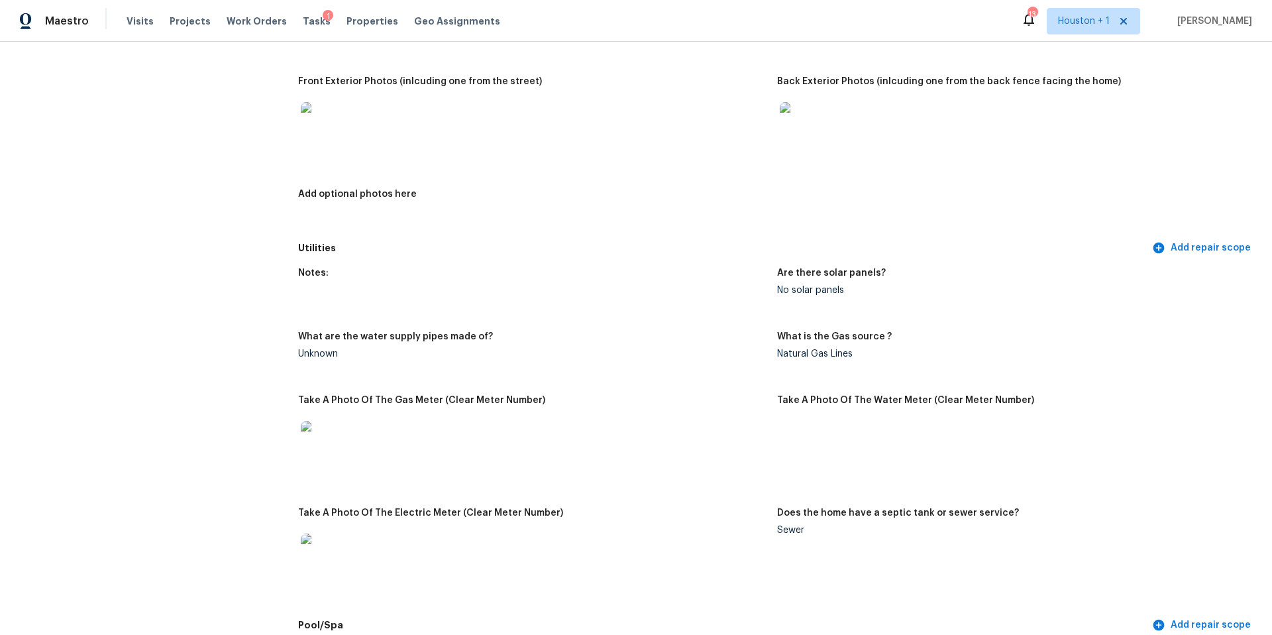
scroll to position [814, 0]
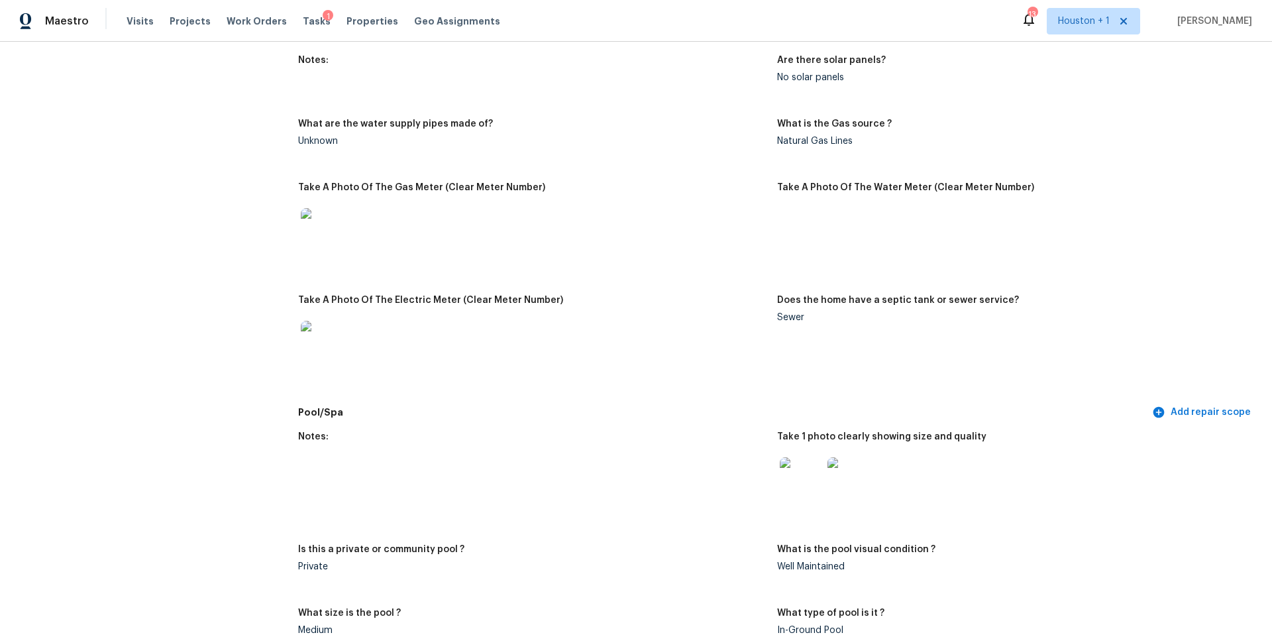
click at [325, 233] on img at bounding box center [322, 229] width 42 height 42
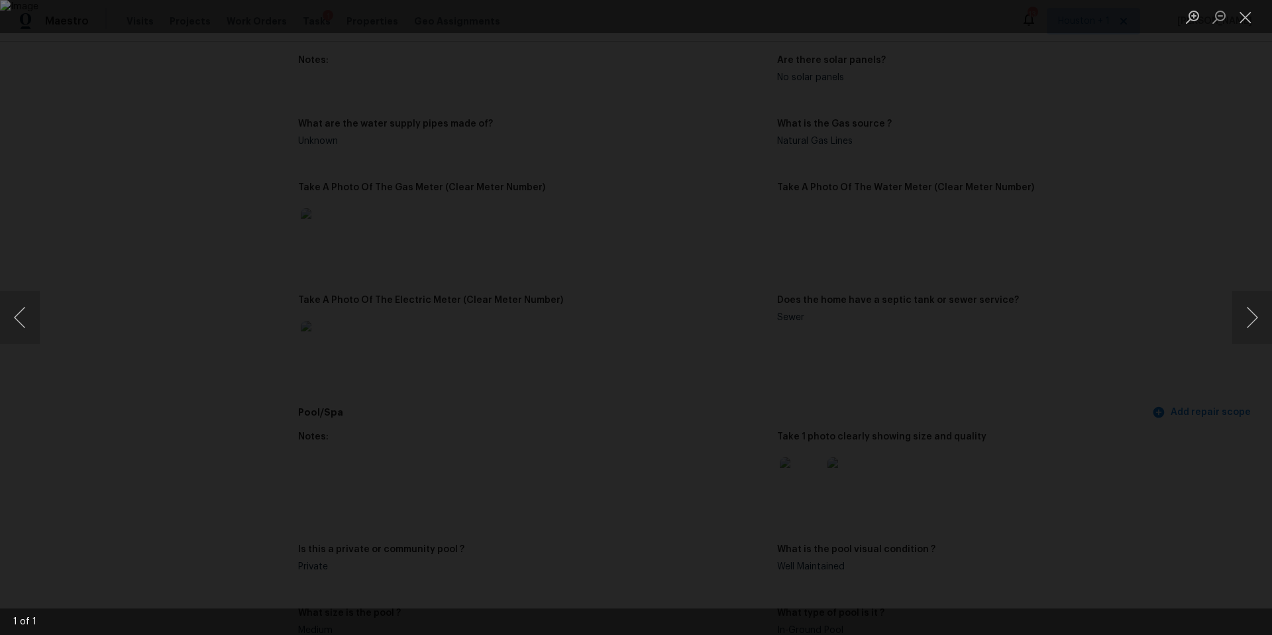
click at [1014, 350] on div "Lightbox" at bounding box center [636, 317] width 1272 height 635
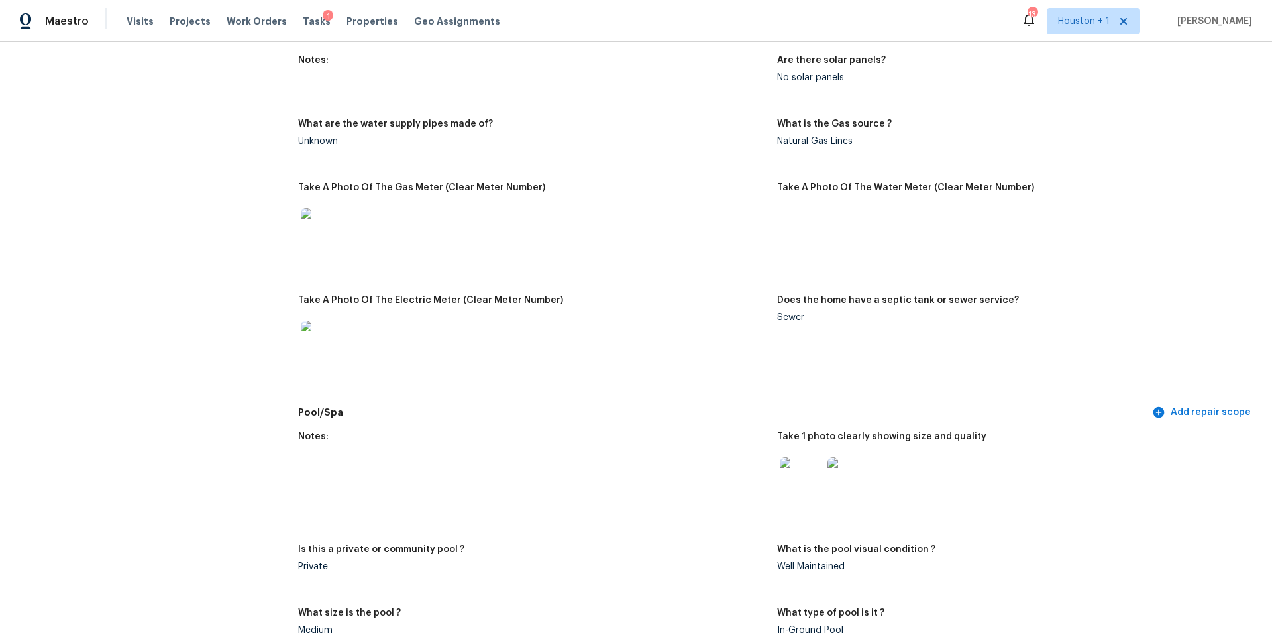
click at [794, 476] on img at bounding box center [801, 478] width 42 height 42
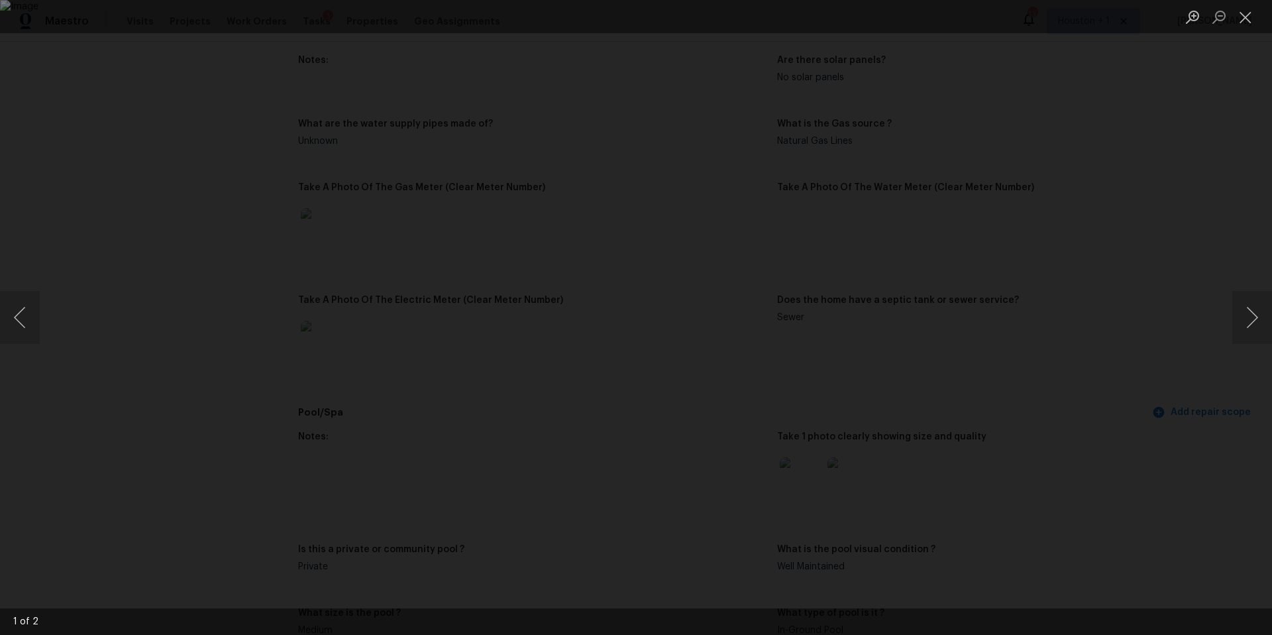
click at [1258, 353] on div "Lightbox" at bounding box center [636, 317] width 1272 height 635
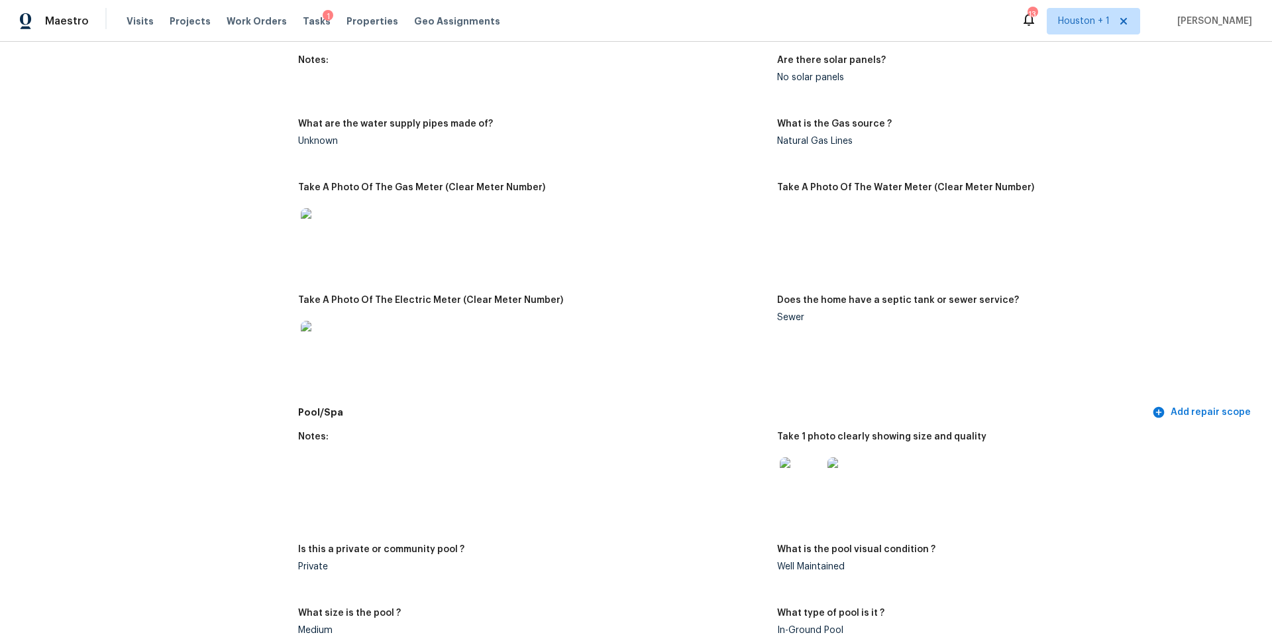
click at [844, 486] on img at bounding box center [848, 478] width 42 height 42
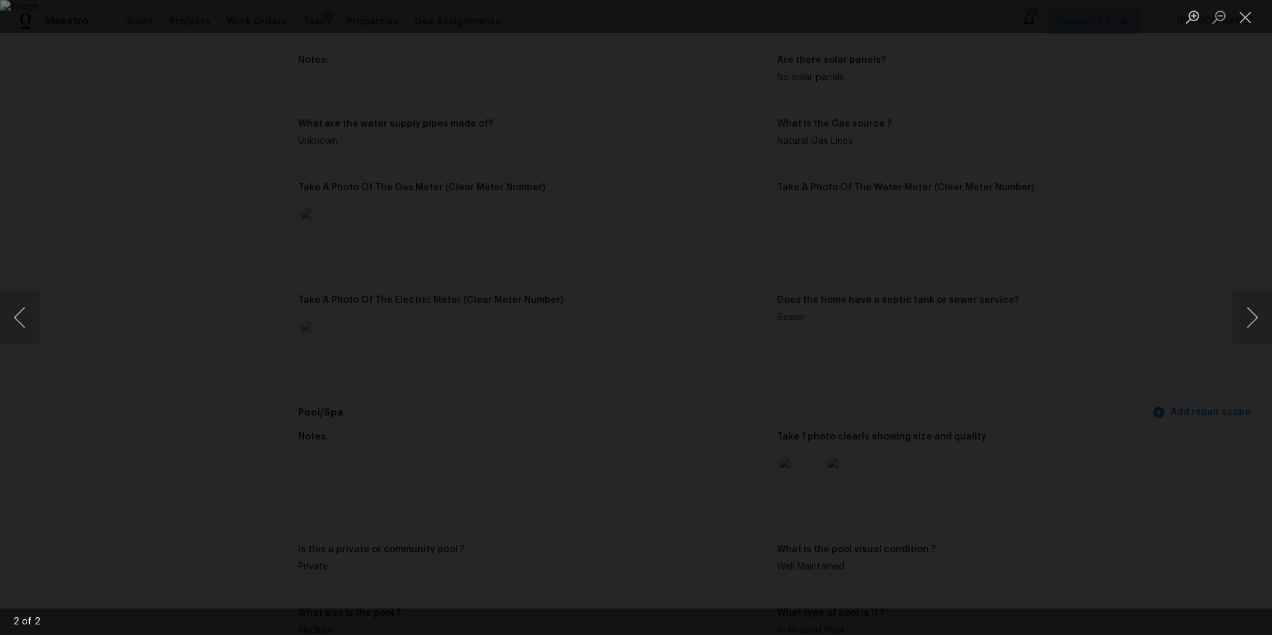
click at [1208, 398] on div "Lightbox" at bounding box center [636, 317] width 1272 height 635
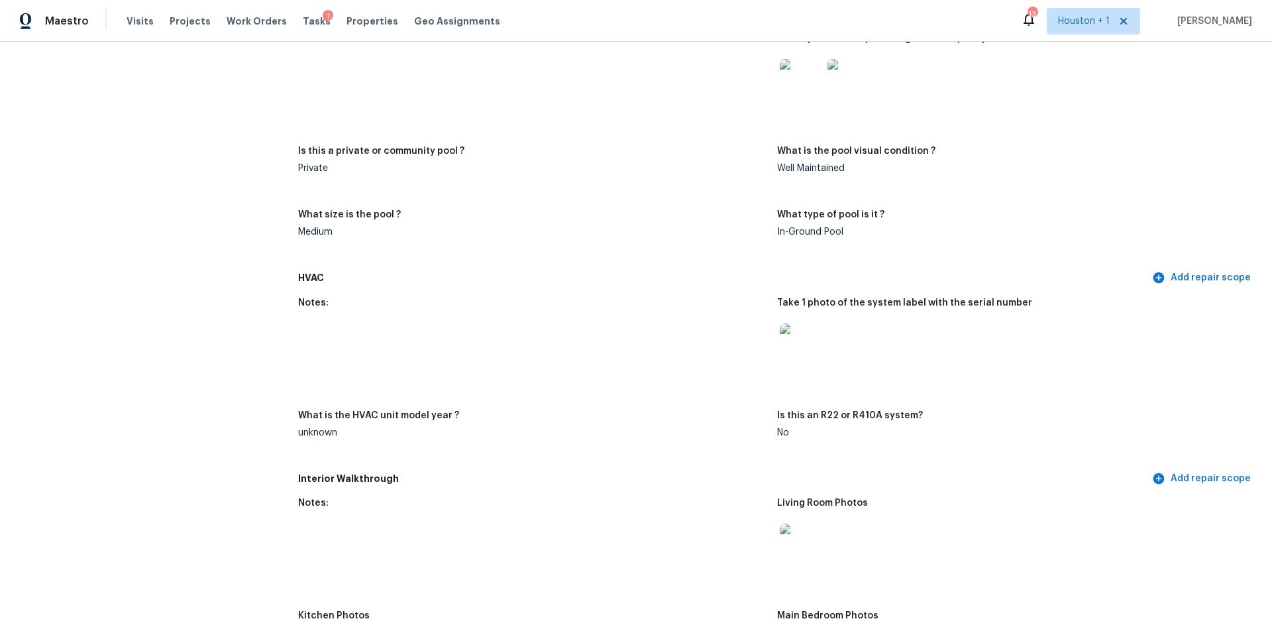
scroll to position [1222, 0]
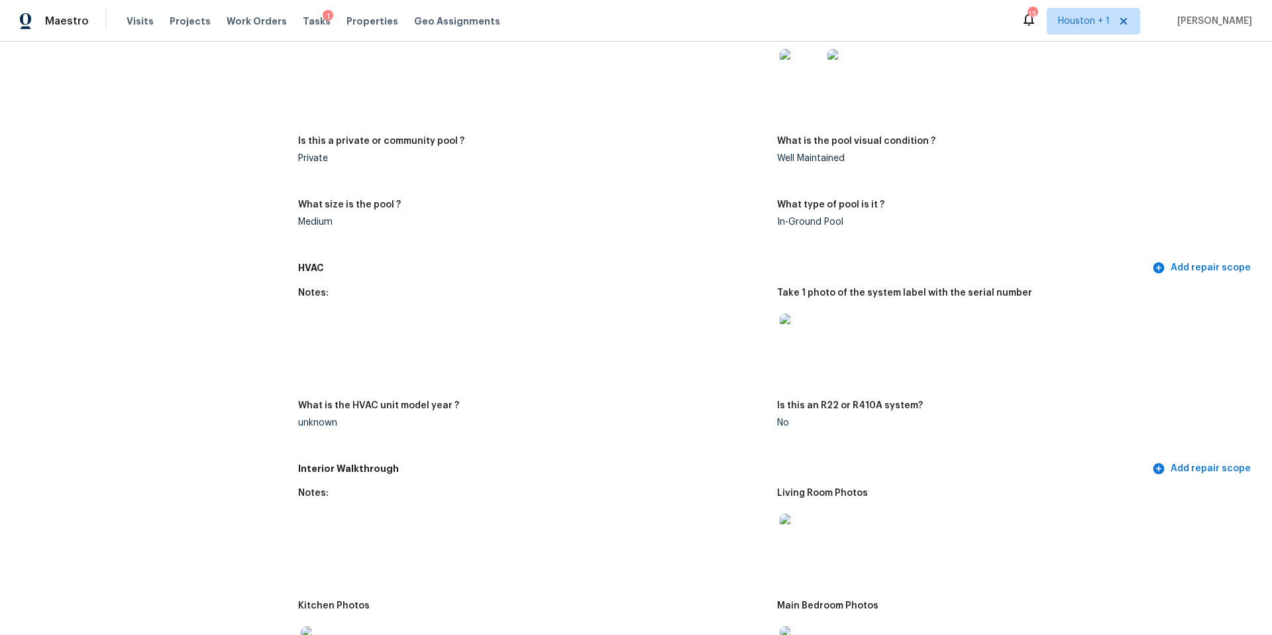
click at [795, 334] on img at bounding box center [801, 334] width 42 height 42
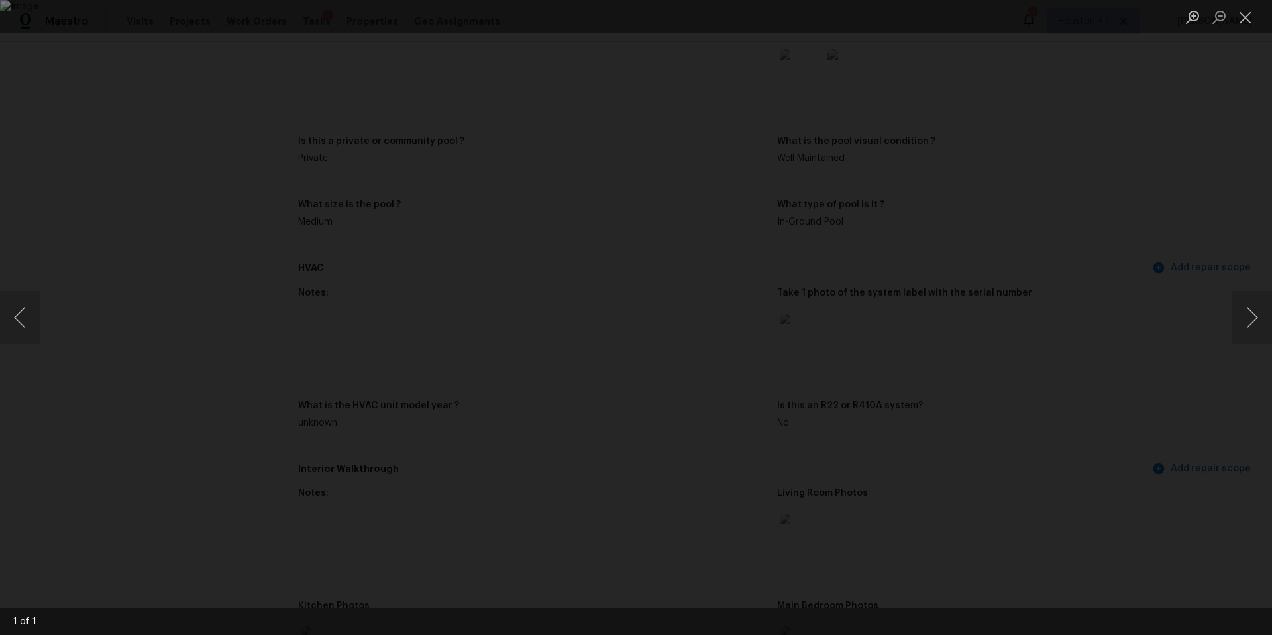
click at [1110, 287] on div "Lightbox" at bounding box center [636, 317] width 1272 height 635
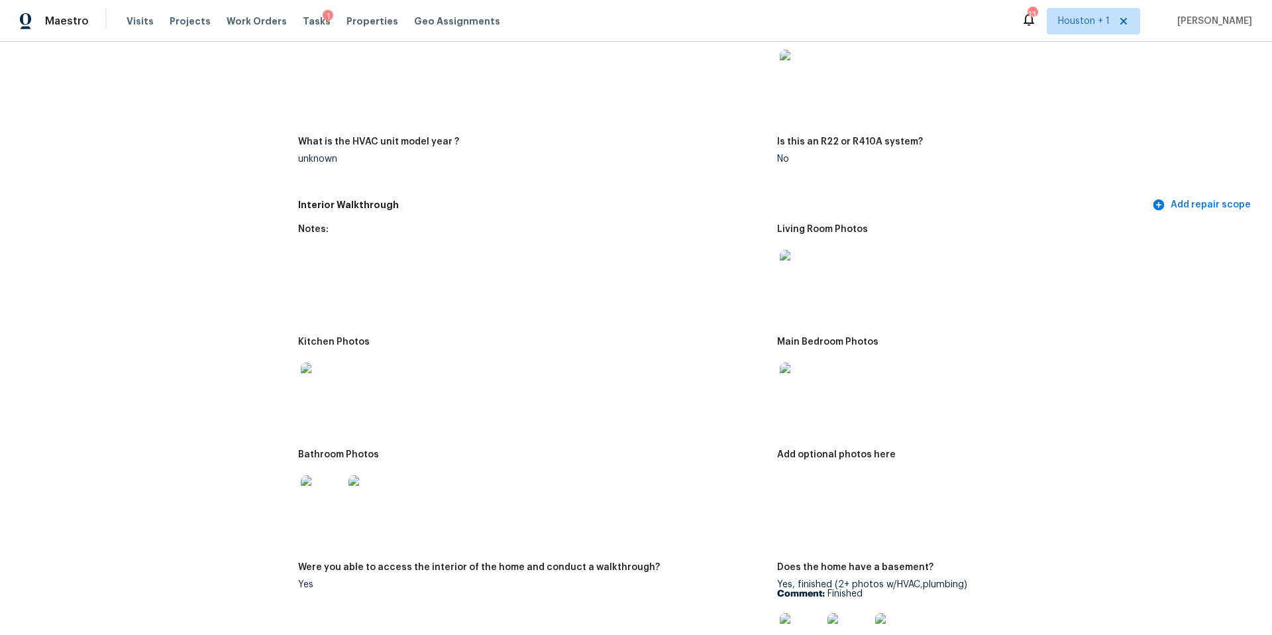
scroll to position [1514, 0]
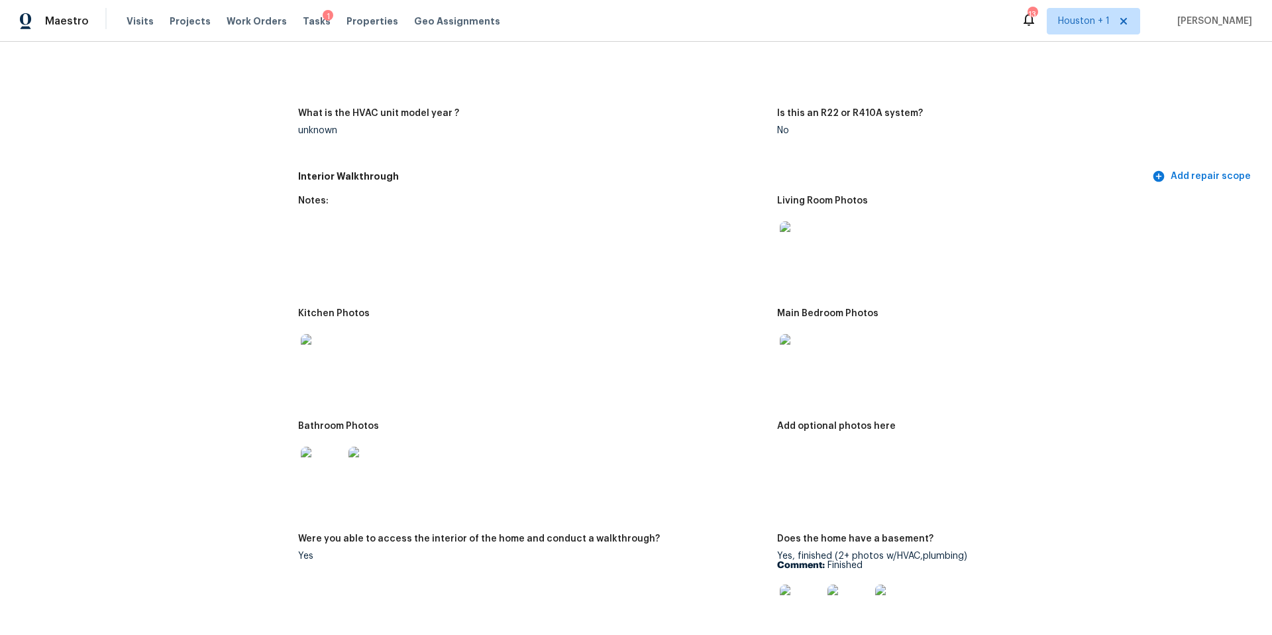
click at [331, 351] on img at bounding box center [322, 355] width 42 height 42
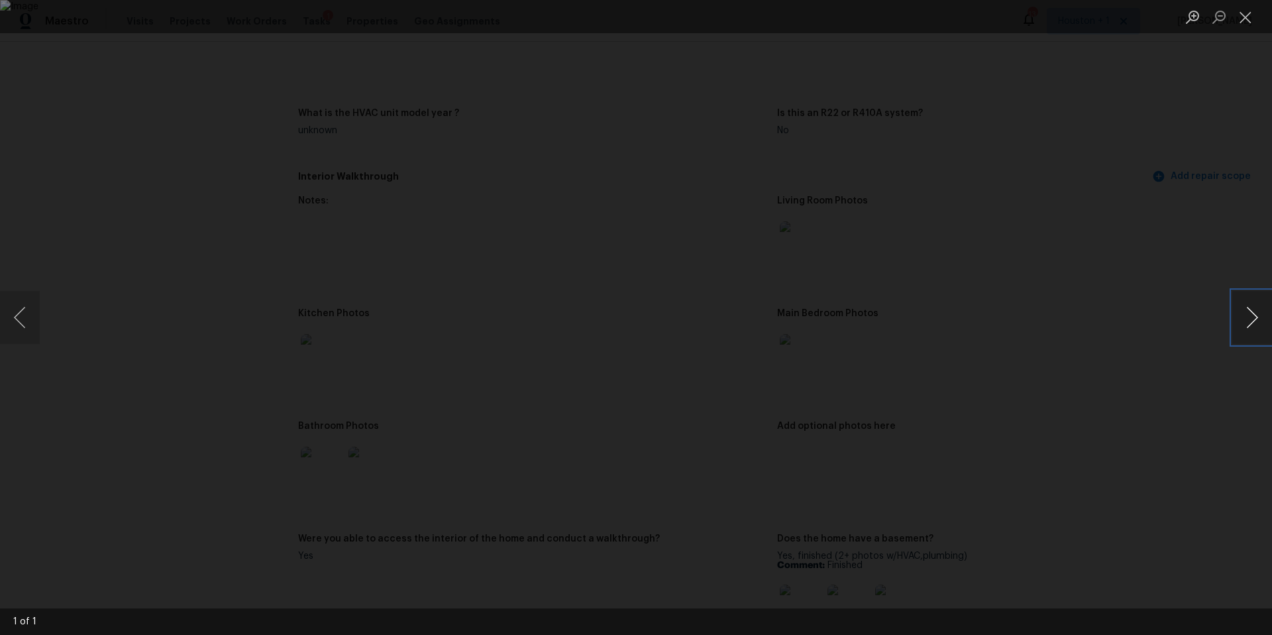
click at [1243, 321] on button "Next image" at bounding box center [1252, 317] width 40 height 53
click at [1215, 330] on div "Lightbox" at bounding box center [636, 317] width 1272 height 635
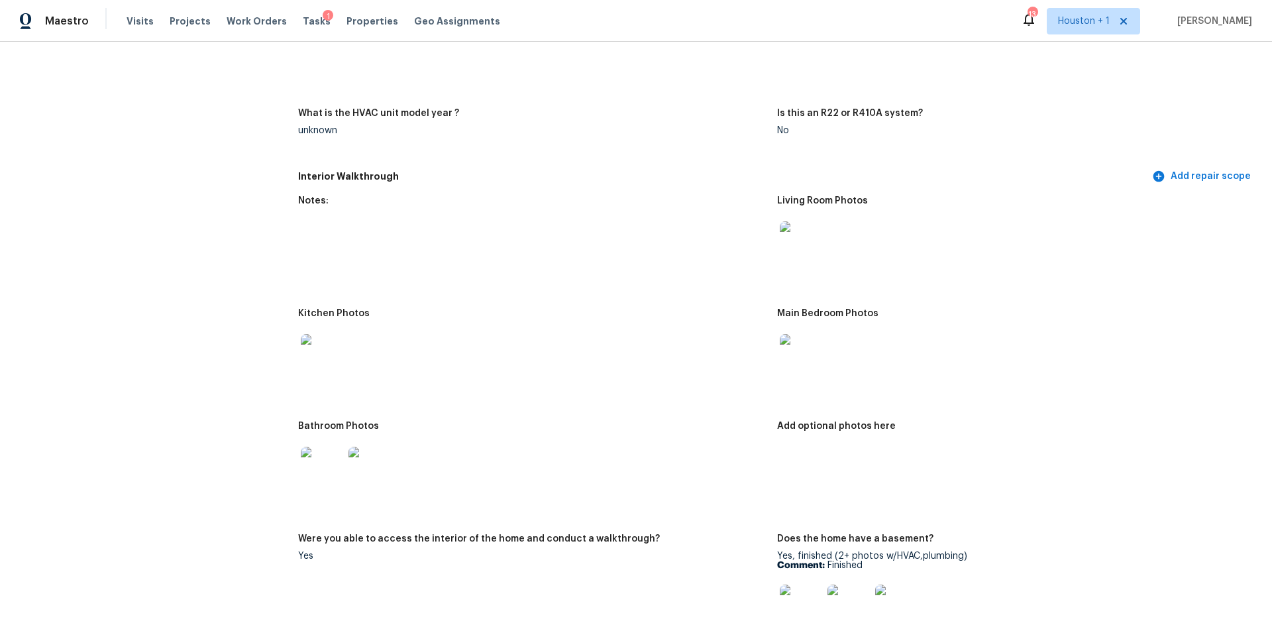
click at [794, 256] on div at bounding box center [801, 242] width 48 height 58
click at [809, 221] on img at bounding box center [801, 242] width 42 height 42
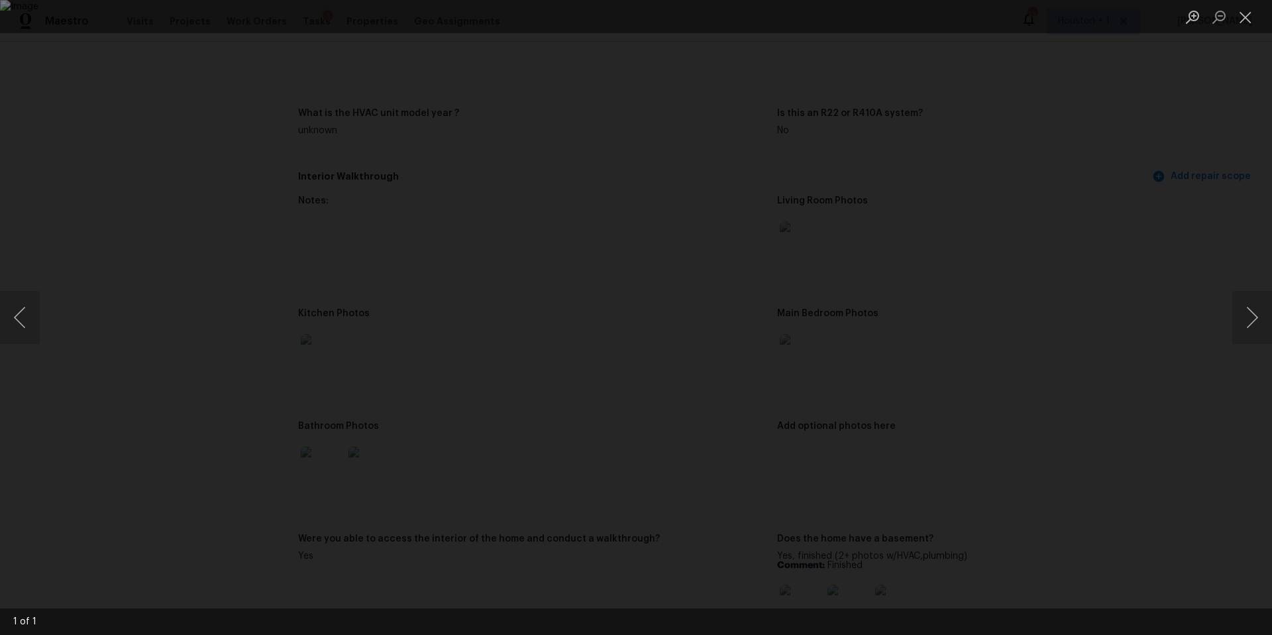
click at [1092, 297] on div "Lightbox" at bounding box center [636, 317] width 1272 height 635
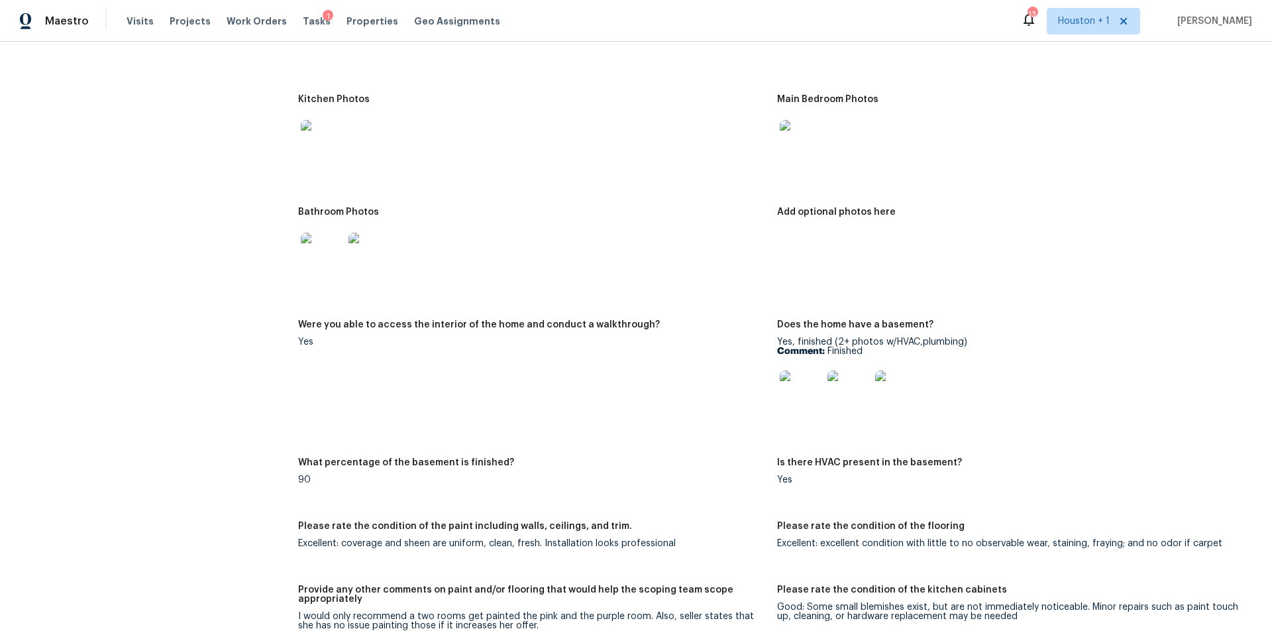
scroll to position [1790, 0]
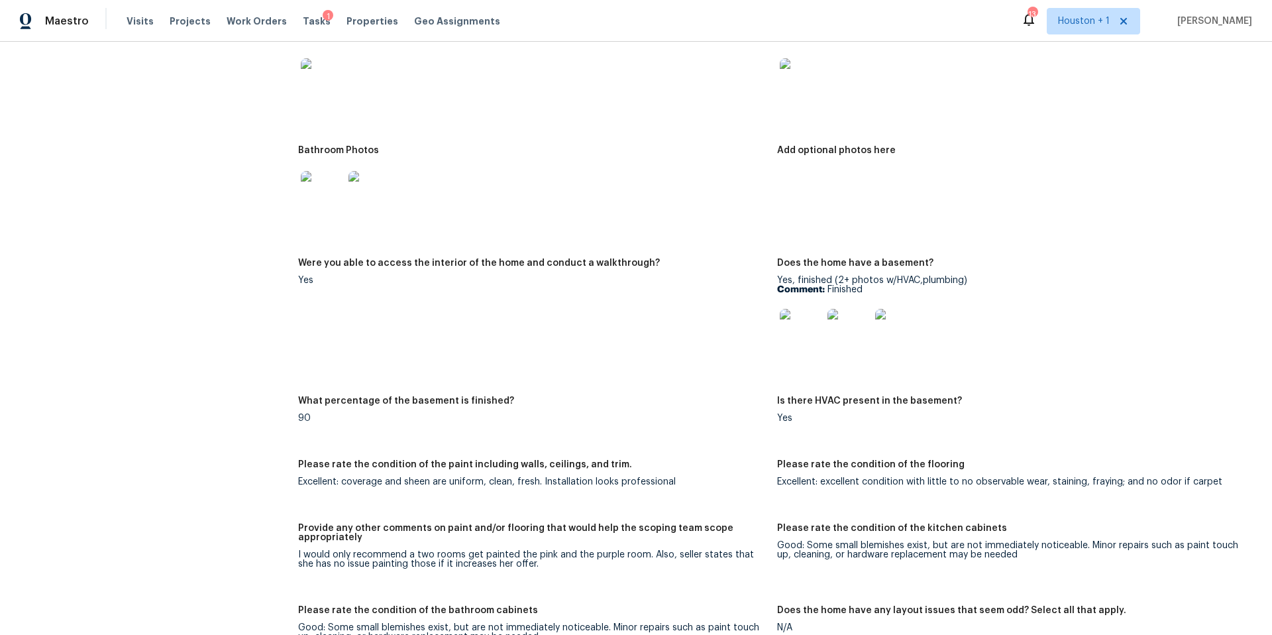
click at [809, 328] on img at bounding box center [801, 330] width 42 height 42
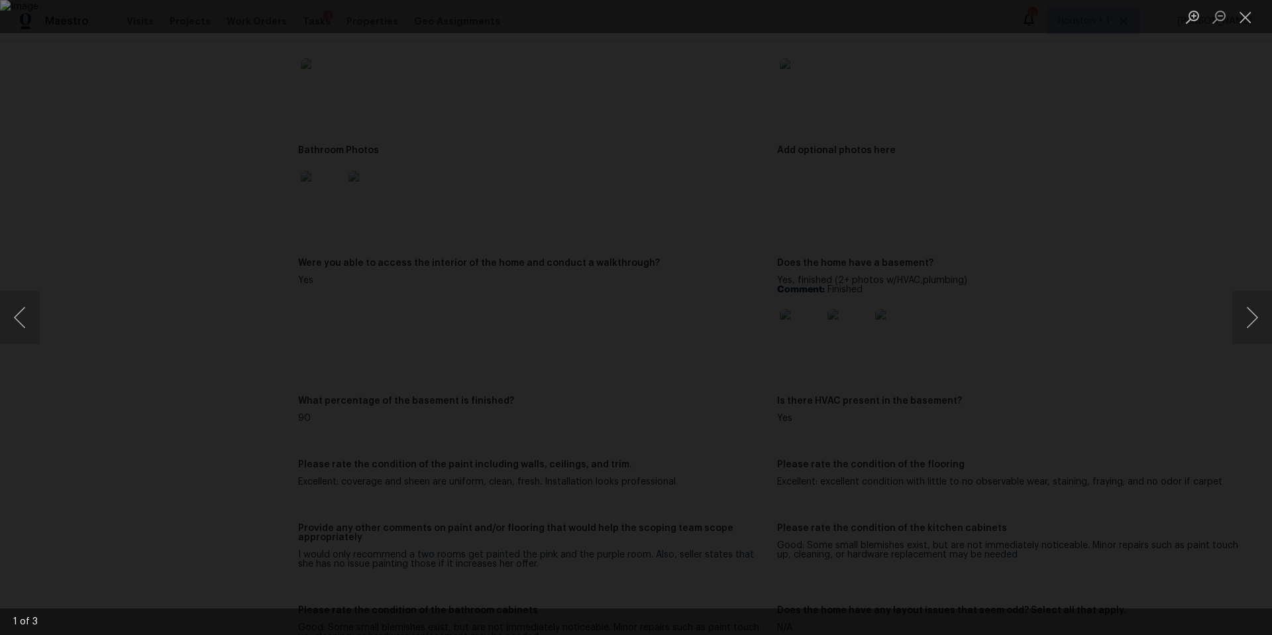
click at [1227, 346] on div "Lightbox" at bounding box center [636, 317] width 1272 height 635
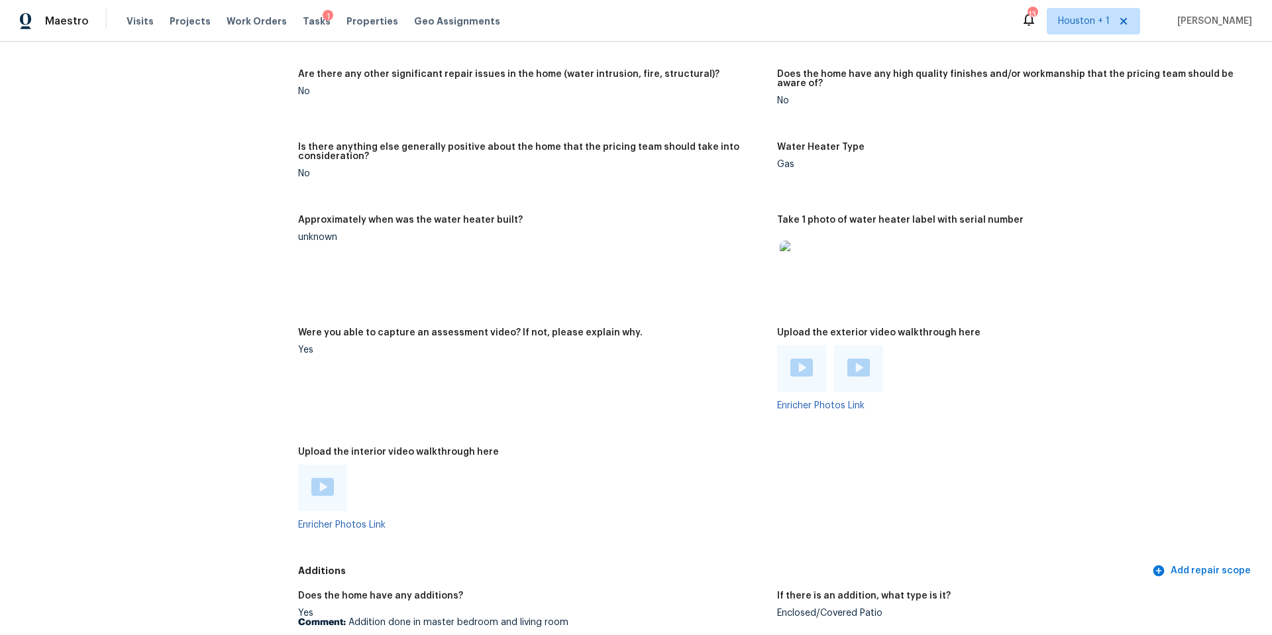
scroll to position [2465, 0]
click at [800, 253] on img at bounding box center [801, 259] width 42 height 42
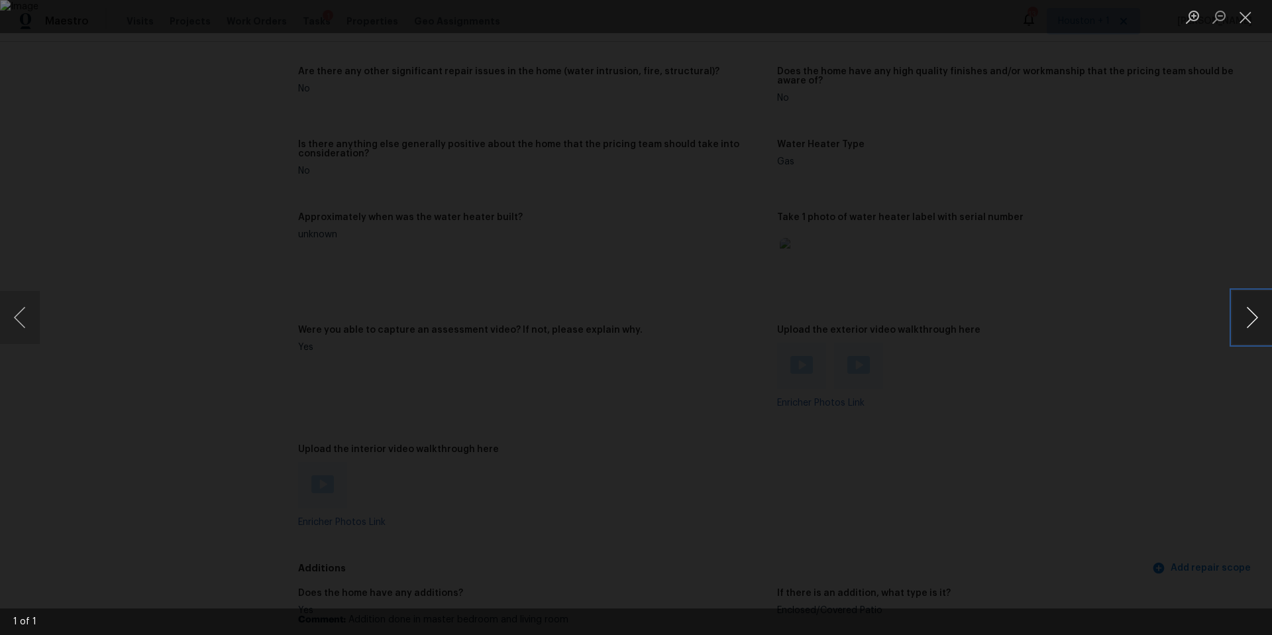
click at [1261, 293] on button "Next image" at bounding box center [1252, 317] width 40 height 53
click at [1190, 347] on div "Lightbox" at bounding box center [636, 317] width 1272 height 635
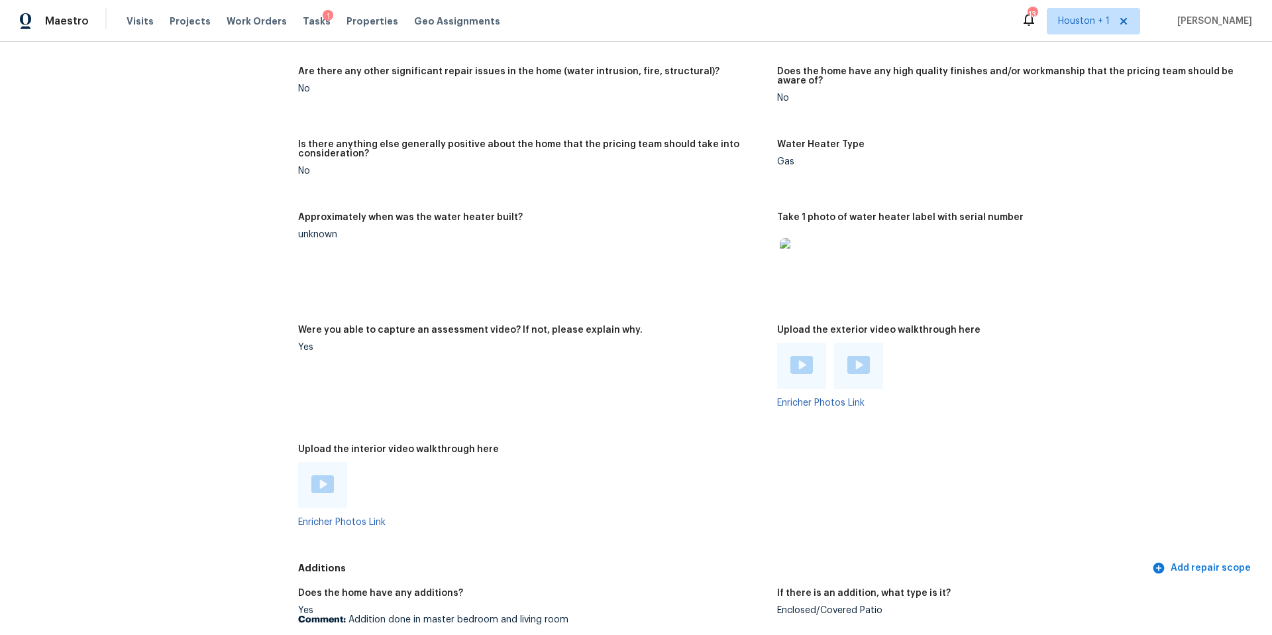
click at [804, 369] on div at bounding box center [801, 365] width 49 height 46
click at [800, 356] on img at bounding box center [801, 365] width 23 height 18
click at [865, 356] on img at bounding box center [858, 365] width 23 height 18
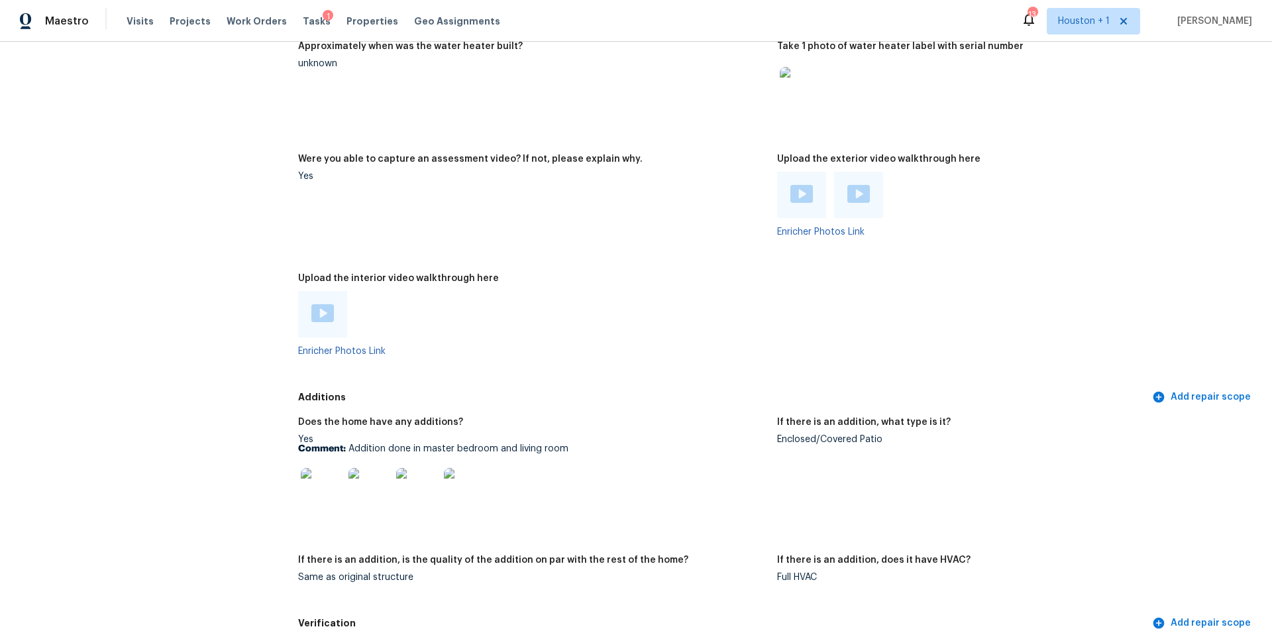
scroll to position [2671, 0]
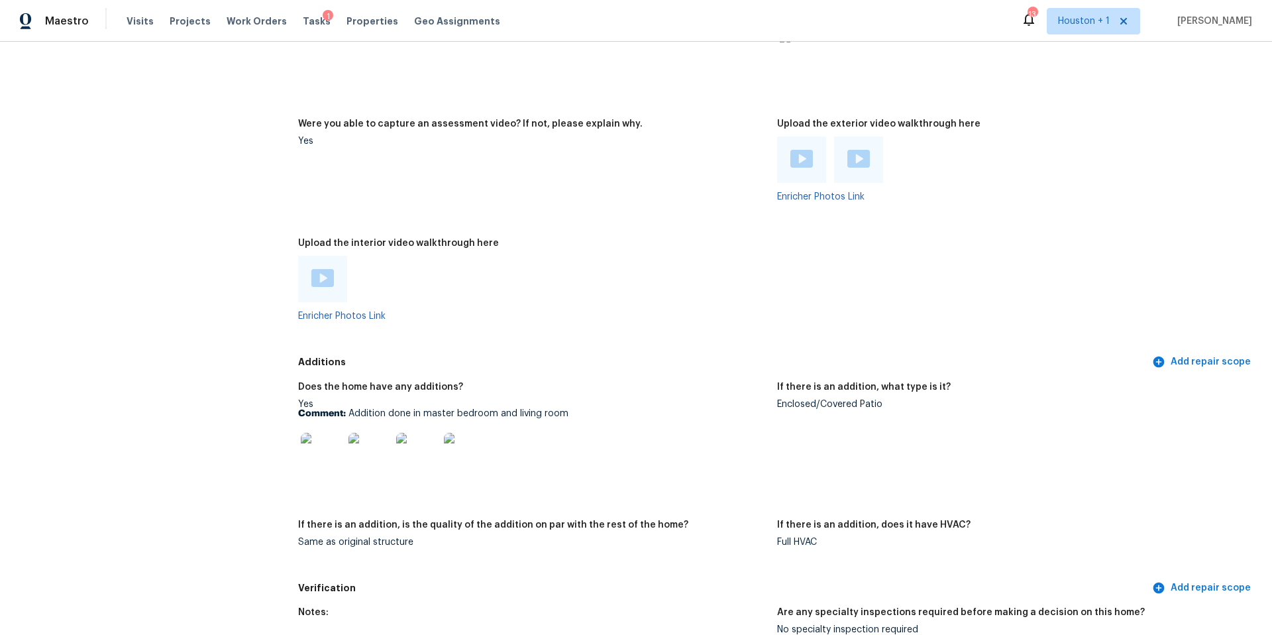
click at [327, 272] on img at bounding box center [322, 278] width 23 height 18
click at [303, 23] on span "Tasks" at bounding box center [317, 21] width 28 height 9
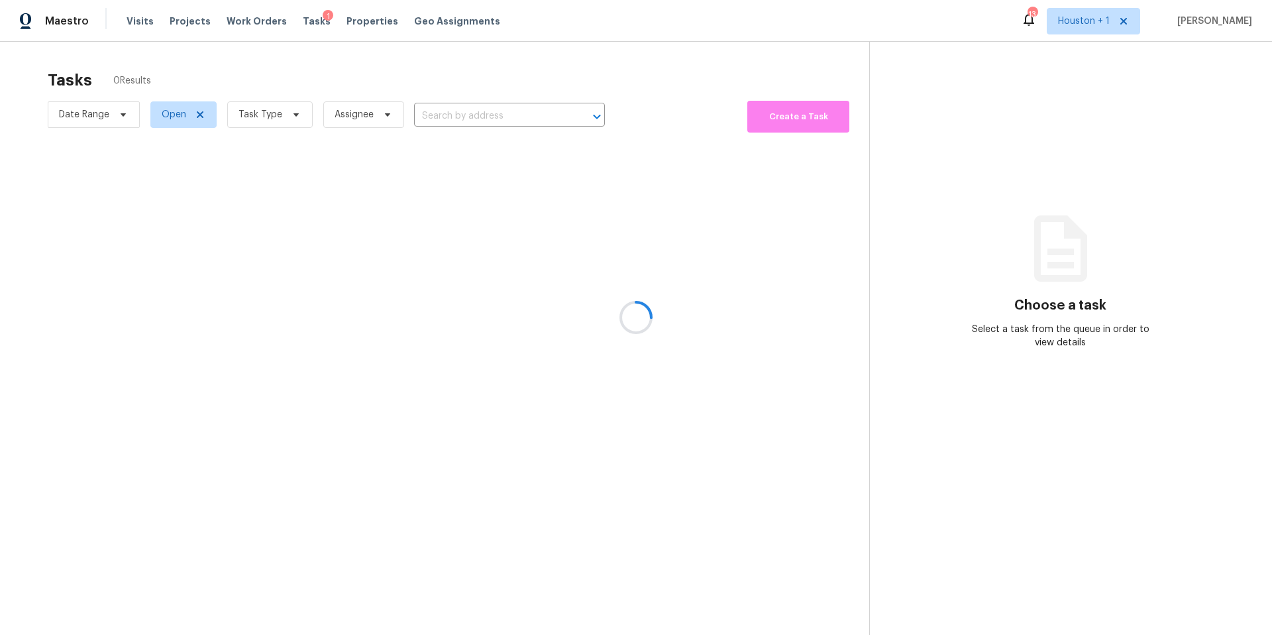
click at [264, 107] on div at bounding box center [636, 317] width 1272 height 635
click at [263, 112] on div at bounding box center [636, 317] width 1272 height 635
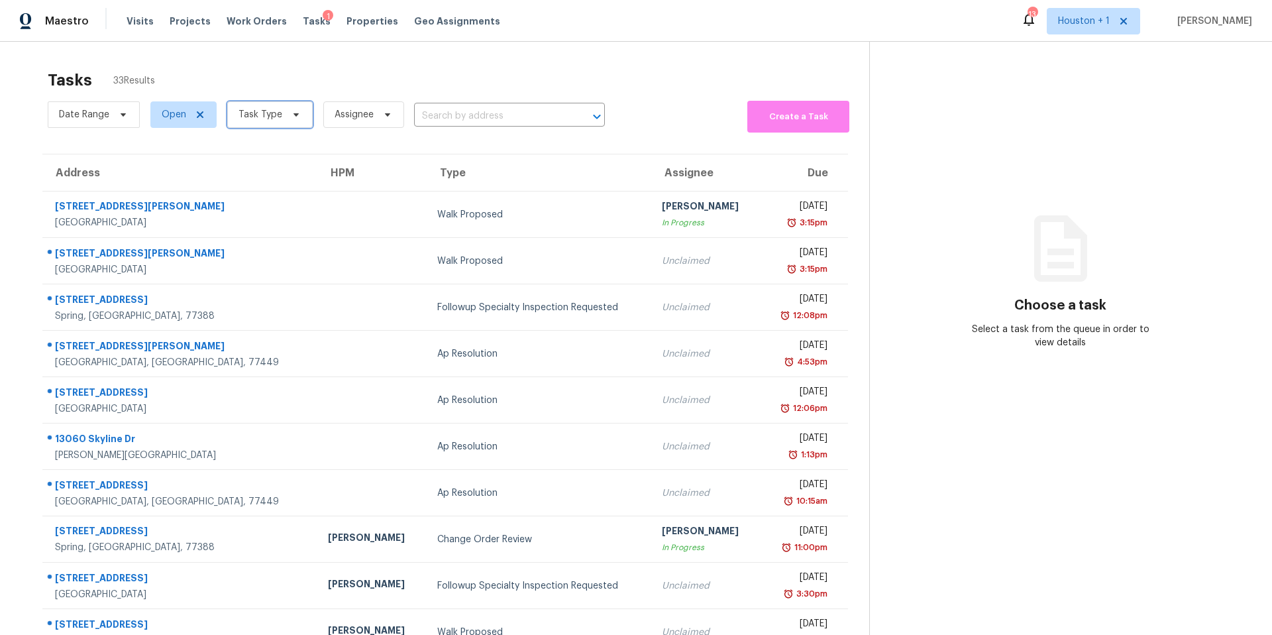
click at [263, 112] on span "Task Type" at bounding box center [260, 114] width 44 height 13
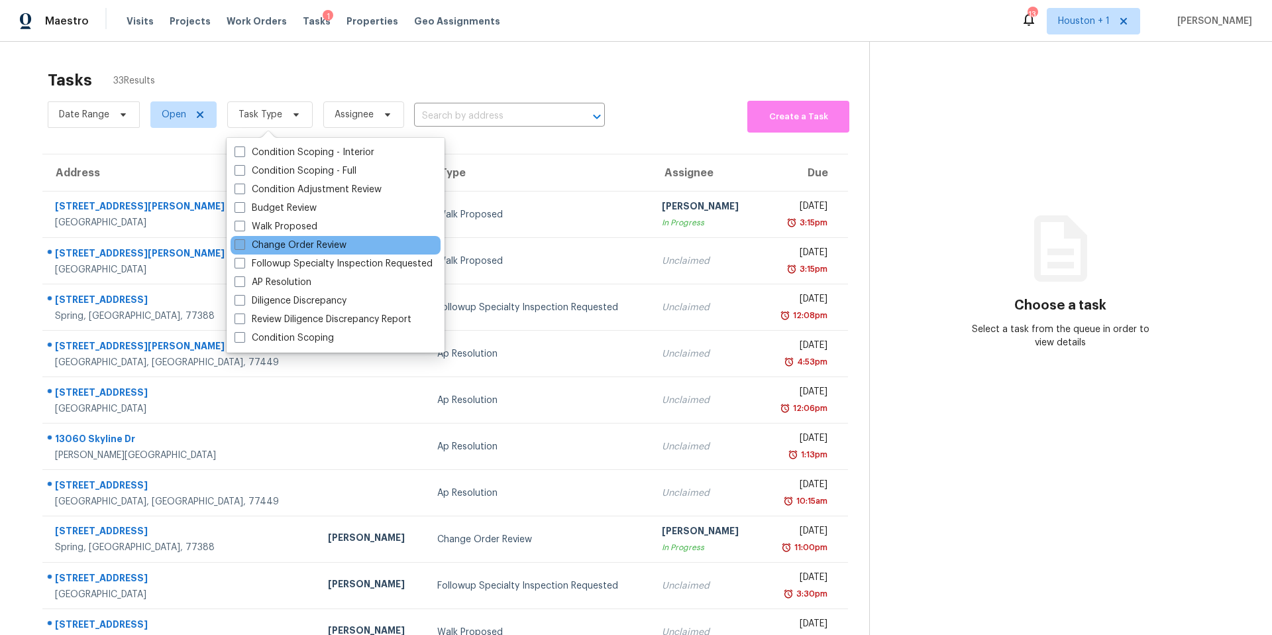
click at [254, 244] on label "Change Order Review" at bounding box center [290, 244] width 112 height 13
click at [243, 244] on input "Change Order Review" at bounding box center [238, 242] width 9 height 9
checkbox input "true"
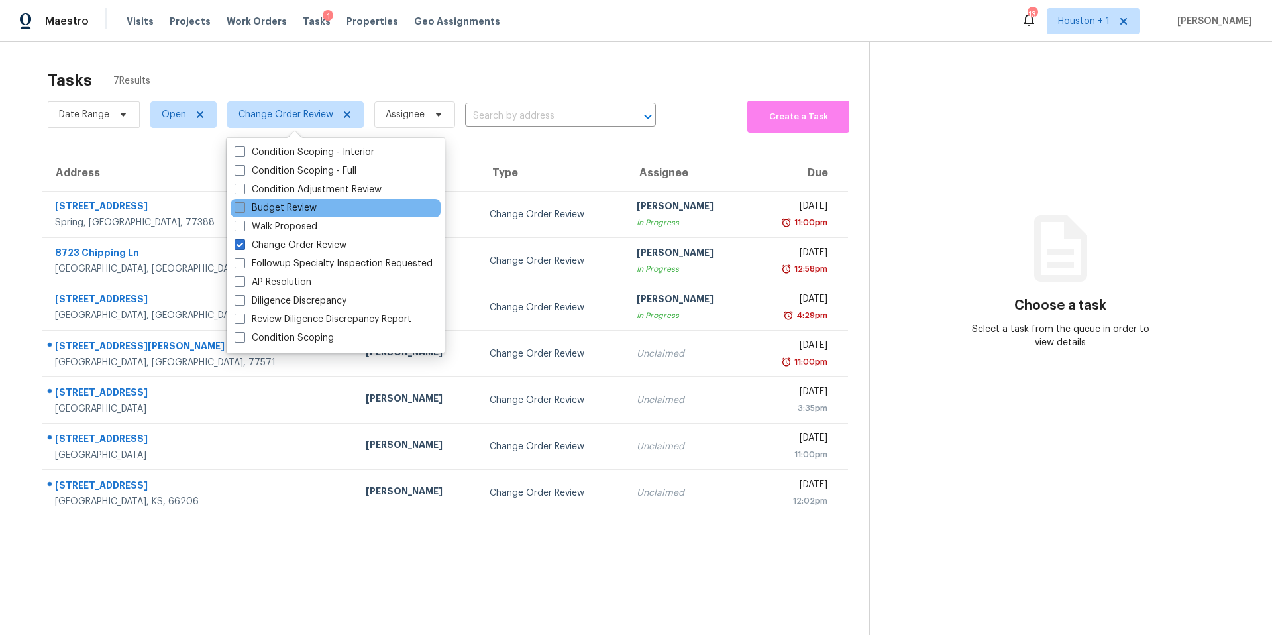
click at [246, 207] on label "Budget Review" at bounding box center [275, 207] width 82 height 13
click at [243, 207] on input "Budget Review" at bounding box center [238, 205] width 9 height 9
checkbox input "true"
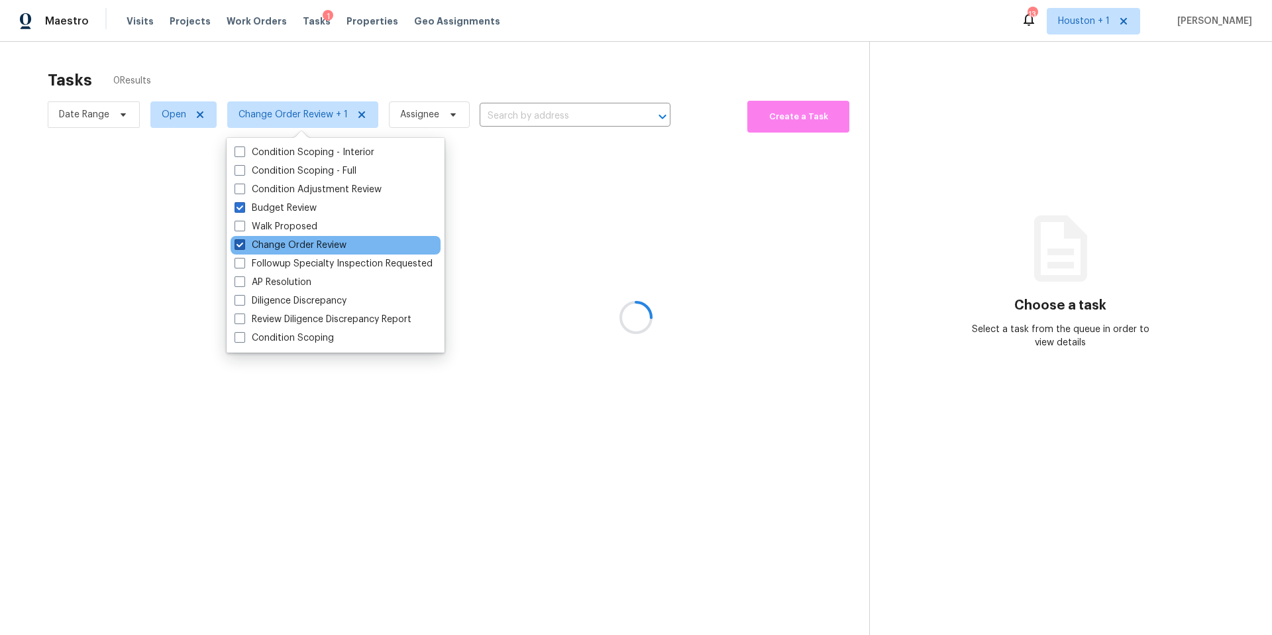
click at [241, 239] on span at bounding box center [239, 244] width 11 height 11
click at [241, 239] on input "Change Order Review" at bounding box center [238, 242] width 9 height 9
checkbox input "false"
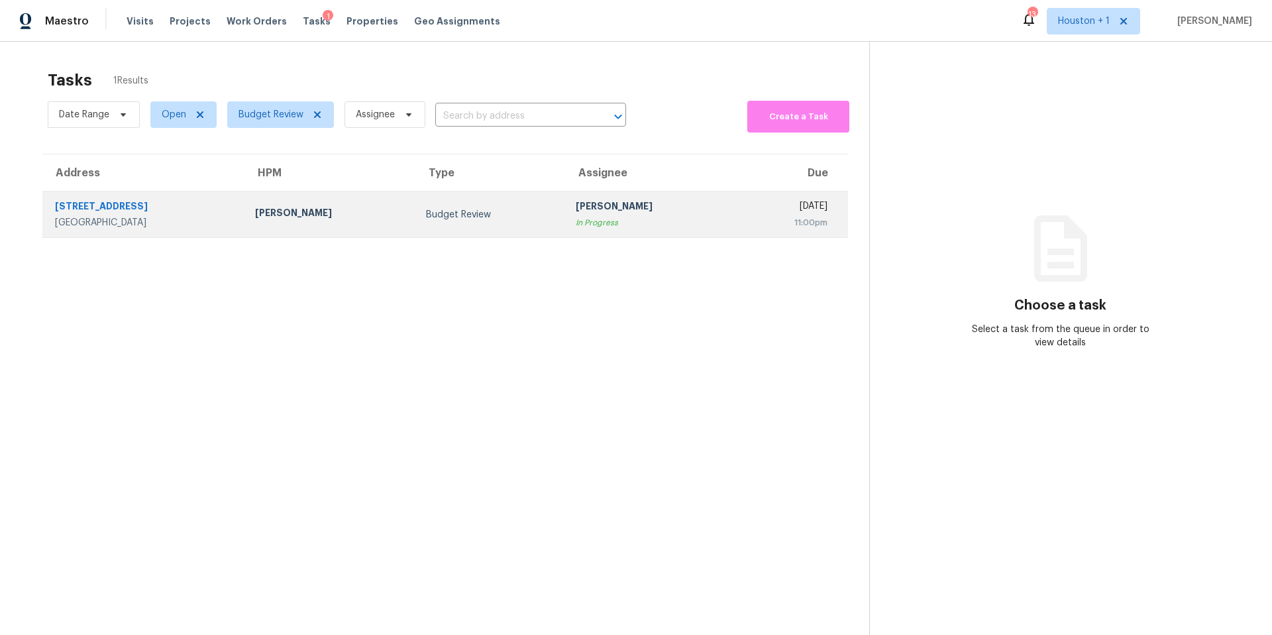
click at [284, 227] on td "[PERSON_NAME]" at bounding box center [329, 214] width 171 height 46
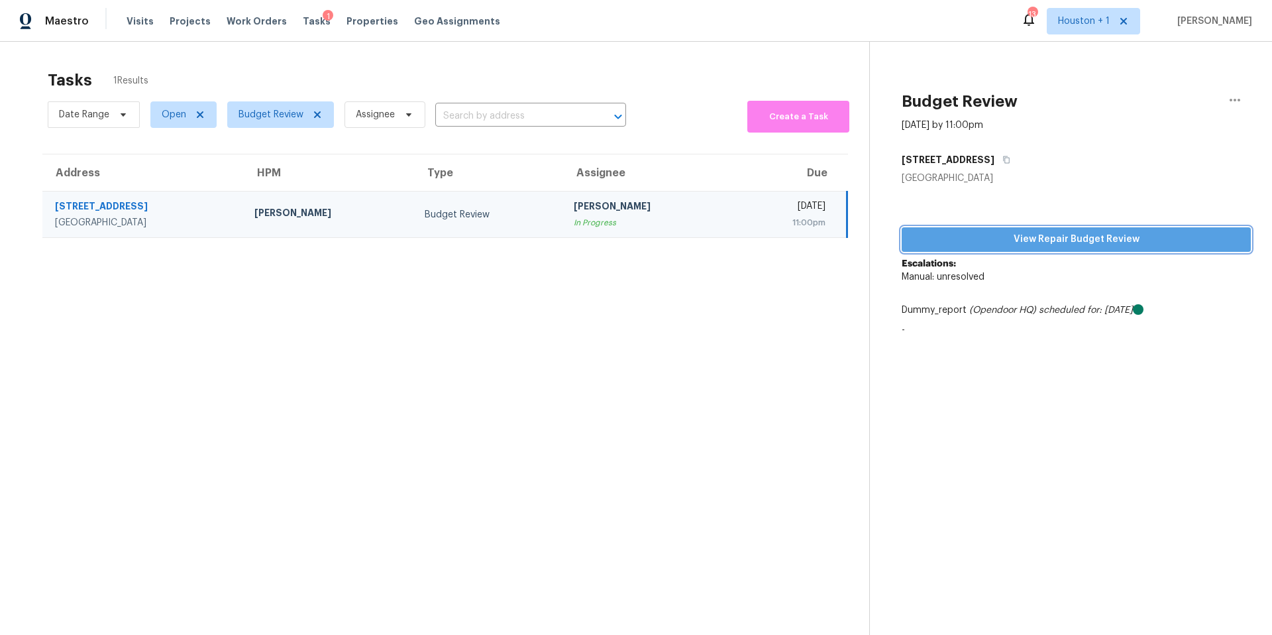
click at [994, 244] on span "View Repair Budget Review" at bounding box center [1076, 239] width 328 height 17
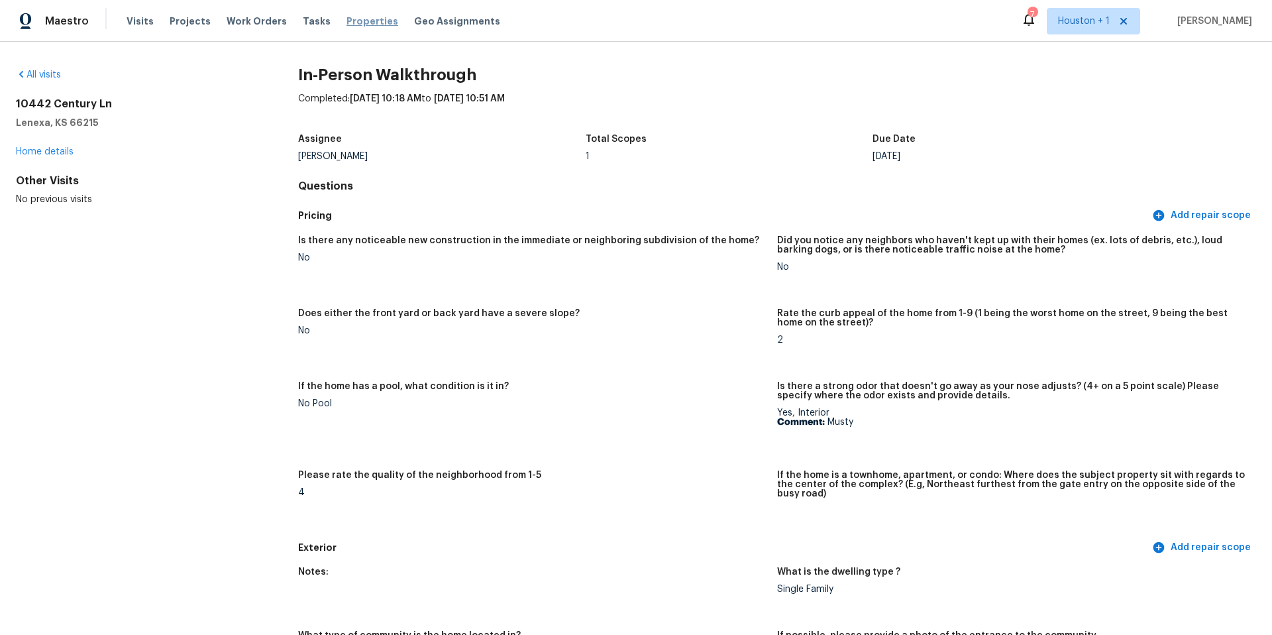
click at [349, 23] on span "Properties" at bounding box center [372, 21] width 52 height 13
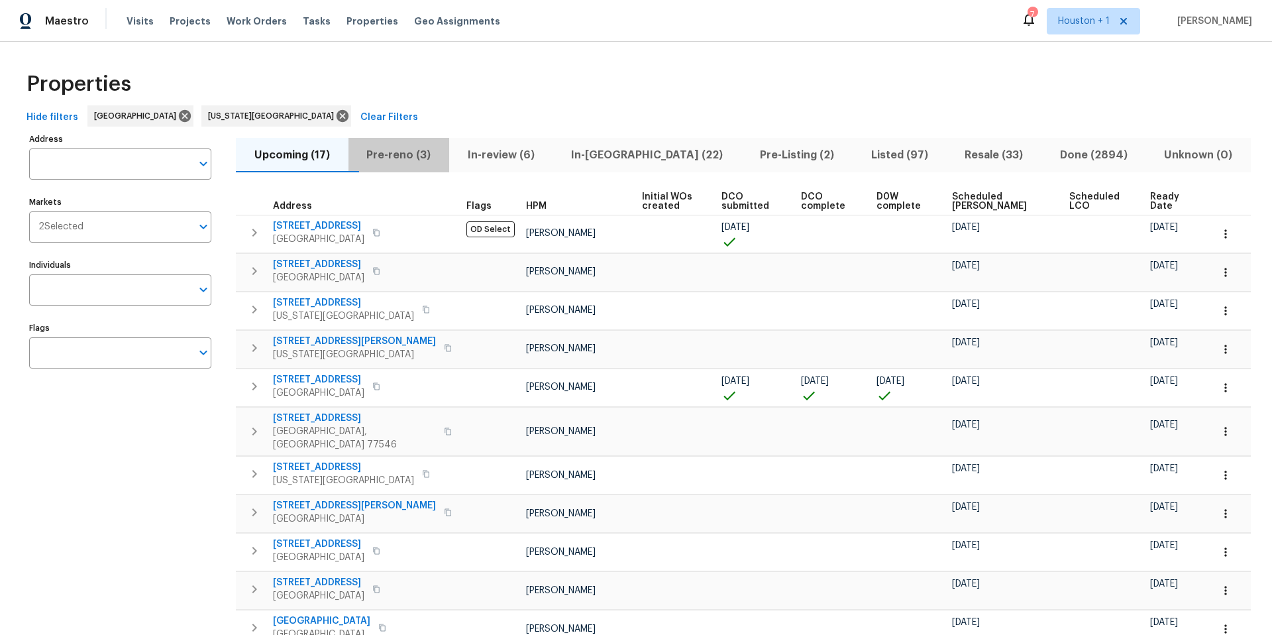
click at [410, 160] on span "Pre-reno (3)" at bounding box center [398, 155] width 85 height 19
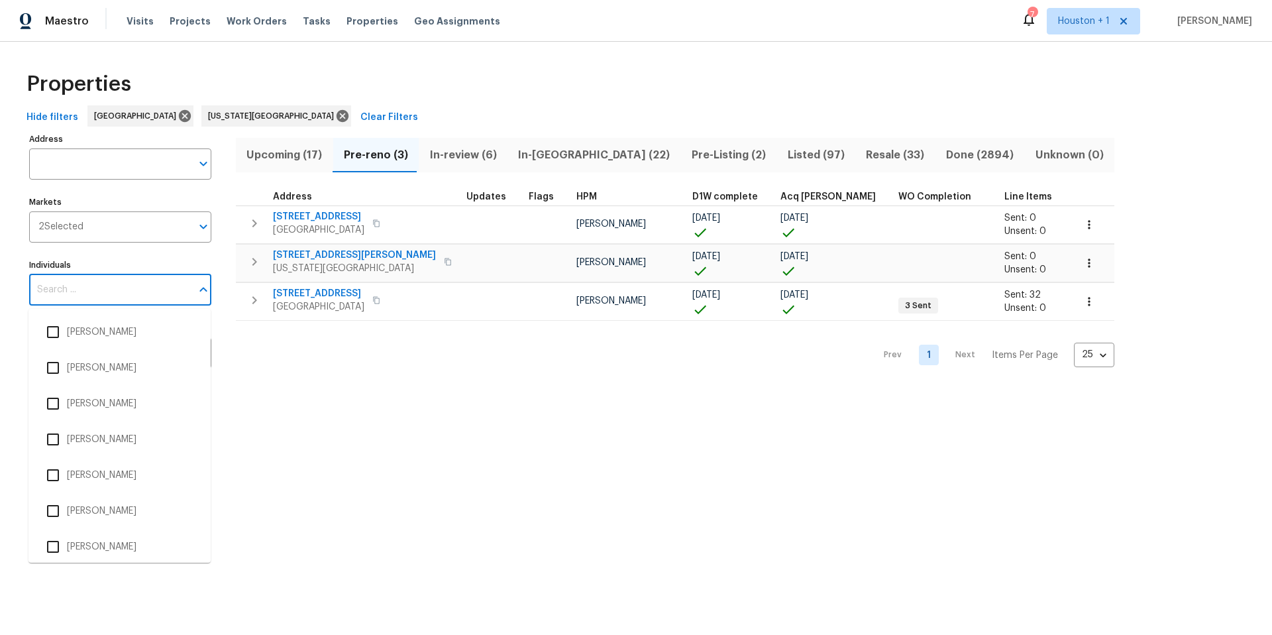
click at [73, 295] on input "Individuals" at bounding box center [110, 289] width 162 height 31
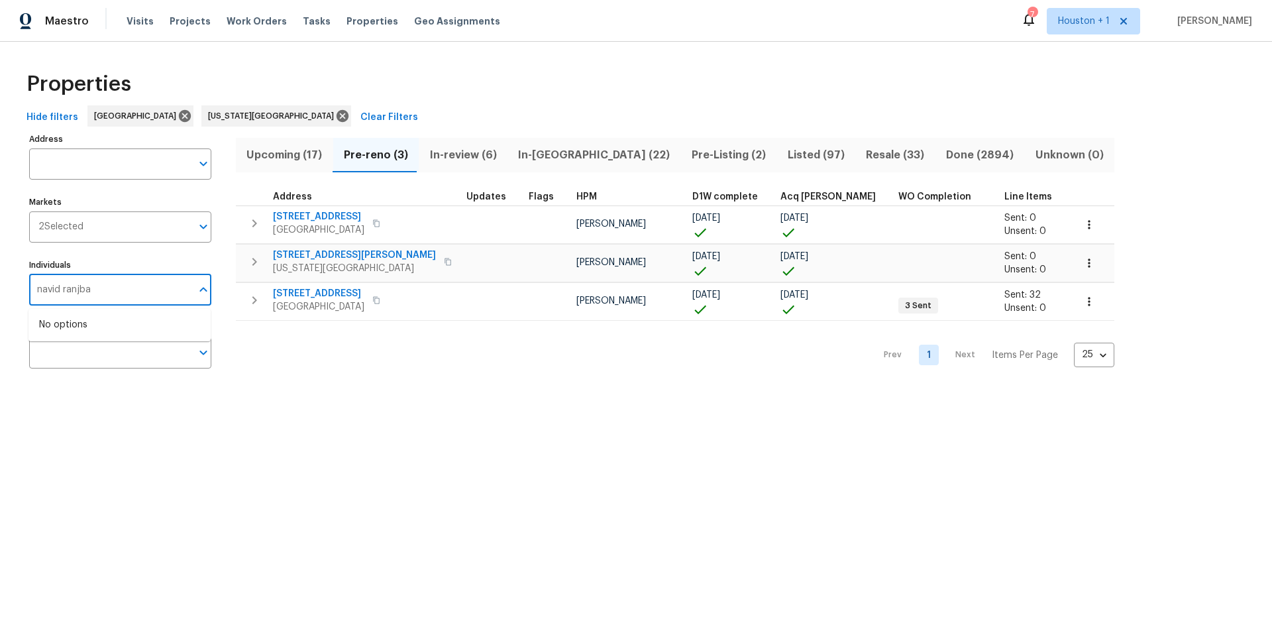
type input "[PERSON_NAME]"
click at [52, 333] on input "checkbox" at bounding box center [53, 332] width 28 height 28
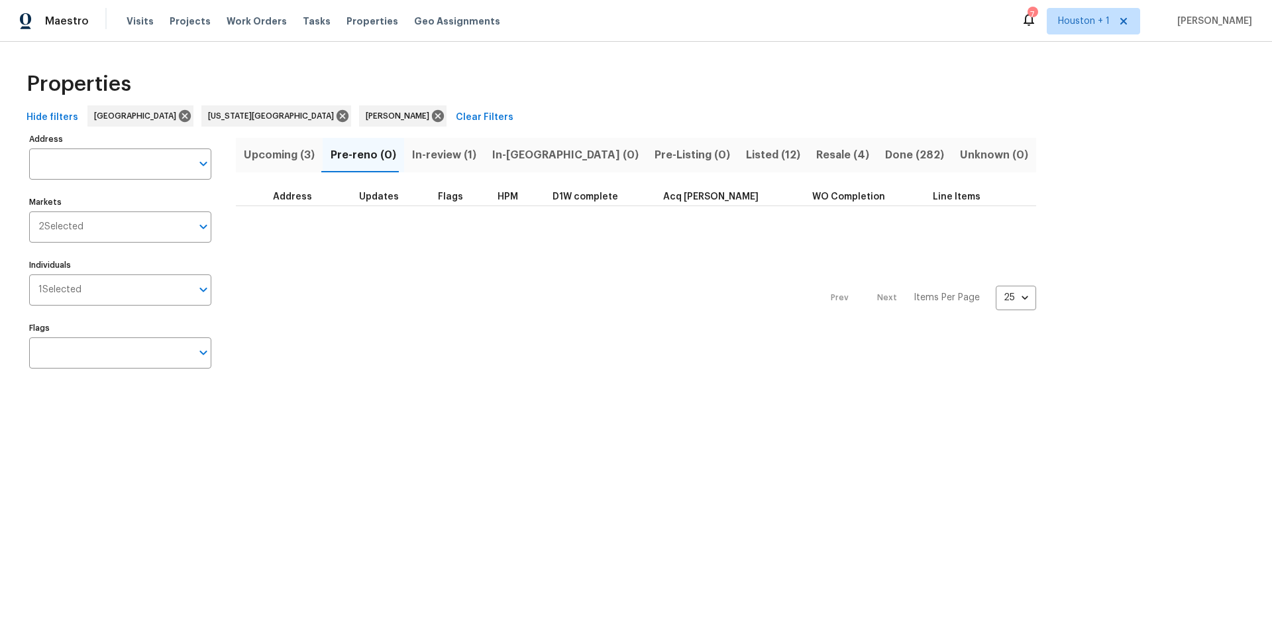
click at [433, 150] on span "In-review (1)" at bounding box center [444, 155] width 64 height 19
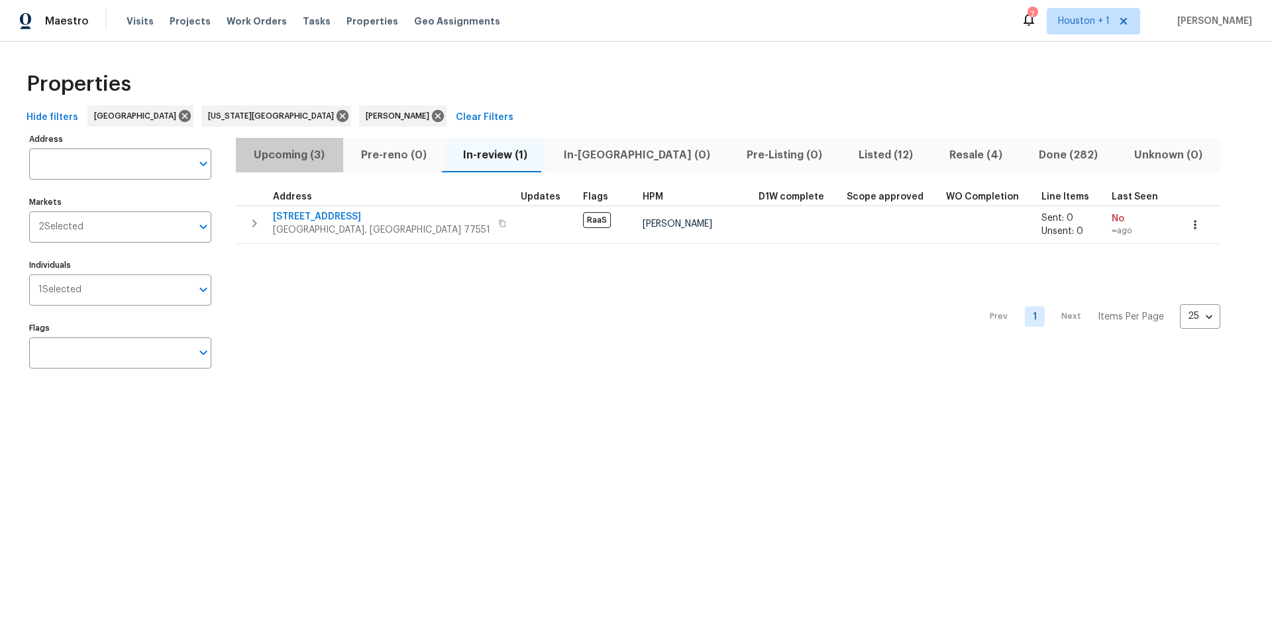
click at [298, 158] on span "Upcoming (3)" at bounding box center [289, 155] width 91 height 19
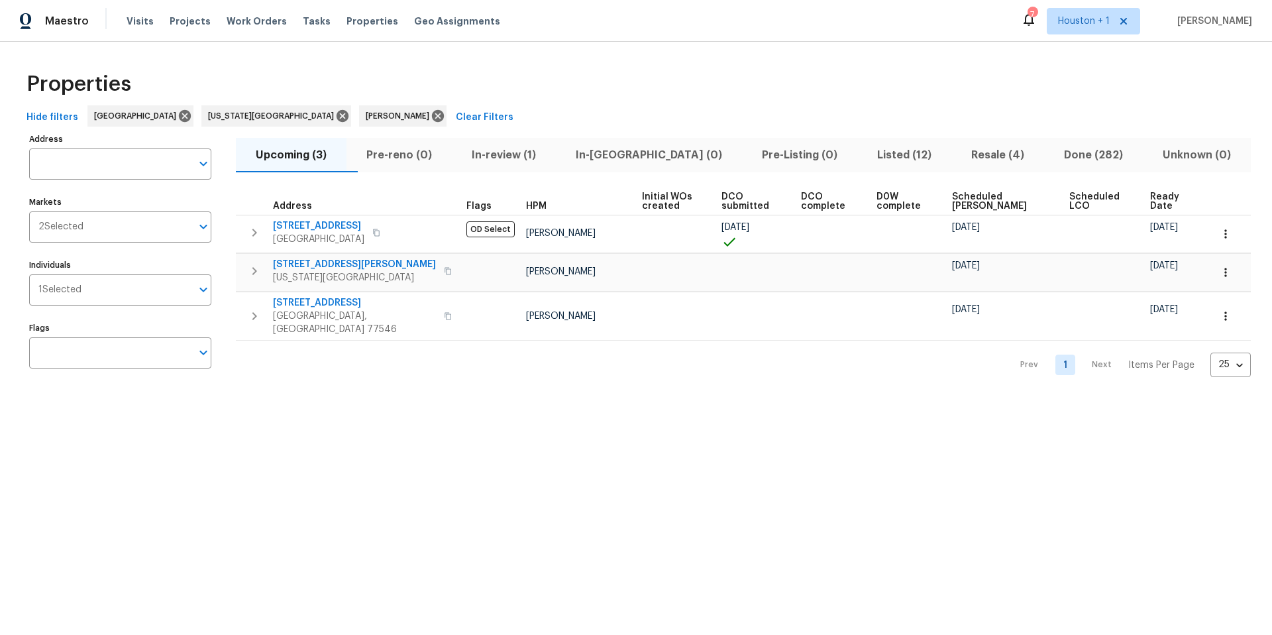
click at [302, 115] on div "Hide filters [GEOGRAPHIC_DATA] [US_STATE][GEOGRAPHIC_DATA] [PERSON_NAME] Clear …" at bounding box center [635, 117] width 1229 height 25
click at [431, 115] on icon at bounding box center [438, 116] width 15 height 15
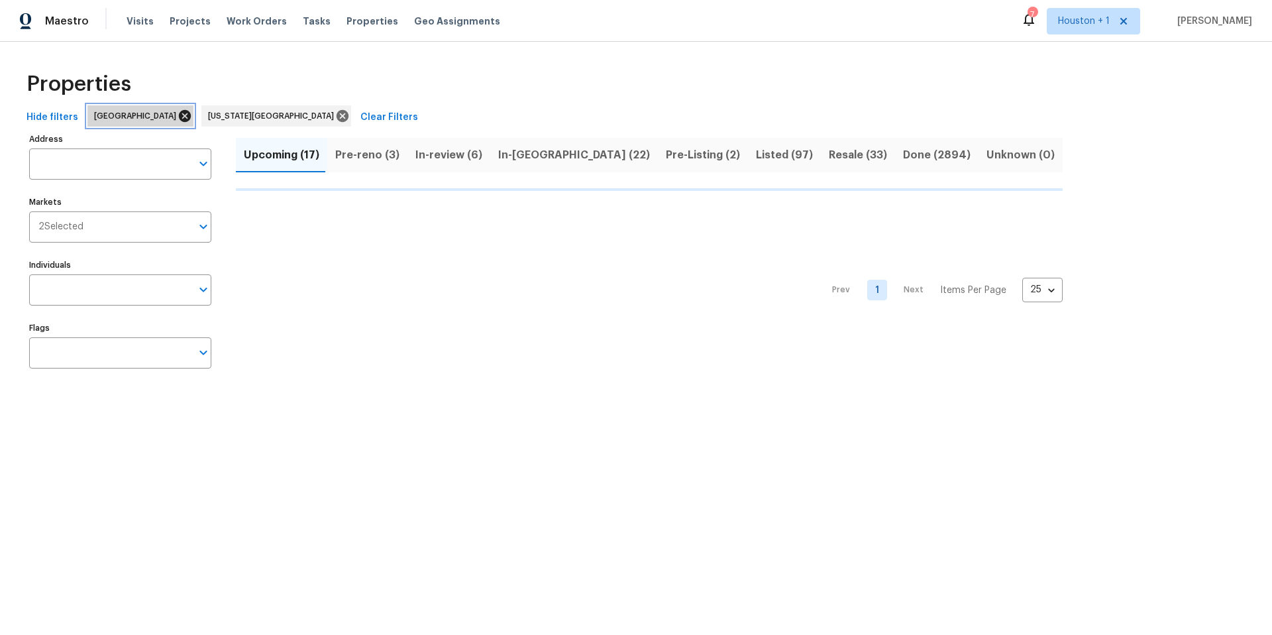
click at [179, 115] on icon at bounding box center [185, 116] width 12 height 12
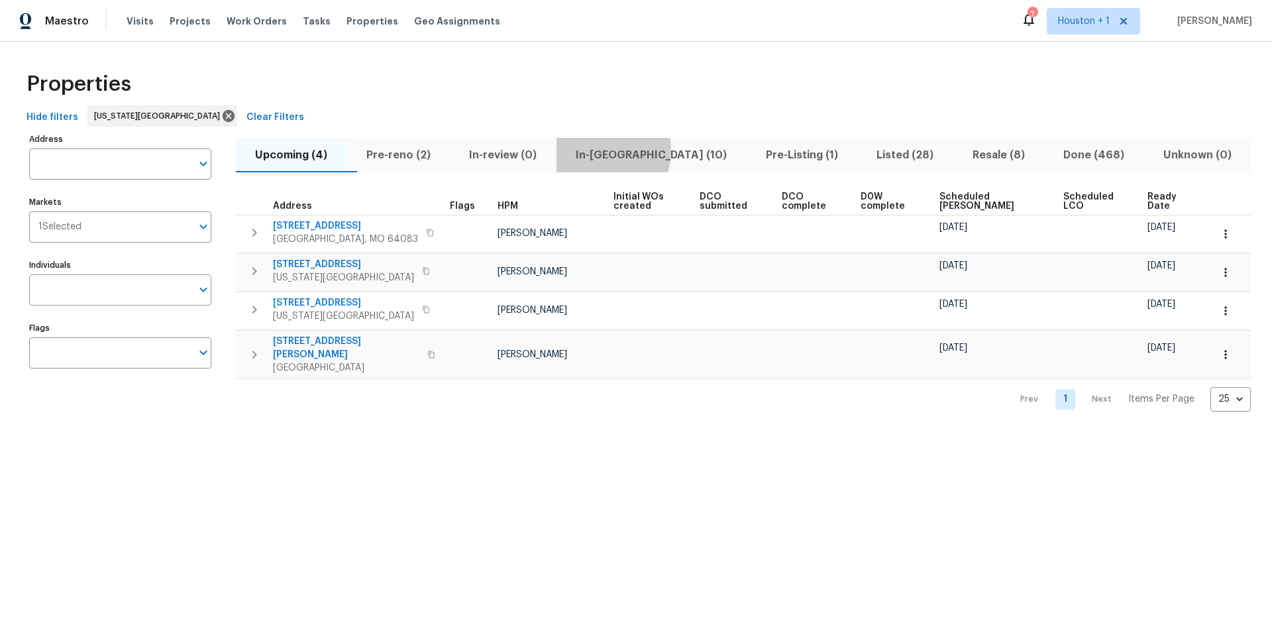
click at [627, 150] on span "In-reno (10)" at bounding box center [651, 155] width 174 height 19
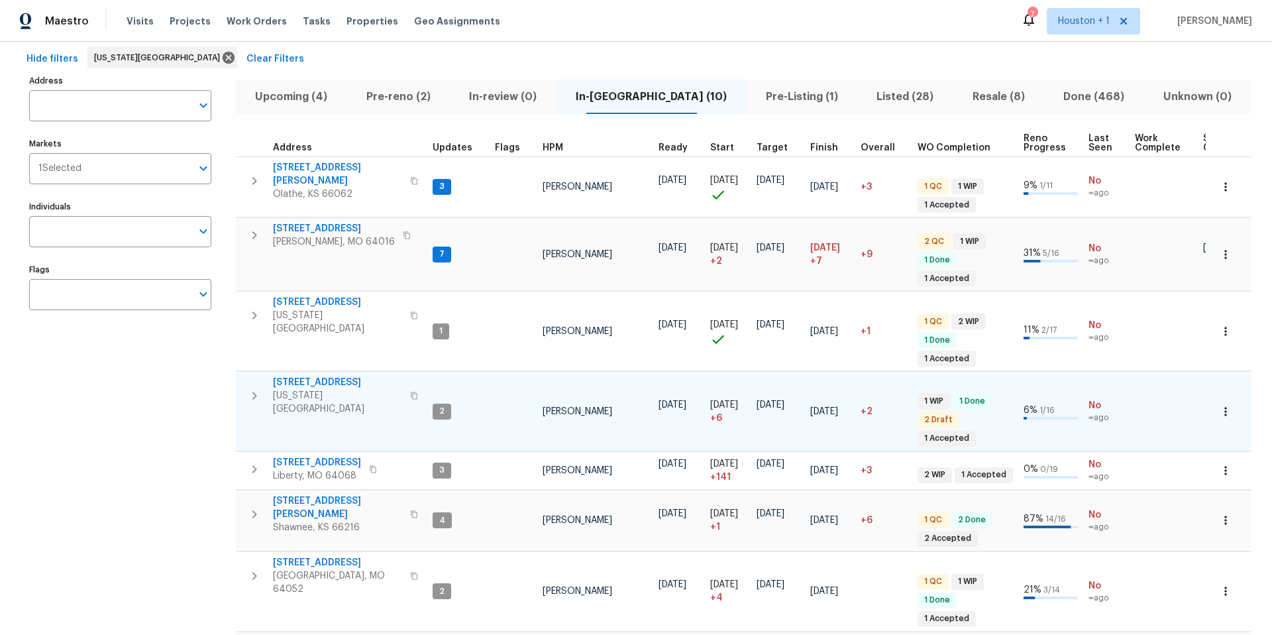
scroll to position [66, 0]
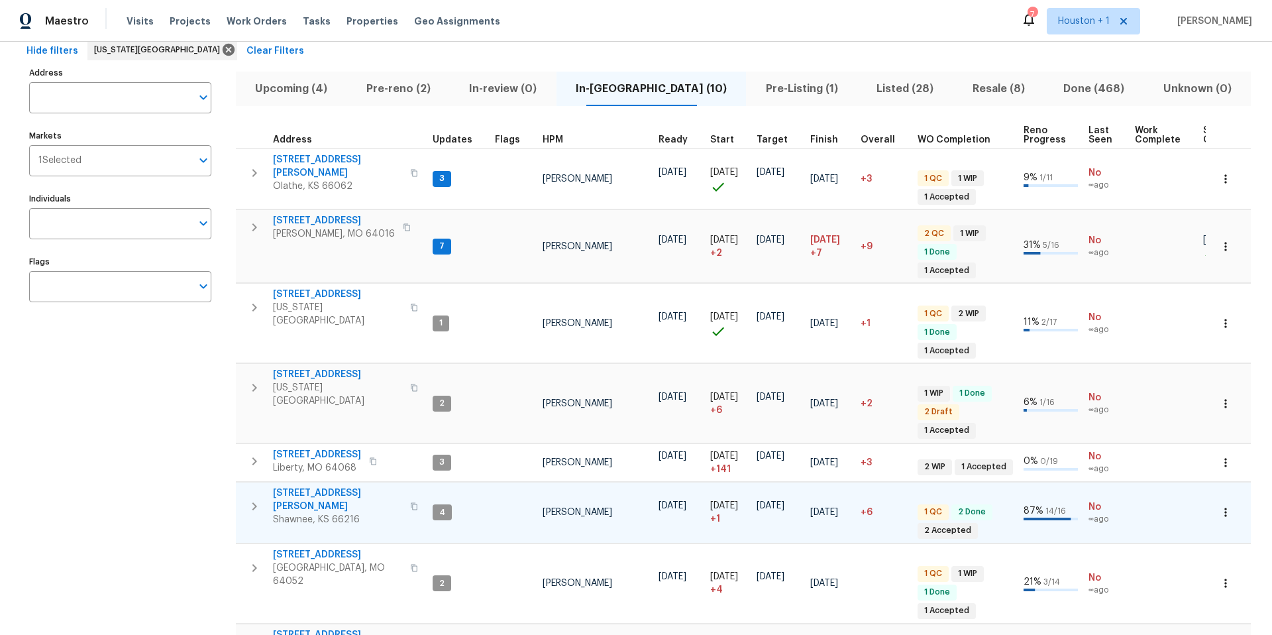
click at [333, 486] on span "4940 Alden Rd" at bounding box center [337, 499] width 129 height 26
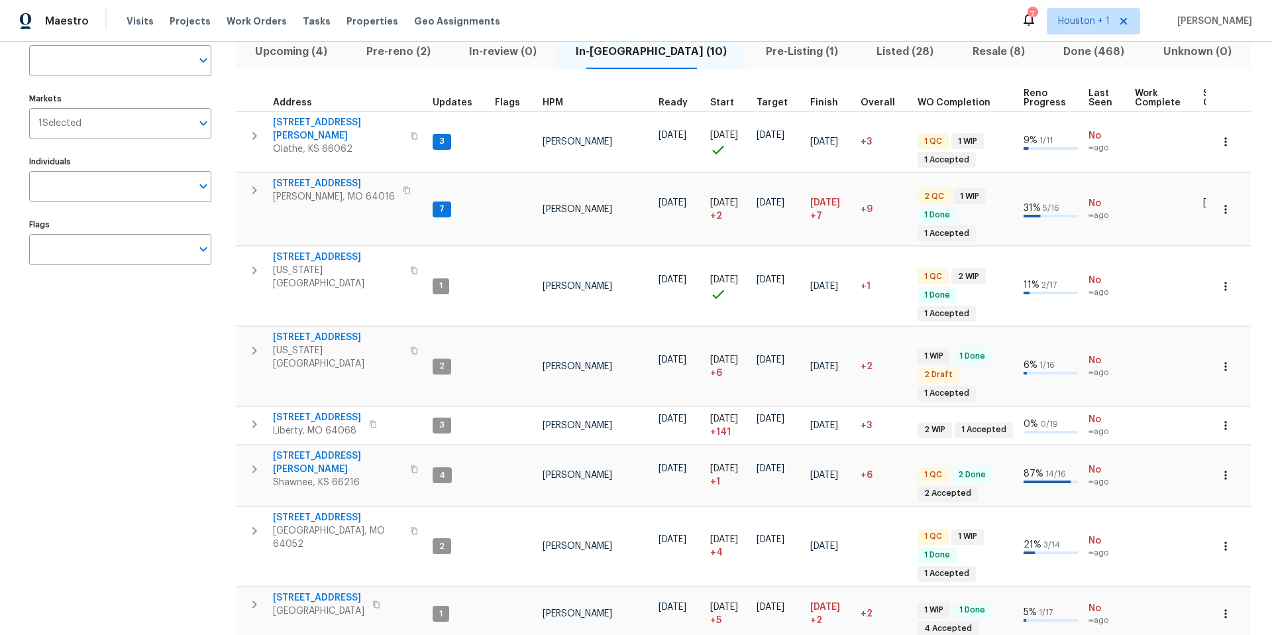
scroll to position [0, 0]
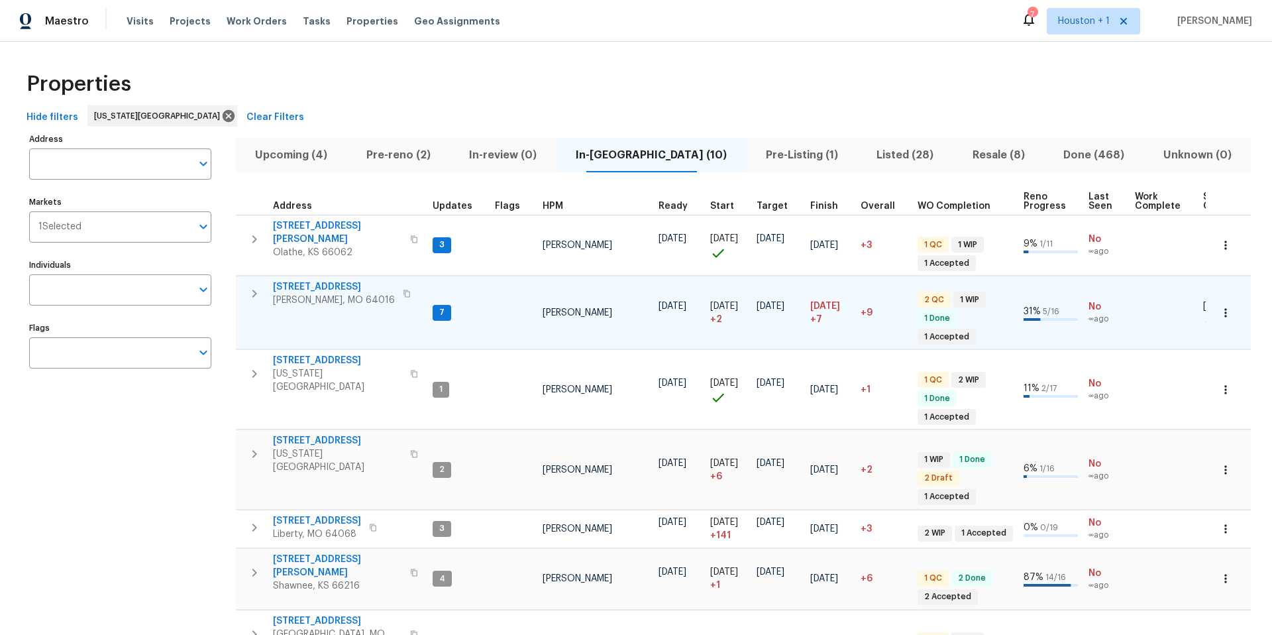
click at [291, 282] on span "8 Bart St" at bounding box center [334, 286] width 122 height 13
click at [401, 155] on span "Pre-reno (2)" at bounding box center [398, 155] width 87 height 19
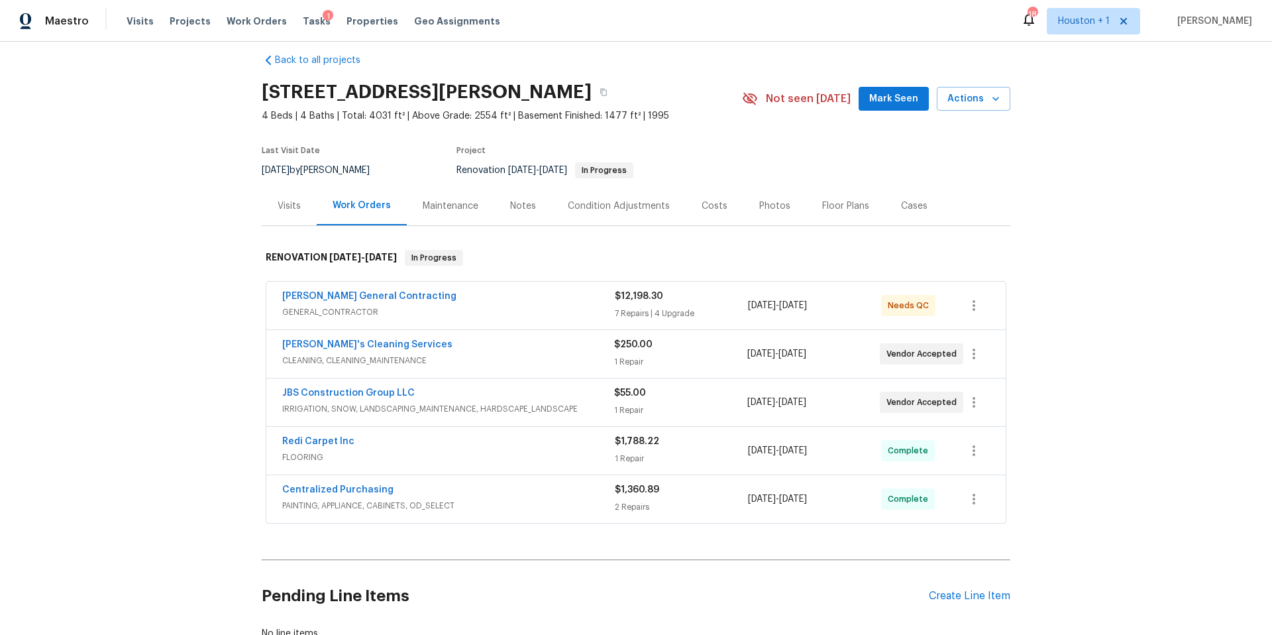
scroll to position [15, 0]
click at [528, 207] on div "Notes" at bounding box center [523, 205] width 26 height 13
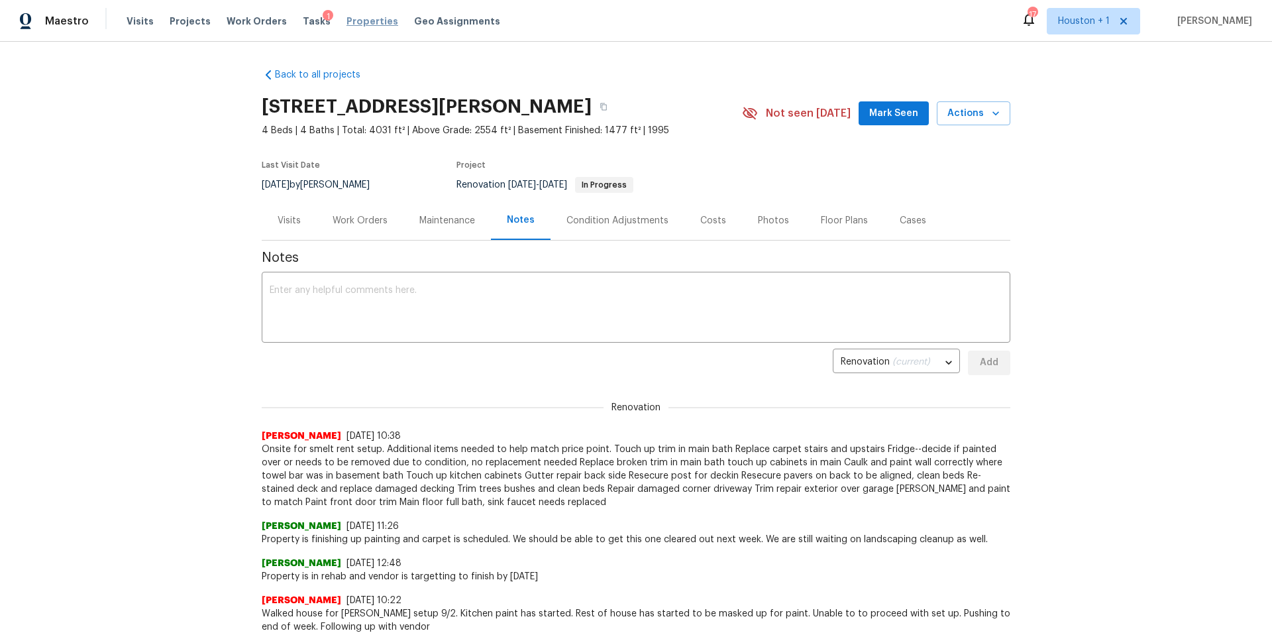
click at [356, 21] on span "Properties" at bounding box center [372, 21] width 52 height 13
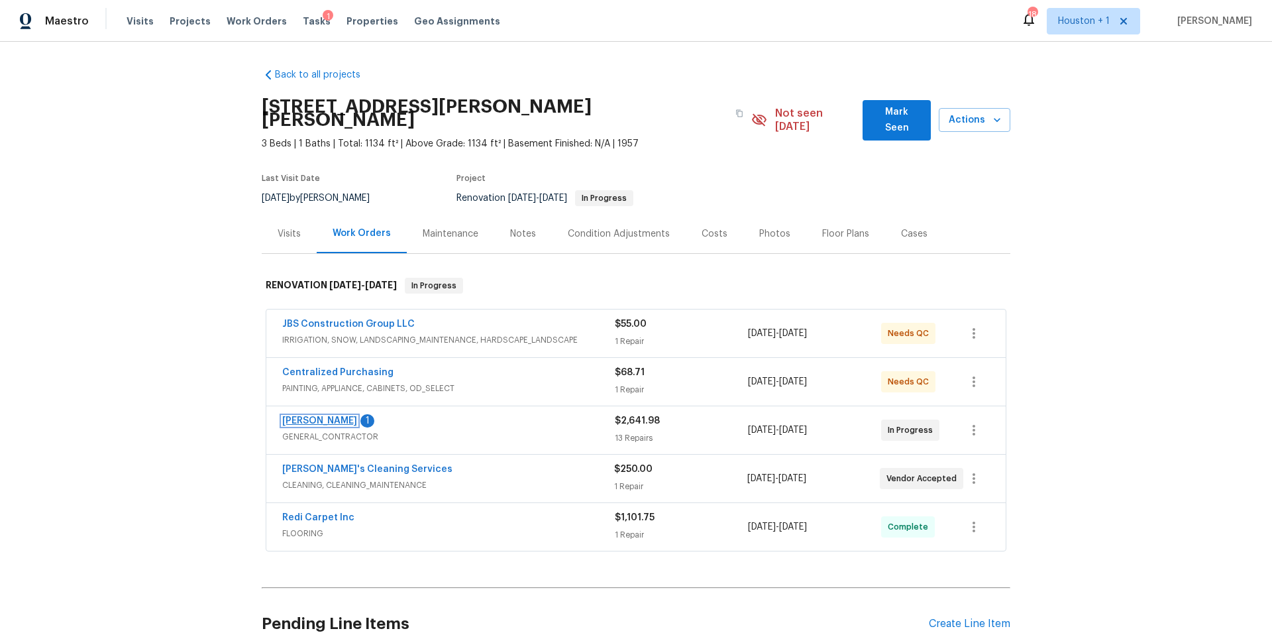
click at [315, 416] on link "[PERSON_NAME]" at bounding box center [319, 420] width 75 height 9
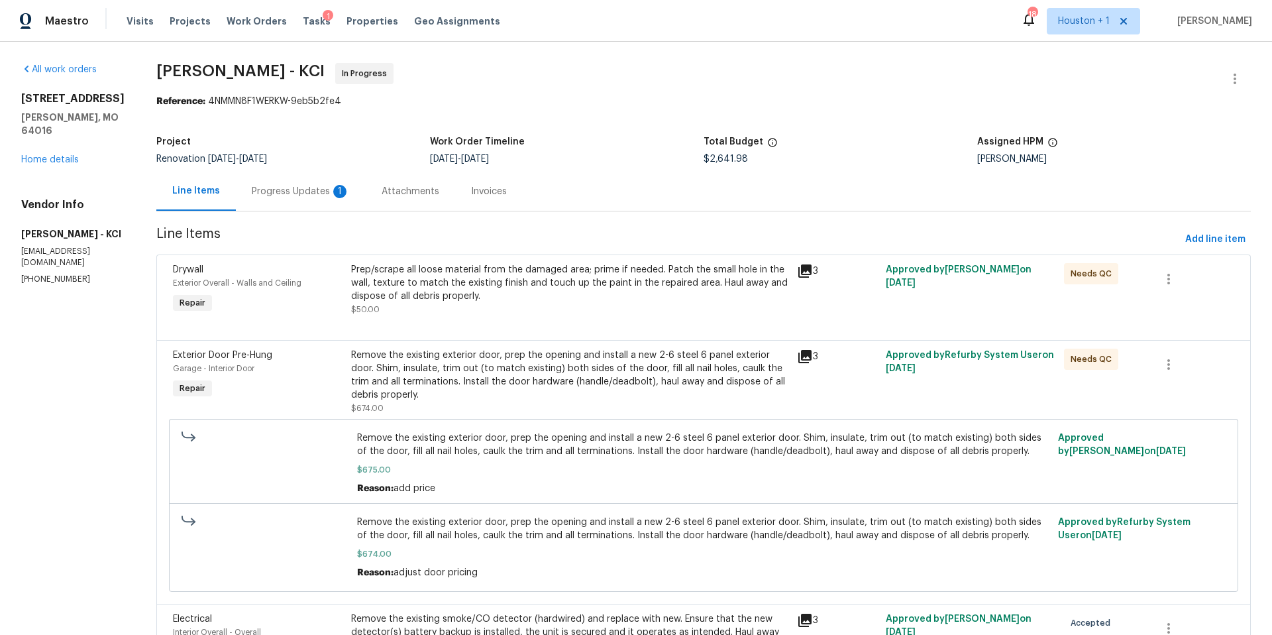
click at [309, 192] on div "Progress Updates 1" at bounding box center [301, 191] width 98 height 13
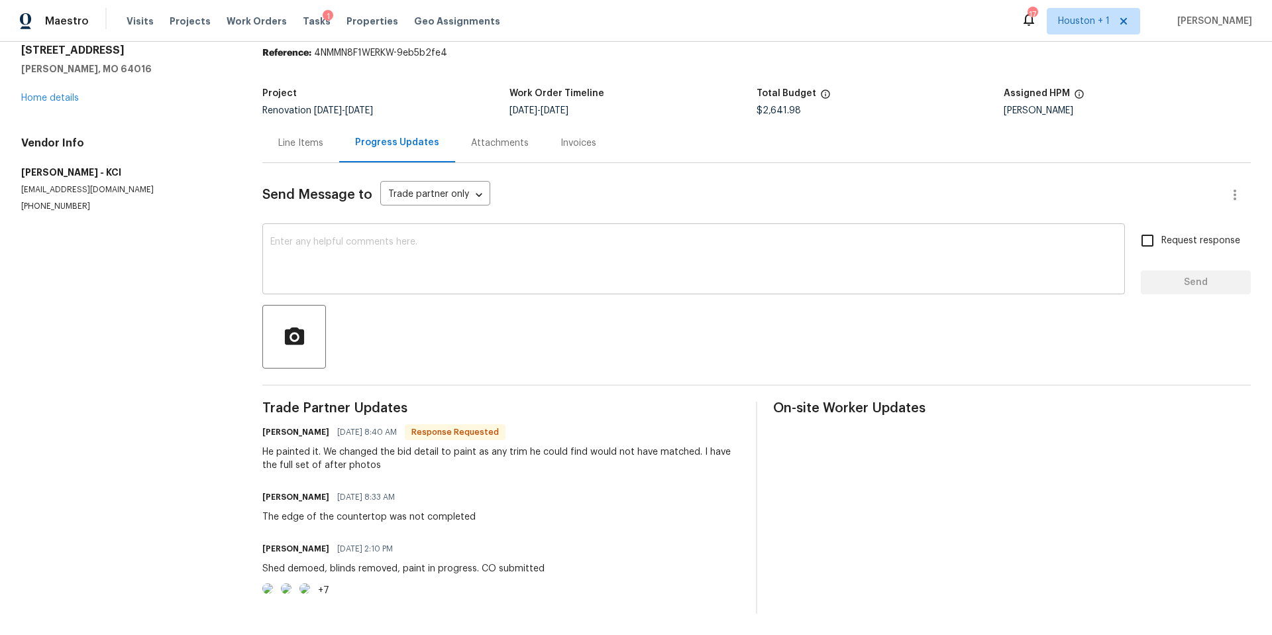
scroll to position [104, 0]
click at [135, 22] on span "Visits" at bounding box center [140, 21] width 27 height 13
